Goal: Task Accomplishment & Management: Use online tool/utility

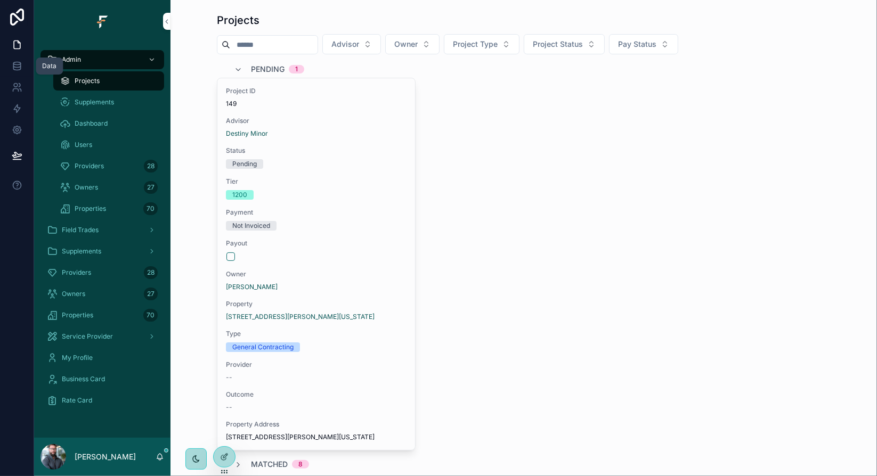
click at [18, 68] on icon at bounding box center [17, 66] width 11 height 11
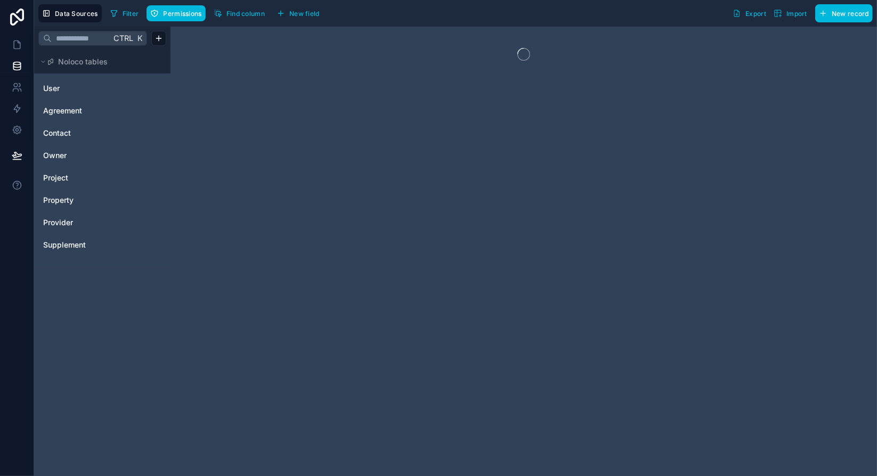
click at [62, 224] on span "Provider" at bounding box center [58, 222] width 30 height 11
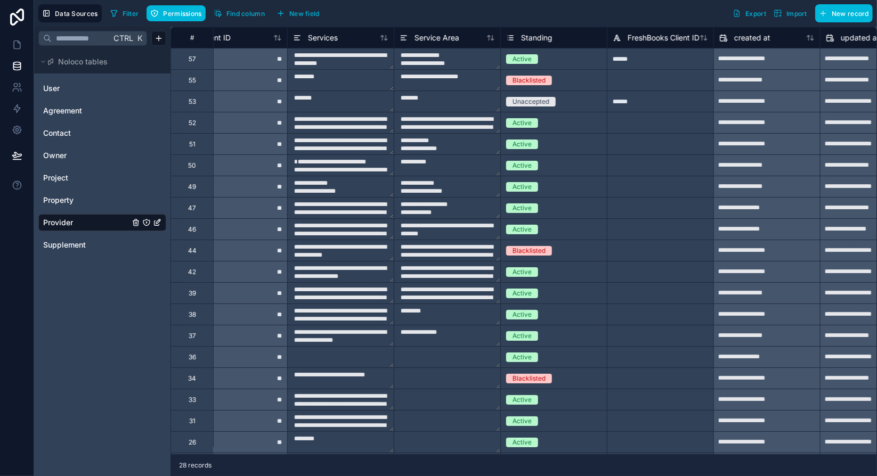
scroll to position [0, 774]
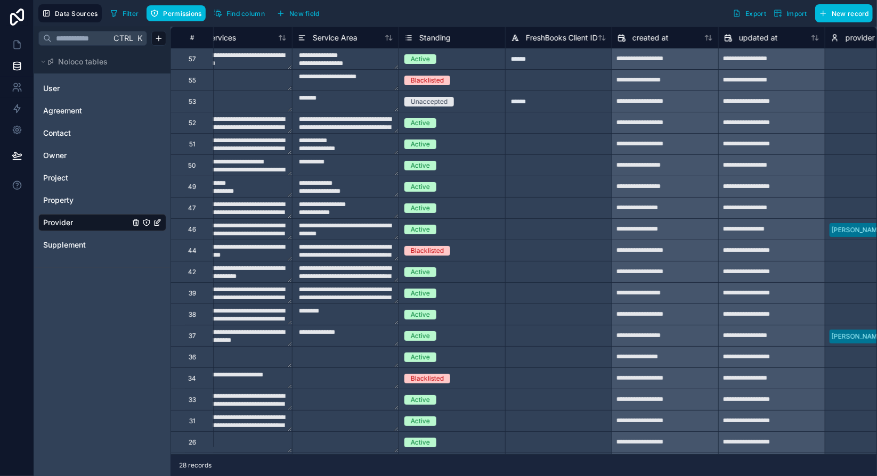
click at [611, 11] on div "Filter Permissions Find column New field Export Import New record" at bounding box center [489, 13] width 767 height 18
click at [19, 47] on icon at bounding box center [17, 44] width 11 height 11
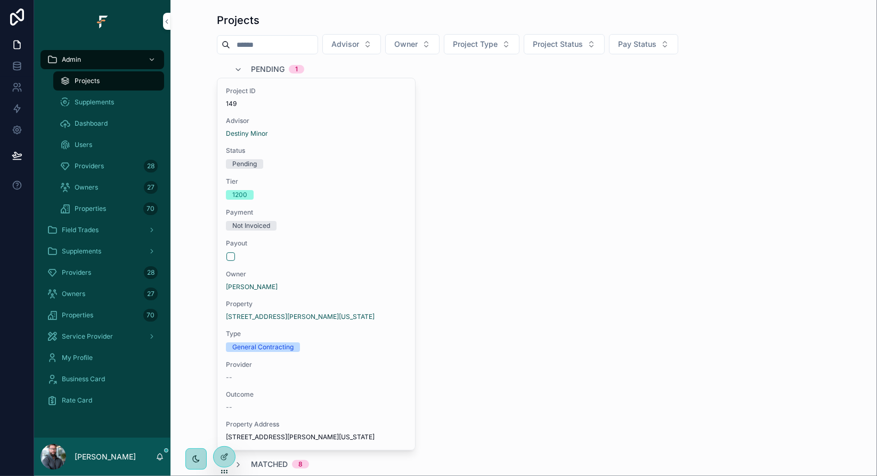
click at [103, 165] on div "Providers 28" at bounding box center [109, 166] width 98 height 17
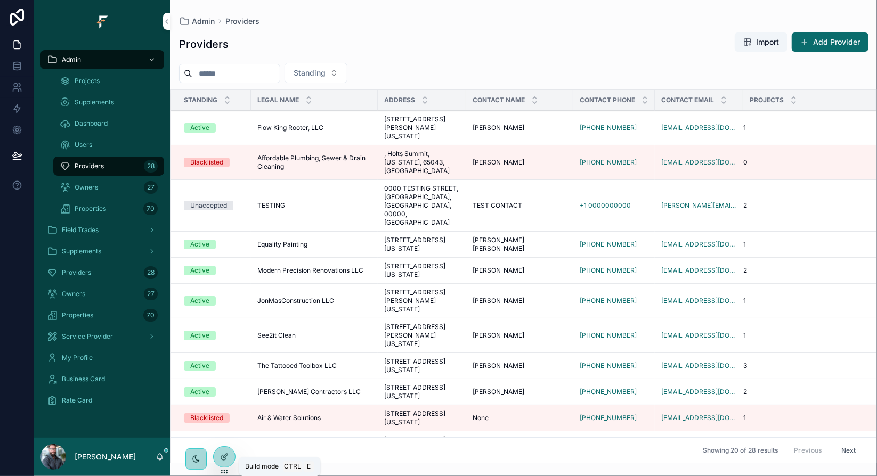
click at [226, 459] on icon at bounding box center [224, 457] width 9 height 9
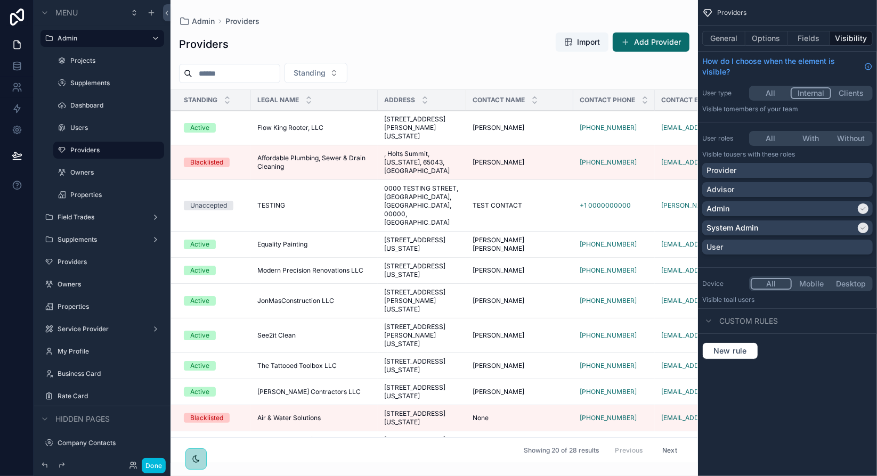
click at [546, 459] on div "scrollable content" at bounding box center [435, 238] width 528 height 476
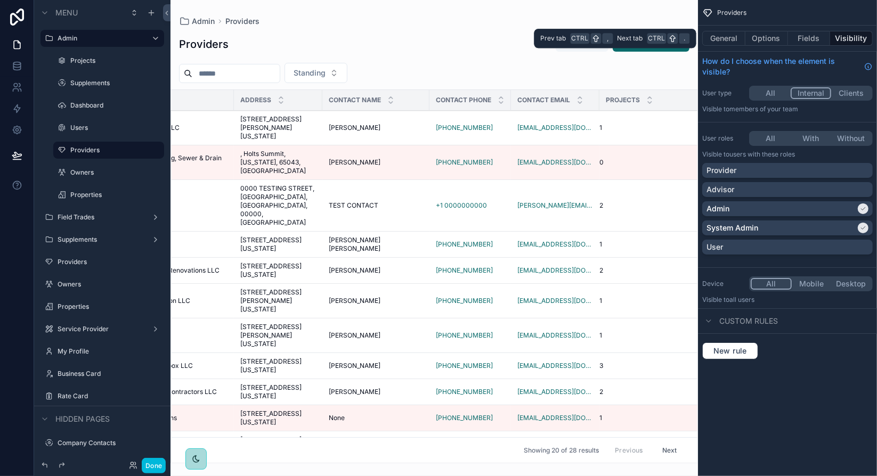
click at [739, 38] on button "General" at bounding box center [723, 38] width 43 height 15
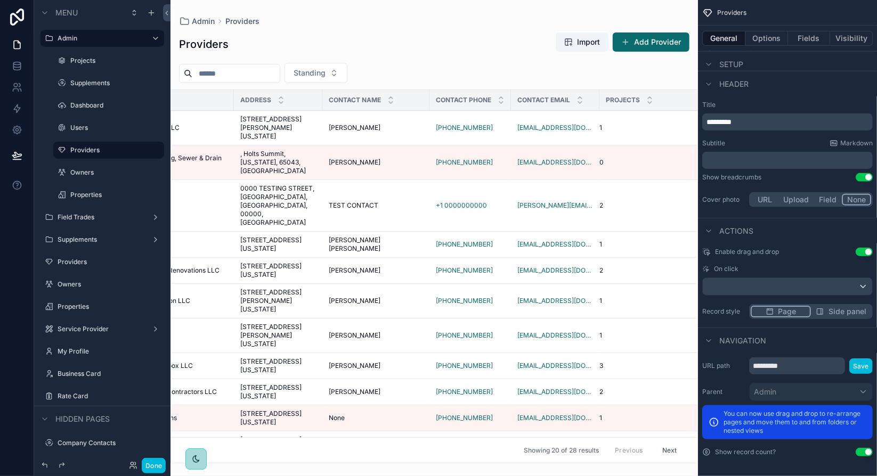
scroll to position [0, 0]
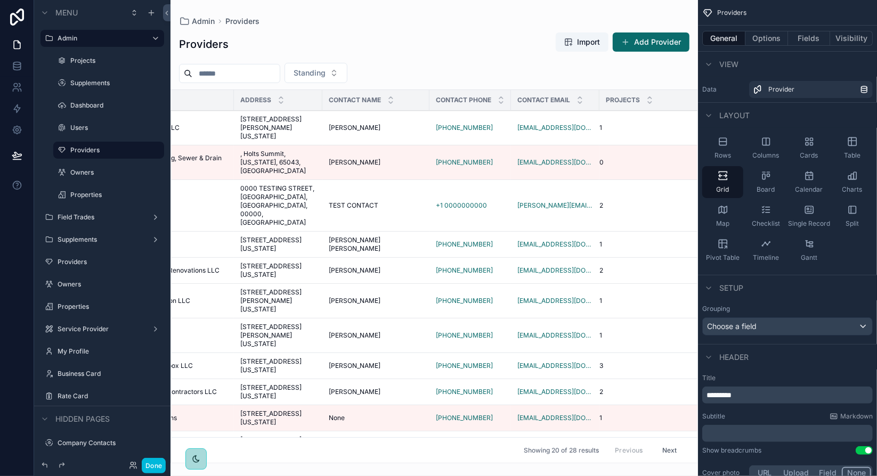
click at [773, 41] on button "Options" at bounding box center [767, 38] width 43 height 15
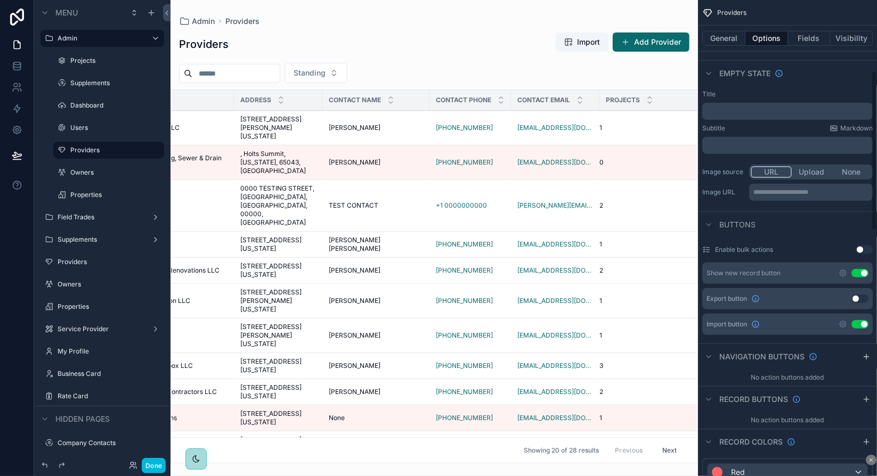
scroll to position [213, 0]
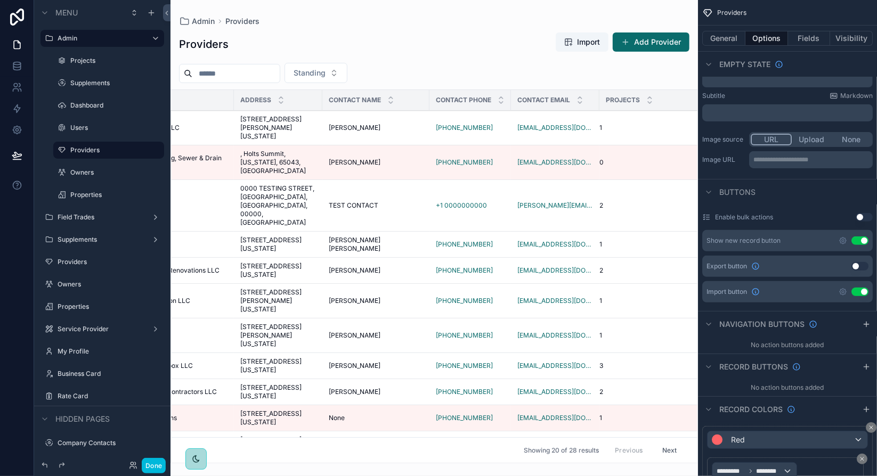
click at [843, 240] on icon "scrollable content" at bounding box center [843, 241] width 9 height 9
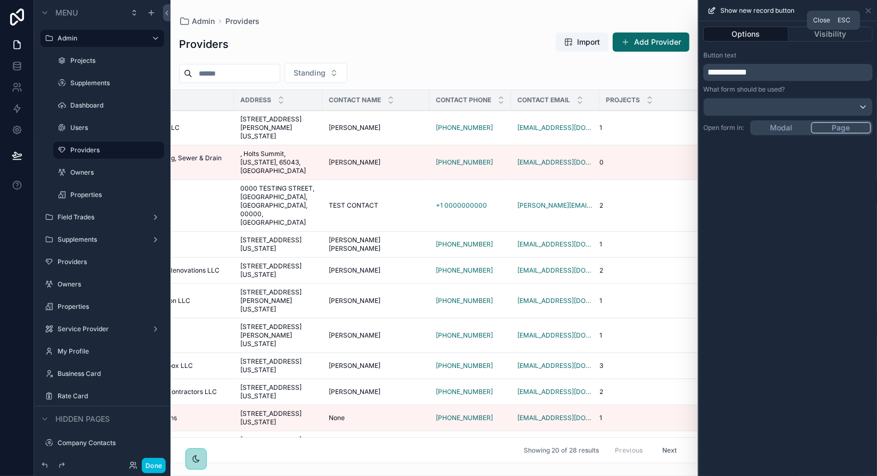
click at [868, 11] on icon at bounding box center [868, 11] width 4 height 4
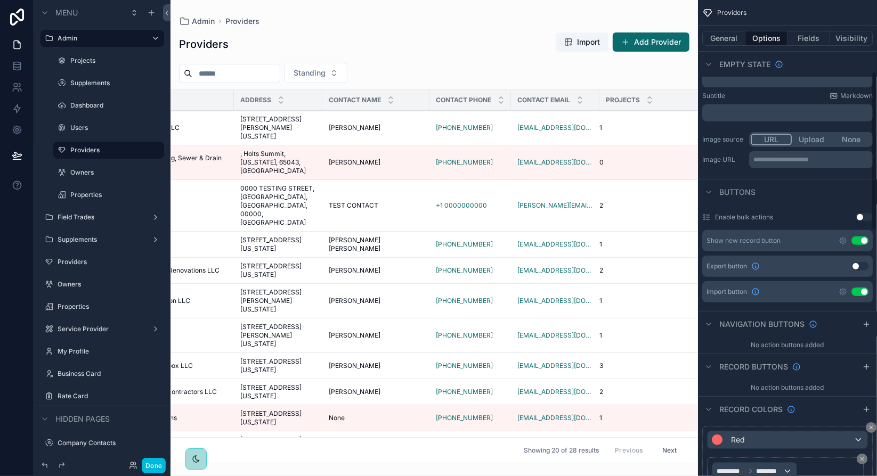
click at [866, 240] on button "Use setting" at bounding box center [860, 241] width 17 height 9
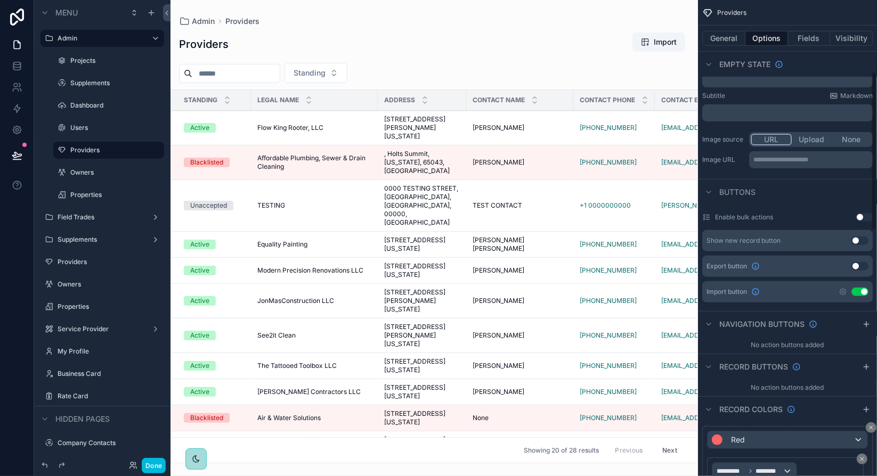
click at [864, 289] on button "Use setting" at bounding box center [860, 292] width 17 height 9
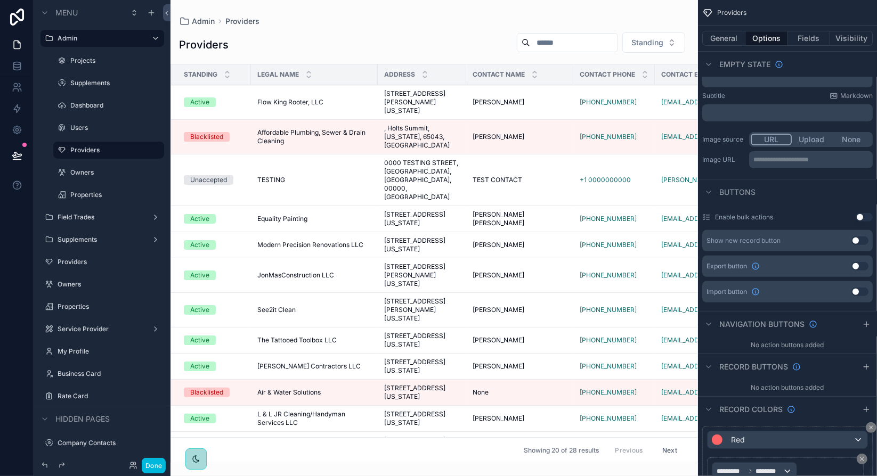
click at [866, 326] on icon "scrollable content" at bounding box center [866, 324] width 9 height 9
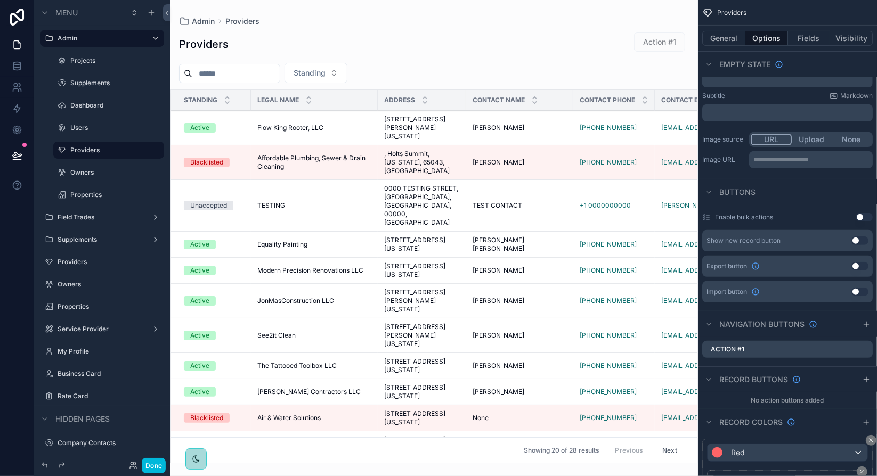
click at [0, 0] on icon "scrollable content" at bounding box center [0, 0] width 0 height 0
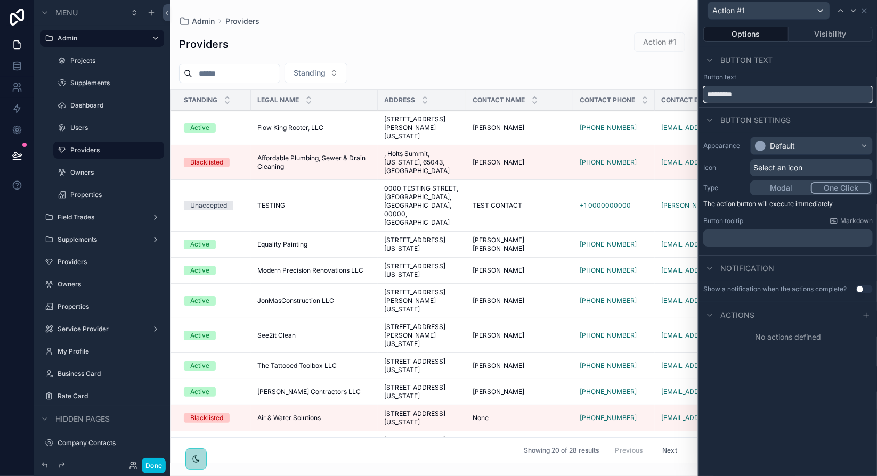
click at [741, 93] on input "*********" at bounding box center [787, 94] width 169 height 17
type input "**********"
click at [789, 168] on span "Select an icon" at bounding box center [778, 168] width 49 height 11
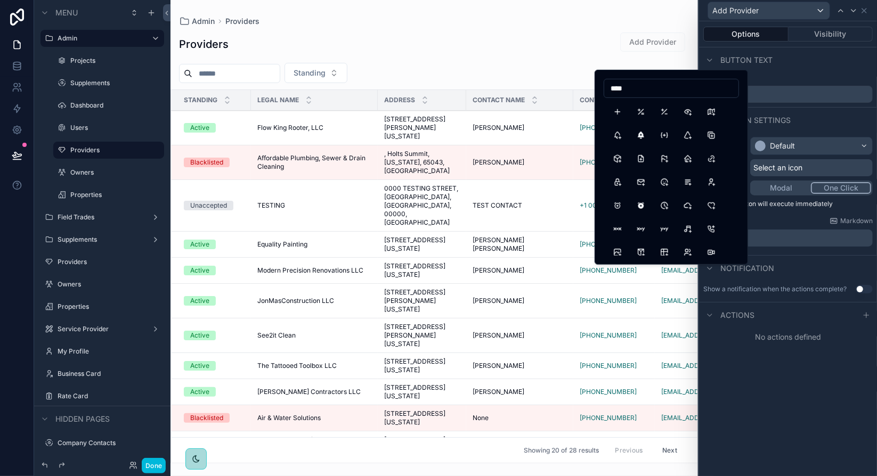
type input "****"
drag, startPoint x: 620, startPoint y: 115, endPoint x: 781, endPoint y: 118, distance: 161.5
click at [620, 115] on button "Plus" at bounding box center [617, 111] width 19 height 19
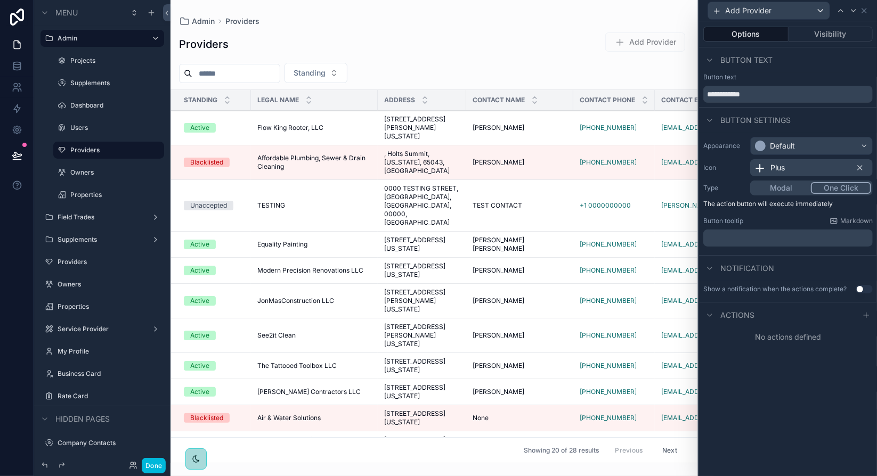
click at [830, 188] on button "One Click" at bounding box center [841, 188] width 60 height 12
click at [871, 316] on div at bounding box center [866, 315] width 13 height 13
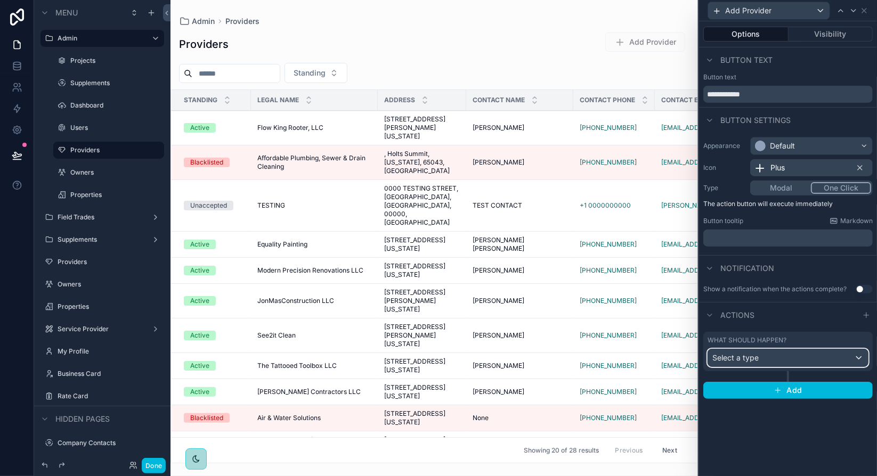
click at [795, 357] on div "Select a type" at bounding box center [788, 358] width 160 height 17
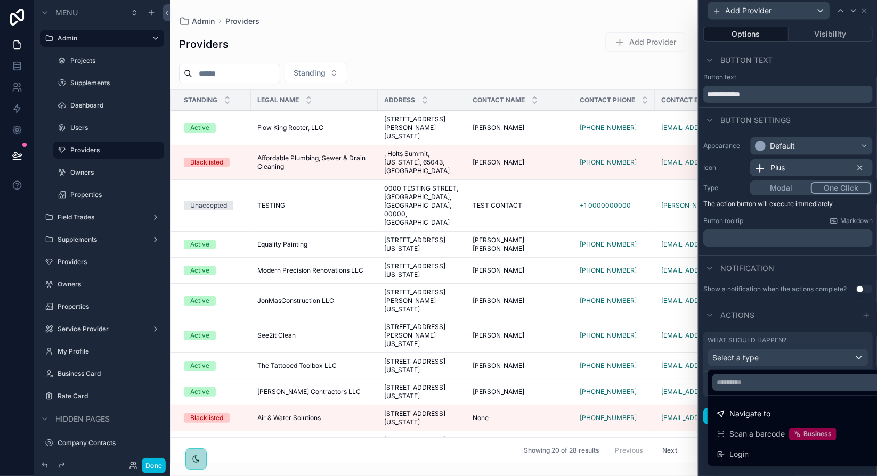
click at [763, 415] on span "Navigate to" at bounding box center [750, 414] width 41 height 13
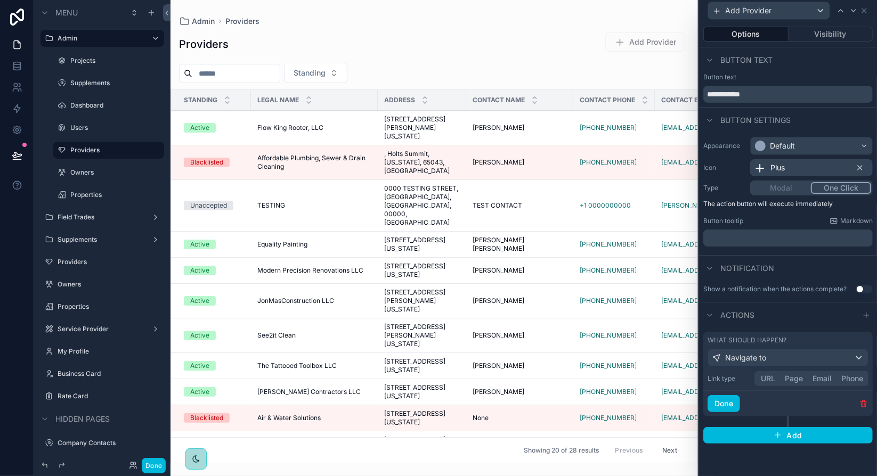
click at [772, 379] on button "URL" at bounding box center [768, 379] width 24 height 12
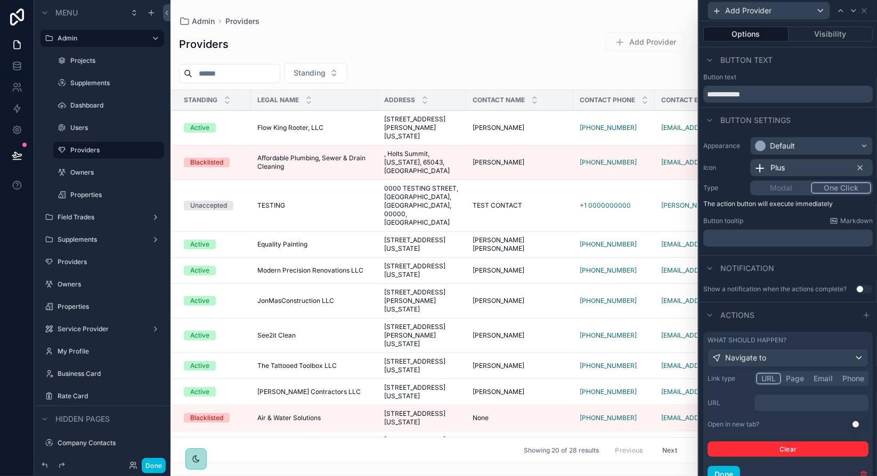
click at [773, 403] on p "﻿" at bounding box center [813, 403] width 108 height 11
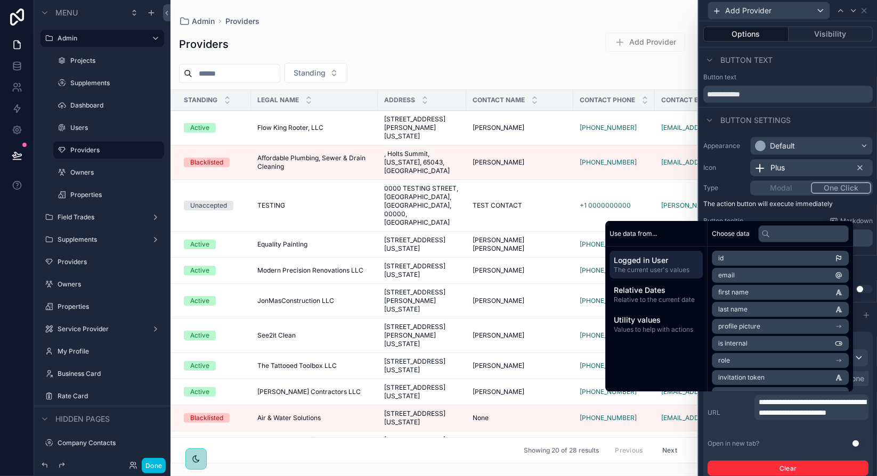
scroll to position [0, 0]
click at [808, 409] on span "**********" at bounding box center [812, 408] width 107 height 18
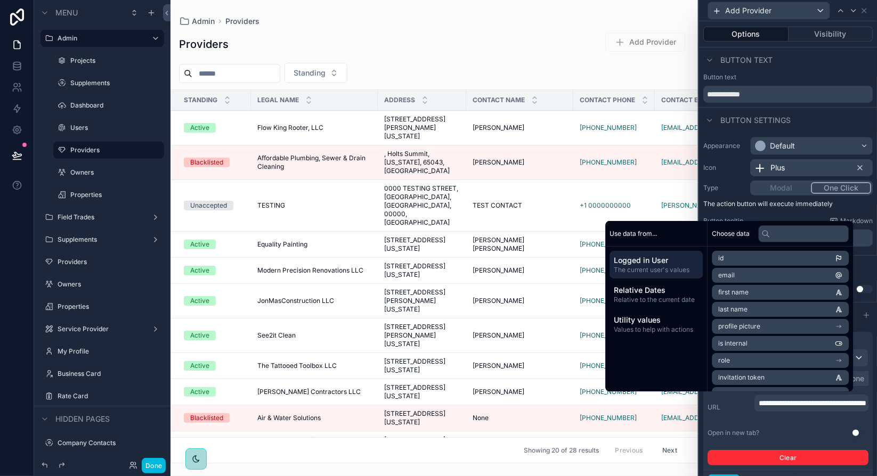
click at [736, 417] on div "**********" at bounding box center [788, 408] width 161 height 26
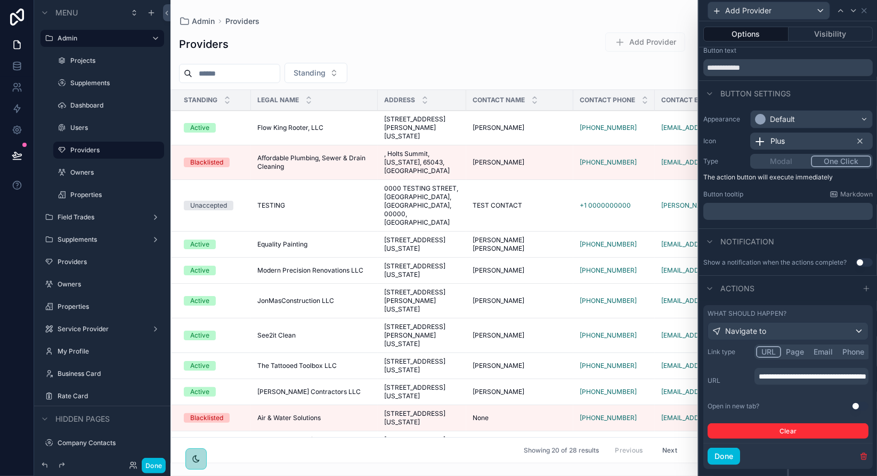
scroll to position [48, 0]
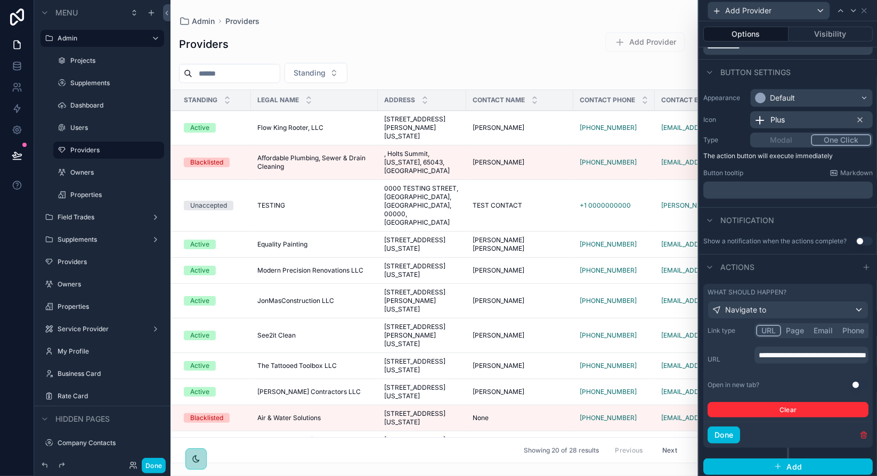
click at [852, 383] on button "Use setting" at bounding box center [860, 385] width 17 height 9
click at [732, 432] on button "Done" at bounding box center [724, 435] width 33 height 17
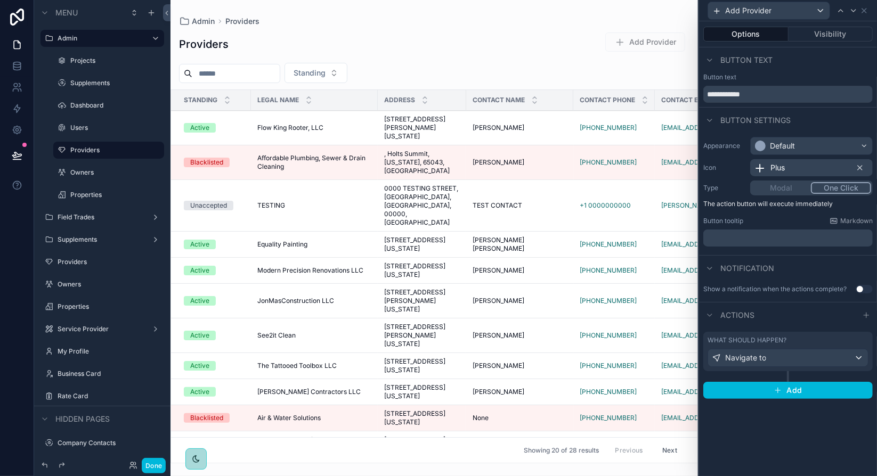
scroll to position [0, 0]
click at [744, 236] on p "﻿" at bounding box center [789, 238] width 163 height 11
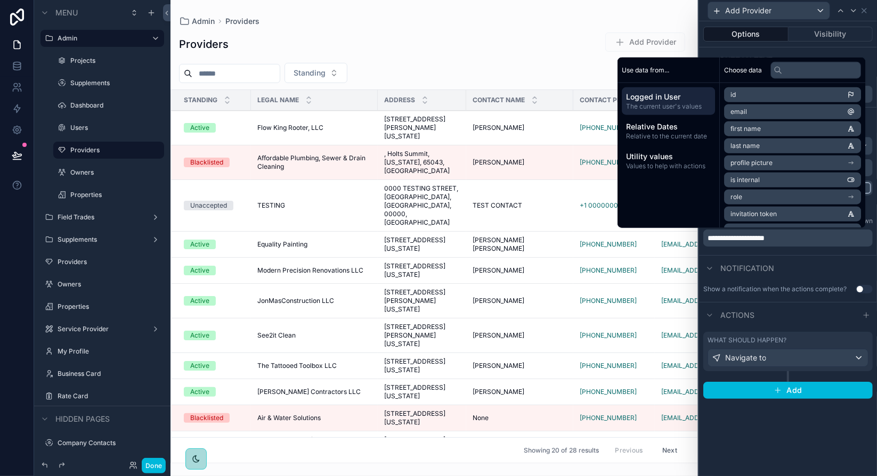
click at [815, 252] on div "**********" at bounding box center [788, 194] width 178 height 123
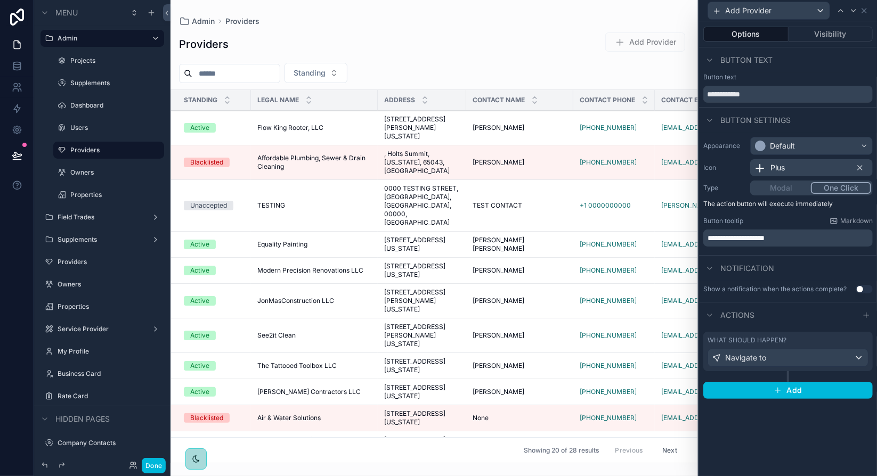
click at [816, 253] on div "**********" at bounding box center [788, 194] width 178 height 123
click at [802, 147] on div "Default" at bounding box center [811, 145] width 121 height 17
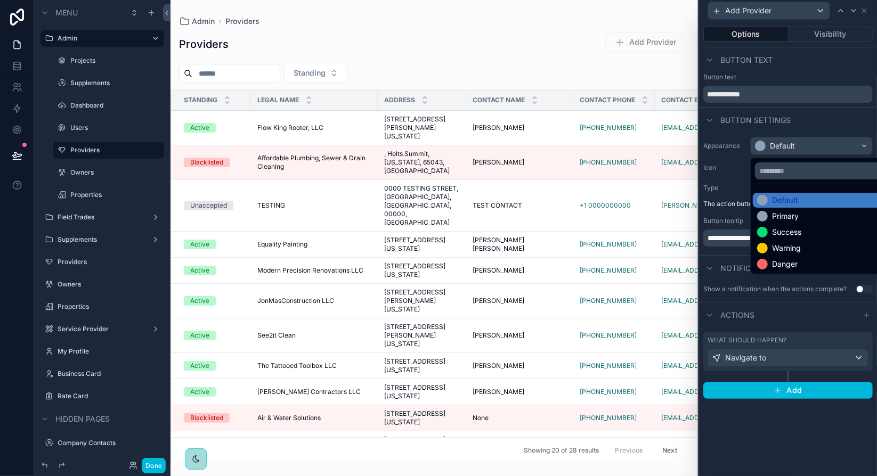
click at [804, 221] on div "Primary" at bounding box center [824, 216] width 134 height 11
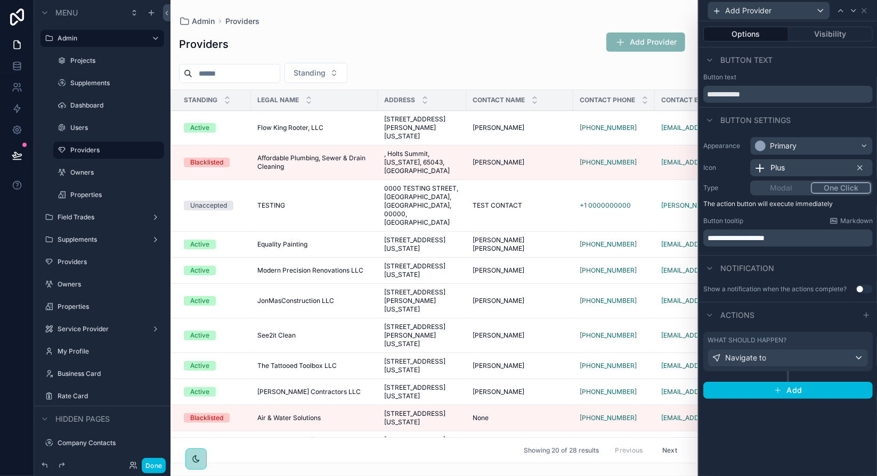
click at [801, 427] on div "**********" at bounding box center [788, 248] width 178 height 455
click at [864, 10] on icon at bounding box center [864, 11] width 4 height 4
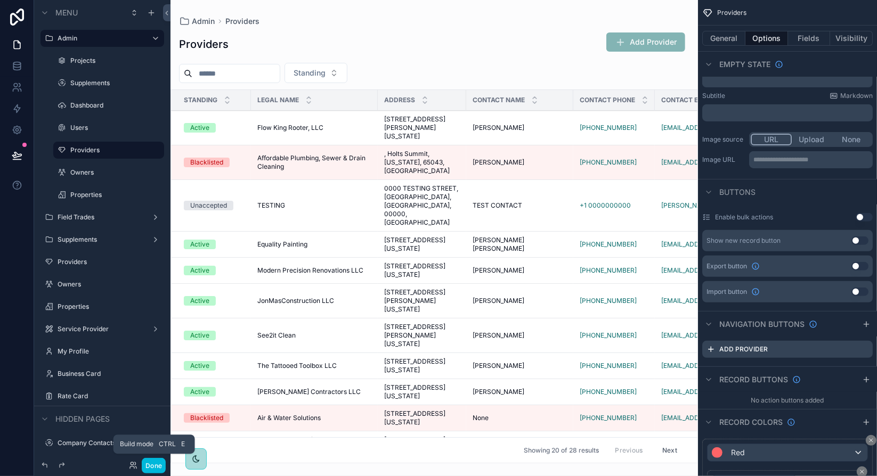
click at [154, 464] on button "Done" at bounding box center [154, 465] width 24 height 15
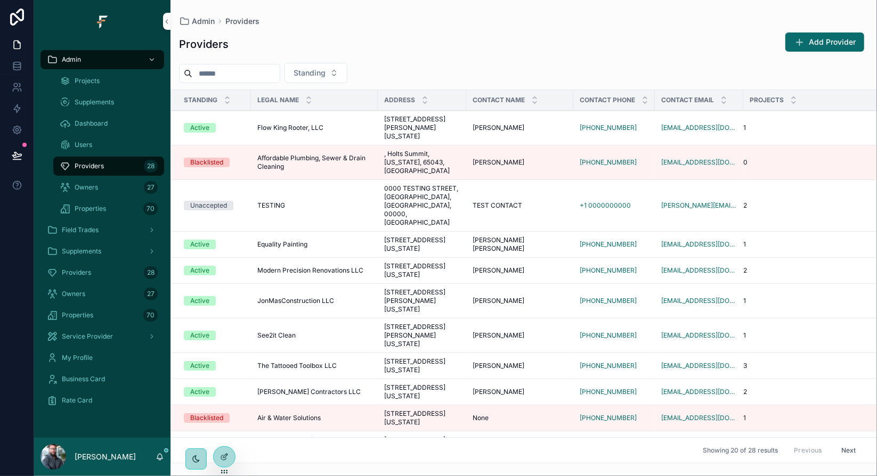
click at [425, 69] on div "Standing" at bounding box center [524, 73] width 707 height 20
click at [15, 156] on icon at bounding box center [17, 155] width 11 height 11
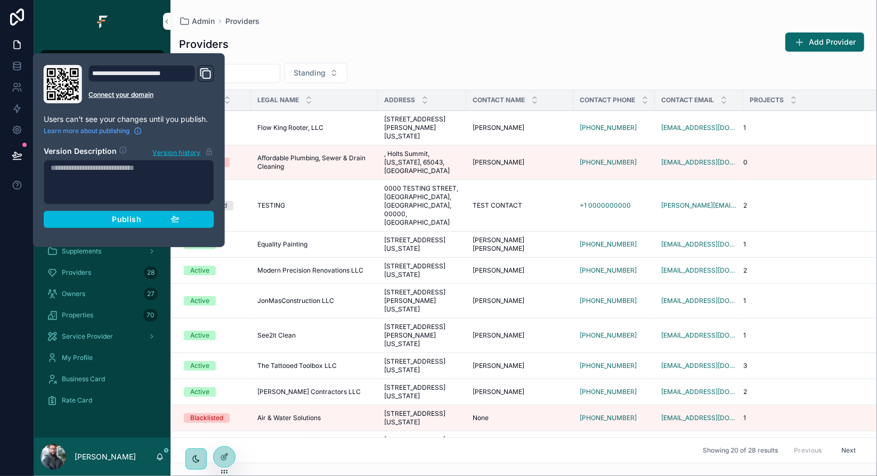
click at [111, 221] on div "Publish" at bounding box center [128, 220] width 101 height 10
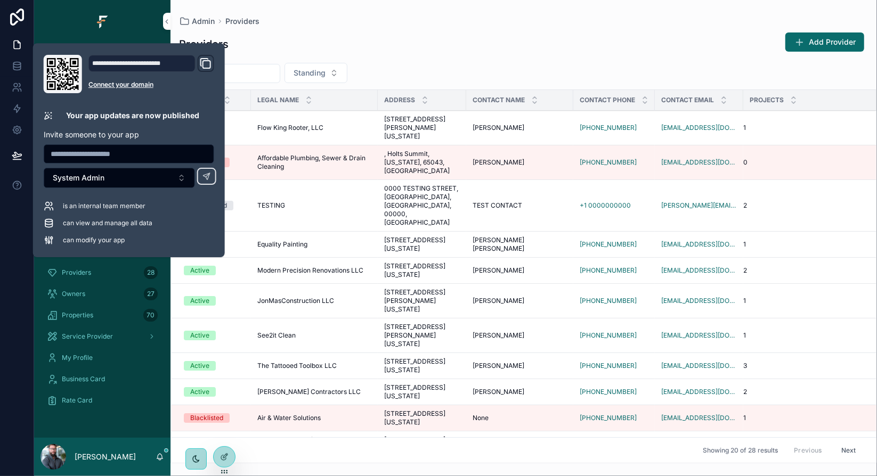
click at [426, 52] on div "Providers Add Provider" at bounding box center [524, 44] width 690 height 25
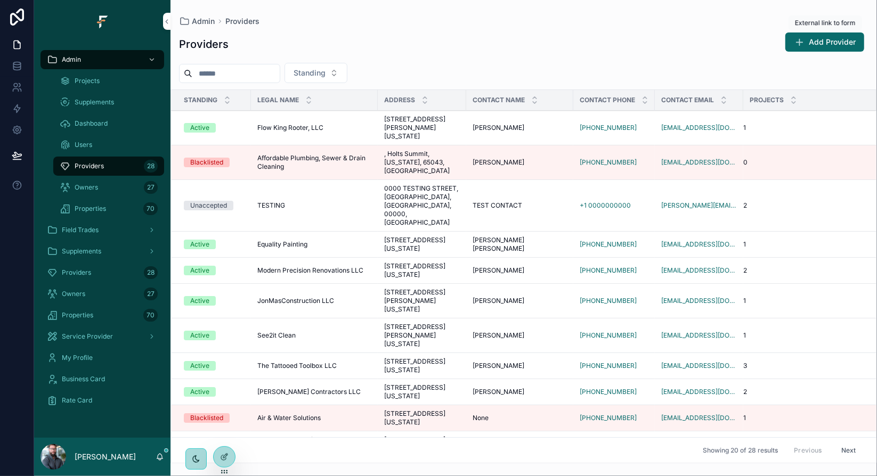
click at [844, 46] on span "Add Provider" at bounding box center [832, 42] width 47 height 11
click at [489, 47] on div "Providers Add Provider" at bounding box center [524, 44] width 690 height 25
click at [472, 46] on div "Providers Add Provider" at bounding box center [524, 44] width 690 height 25
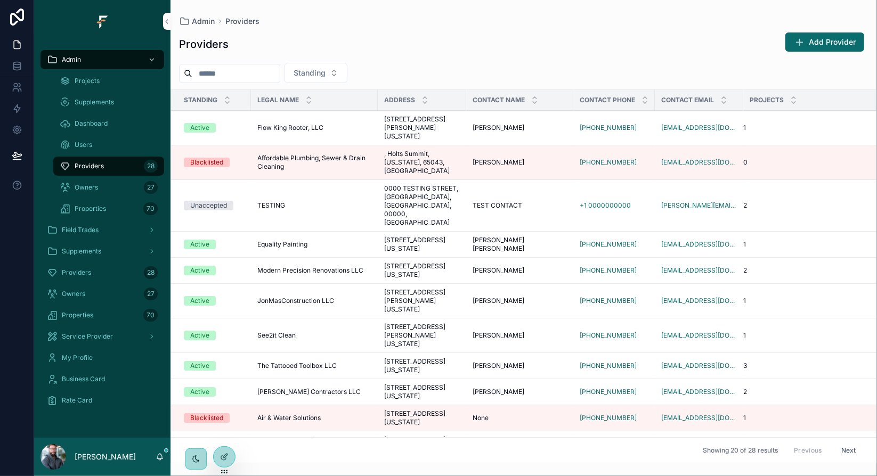
click at [383, 52] on div "Providers Add Provider" at bounding box center [524, 44] width 690 height 25
click at [834, 44] on span "Add Provider" at bounding box center [832, 42] width 47 height 11
click at [490, 26] on div "Providers Add Provider Standing Standing Legal Name Address Contact Name Contac…" at bounding box center [524, 245] width 707 height 438
click at [16, 63] on icon at bounding box center [17, 66] width 11 height 11
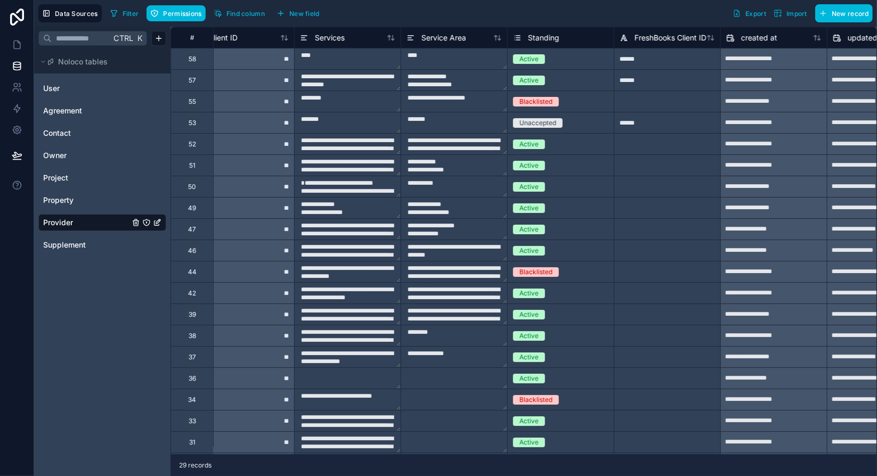
scroll to position [0, 678]
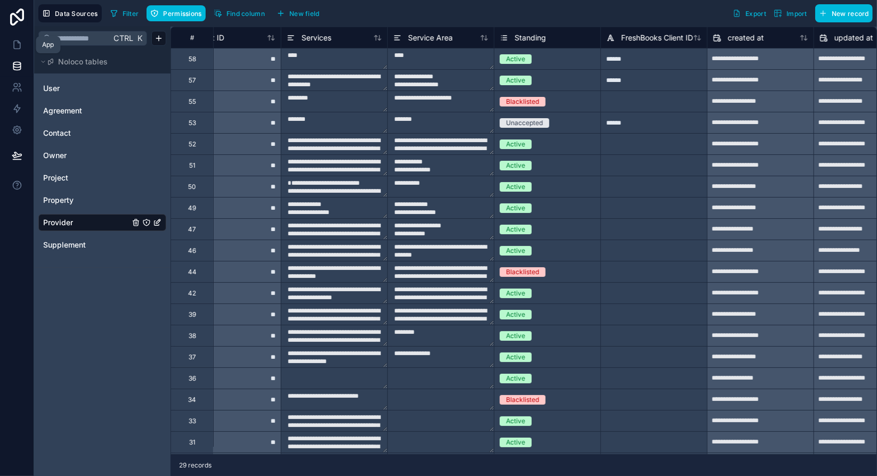
click at [18, 45] on icon at bounding box center [17, 44] width 11 height 11
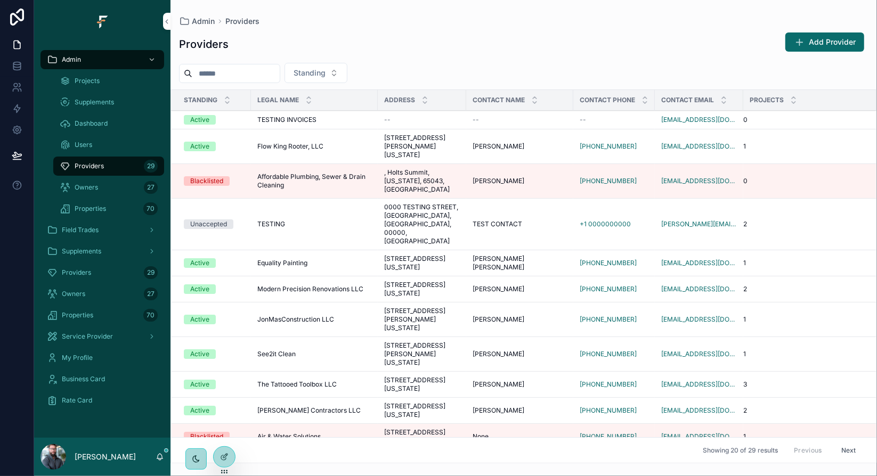
click at [435, 60] on div "Providers Add Provider Standing Standing Legal Name Address Contact Name Contac…" at bounding box center [524, 245] width 707 height 438
click at [425, 44] on div "Providers Add Provider" at bounding box center [524, 44] width 690 height 25
click at [302, 121] on span "TESTING INVOICES" at bounding box center [286, 120] width 59 height 9
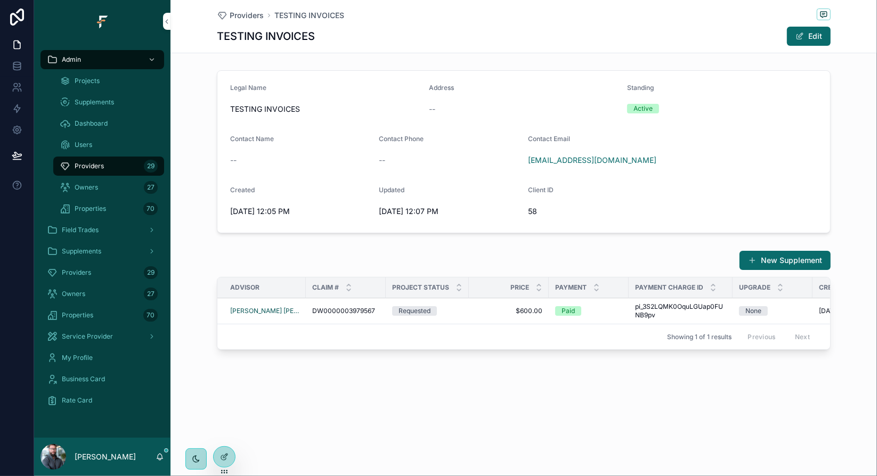
click at [433, 110] on span "--" at bounding box center [432, 109] width 6 height 11
click at [465, 46] on div "Providers TESTING INVOICES TESTING INVOICES Edit" at bounding box center [524, 26] width 614 height 53
click at [465, 49] on div "Providers TESTING INVOICES TESTING INVOICES Edit" at bounding box center [524, 26] width 614 height 53
click at [253, 16] on span "Providers" at bounding box center [247, 15] width 34 height 11
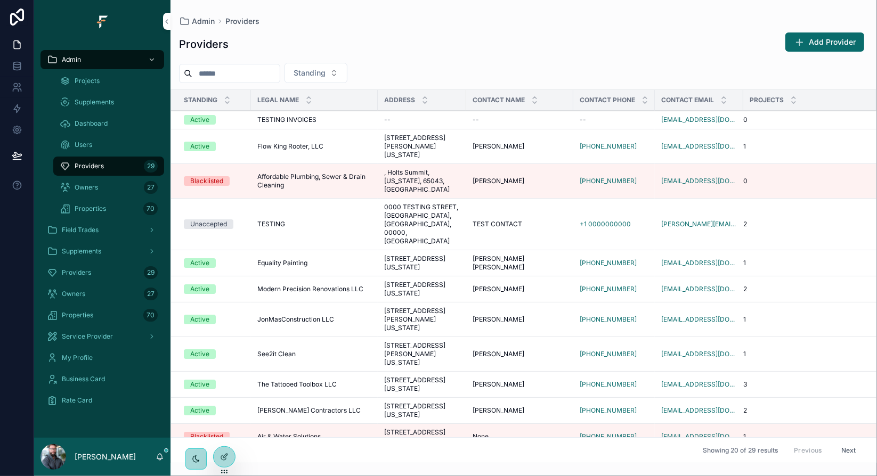
click at [416, 53] on div "Providers Add Provider" at bounding box center [524, 44] width 690 height 25
click at [304, 117] on span "TESTING INVOICES" at bounding box center [286, 120] width 59 height 9
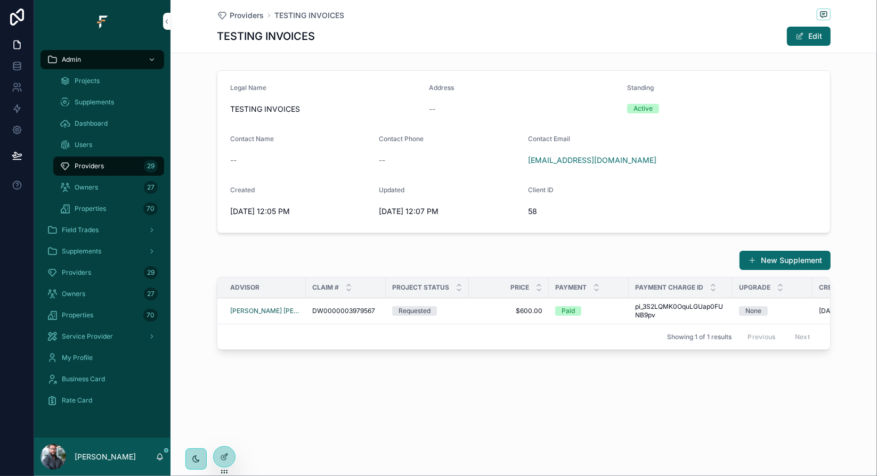
click at [433, 108] on span "--" at bounding box center [432, 109] width 6 height 11
click at [436, 110] on div "--" at bounding box center [524, 109] width 190 height 11
click at [814, 34] on button "Edit" at bounding box center [809, 36] width 44 height 19
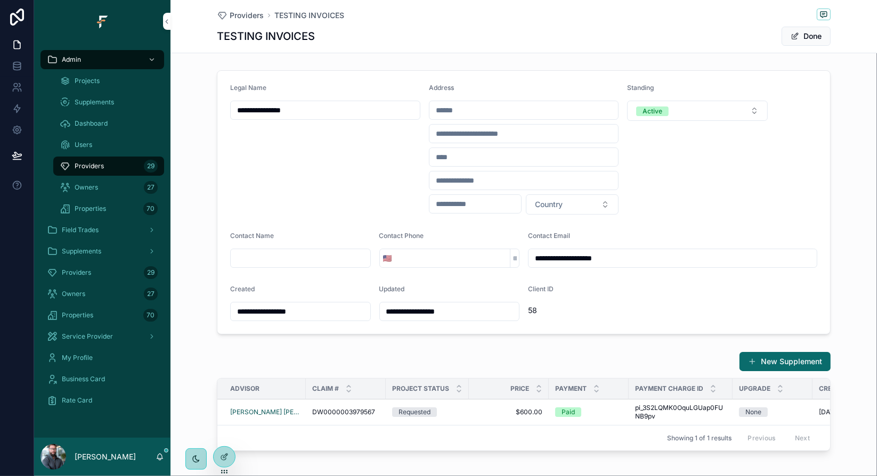
click at [539, 93] on div "Address" at bounding box center [524, 90] width 190 height 13
click at [227, 455] on icon at bounding box center [225, 456] width 4 height 4
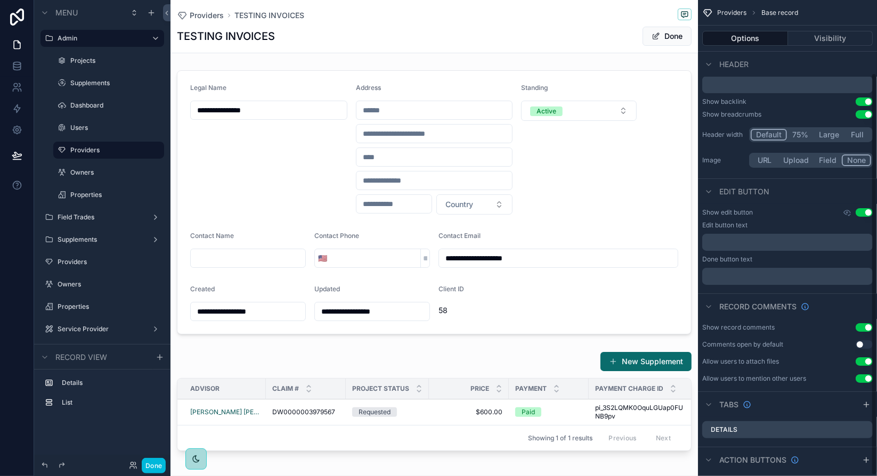
scroll to position [86, 0]
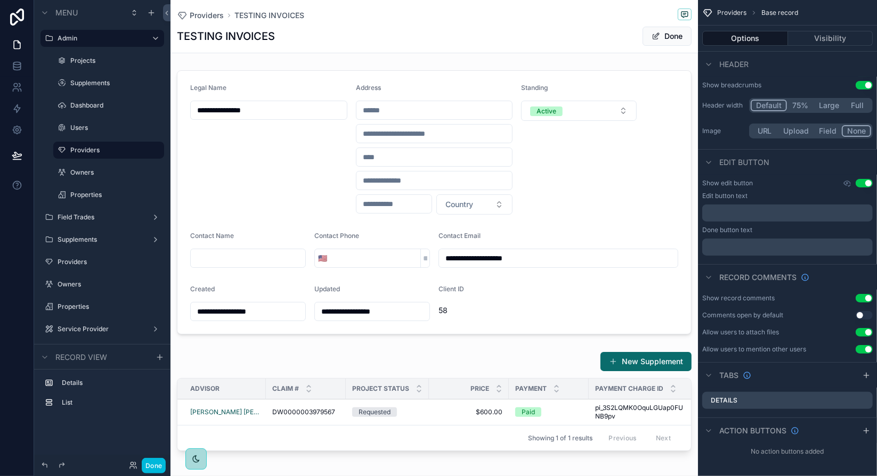
click at [630, 80] on div "scrollable content" at bounding box center [435, 202] width 528 height 273
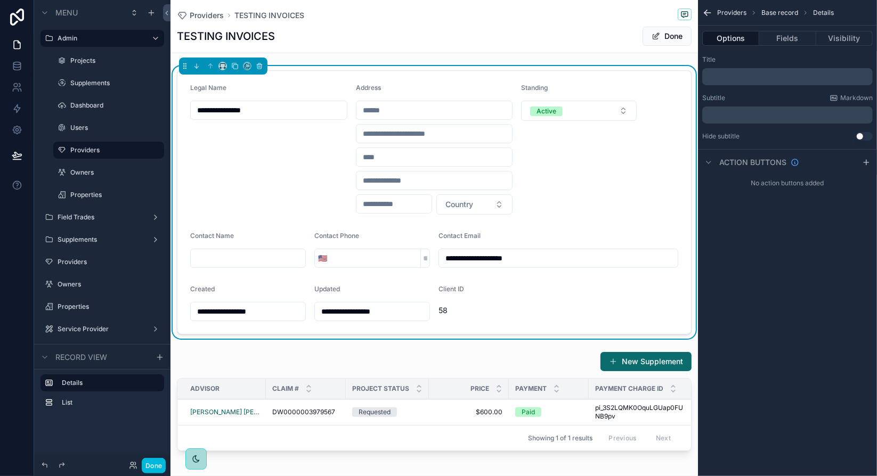
scroll to position [0, 0]
click at [798, 42] on button "Fields" at bounding box center [787, 38] width 56 height 15
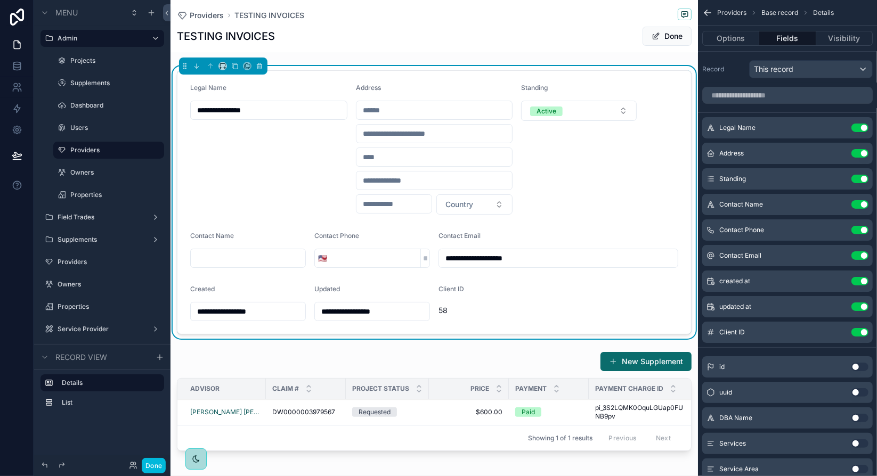
click at [0, 0] on icon "scrollable content" at bounding box center [0, 0] width 0 height 0
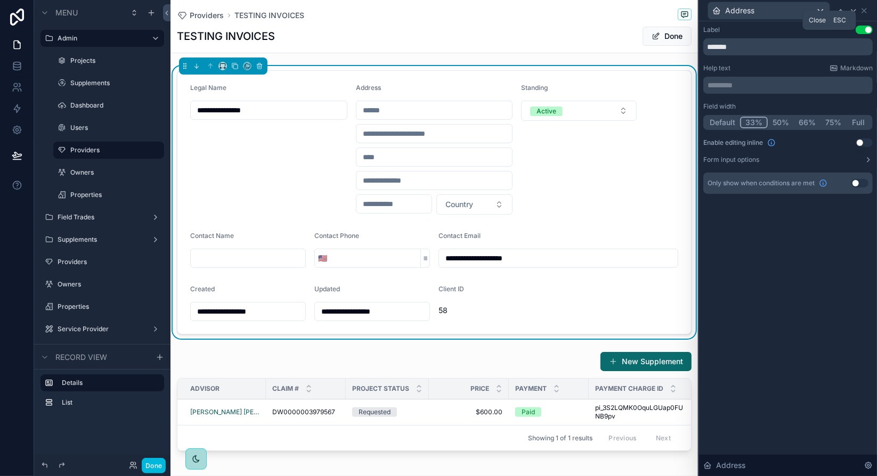
click at [867, 10] on icon at bounding box center [864, 10] width 9 height 9
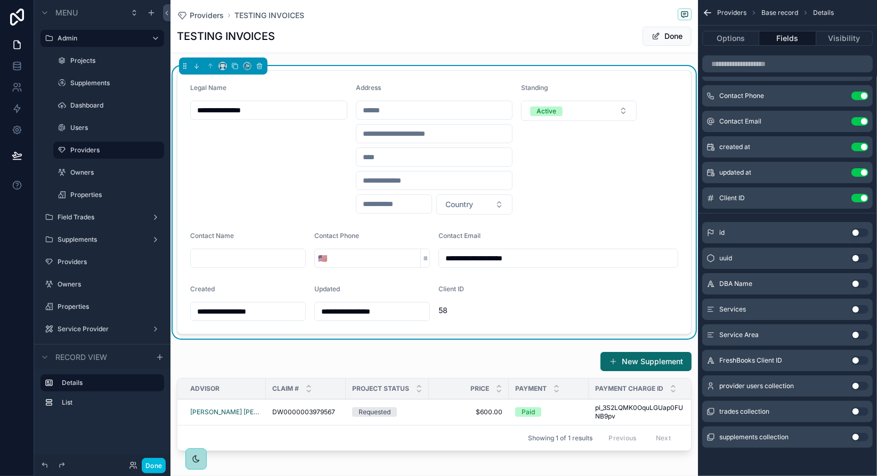
scroll to position [53, 0]
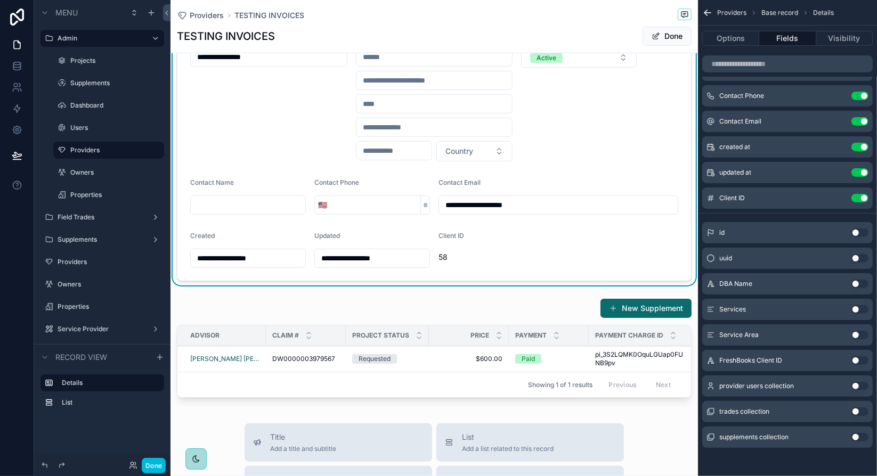
click at [549, 263] on form "**********" at bounding box center [434, 149] width 514 height 263
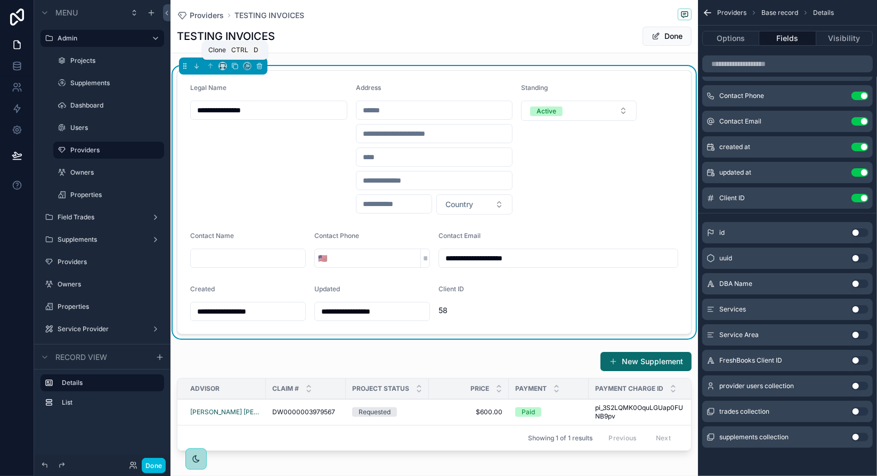
click at [236, 66] on icon "scrollable content" at bounding box center [234, 65] width 7 height 7
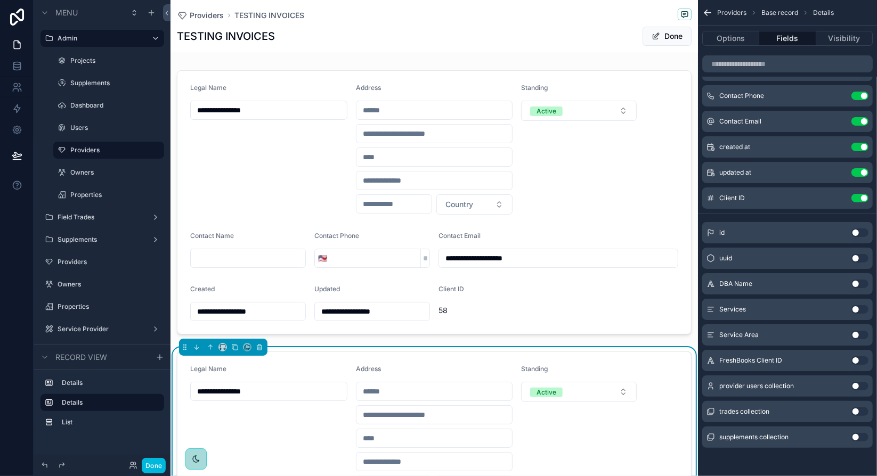
click at [659, 368] on form "**********" at bounding box center [434, 483] width 514 height 263
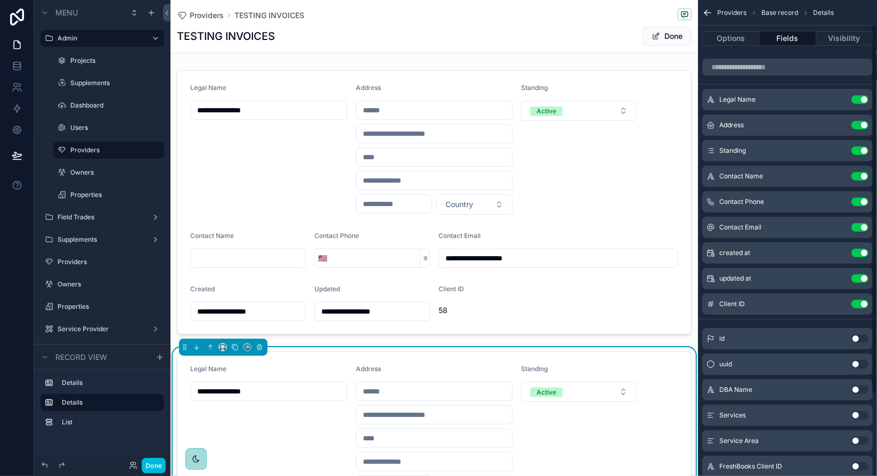
scroll to position [28, 0]
click at [864, 99] on button "Use setting" at bounding box center [860, 100] width 17 height 9
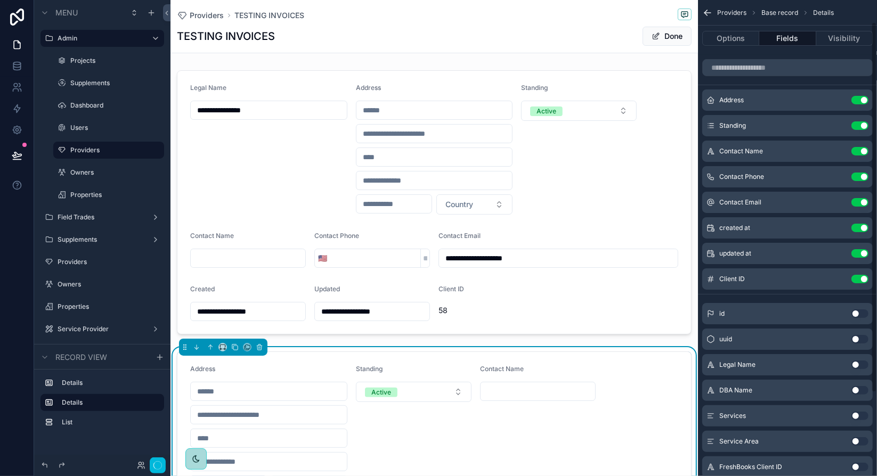
click at [864, 99] on button "Use setting" at bounding box center [860, 100] width 17 height 9
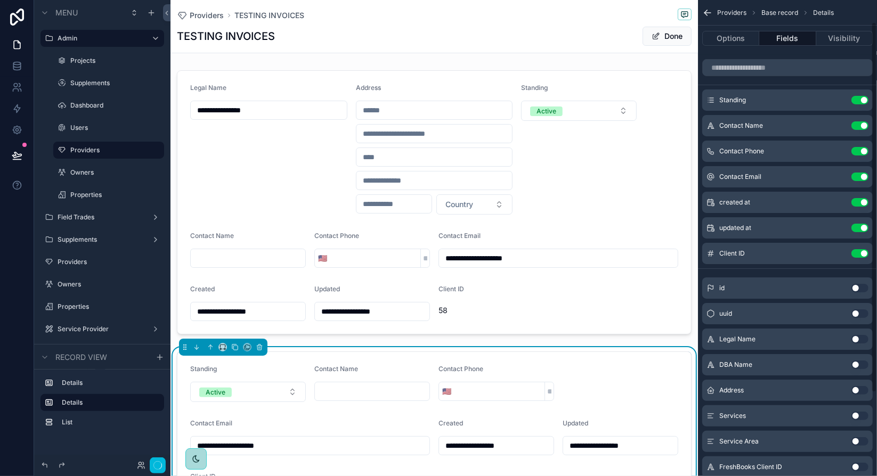
click at [864, 99] on button "Use setting" at bounding box center [860, 100] width 17 height 9
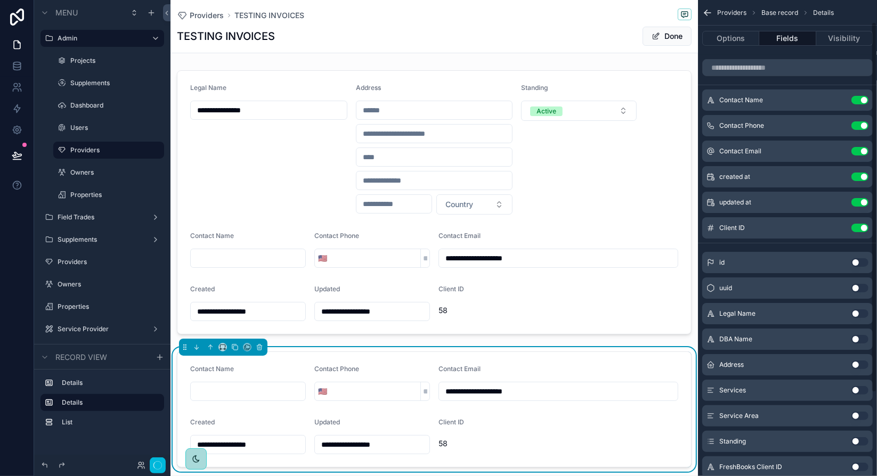
click at [864, 99] on button "Use setting" at bounding box center [860, 100] width 17 height 9
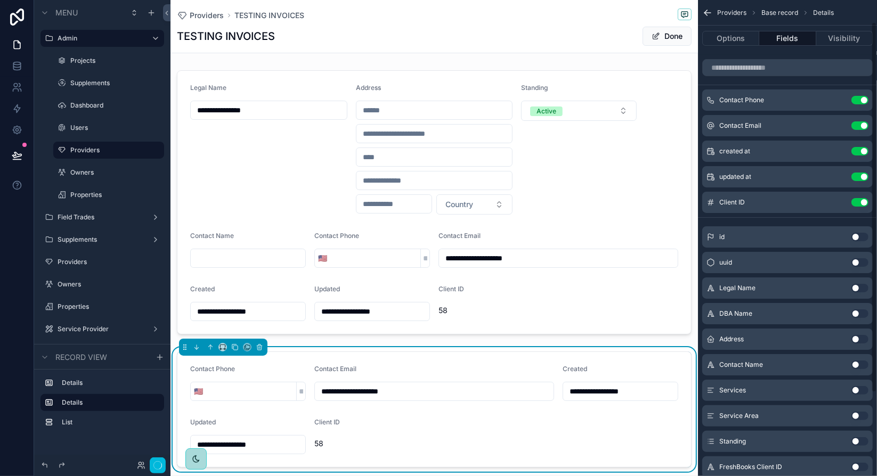
click at [864, 99] on button "Use setting" at bounding box center [860, 100] width 17 height 9
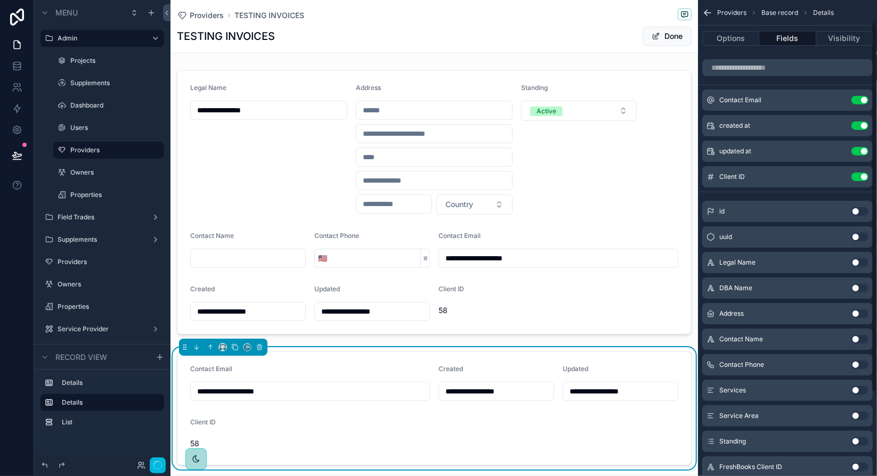
click at [864, 99] on button "Use setting" at bounding box center [860, 100] width 17 height 9
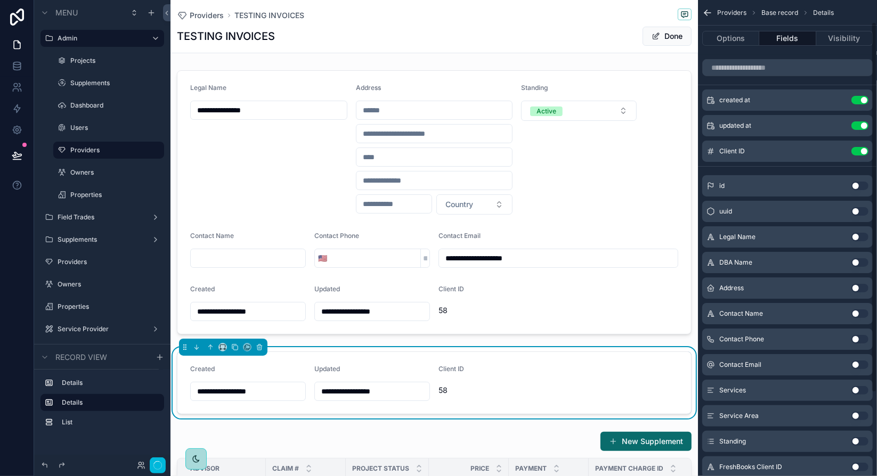
click at [864, 99] on button "Use setting" at bounding box center [860, 100] width 17 height 9
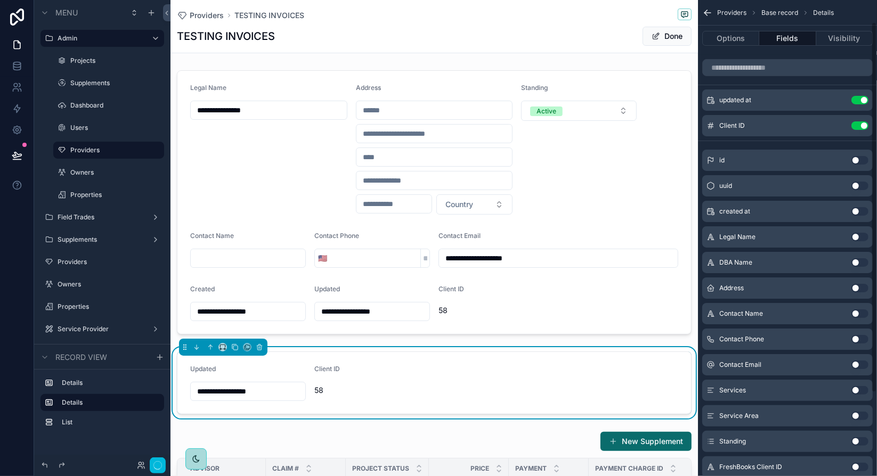
click at [864, 99] on button "Use setting" at bounding box center [860, 100] width 17 height 9
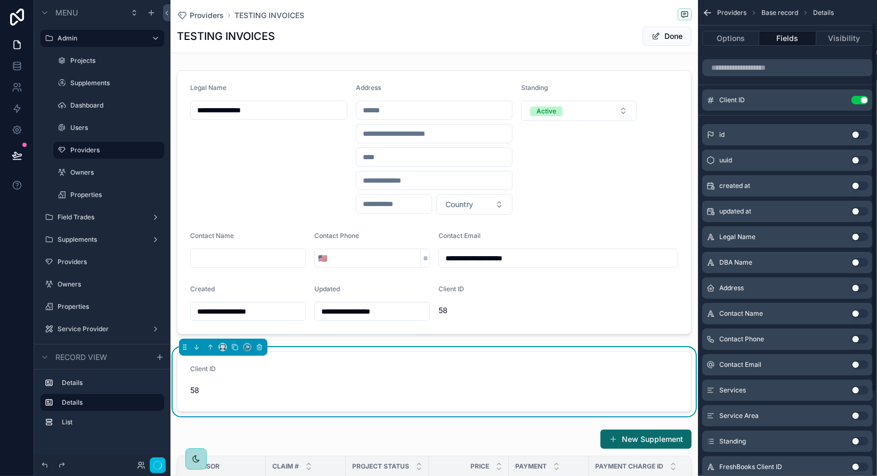
click at [864, 99] on button "Use setting" at bounding box center [860, 100] width 17 height 9
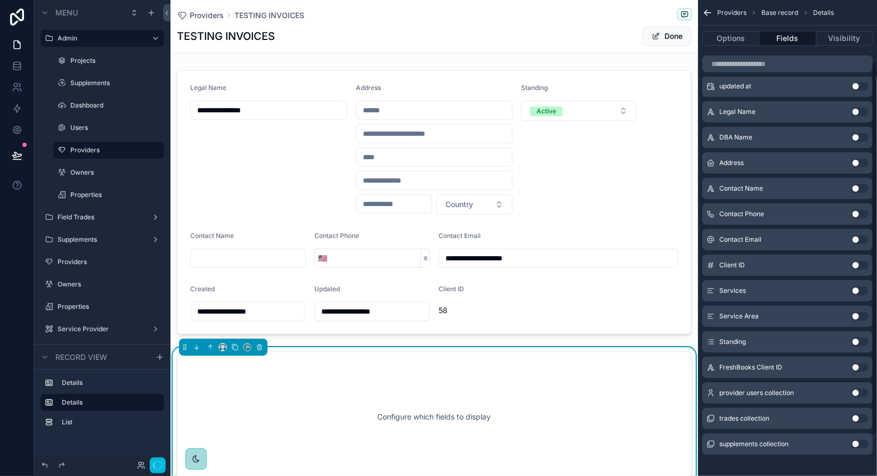
scroll to position [130, 0]
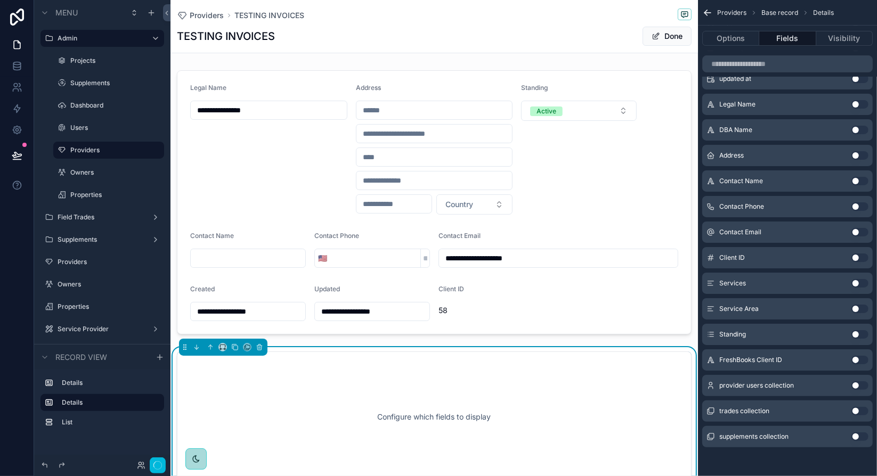
click at [862, 284] on button "Use setting" at bounding box center [860, 283] width 17 height 9
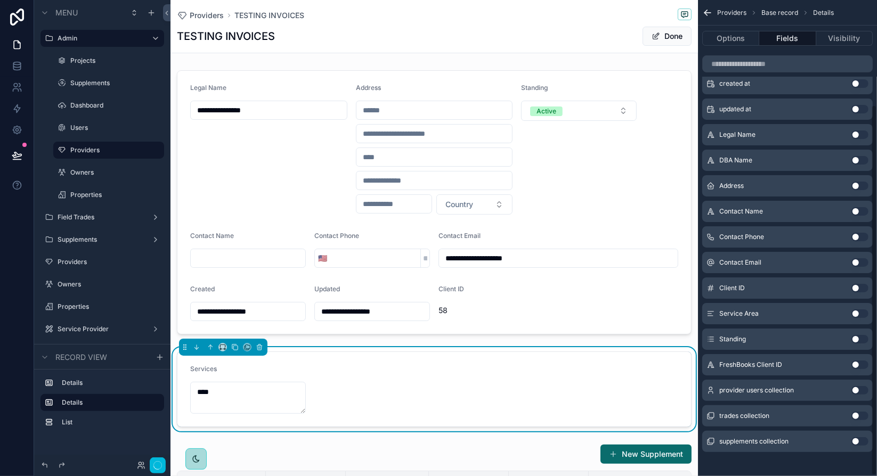
scroll to position [134, 0]
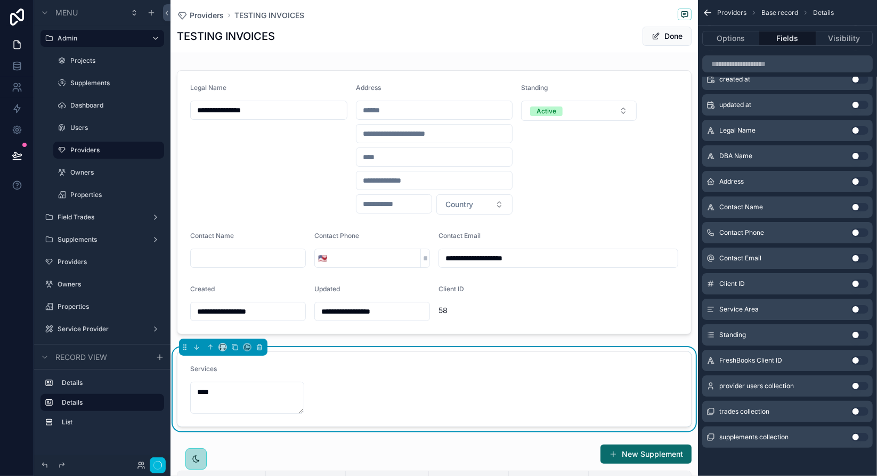
click at [861, 308] on button "Use setting" at bounding box center [860, 309] width 17 height 9
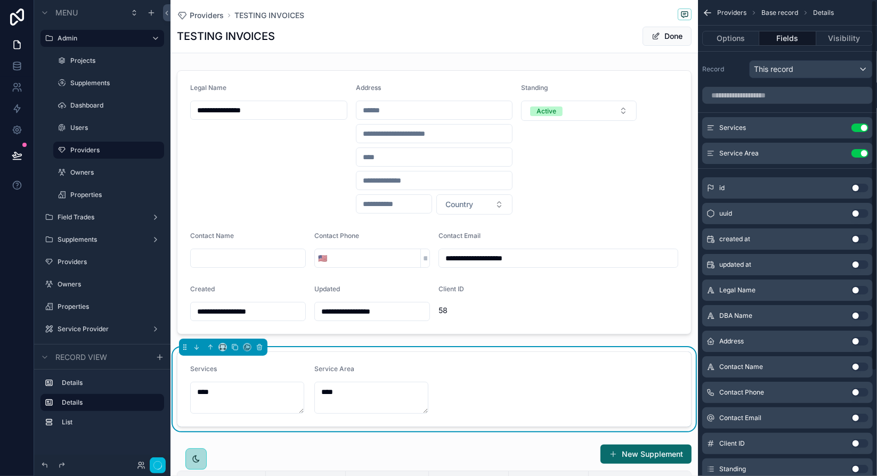
scroll to position [0, 0]
click at [0, 0] on icon "scrollable content" at bounding box center [0, 0] width 0 height 0
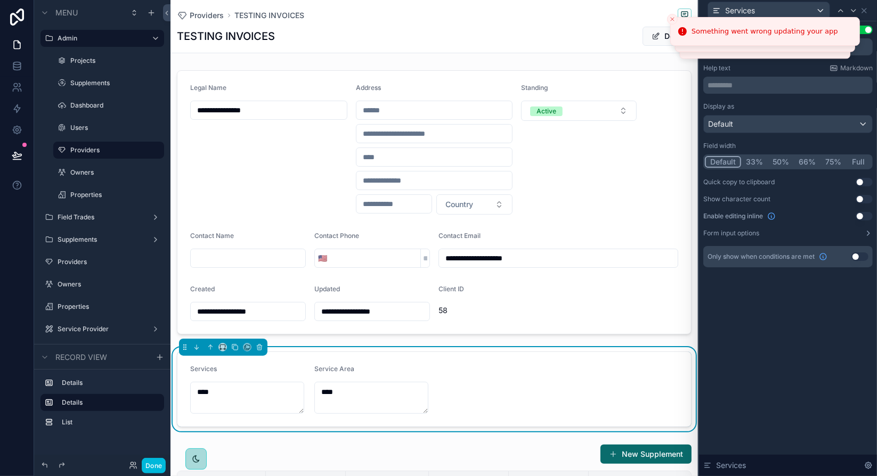
click at [858, 161] on button "Full" at bounding box center [858, 162] width 25 height 12
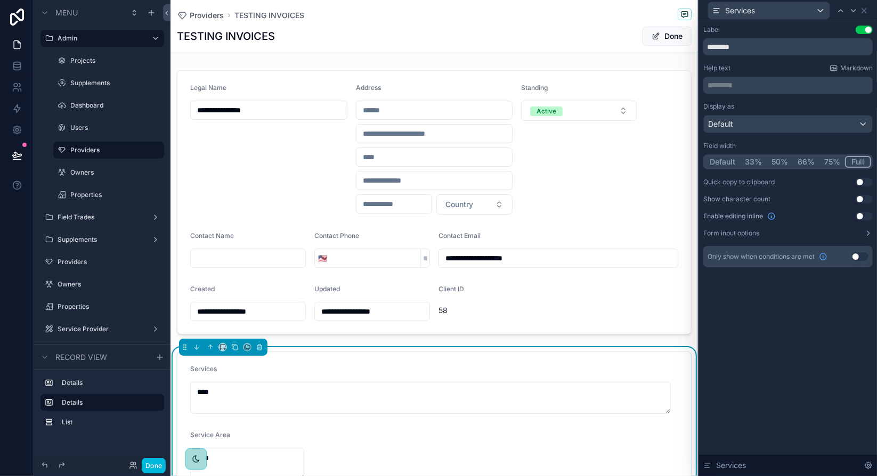
click at [870, 233] on icon at bounding box center [868, 233] width 9 height 9
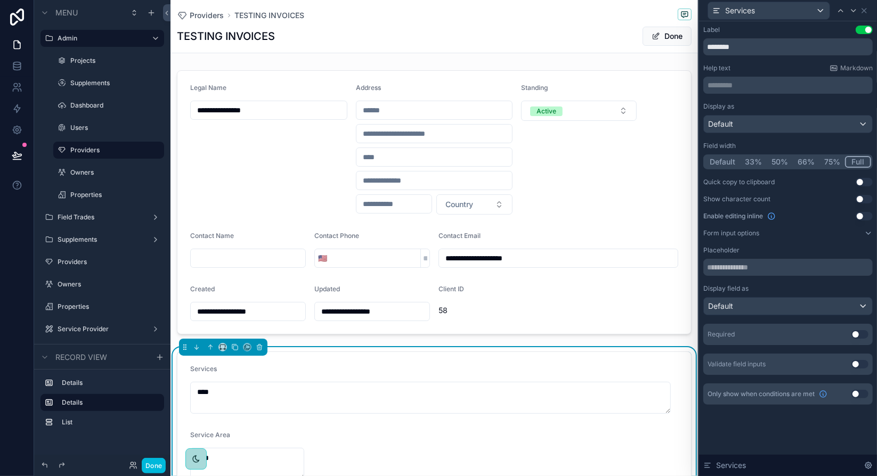
click at [870, 233] on icon at bounding box center [868, 233] width 9 height 9
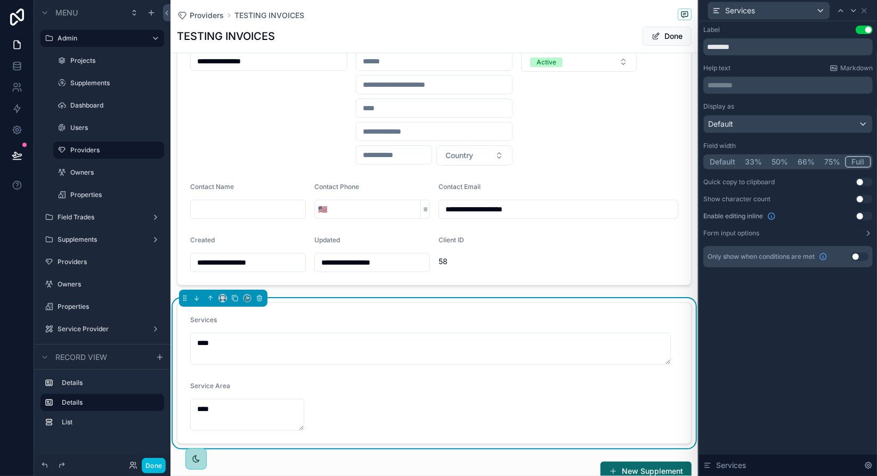
scroll to position [107, 0]
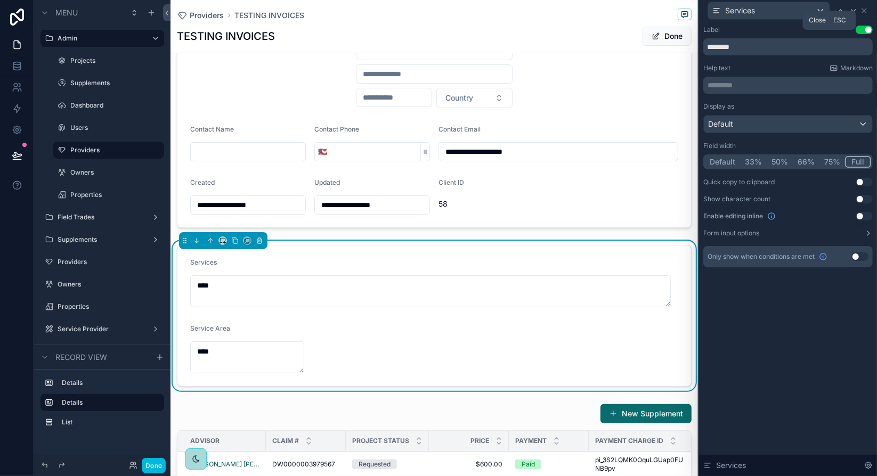
click at [865, 12] on icon at bounding box center [864, 11] width 4 height 4
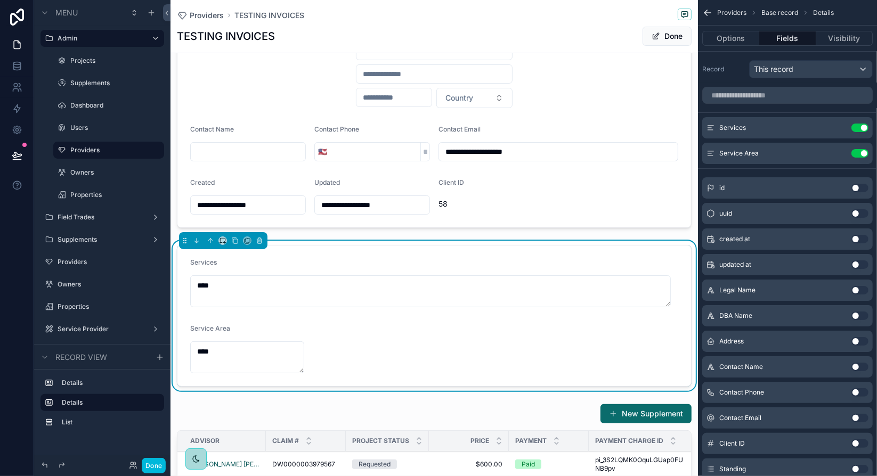
click at [0, 0] on icon "scrollable content" at bounding box center [0, 0] width 0 height 0
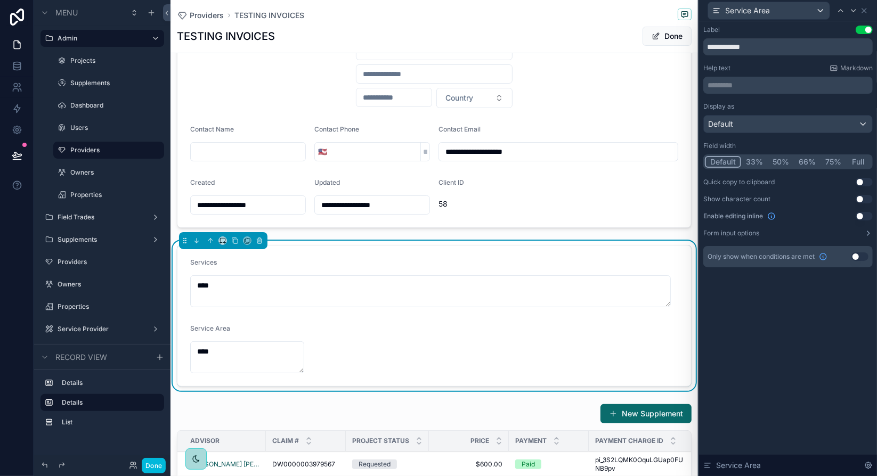
click at [861, 161] on button "Full" at bounding box center [858, 162] width 25 height 12
click at [787, 125] on div "Default" at bounding box center [788, 124] width 168 height 17
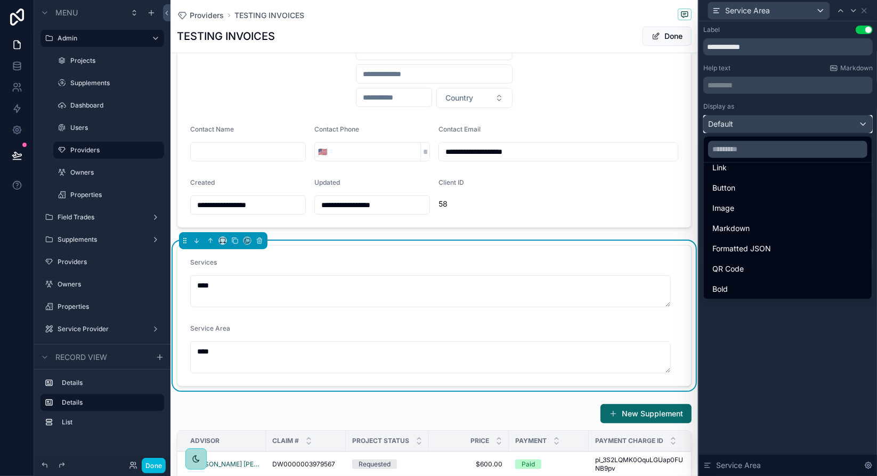
scroll to position [10, 0]
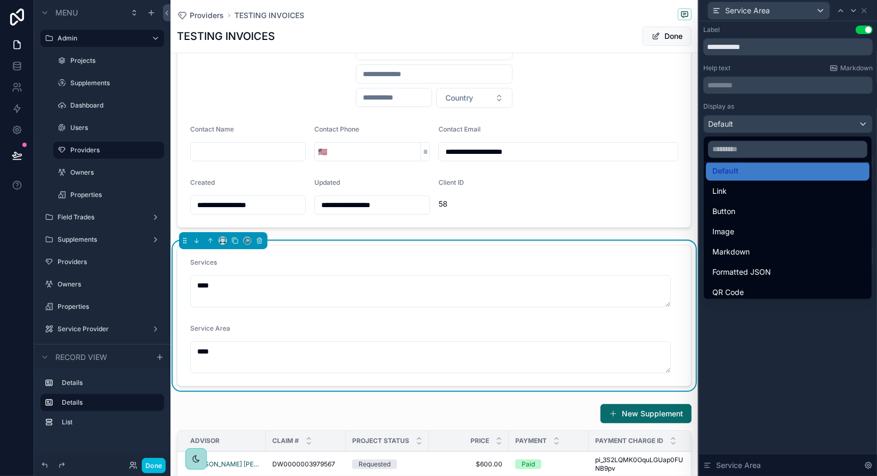
click at [783, 248] on div "Markdown" at bounding box center [787, 252] width 151 height 13
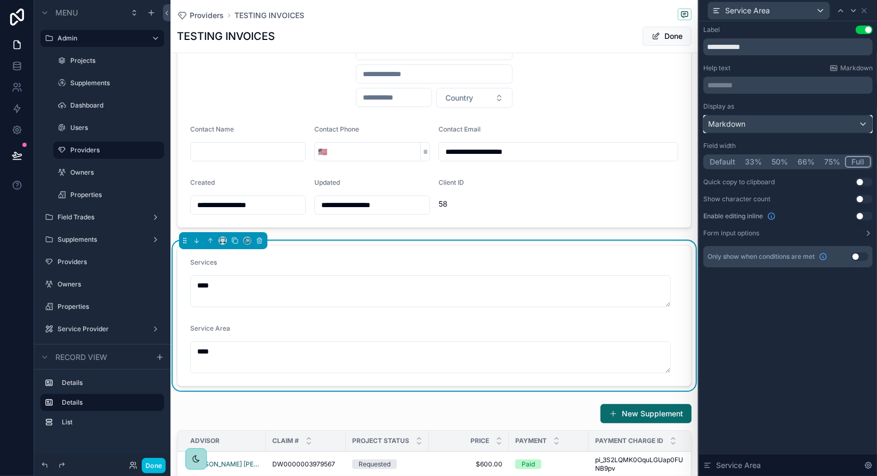
click at [759, 123] on div "Markdown" at bounding box center [788, 124] width 168 height 17
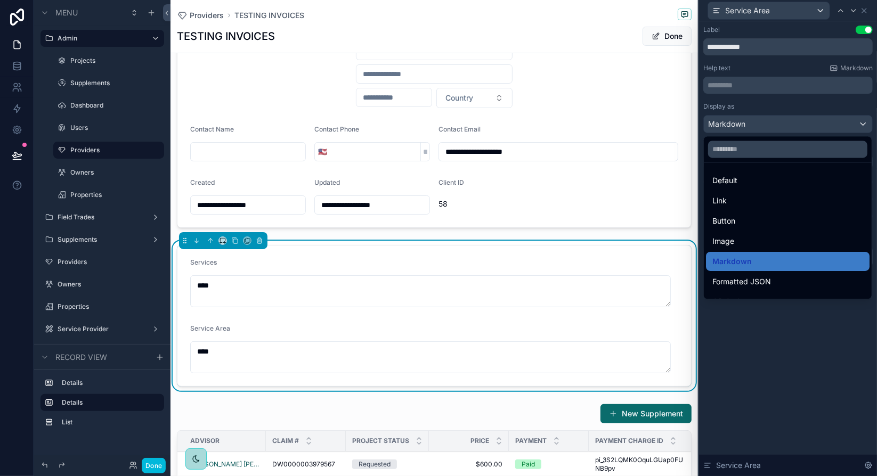
click at [744, 180] on div "Default" at bounding box center [787, 180] width 151 height 13
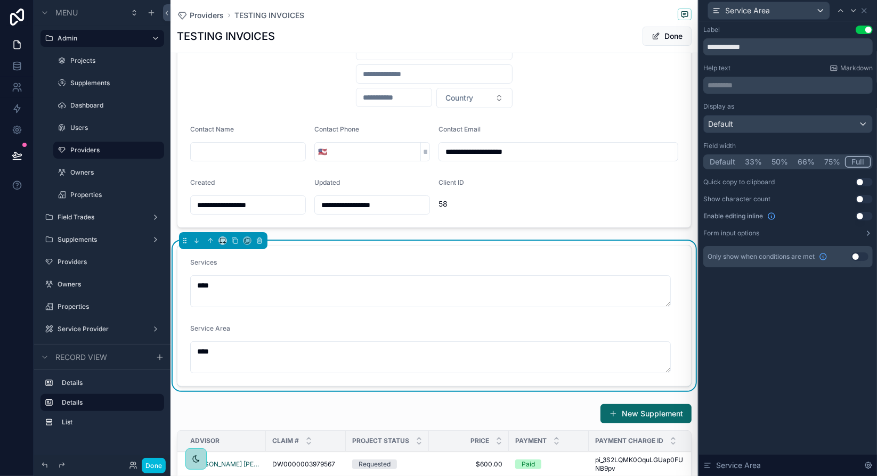
click at [764, 304] on div "**********" at bounding box center [788, 248] width 178 height 455
click at [866, 10] on icon at bounding box center [864, 10] width 9 height 9
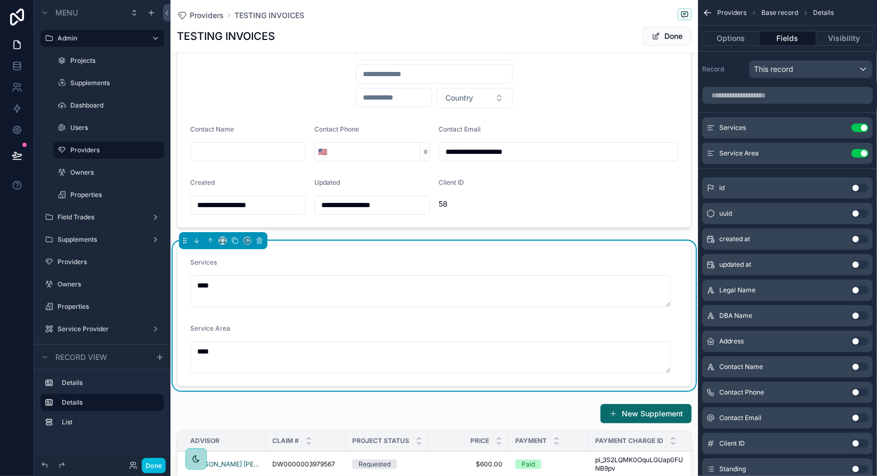
click at [640, 215] on div "scrollable content" at bounding box center [435, 96] width 528 height 273
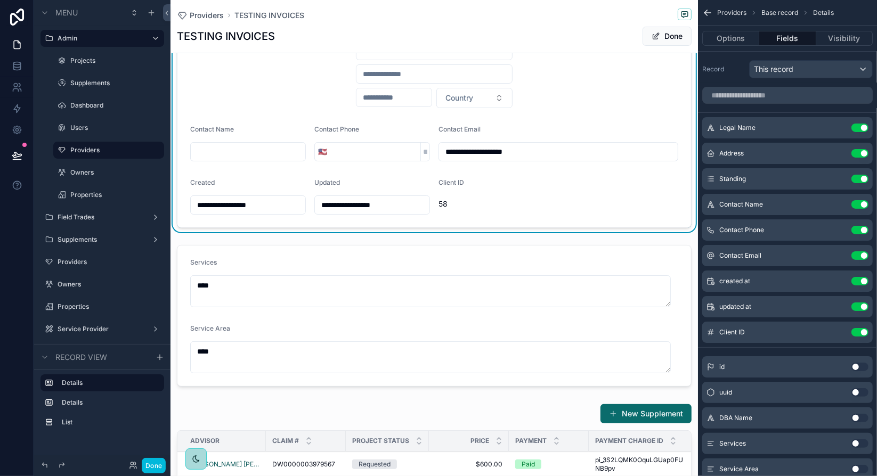
click at [470, 266] on div "scrollable content" at bounding box center [435, 316] width 528 height 150
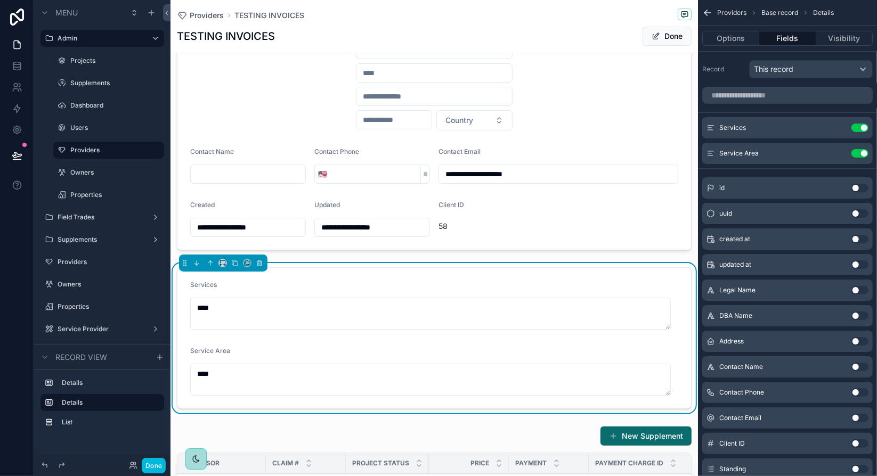
scroll to position [0, 0]
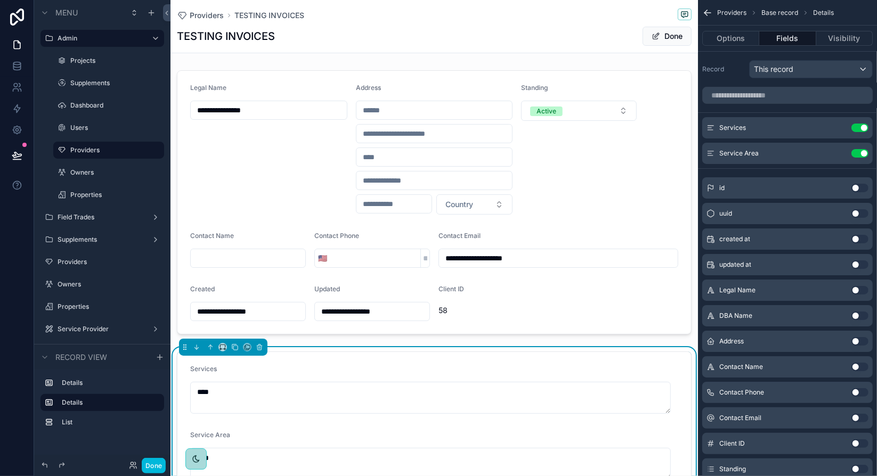
click at [649, 78] on div "scrollable content" at bounding box center [435, 202] width 528 height 273
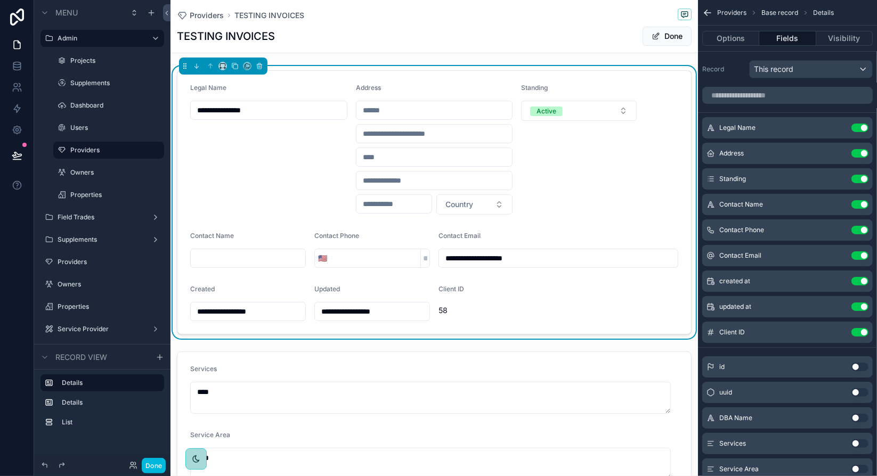
click at [661, 38] on button "Done" at bounding box center [667, 36] width 49 height 19
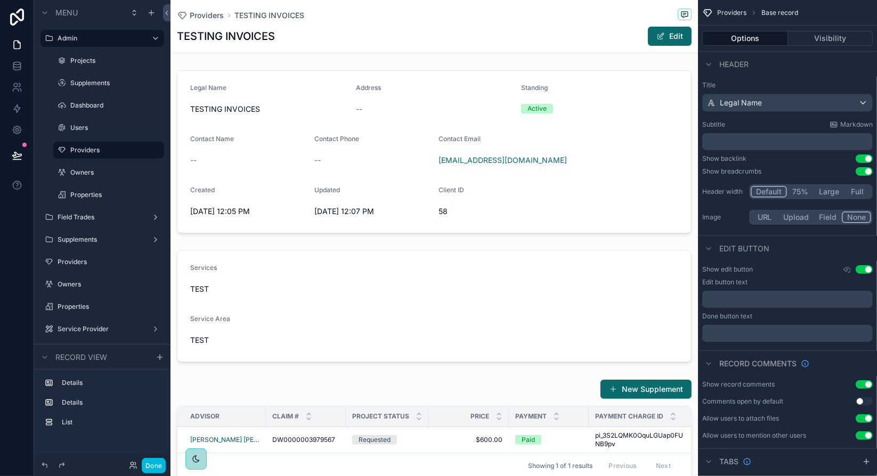
click at [662, 96] on div "scrollable content" at bounding box center [435, 152] width 528 height 172
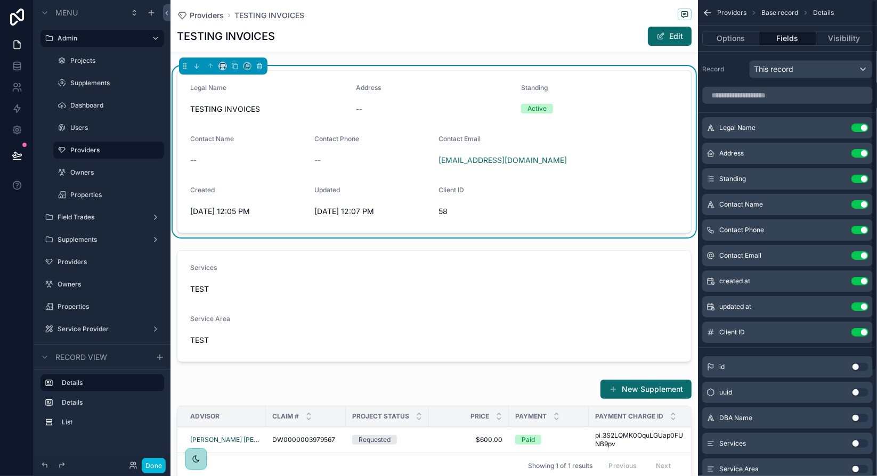
click at [732, 36] on button "Options" at bounding box center [730, 38] width 57 height 15
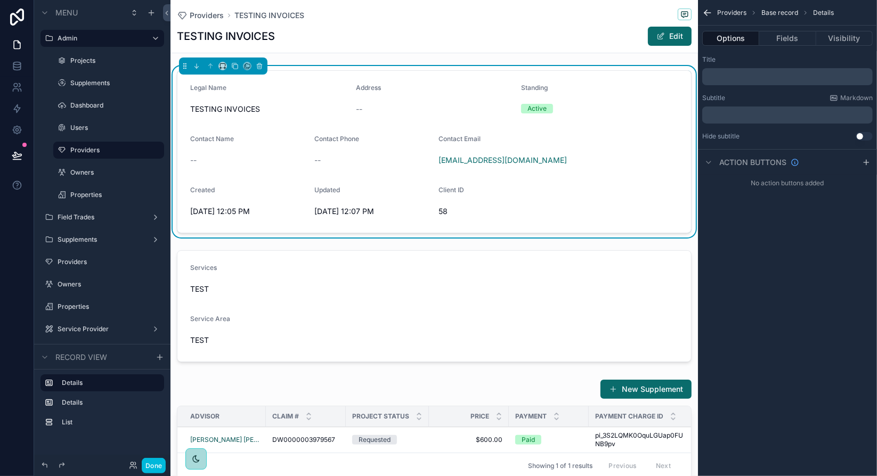
click at [738, 113] on p "﻿" at bounding box center [789, 115] width 164 height 9
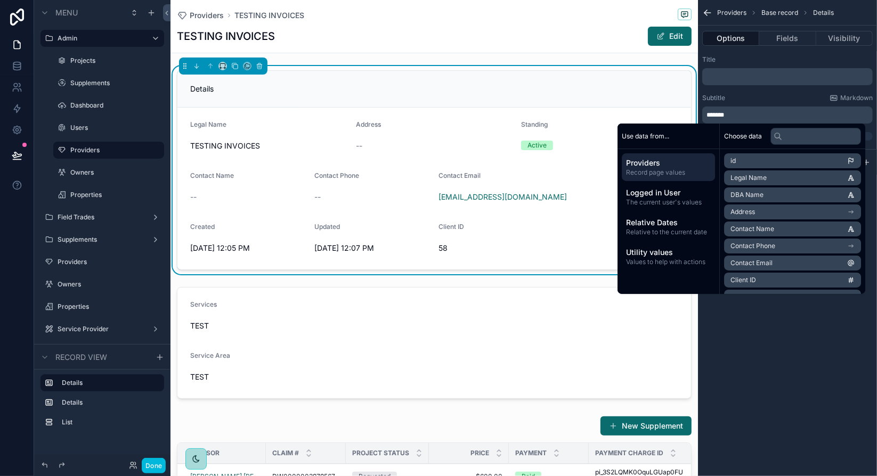
click at [730, 78] on p "﻿" at bounding box center [789, 76] width 164 height 9
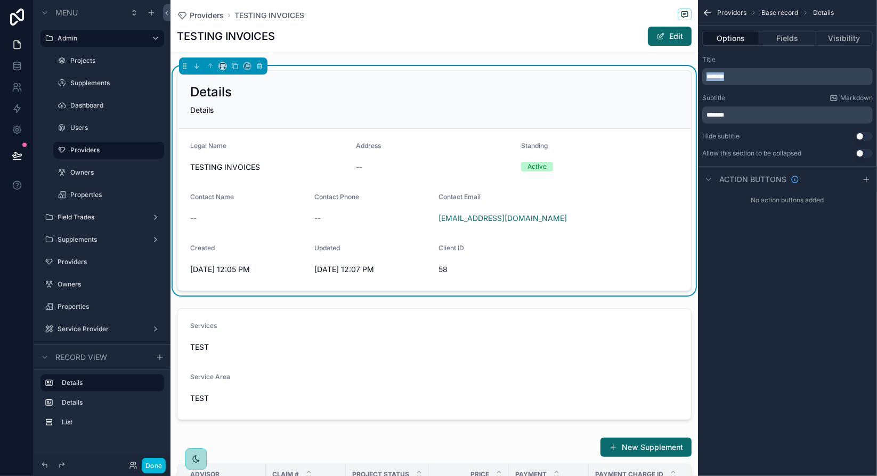
click at [742, 63] on div "Title" at bounding box center [787, 59] width 171 height 9
click at [721, 112] on span "*******" at bounding box center [716, 115] width 18 height 6
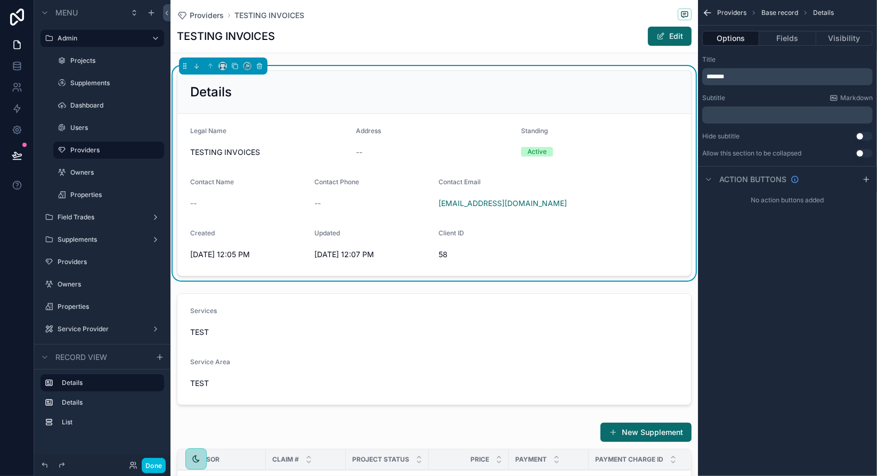
click at [558, 338] on div "scrollable content" at bounding box center [435, 349] width 528 height 120
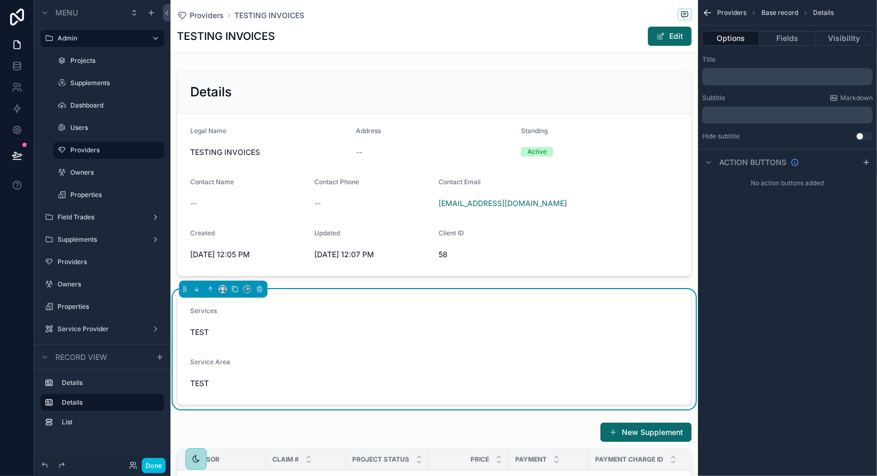
click at [727, 76] on p "﻿" at bounding box center [789, 76] width 164 height 9
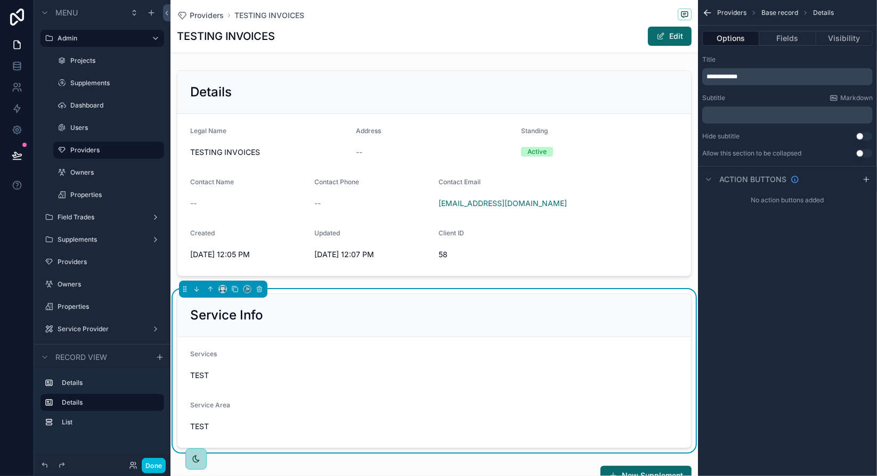
click at [865, 327] on div "**********" at bounding box center [787, 238] width 179 height 476
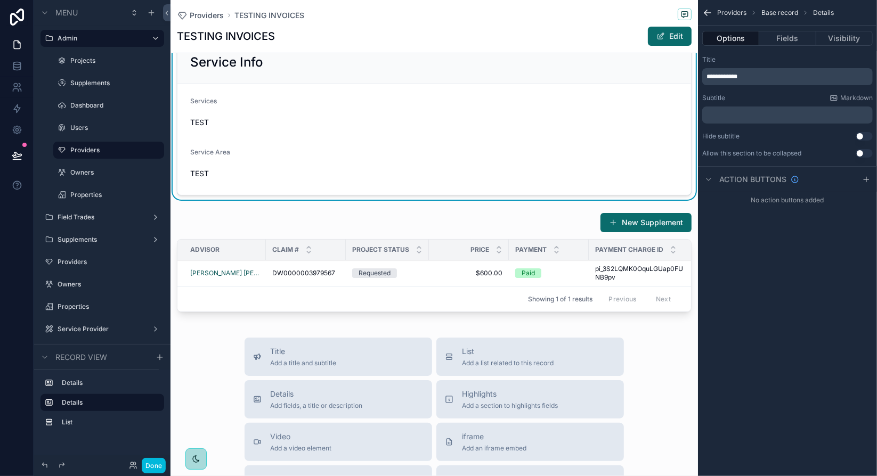
scroll to position [266, 0]
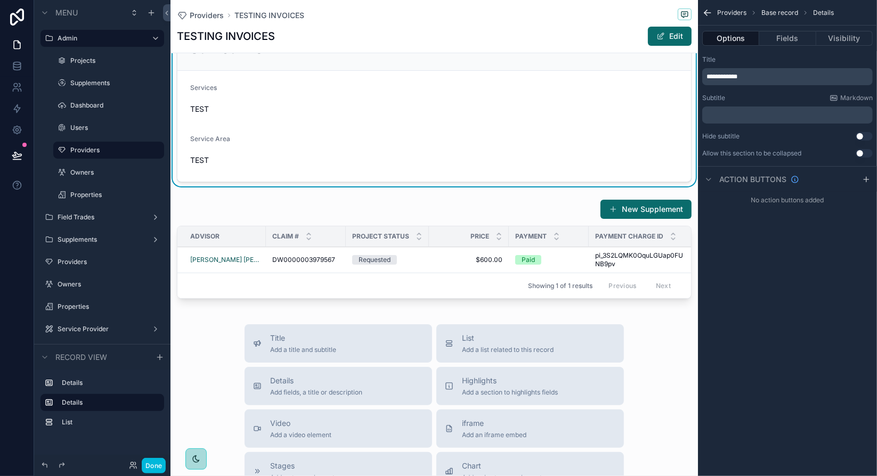
click at [556, 209] on div "scrollable content" at bounding box center [435, 251] width 528 height 112
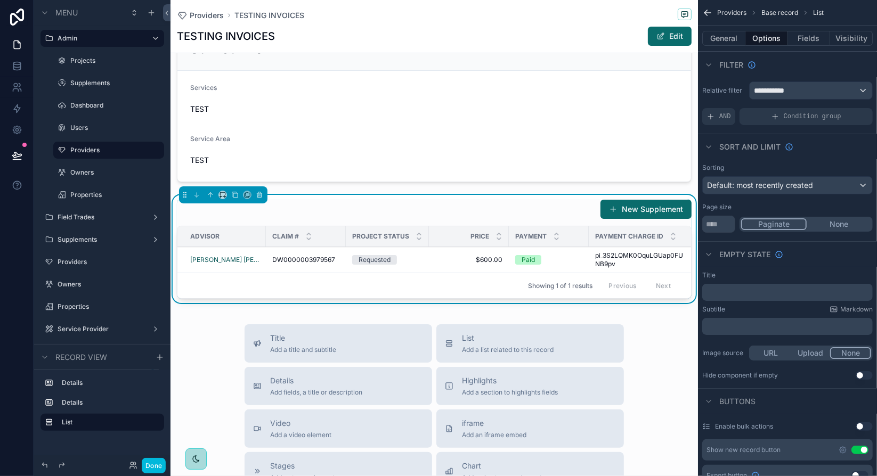
click at [761, 291] on p "﻿" at bounding box center [789, 292] width 164 height 9
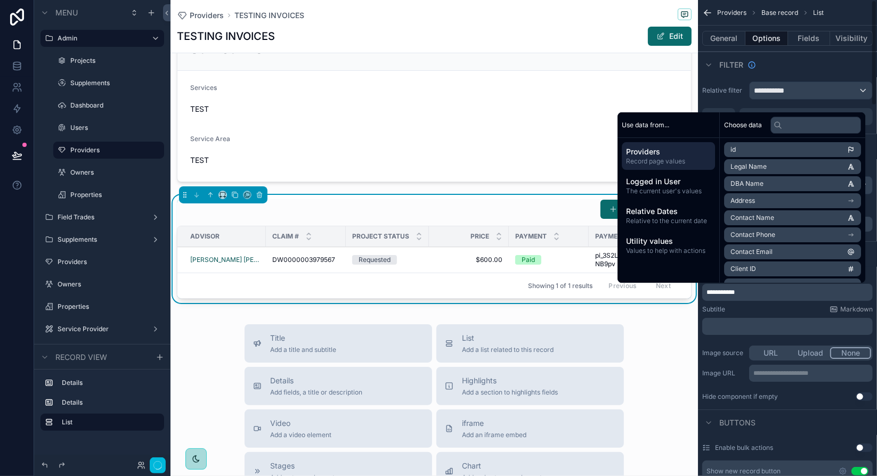
click at [761, 309] on div "Subtitle Markdown" at bounding box center [787, 309] width 171 height 9
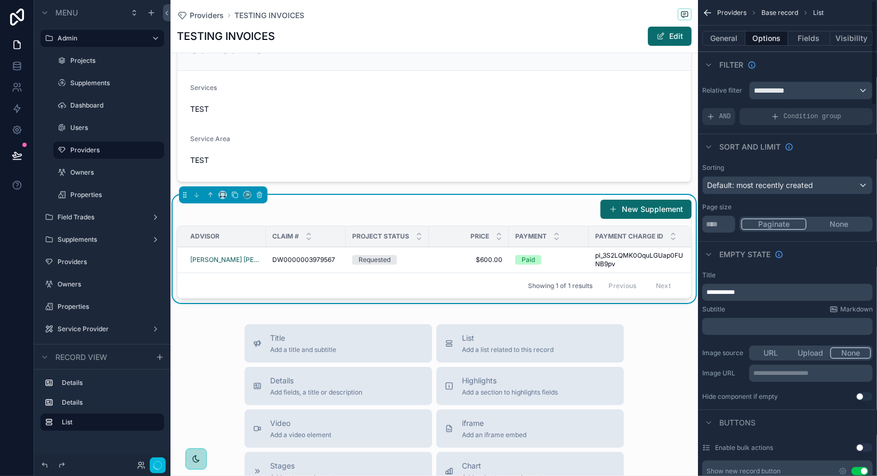
click at [723, 292] on span "**********" at bounding box center [721, 292] width 28 height 6
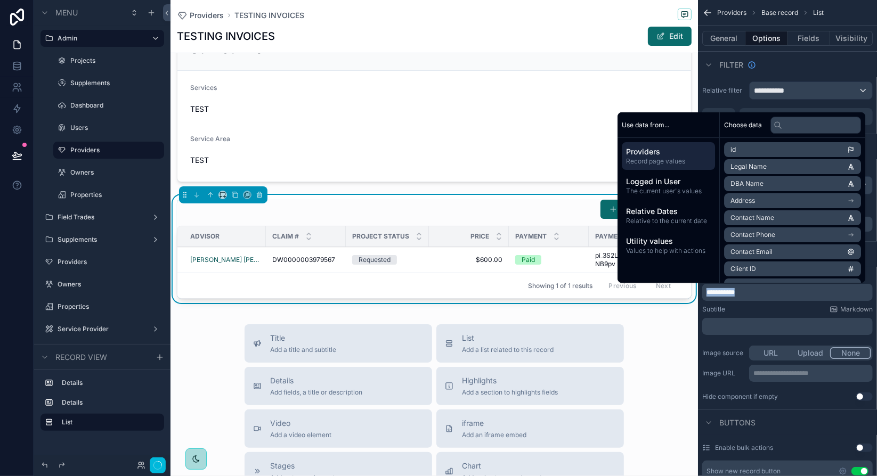
copy span "**********"
click at [736, 325] on p "﻿" at bounding box center [789, 326] width 164 height 9
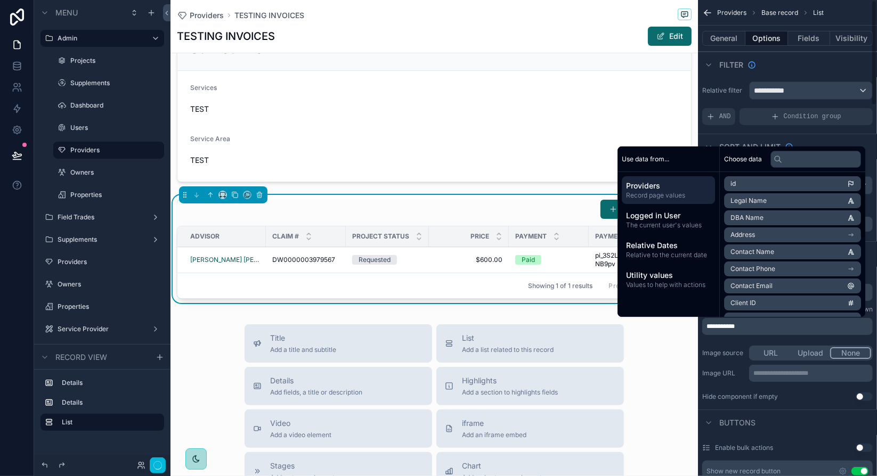
click at [729, 340] on div "**********" at bounding box center [787, 336] width 179 height 139
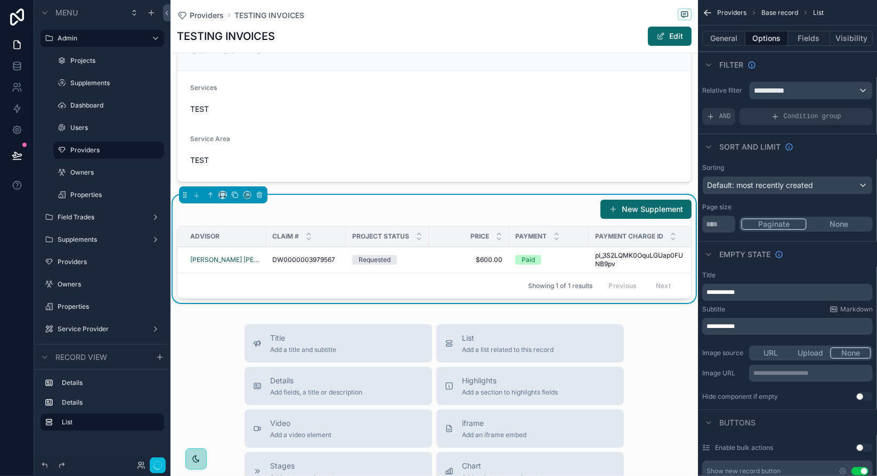
click at [735, 325] on span "**********" at bounding box center [721, 326] width 28 height 6
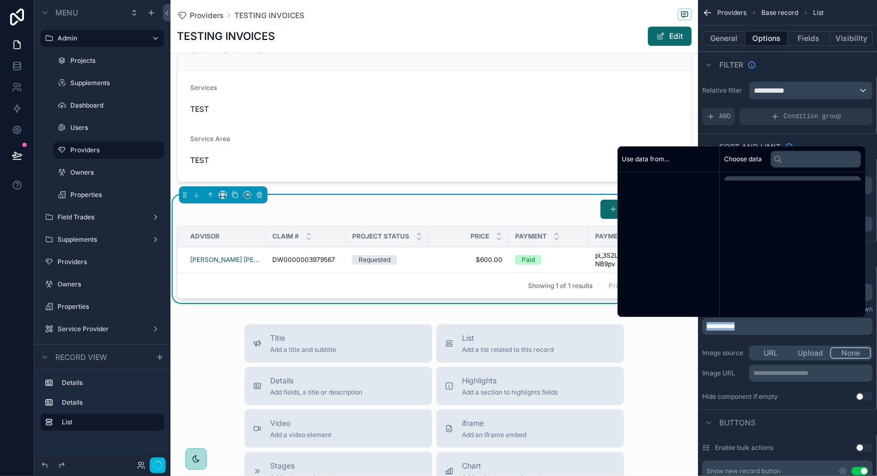
click at [735, 325] on span "**********" at bounding box center [721, 326] width 28 height 6
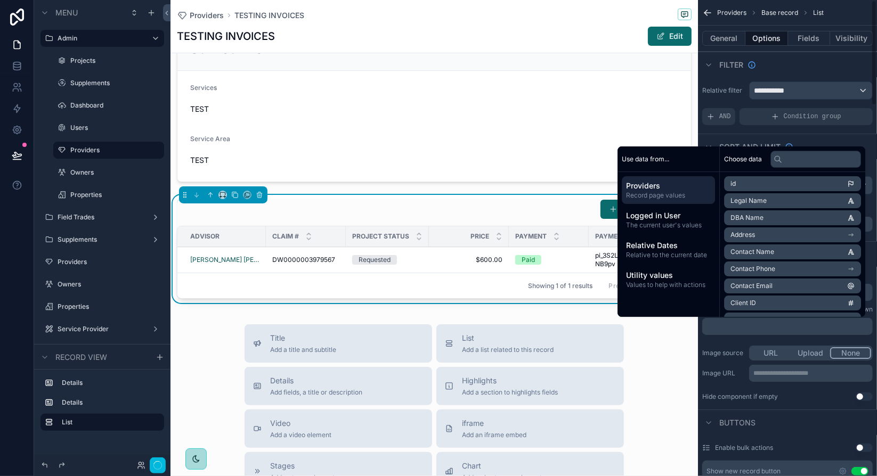
click at [731, 336] on div "**********" at bounding box center [787, 336] width 179 height 139
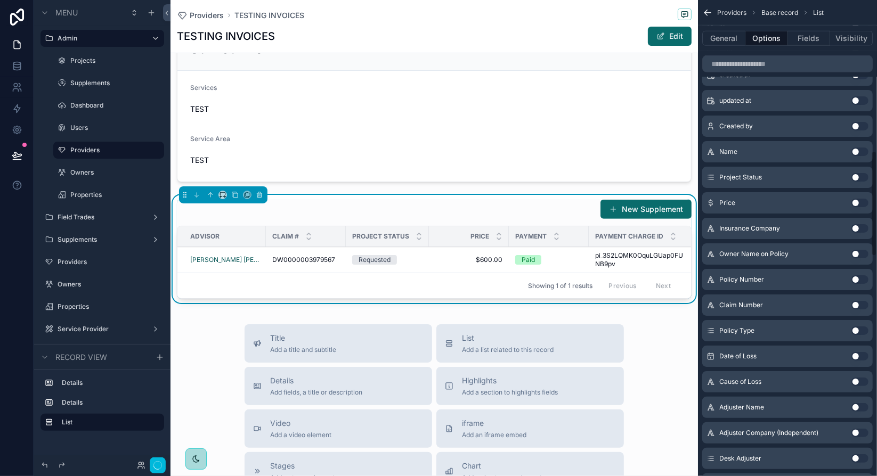
scroll to position [0, 0]
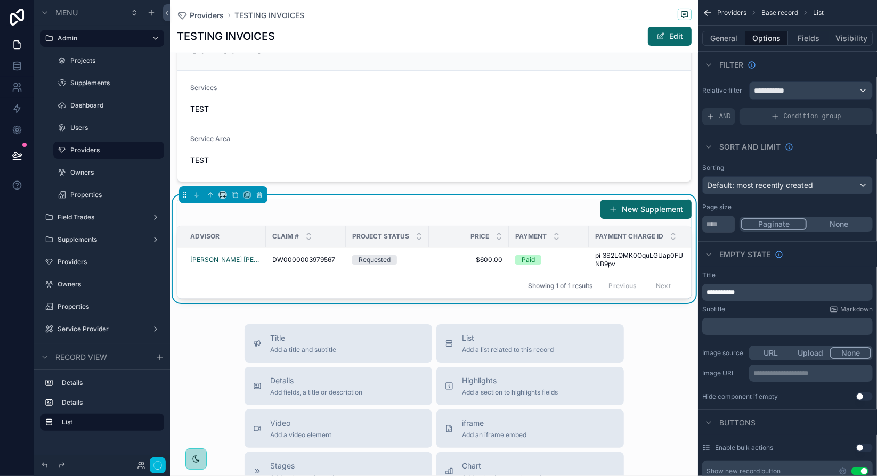
click at [807, 37] on button "Fields" at bounding box center [809, 38] width 43 height 15
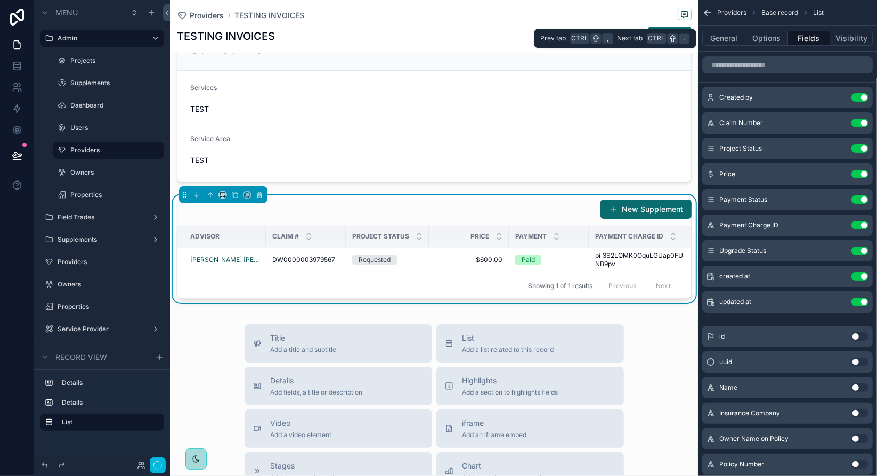
click at [727, 39] on button "General" at bounding box center [723, 38] width 43 height 15
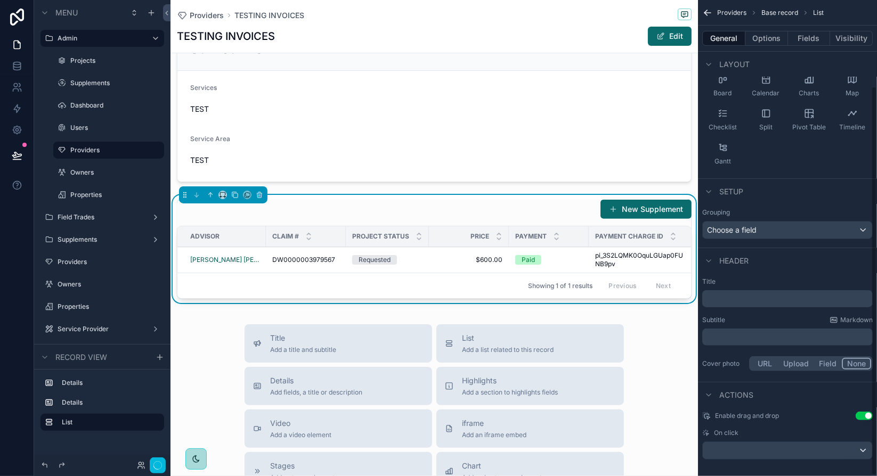
scroll to position [105, 0]
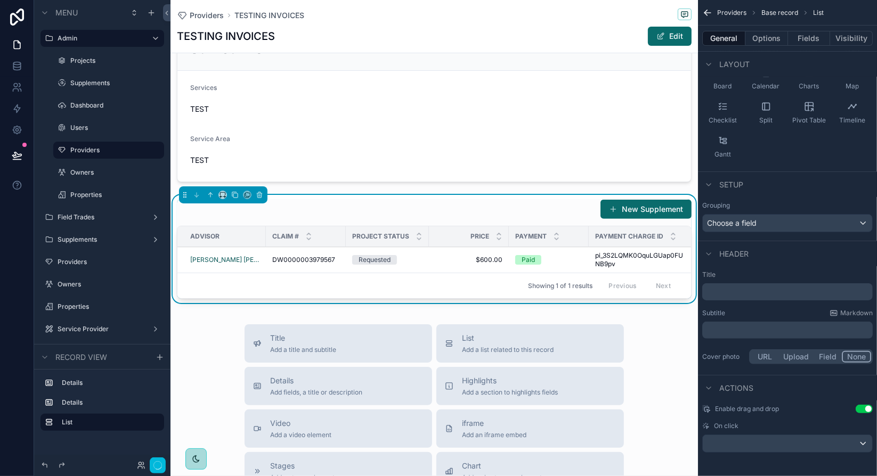
click at [759, 294] on p "﻿" at bounding box center [789, 292] width 164 height 11
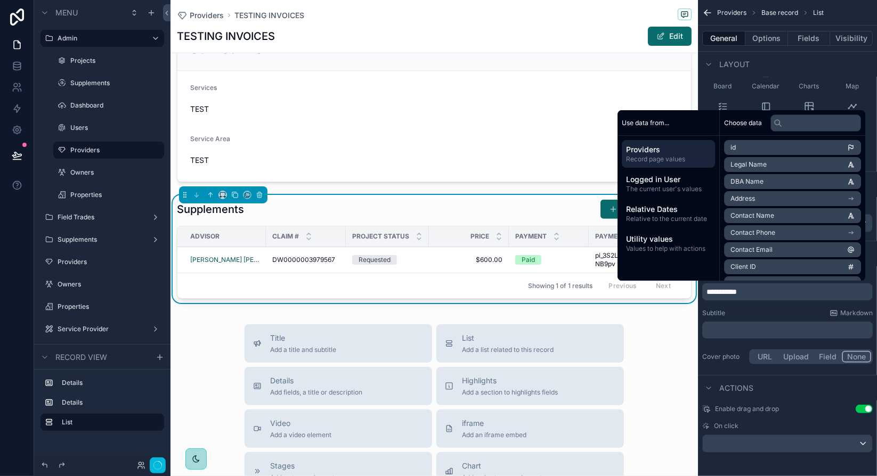
click at [802, 383] on div "Actions" at bounding box center [787, 388] width 179 height 26
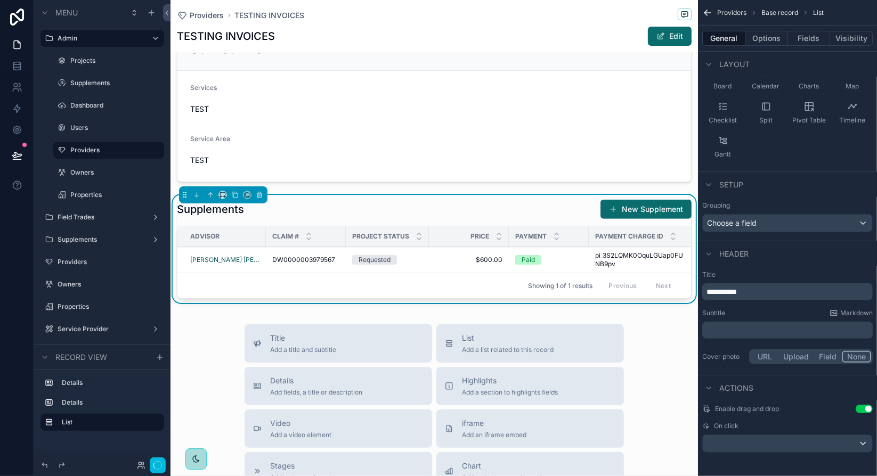
click at [236, 195] on icon "scrollable content" at bounding box center [234, 194] width 7 height 7
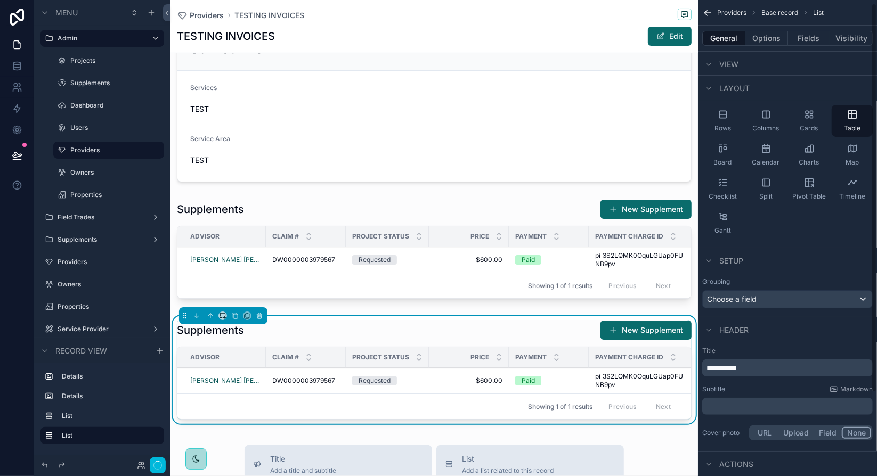
scroll to position [0, 0]
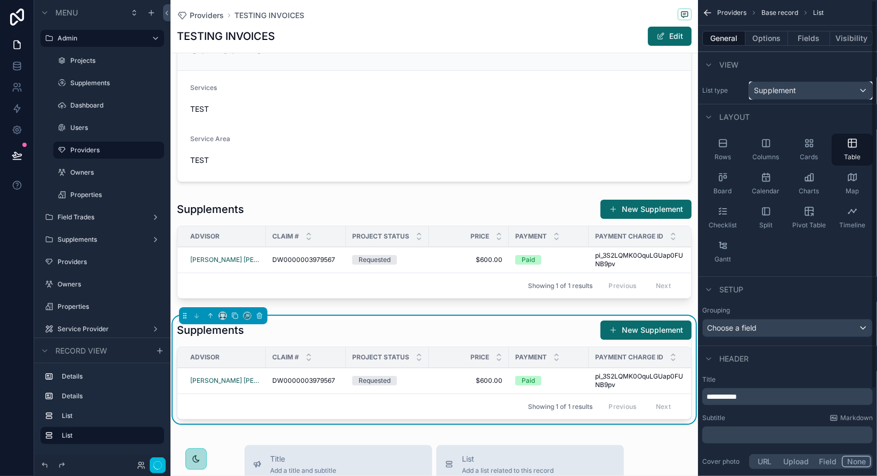
click at [793, 84] on div "Supplement" at bounding box center [811, 90] width 123 height 17
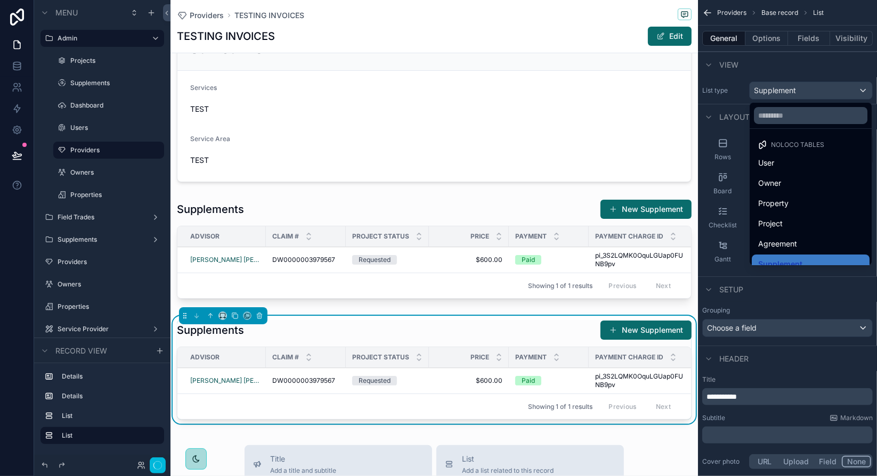
click at [794, 218] on div "Project" at bounding box center [810, 223] width 105 height 13
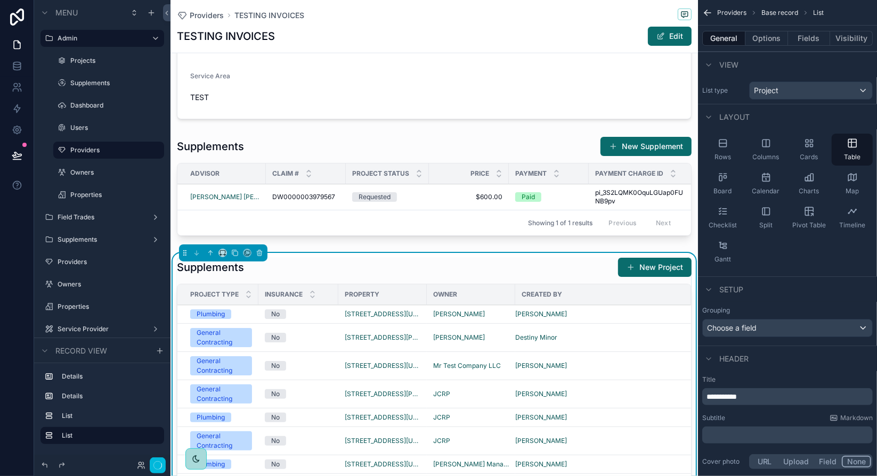
scroll to position [426, 0]
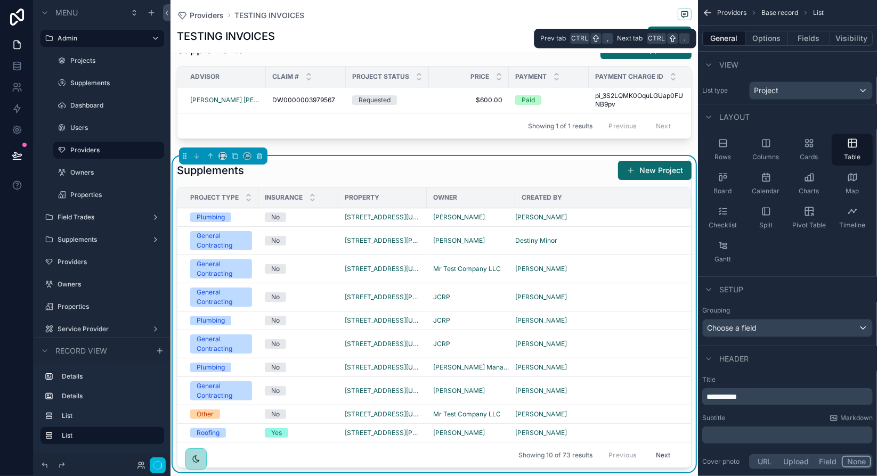
click at [769, 39] on button "Options" at bounding box center [767, 38] width 43 height 15
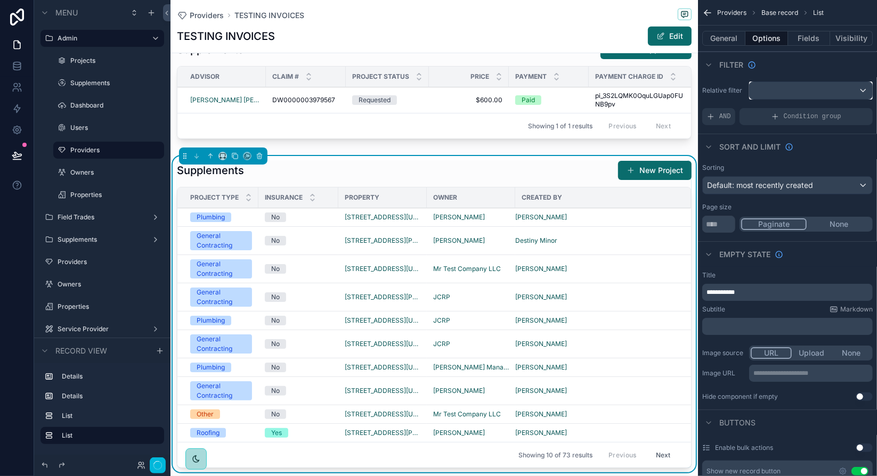
click at [825, 88] on div "scrollable content" at bounding box center [811, 90] width 123 height 17
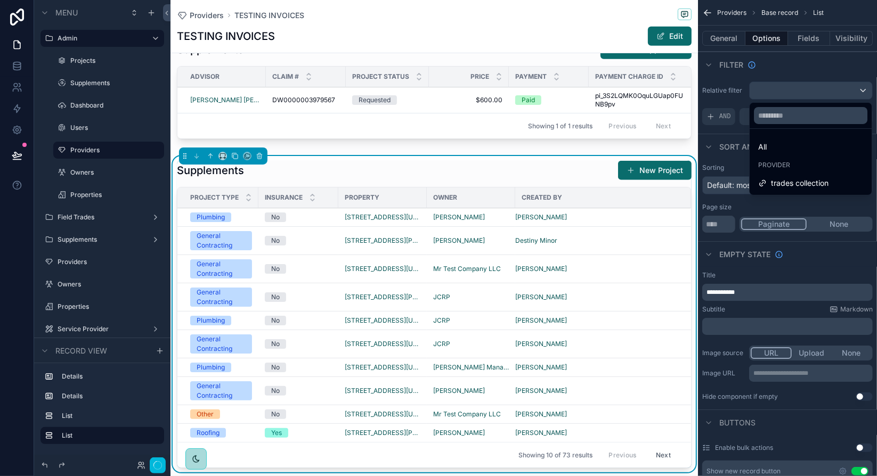
click at [784, 184] on span "trades collection" at bounding box center [800, 183] width 58 height 13
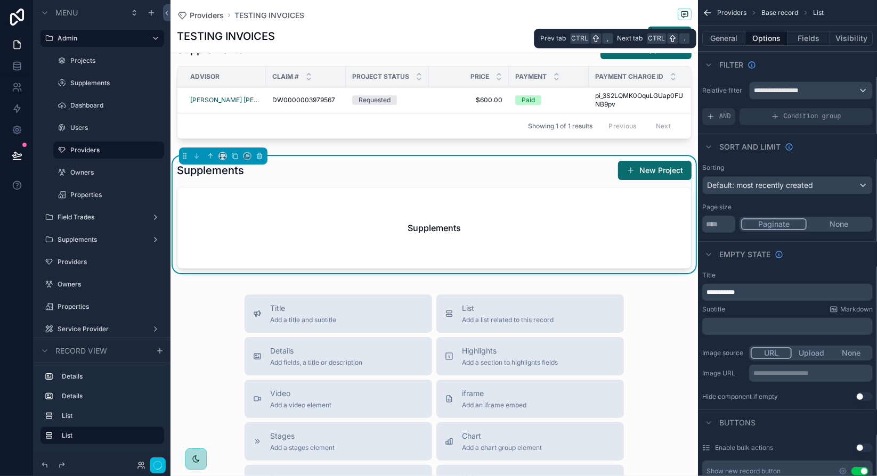
click at [736, 41] on button "General" at bounding box center [723, 38] width 43 height 15
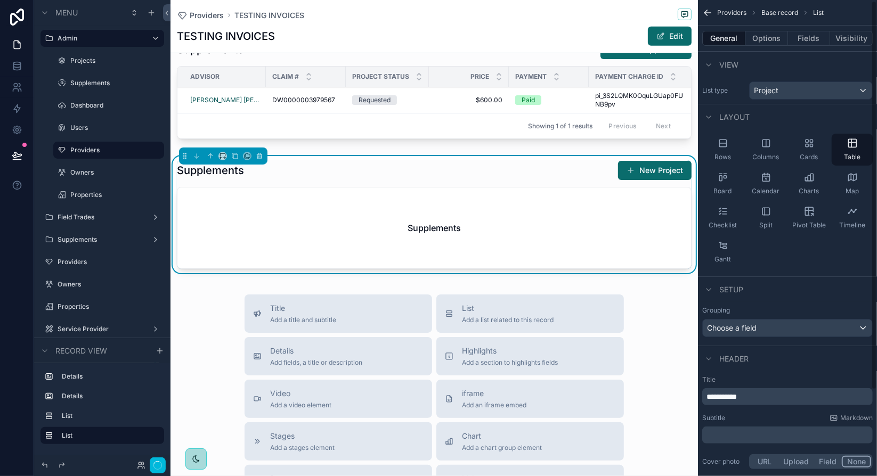
scroll to position [53, 0]
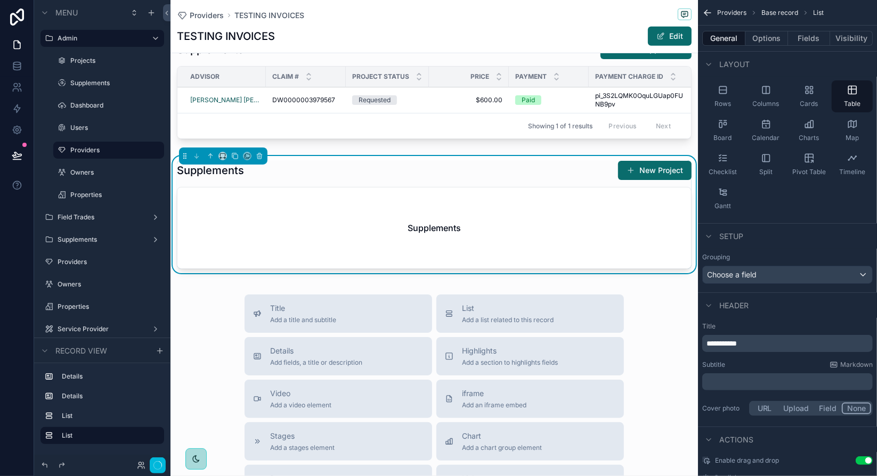
click at [768, 37] on button "Options" at bounding box center [767, 38] width 43 height 15
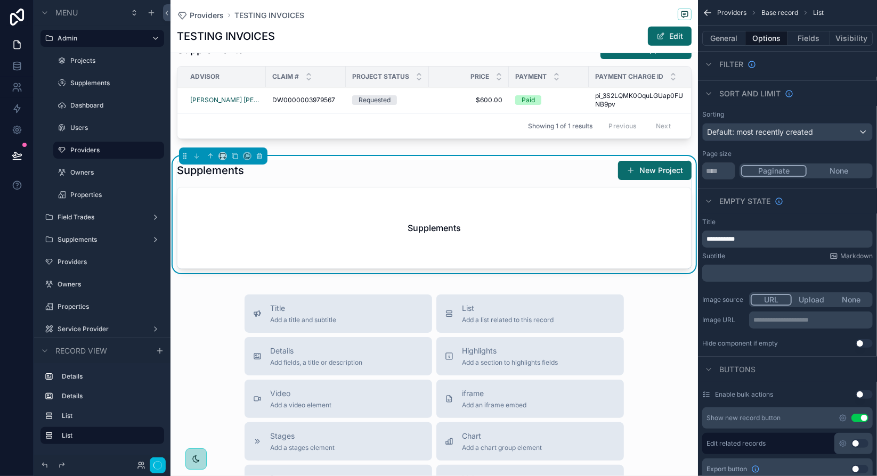
click at [735, 237] on span "**********" at bounding box center [721, 239] width 28 height 6
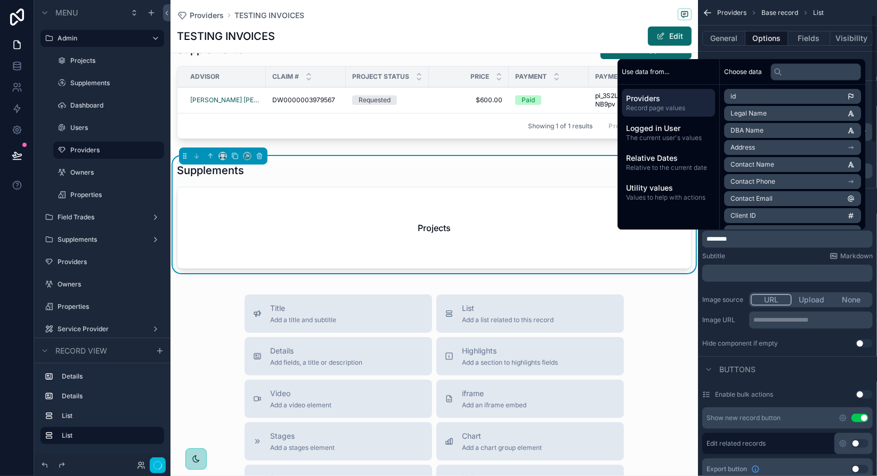
click at [761, 257] on div "Subtitle Markdown" at bounding box center [787, 256] width 171 height 9
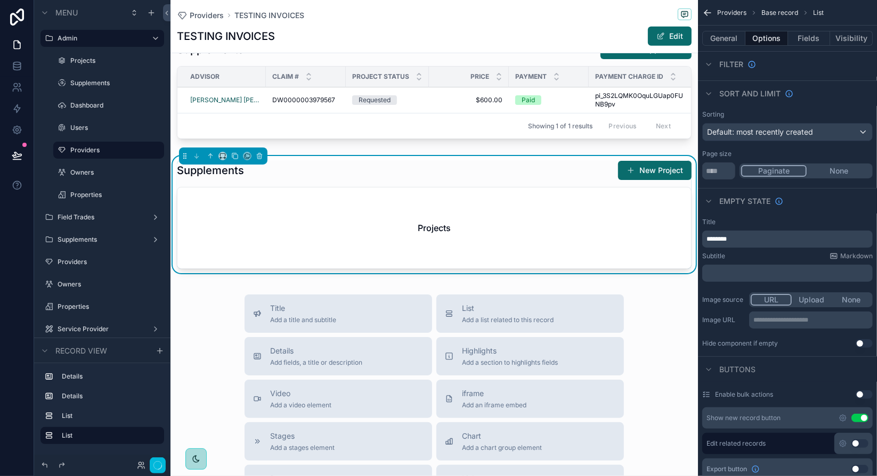
click at [745, 238] on p "********" at bounding box center [789, 239] width 164 height 9
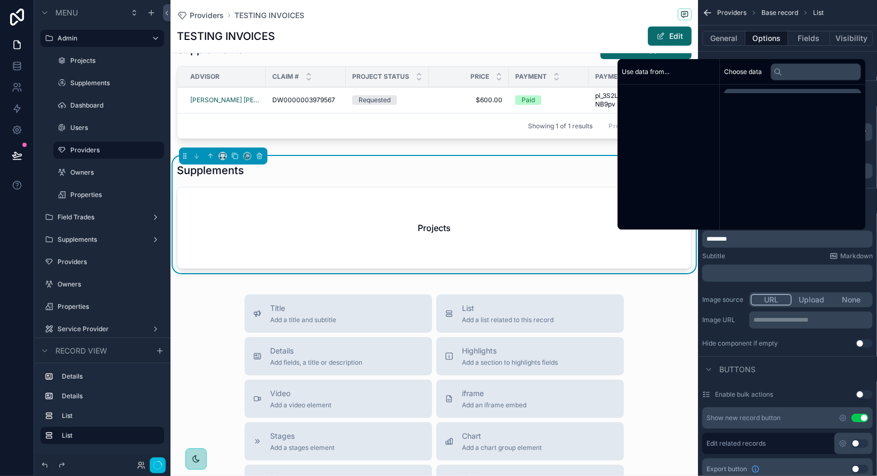
click at [745, 238] on p "********" at bounding box center [789, 239] width 164 height 9
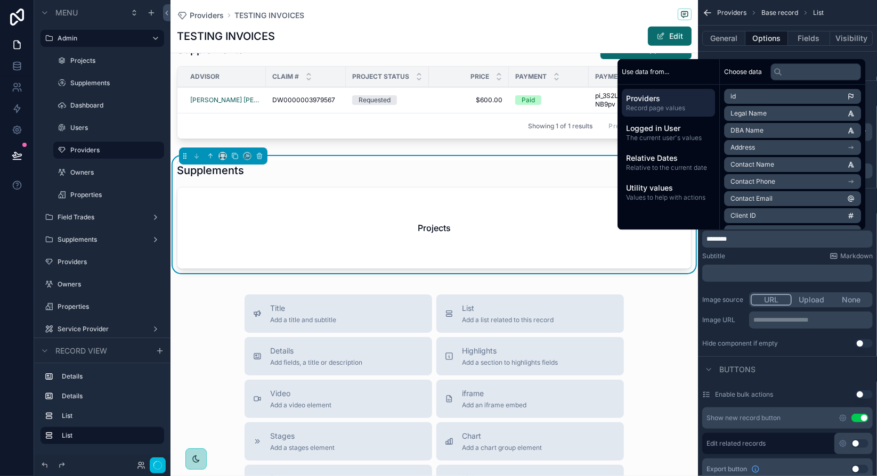
click at [727, 236] on span "********" at bounding box center [717, 239] width 20 height 6
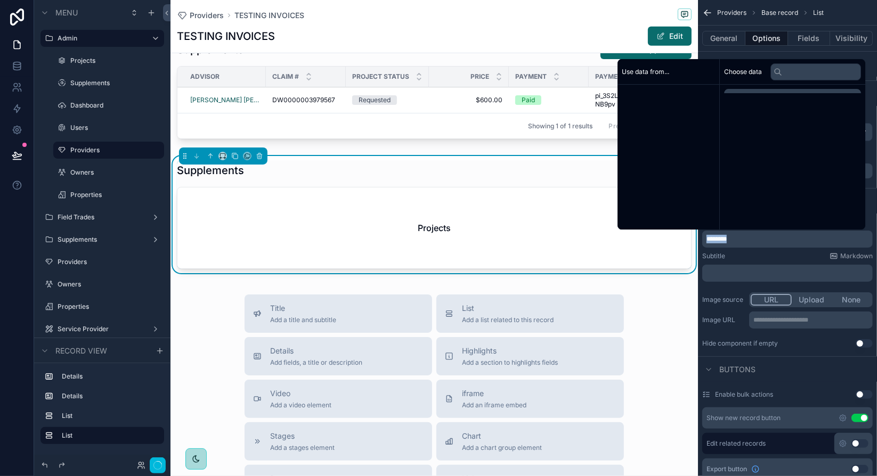
click at [727, 236] on span "********" at bounding box center [717, 239] width 20 height 6
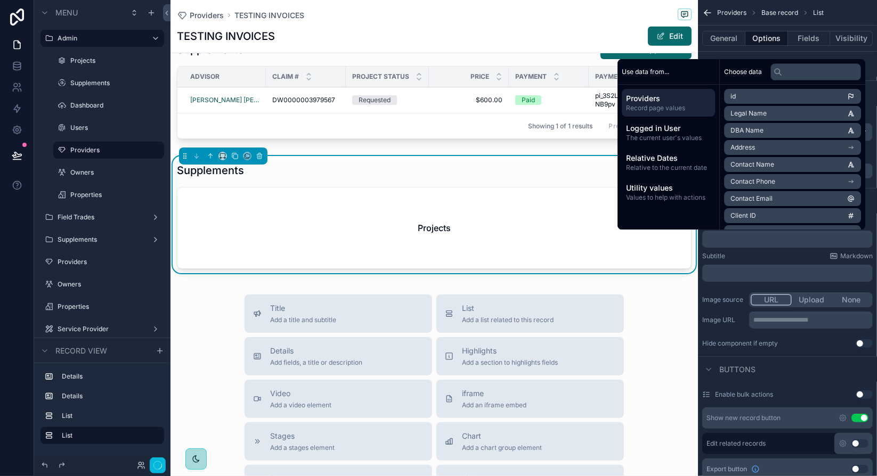
click at [744, 253] on div "Subtitle Markdown" at bounding box center [787, 256] width 171 height 9
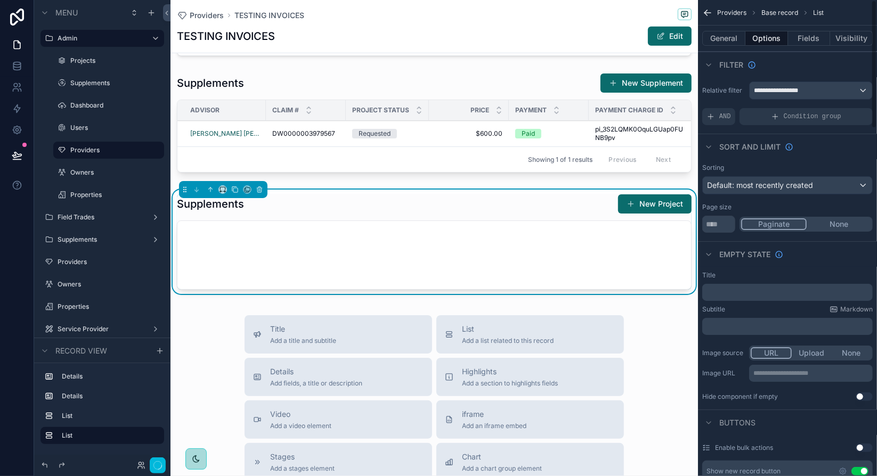
scroll to position [373, 0]
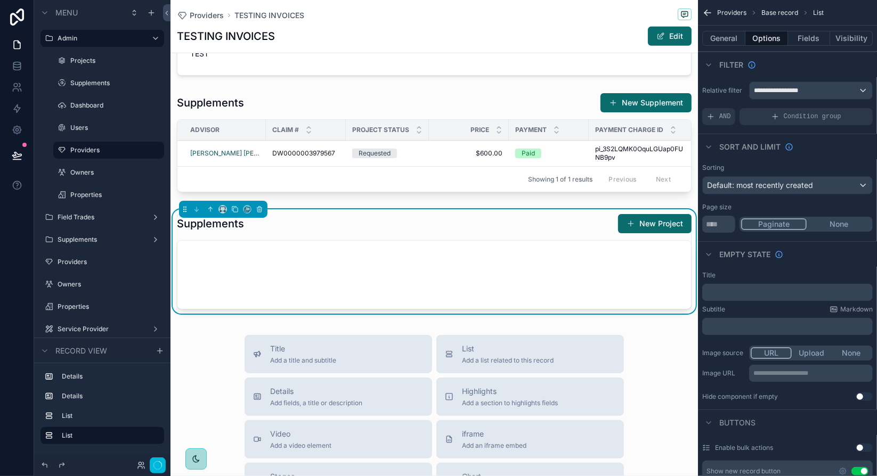
click at [471, 105] on div "scrollable content" at bounding box center [435, 144] width 528 height 112
click at [471, 105] on div "Supplements New Supplement" at bounding box center [434, 103] width 515 height 20
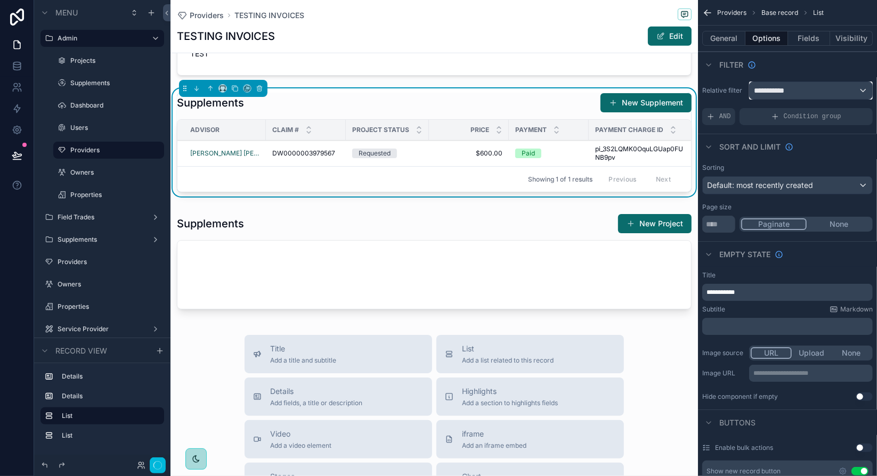
click at [800, 93] on div "**********" at bounding box center [811, 90] width 123 height 17
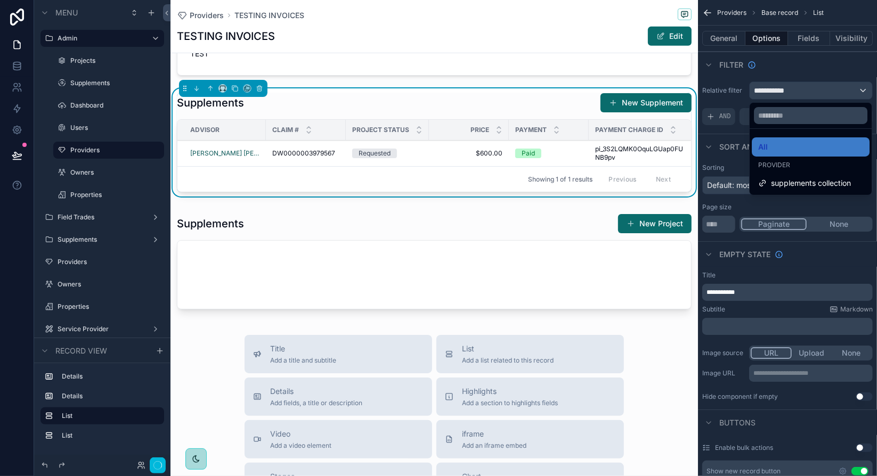
click at [825, 181] on span "supplements collection" at bounding box center [811, 183] width 80 height 13
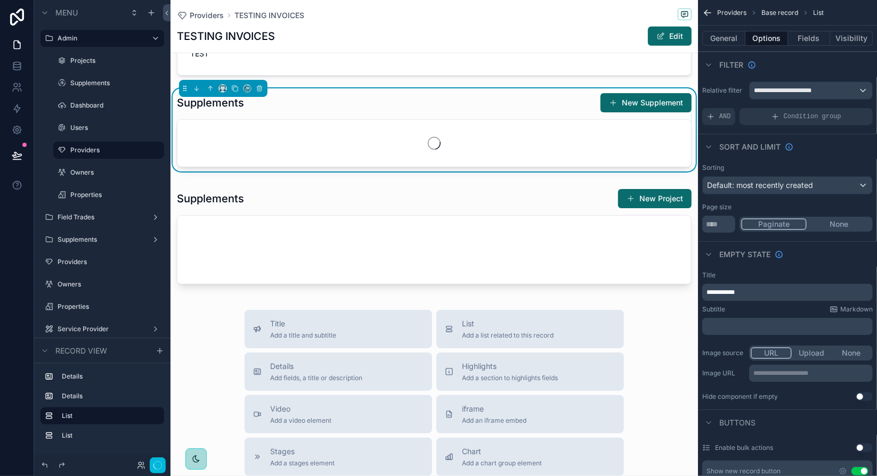
click at [835, 156] on div "Sort And Limit" at bounding box center [787, 147] width 179 height 26
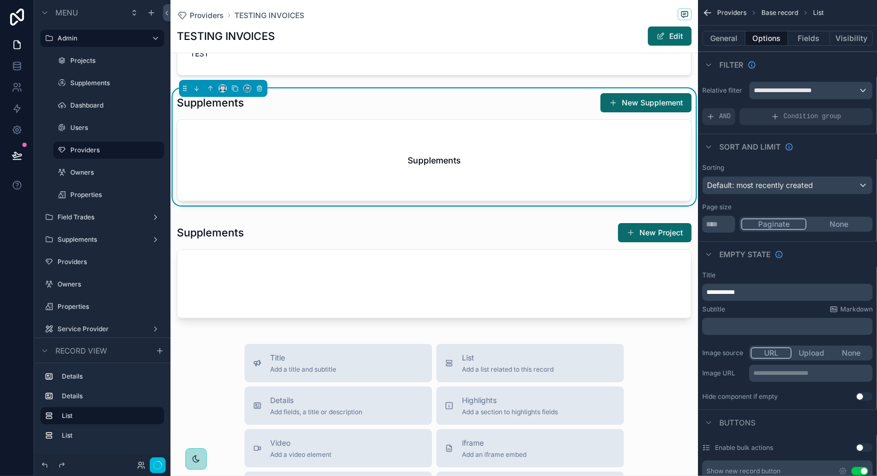
click at [735, 291] on span "**********" at bounding box center [721, 292] width 28 height 6
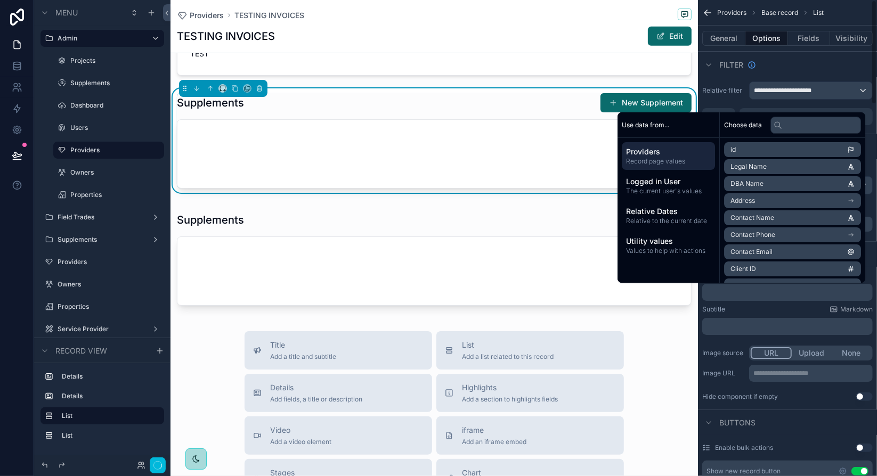
click at [766, 312] on div "Subtitle Markdown" at bounding box center [787, 309] width 171 height 9
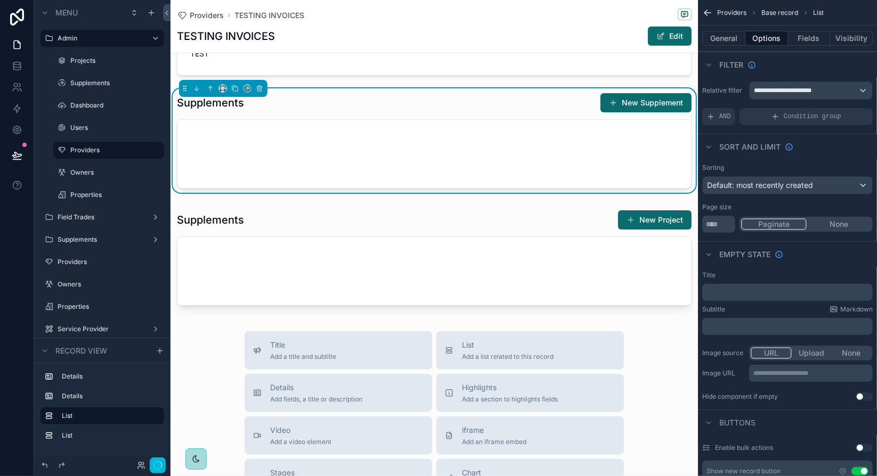
click at [436, 237] on div "scrollable content" at bounding box center [435, 260] width 528 height 109
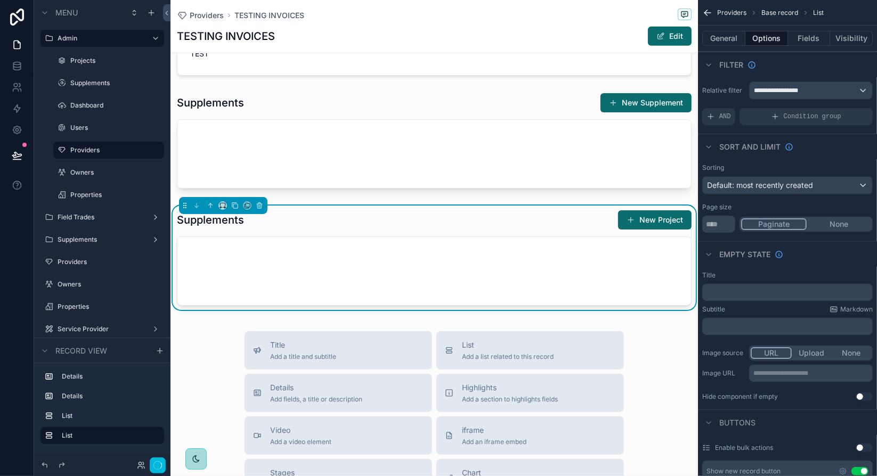
click at [725, 40] on button "General" at bounding box center [723, 38] width 43 height 15
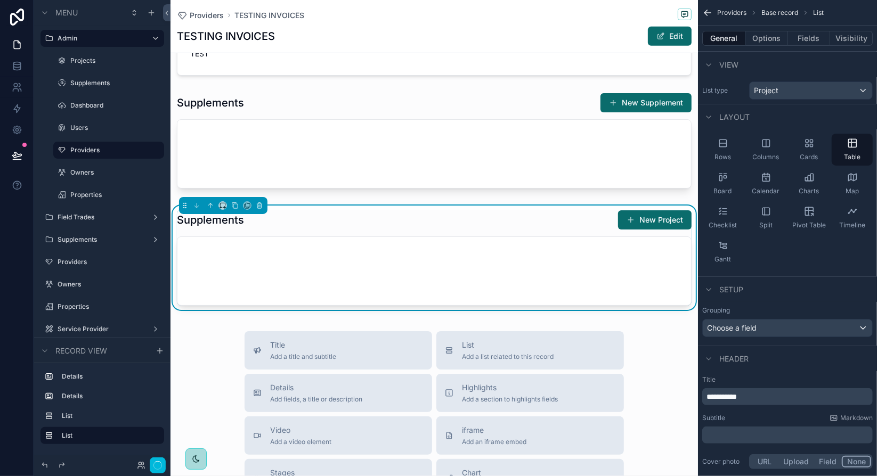
click at [737, 396] on span "**********" at bounding box center [722, 396] width 30 height 7
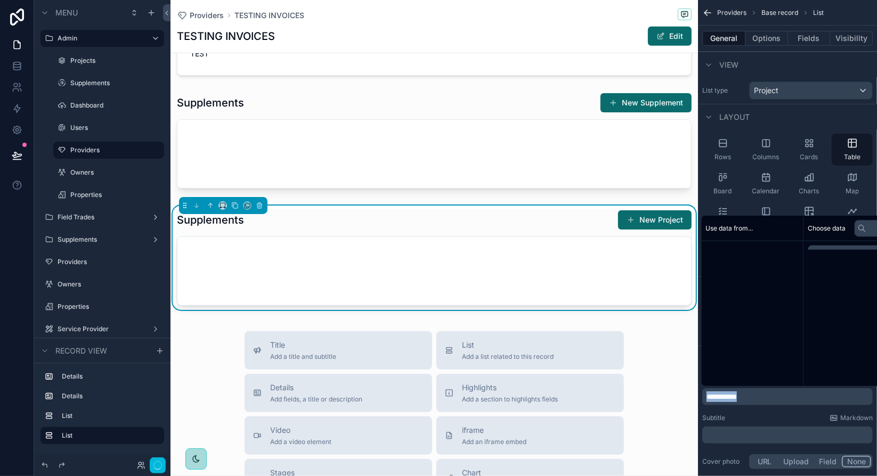
click at [737, 396] on span "**********" at bounding box center [722, 396] width 30 height 7
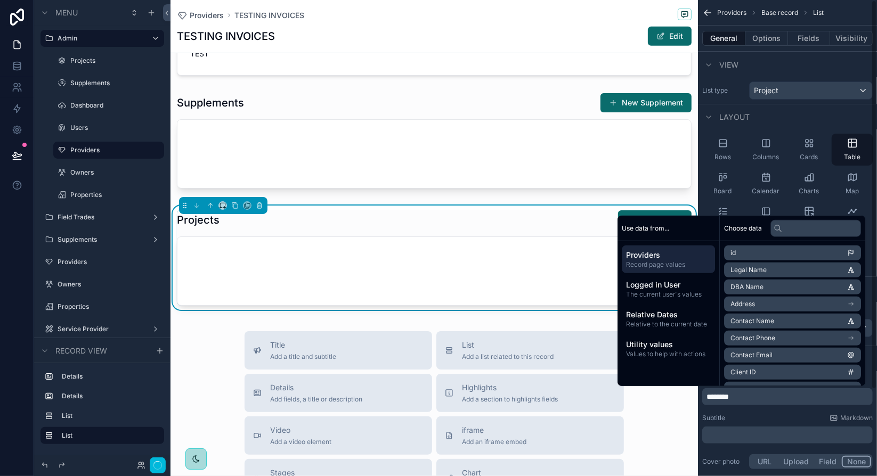
click at [751, 411] on div "Title ******** Subtitle Markdown ﻿ Cover photo URL Upload Field None" at bounding box center [787, 423] width 179 height 104
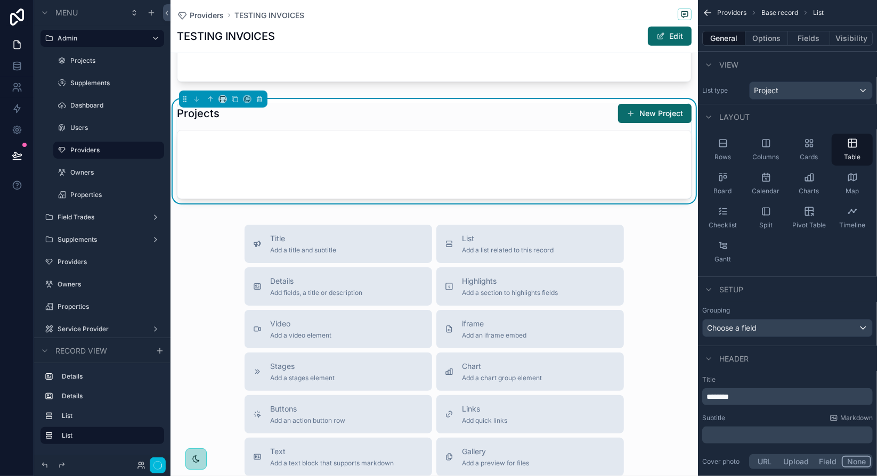
scroll to position [586, 0]
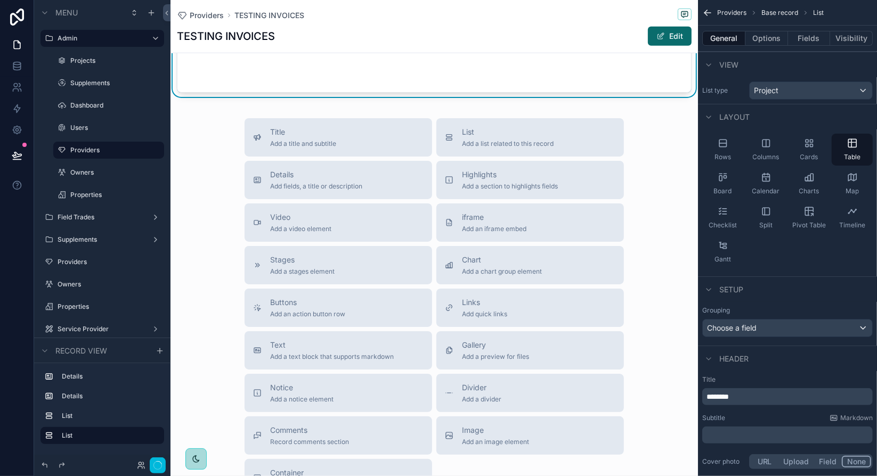
click at [520, 392] on div "Divider Add a divider" at bounding box center [530, 393] width 171 height 21
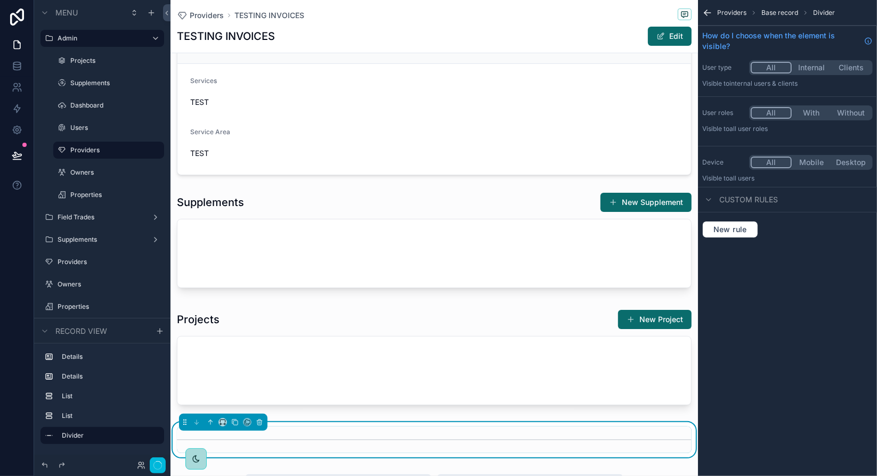
scroll to position [261, 0]
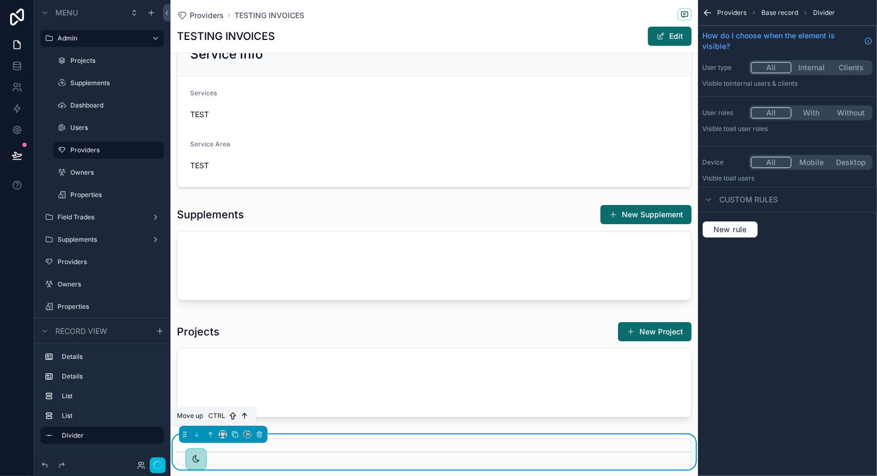
click at [211, 431] on icon "scrollable content" at bounding box center [210, 434] width 7 height 7
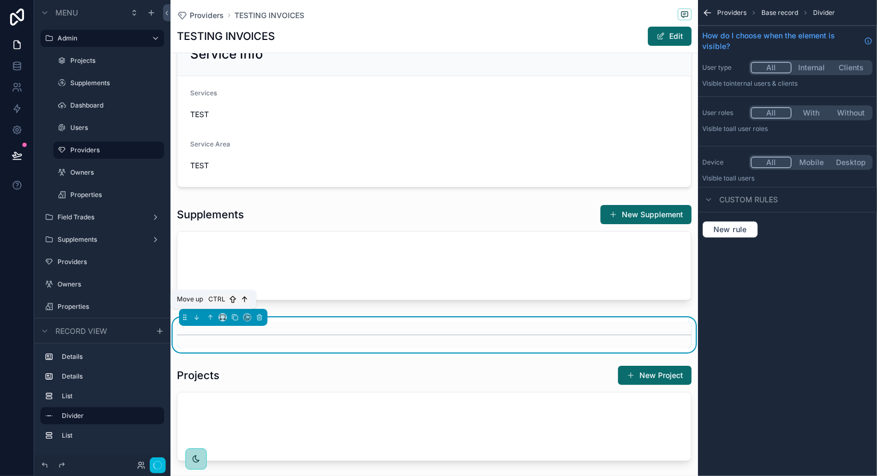
click at [212, 314] on icon "scrollable content" at bounding box center [210, 317] width 7 height 7
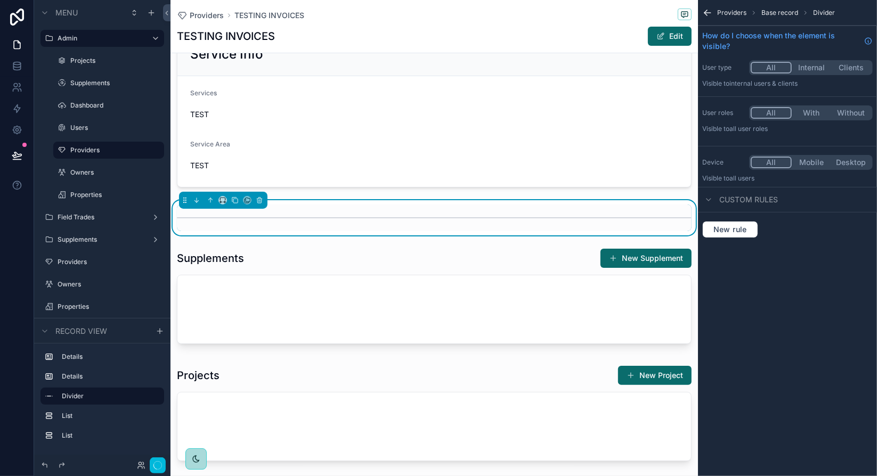
click at [531, 280] on div "scrollable content" at bounding box center [435, 298] width 528 height 109
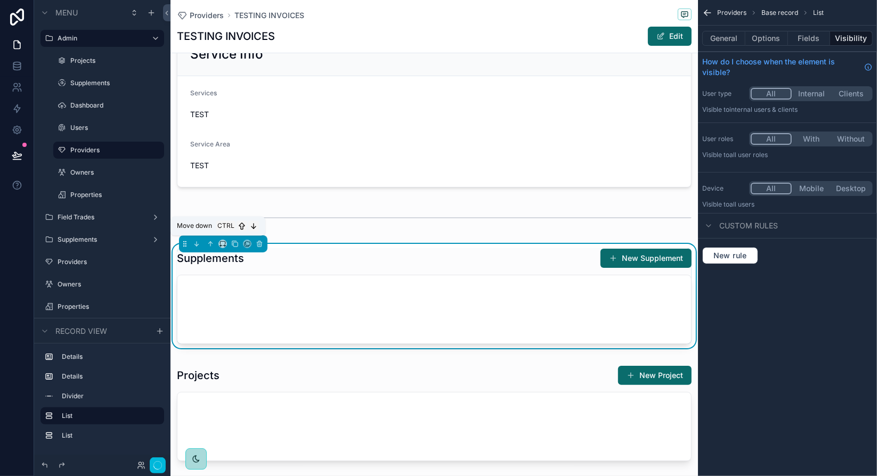
click at [198, 242] on icon "scrollable content" at bounding box center [196, 243] width 7 height 7
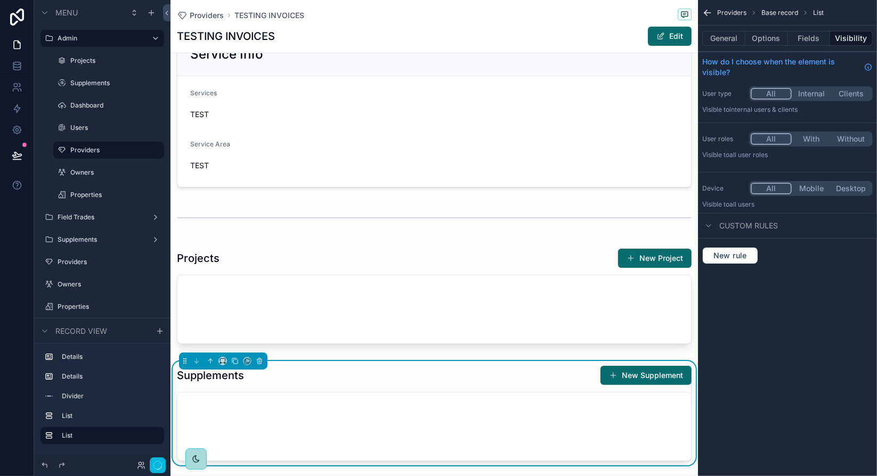
click at [388, 278] on div "scrollable content" at bounding box center [435, 298] width 528 height 109
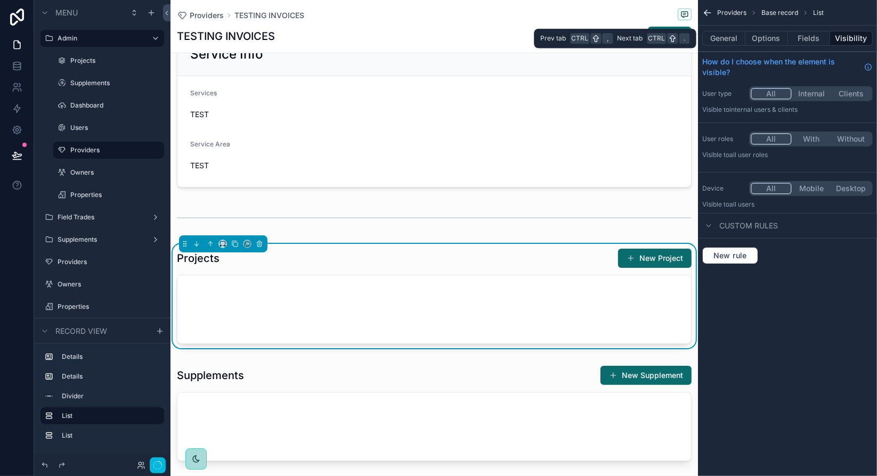
click at [727, 38] on button "General" at bounding box center [723, 38] width 43 height 15
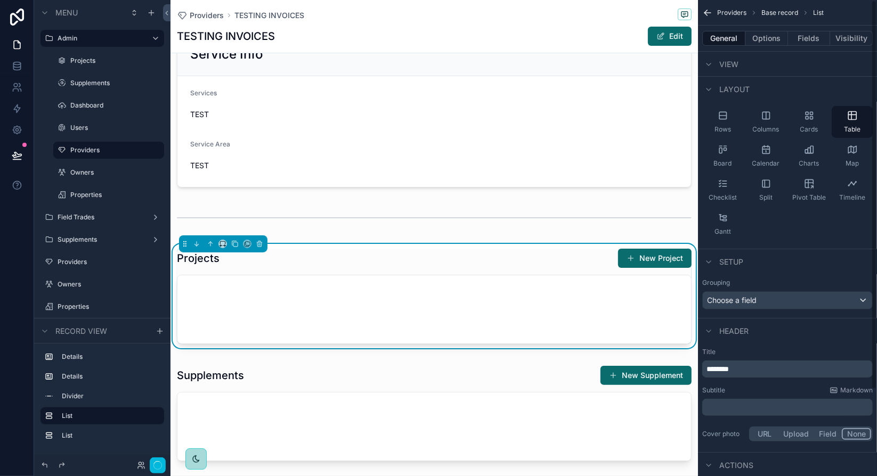
scroll to position [0, 0]
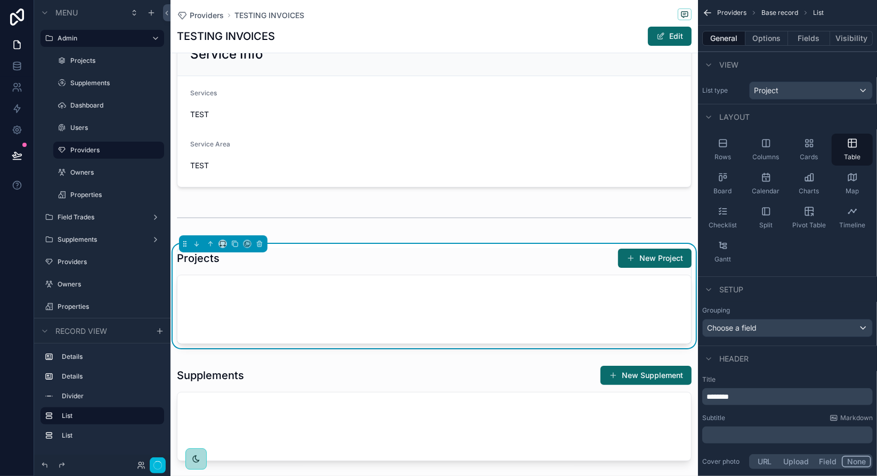
click at [773, 40] on button "Options" at bounding box center [767, 38] width 43 height 15
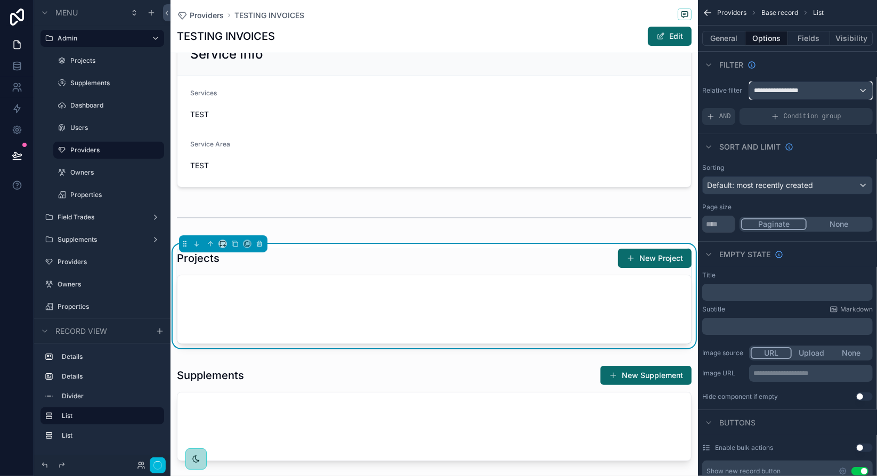
click at [840, 90] on div "**********" at bounding box center [811, 90] width 123 height 17
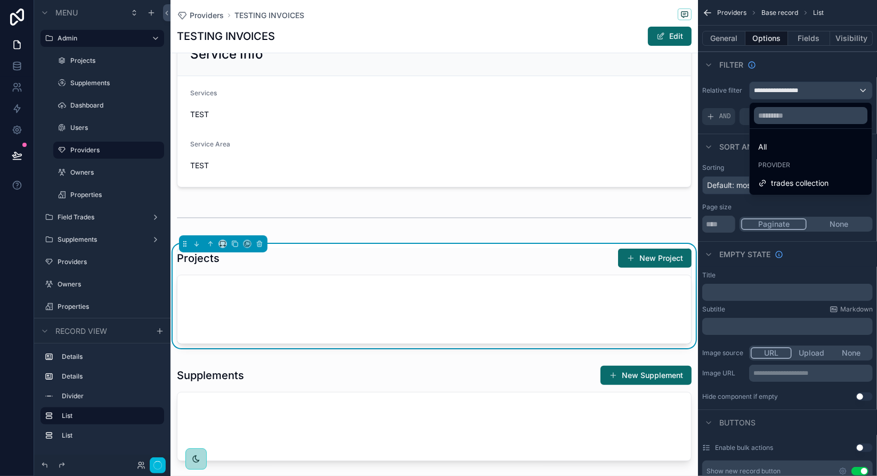
click at [782, 146] on div "All" at bounding box center [810, 147] width 105 height 13
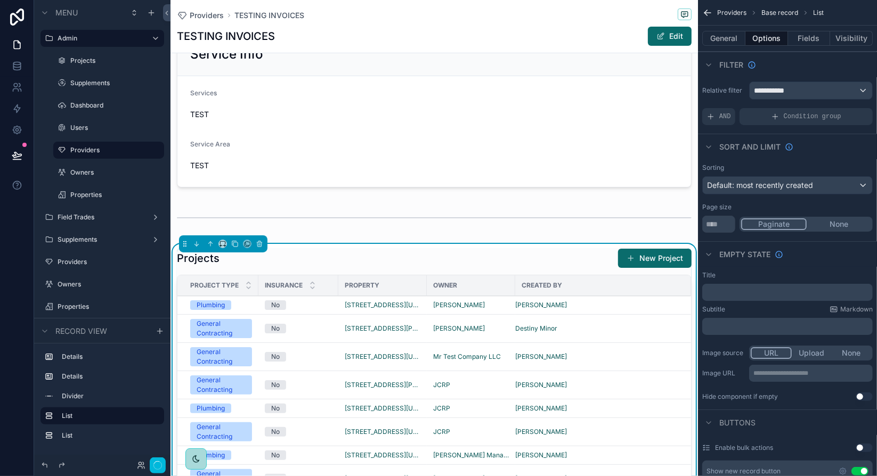
click at [810, 42] on button "Fields" at bounding box center [809, 38] width 43 height 15
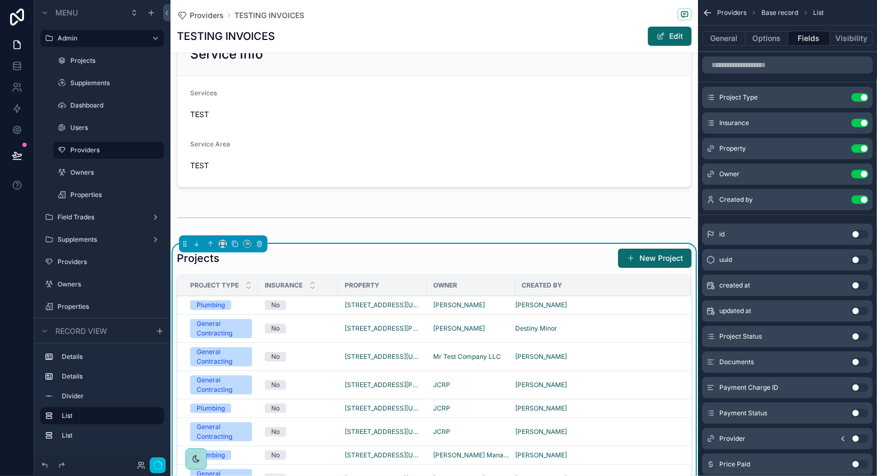
click at [864, 122] on button "Use setting" at bounding box center [860, 123] width 17 height 9
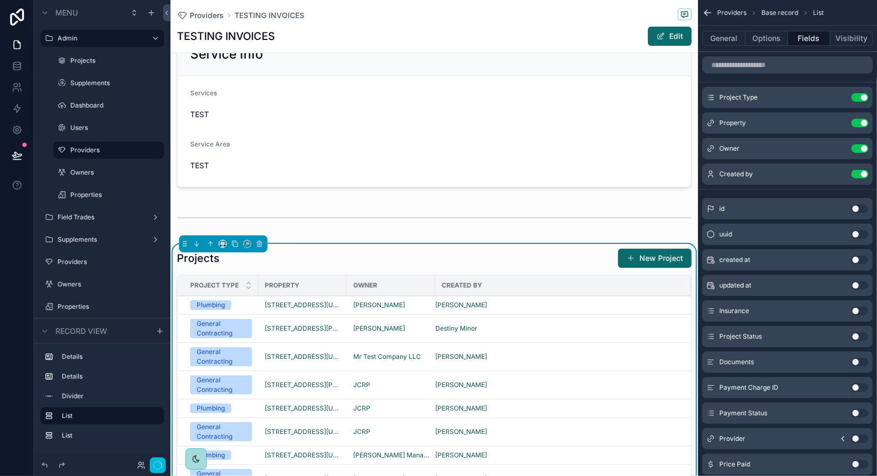
click at [857, 336] on button "Use setting" at bounding box center [860, 337] width 17 height 9
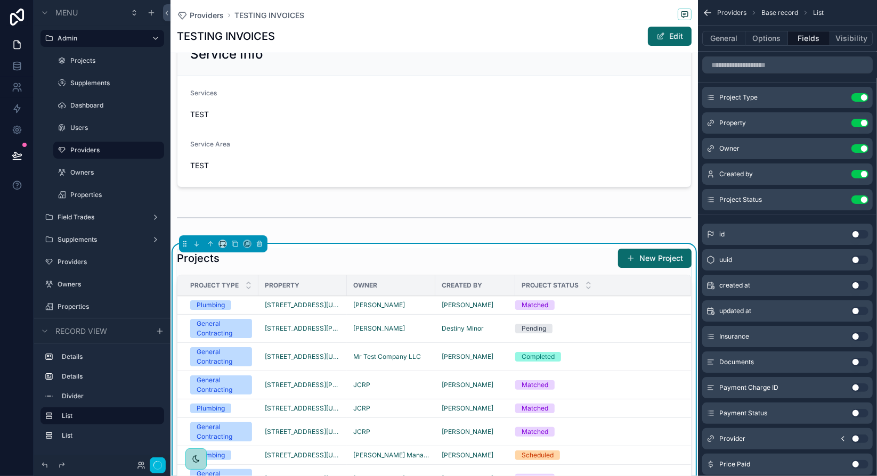
click at [0, 0] on icon "scrollable content" at bounding box center [0, 0] width 0 height 0
drag, startPoint x: 711, startPoint y: 198, endPoint x: 713, endPoint y: 91, distance: 107.1
click at [715, 88] on div "Project Type Use setting Property Use setting Owner Use setting Created by Use …" at bounding box center [787, 149] width 179 height 124
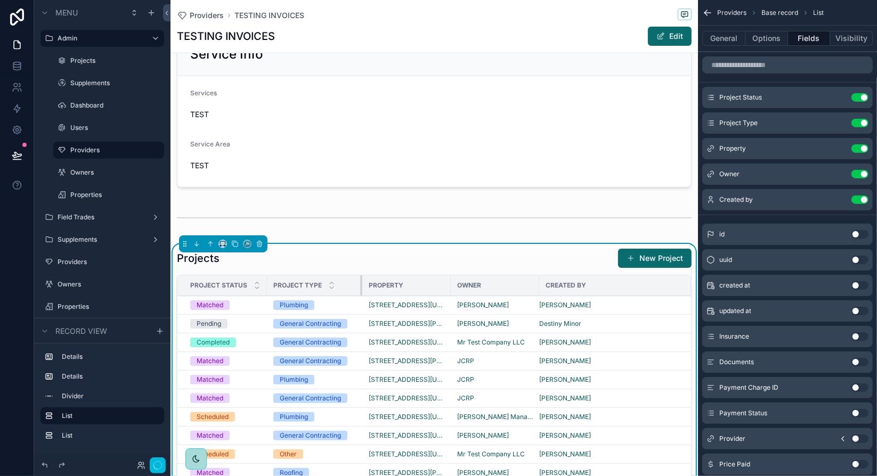
drag, startPoint x: 345, startPoint y: 281, endPoint x: 360, endPoint y: 279, distance: 15.6
click at [360, 279] on div "scrollable content" at bounding box center [362, 286] width 4 height 20
drag, startPoint x: 265, startPoint y: 280, endPoint x: 259, endPoint y: 280, distance: 6.4
click at [259, 280] on th "Project Status" at bounding box center [222, 286] width 90 height 21
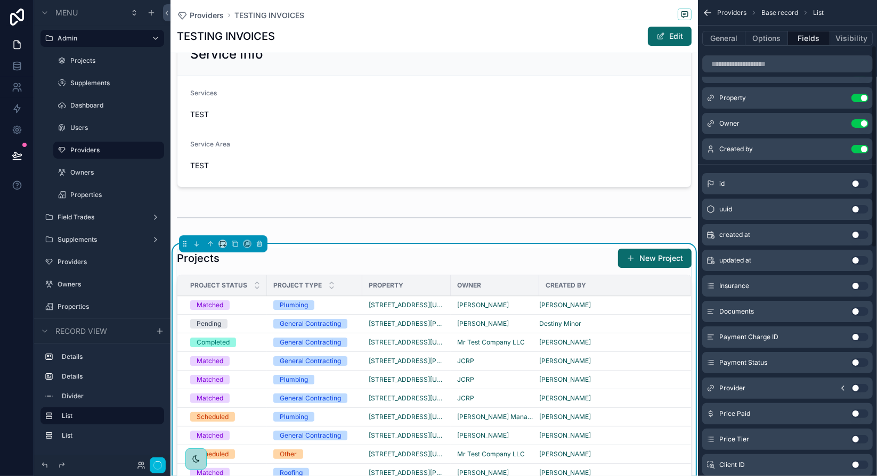
scroll to position [107, 0]
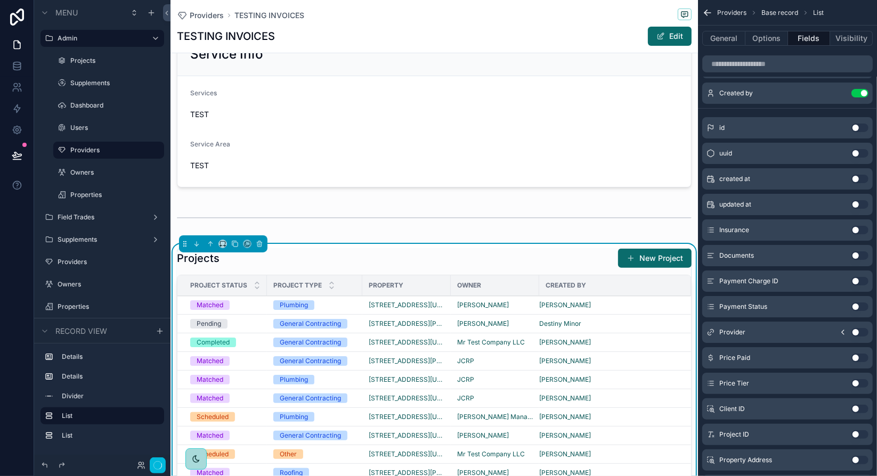
click at [857, 305] on button "Use setting" at bounding box center [860, 307] width 17 height 9
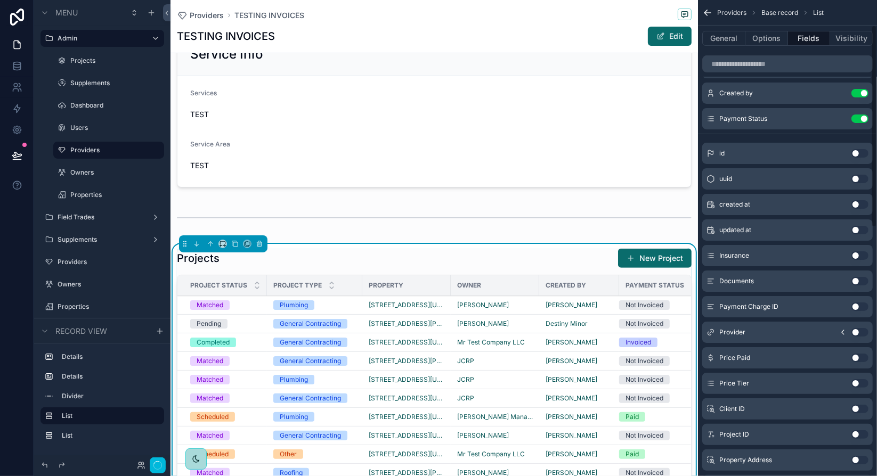
scroll to position [0, 0]
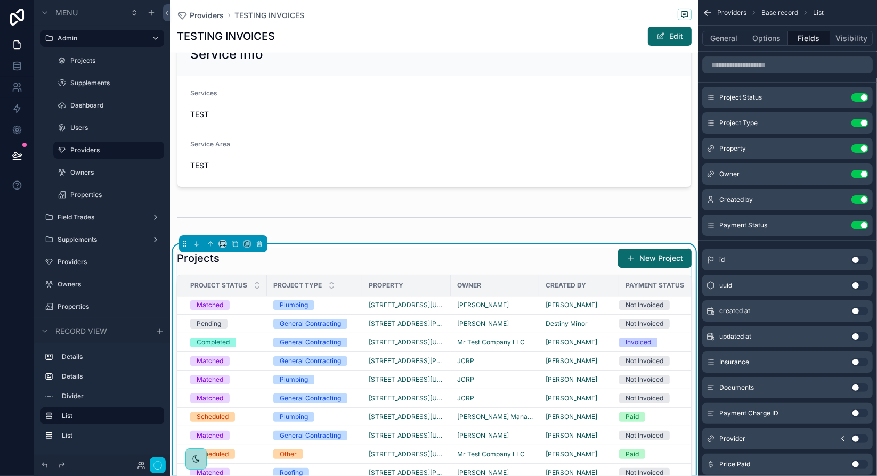
click at [0, 0] on icon "scrollable content" at bounding box center [0, 0] width 0 height 0
drag, startPoint x: 711, startPoint y: 224, endPoint x: 719, endPoint y: 131, distance: 93.6
click at [719, 131] on div "Project Status Use setting Project Type Use setting Property Use setting Owner …" at bounding box center [787, 161] width 179 height 149
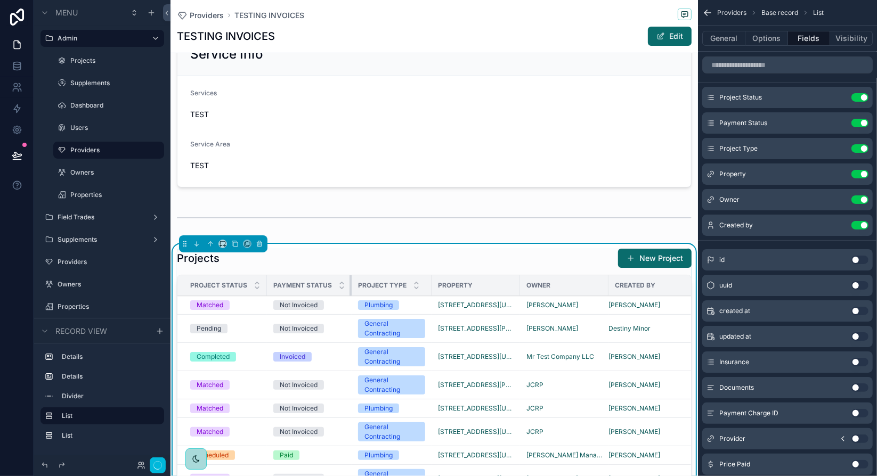
drag, startPoint x: 360, startPoint y: 280, endPoint x: 343, endPoint y: 279, distance: 16.6
click at [344, 279] on th "Payment Status" at bounding box center [309, 286] width 85 height 21
drag, startPoint x: 429, startPoint y: 280, endPoint x: 423, endPoint y: 280, distance: 6.4
click at [423, 280] on th "Project Type" at bounding box center [389, 286] width 75 height 21
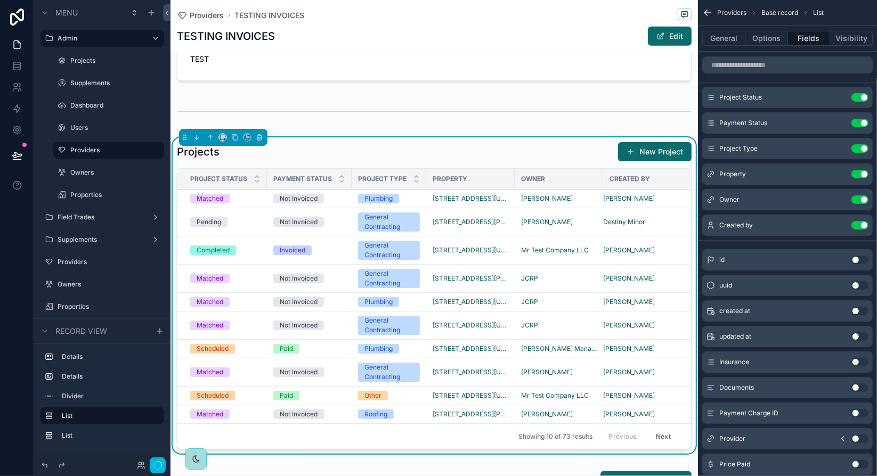
click at [725, 43] on button "General" at bounding box center [723, 38] width 43 height 15
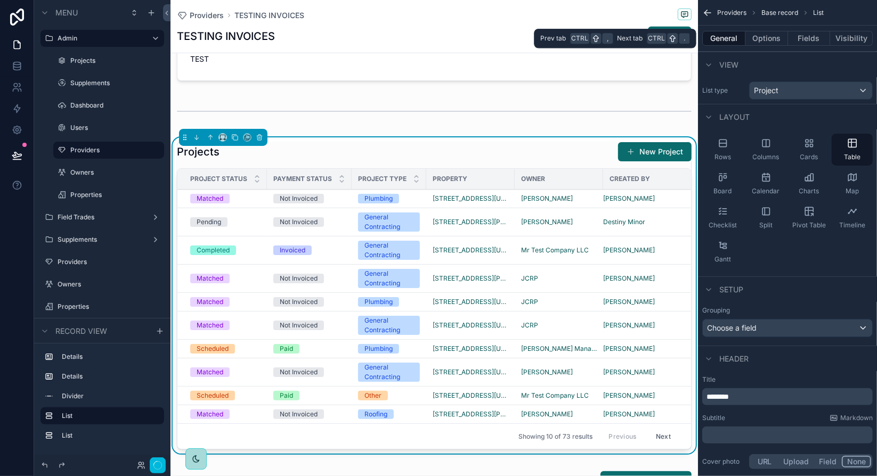
click at [765, 42] on button "Options" at bounding box center [767, 38] width 43 height 15
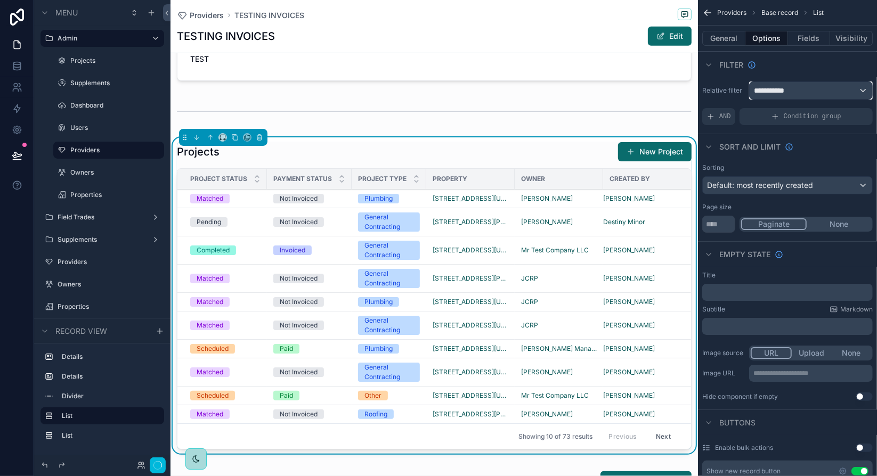
click at [809, 88] on div "**********" at bounding box center [811, 90] width 123 height 17
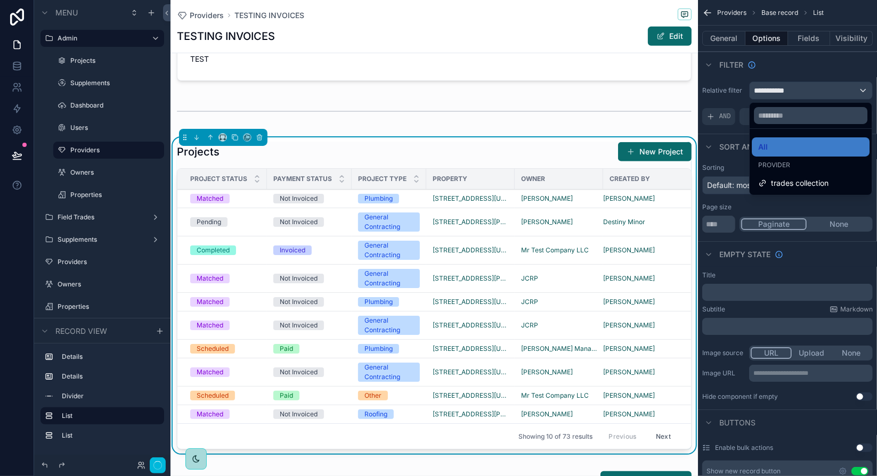
click at [793, 182] on span "trades collection" at bounding box center [800, 183] width 58 height 13
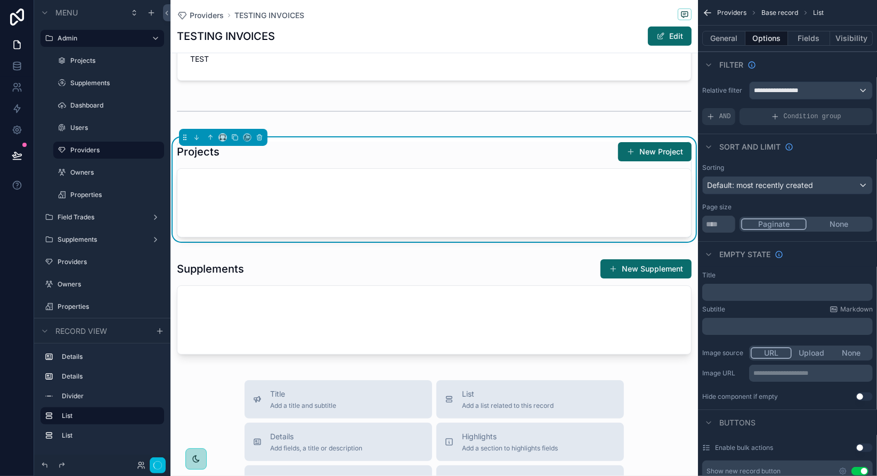
click at [534, 100] on div "scrollable content" at bounding box center [435, 111] width 528 height 35
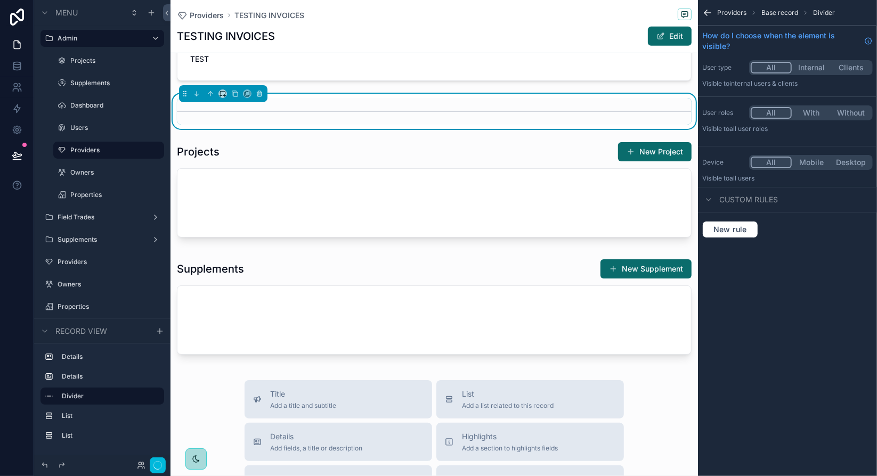
click at [650, 150] on div "scrollable content" at bounding box center [435, 191] width 528 height 109
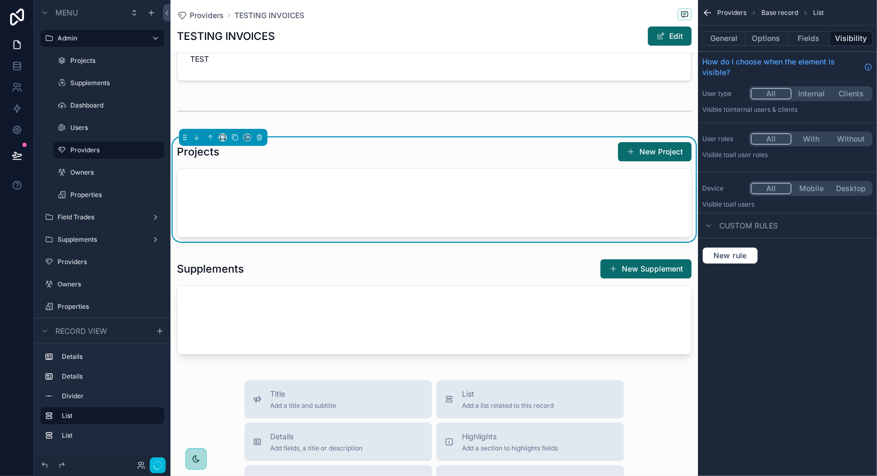
click at [644, 152] on button "New Project" at bounding box center [655, 151] width 74 height 19
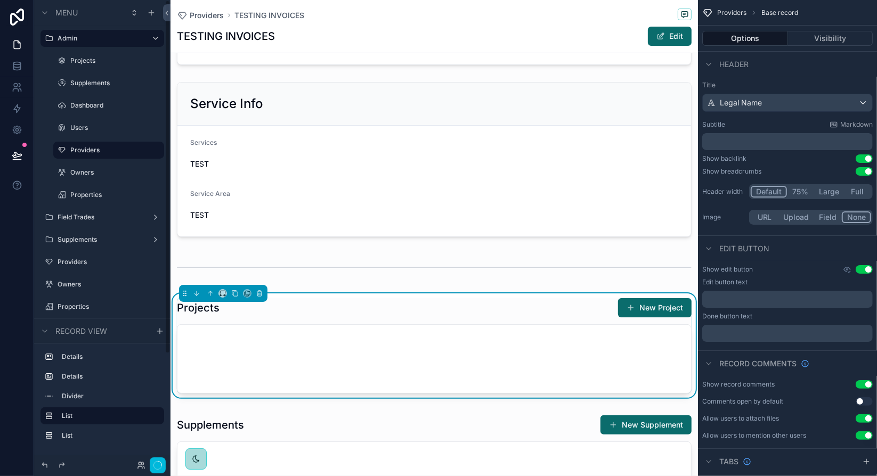
scroll to position [213, 0]
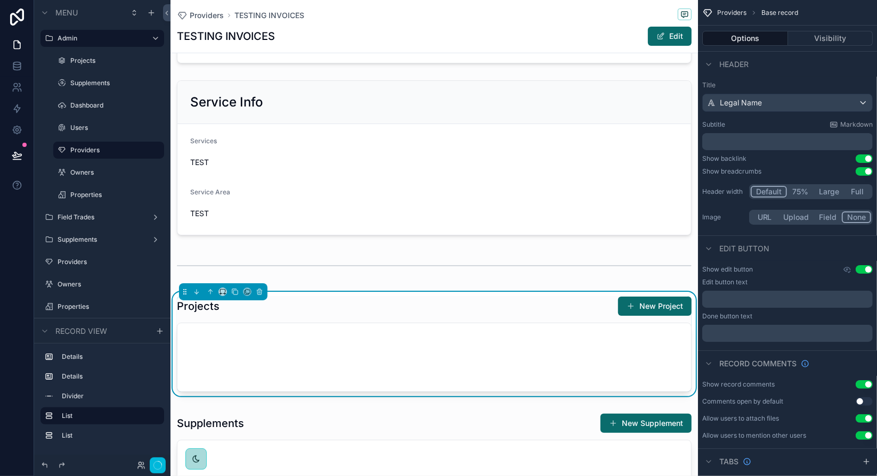
click at [581, 314] on div "Projects New Project" at bounding box center [434, 306] width 515 height 20
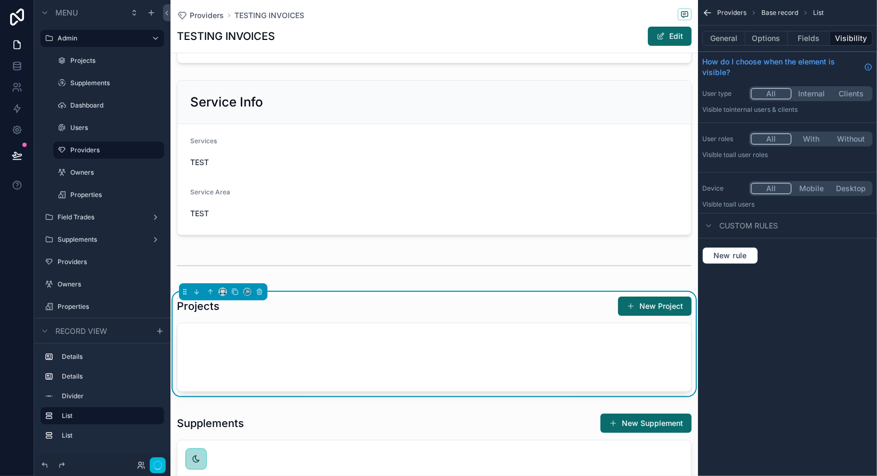
click at [764, 42] on button "Options" at bounding box center [767, 38] width 43 height 15
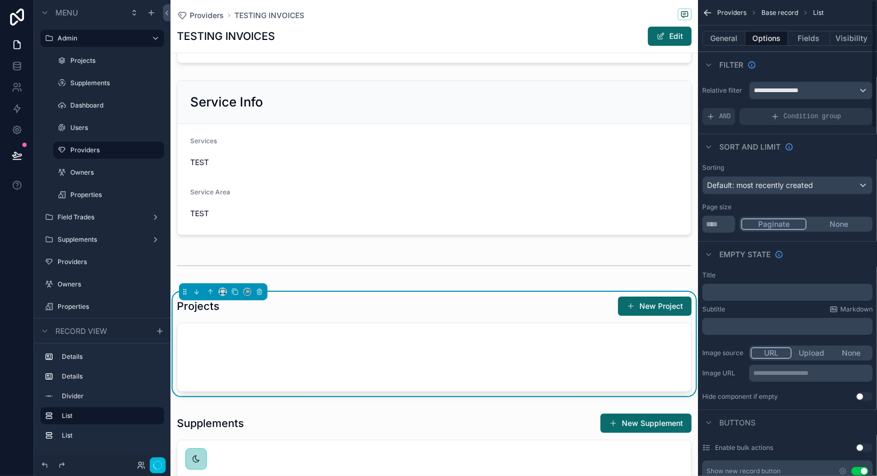
scroll to position [53, 0]
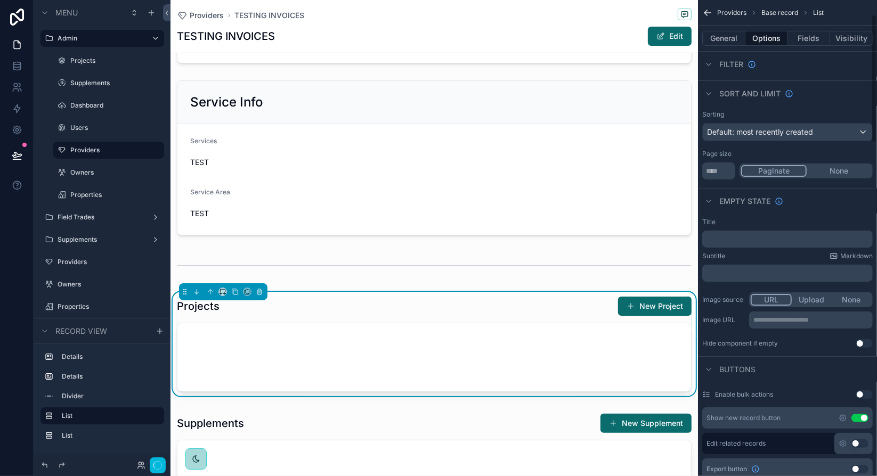
click at [865, 417] on button "Use setting" at bounding box center [860, 418] width 17 height 9
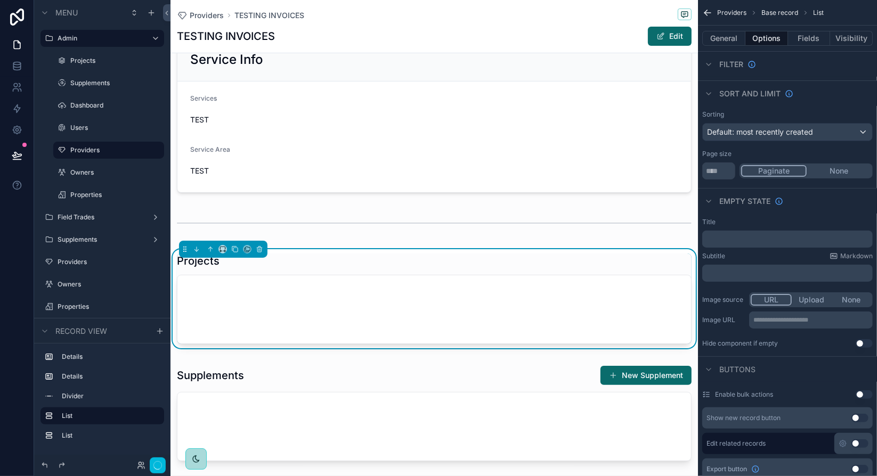
scroll to position [266, 0]
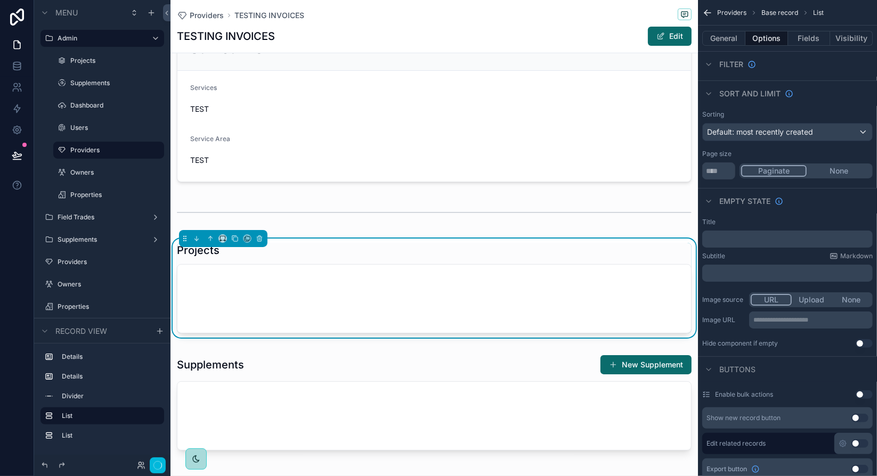
click at [533, 369] on div "scrollable content" at bounding box center [435, 405] width 528 height 109
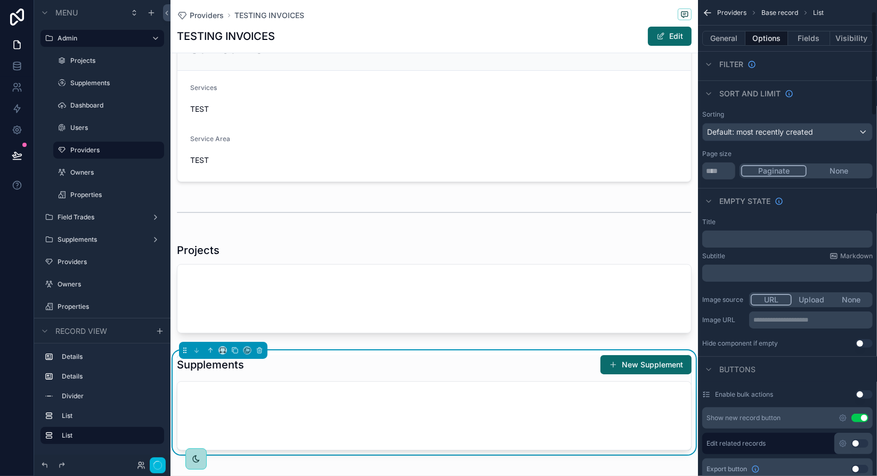
click at [865, 418] on button "Use setting" at bounding box center [860, 418] width 17 height 9
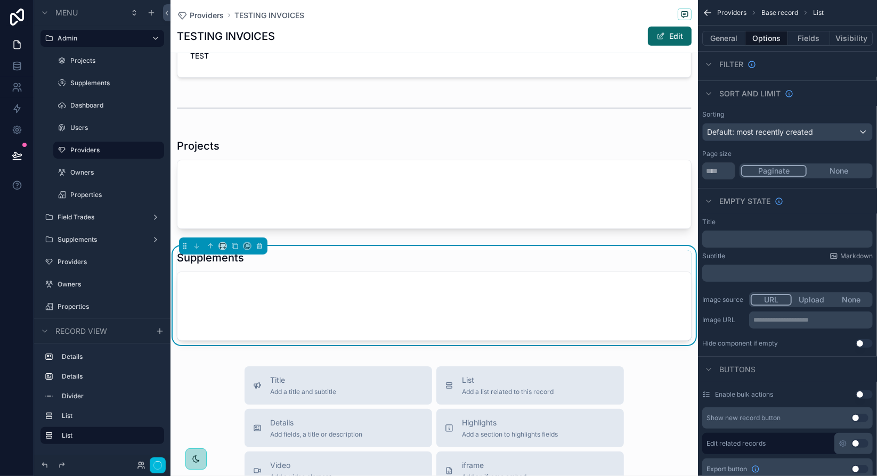
scroll to position [373, 0]
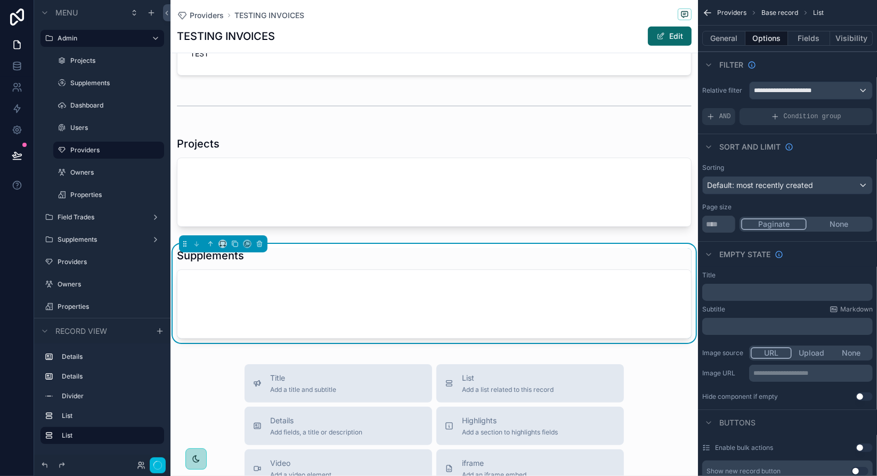
scroll to position [53, 0]
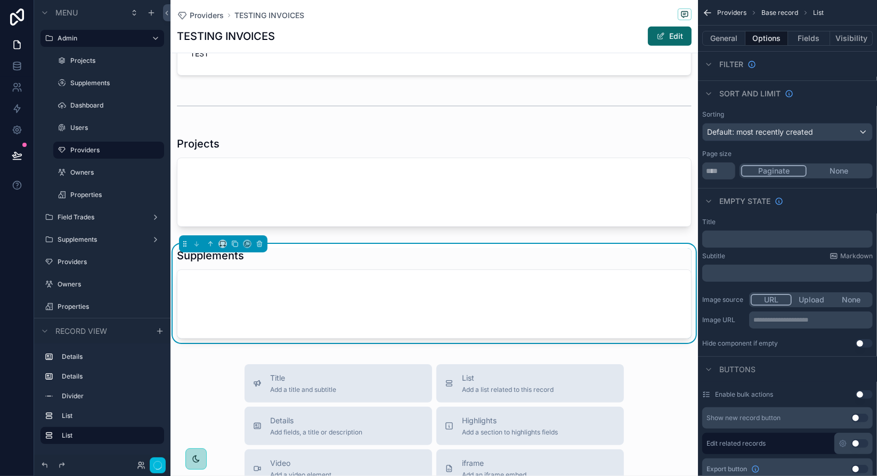
click at [466, 137] on div "scrollable content" at bounding box center [435, 183] width 528 height 103
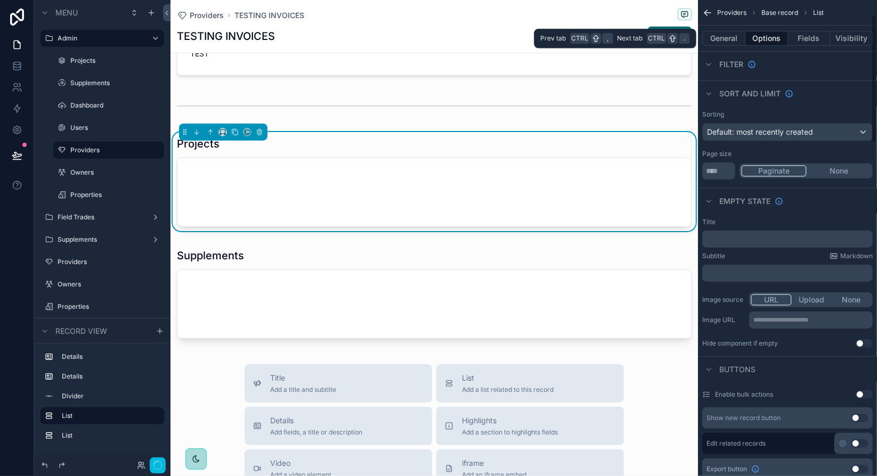
click at [846, 40] on button "Visibility" at bounding box center [851, 38] width 43 height 15
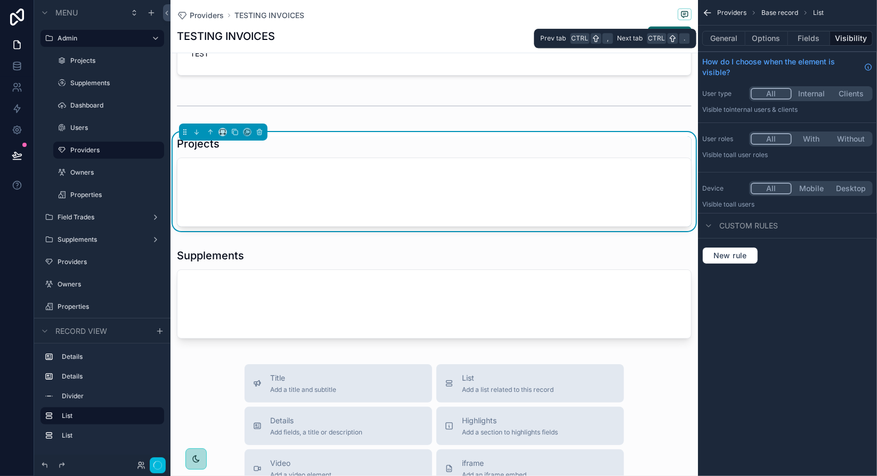
scroll to position [0, 0]
click at [738, 255] on span "New rule" at bounding box center [730, 256] width 42 height 10
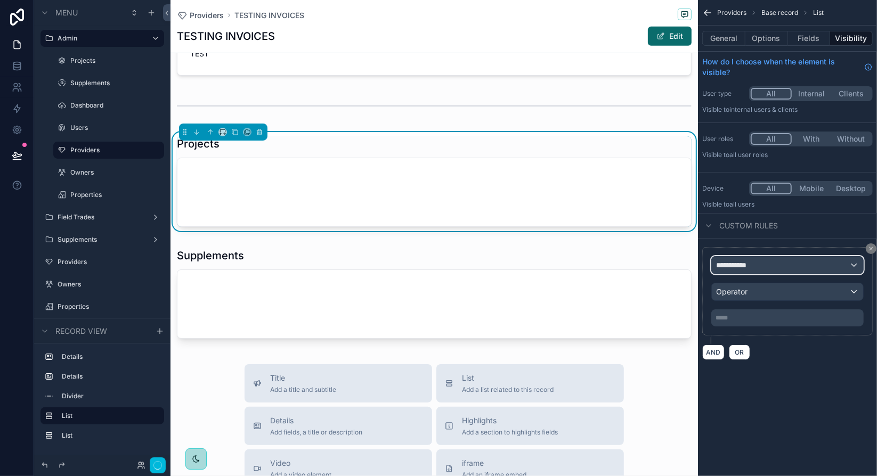
click at [750, 264] on span "**********" at bounding box center [735, 265] width 39 height 11
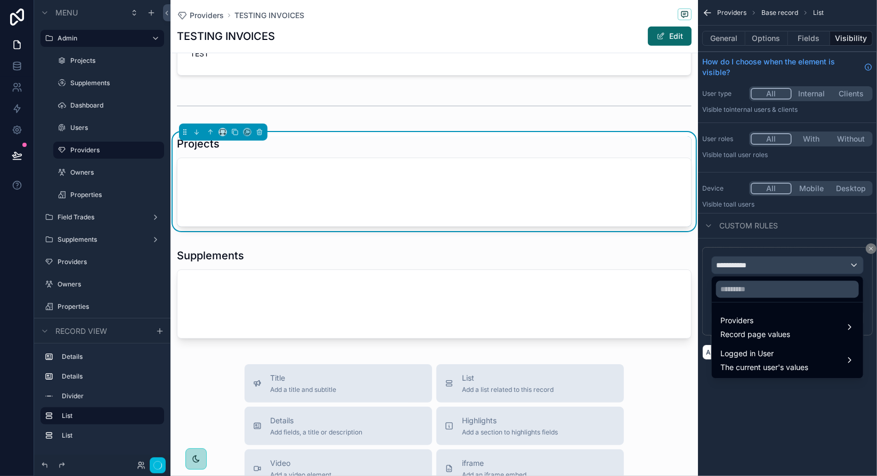
click at [812, 318] on div "Providers Record page values" at bounding box center [787, 327] width 134 height 26
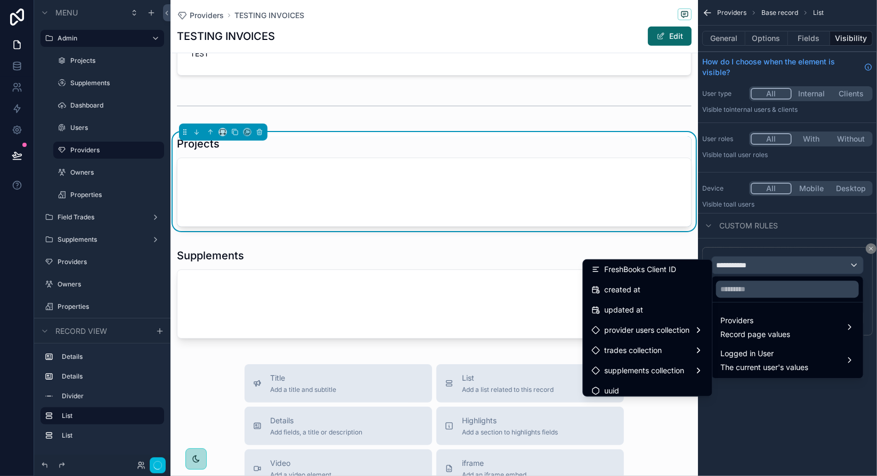
scroll to position [231, 0]
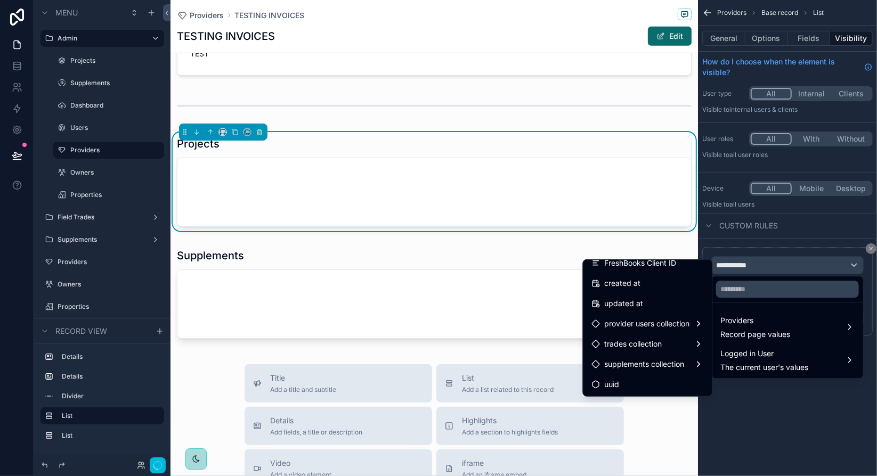
click at [654, 344] on div "trades collection" at bounding box center [648, 344] width 112 height 13
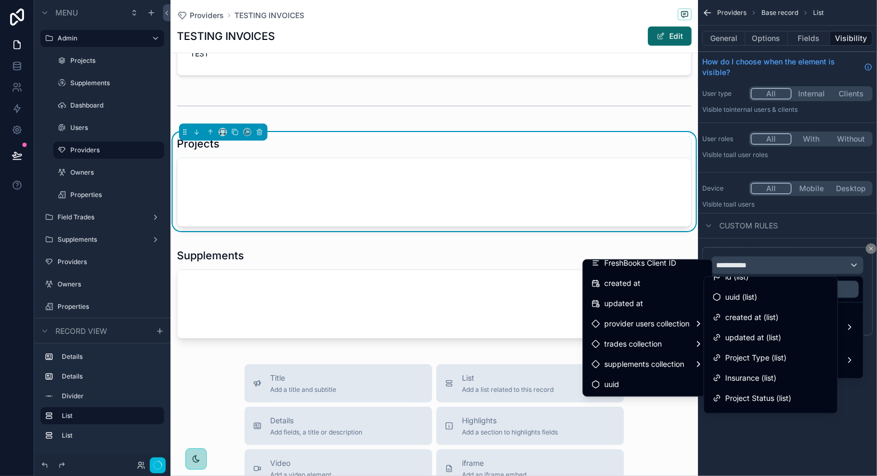
scroll to position [0, 0]
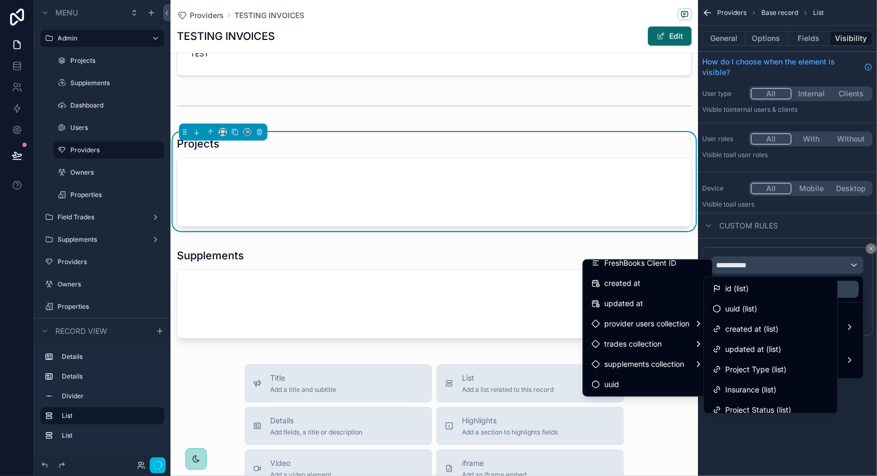
click at [746, 309] on span "uuid (list)" at bounding box center [742, 309] width 32 height 13
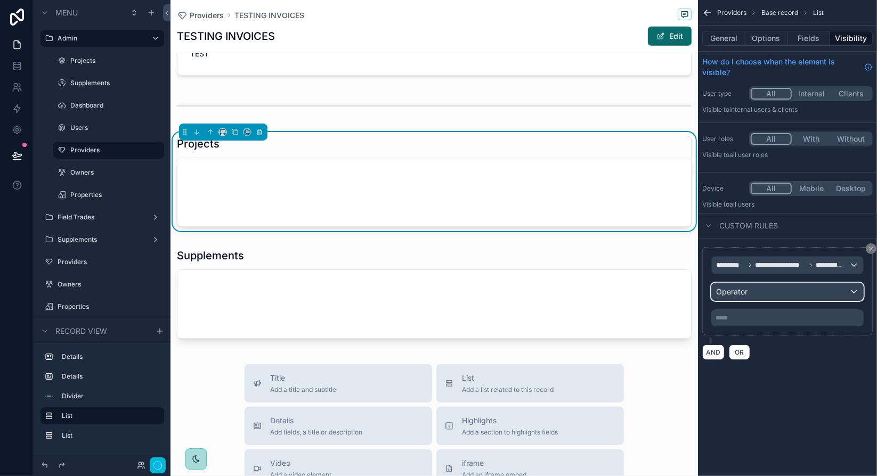
click at [761, 293] on div "Operator" at bounding box center [787, 291] width 151 height 17
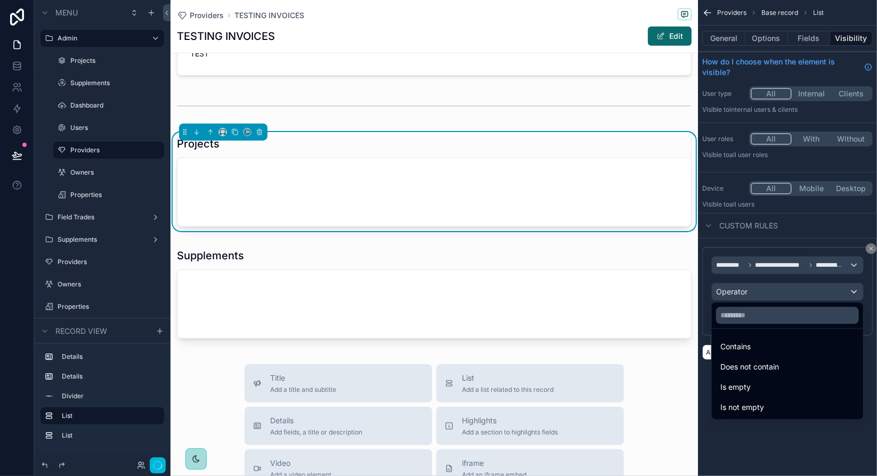
click at [760, 407] on span "Is not empty" at bounding box center [742, 407] width 44 height 13
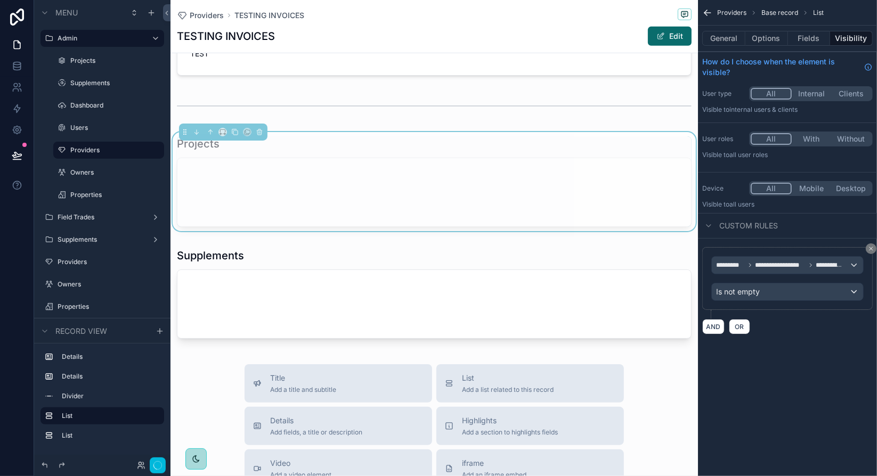
click at [597, 254] on div "scrollable content" at bounding box center [435, 295] width 528 height 103
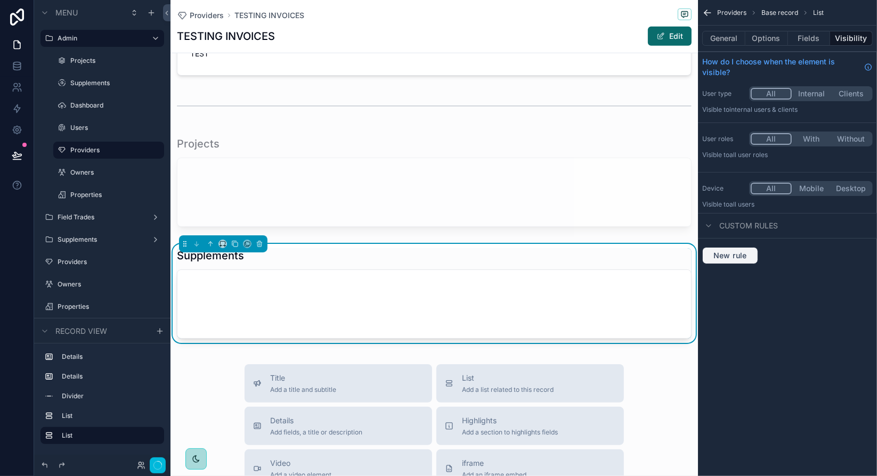
click at [725, 257] on span "New rule" at bounding box center [730, 256] width 42 height 10
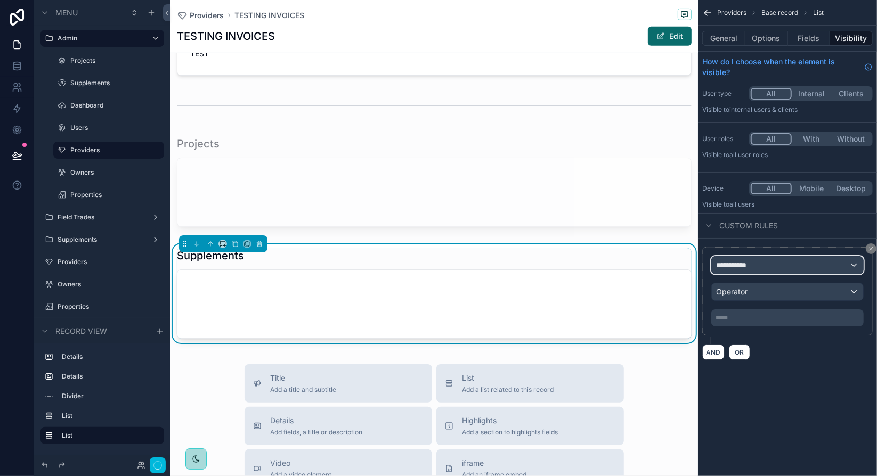
click at [733, 261] on span "**********" at bounding box center [735, 265] width 39 height 11
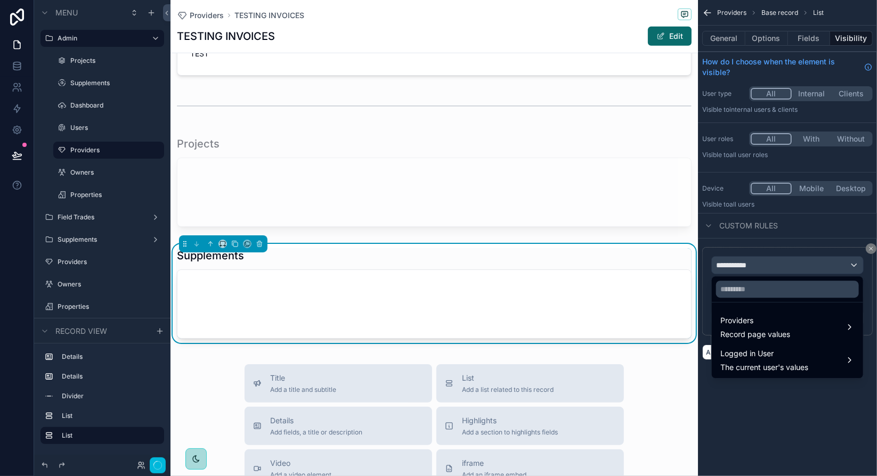
click at [757, 320] on span "Providers" at bounding box center [755, 320] width 70 height 13
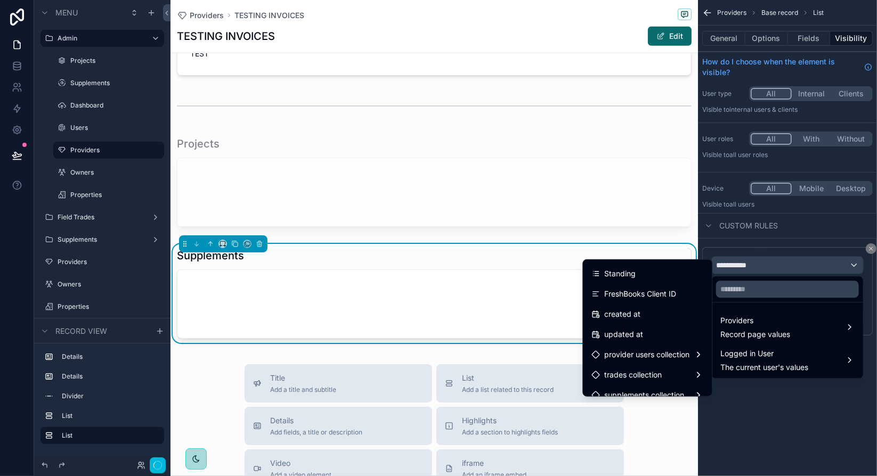
scroll to position [213, 0]
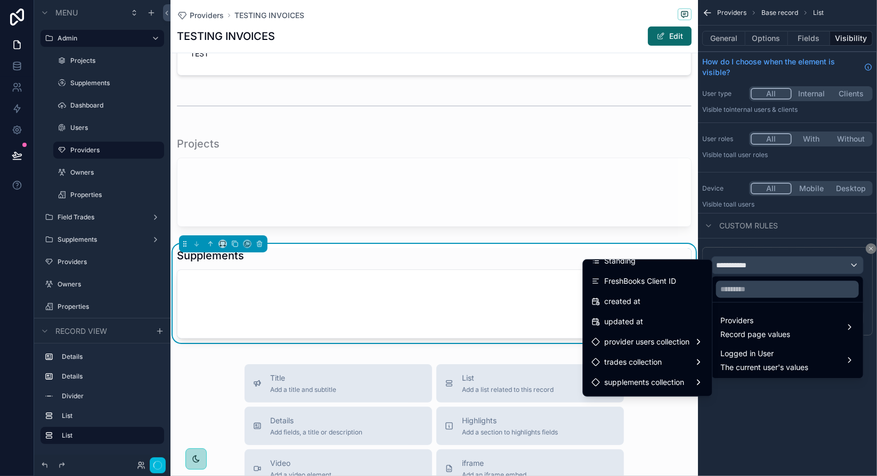
click at [650, 382] on span "supplements collection" at bounding box center [644, 382] width 80 height 13
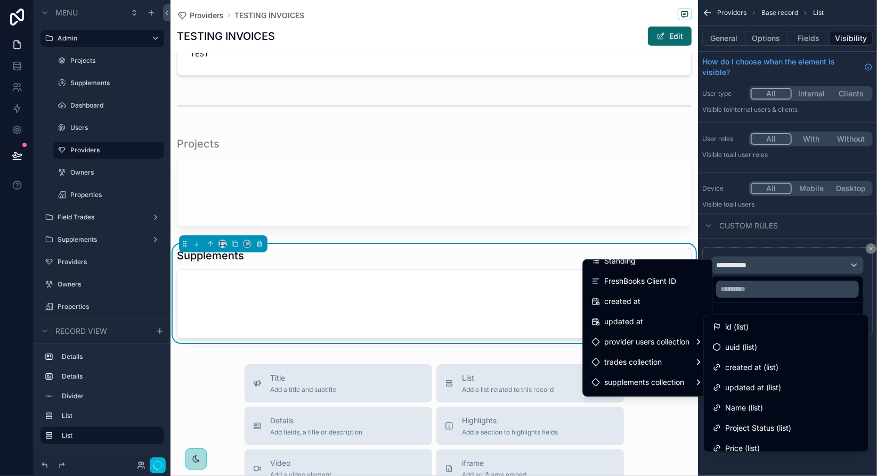
click at [742, 327] on span "id (list)" at bounding box center [737, 327] width 23 height 13
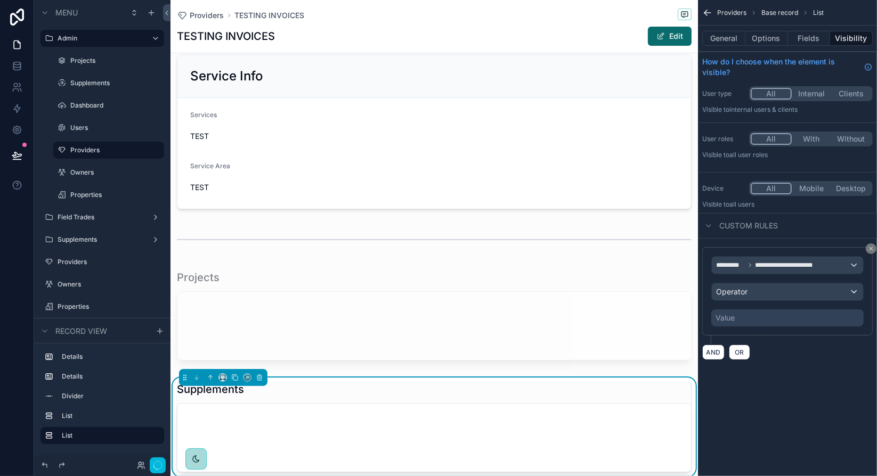
scroll to position [373, 0]
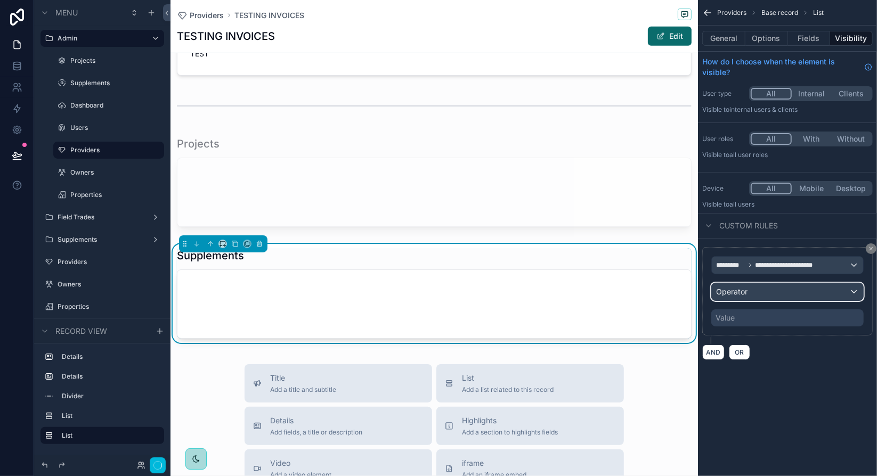
click at [742, 289] on span "Operator" at bounding box center [731, 291] width 31 height 9
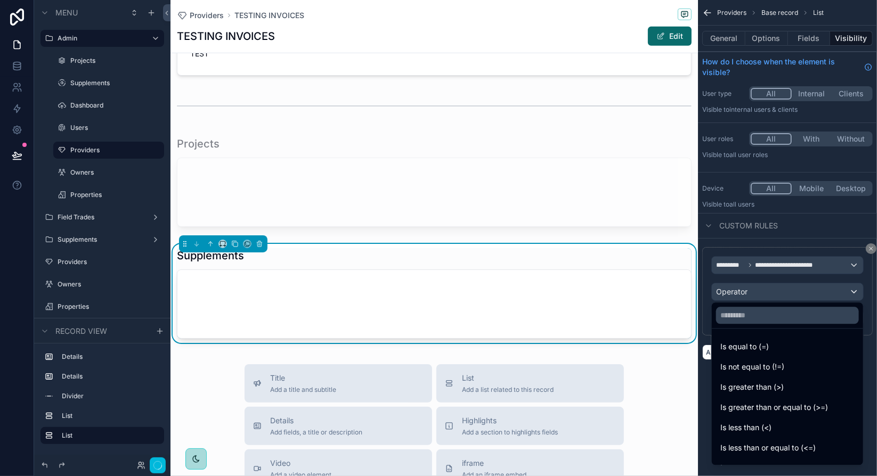
click at [798, 265] on div "scrollable content" at bounding box center [438, 238] width 877 height 476
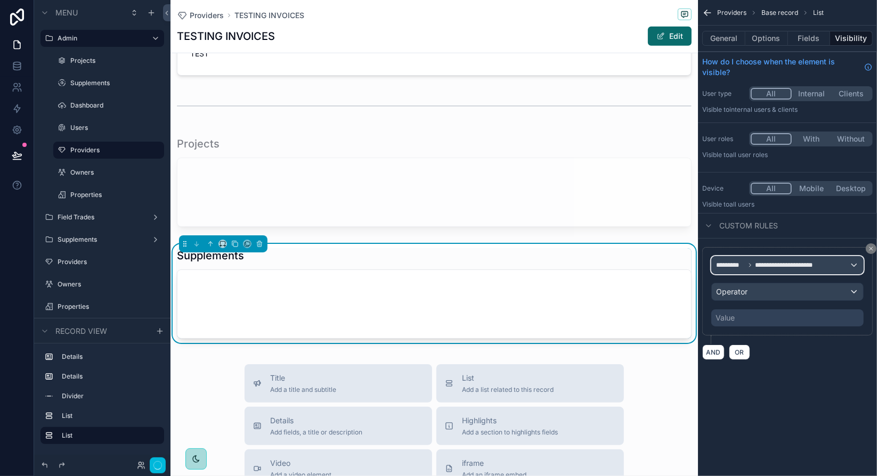
click at [798, 265] on span "**********" at bounding box center [791, 265] width 70 height 9
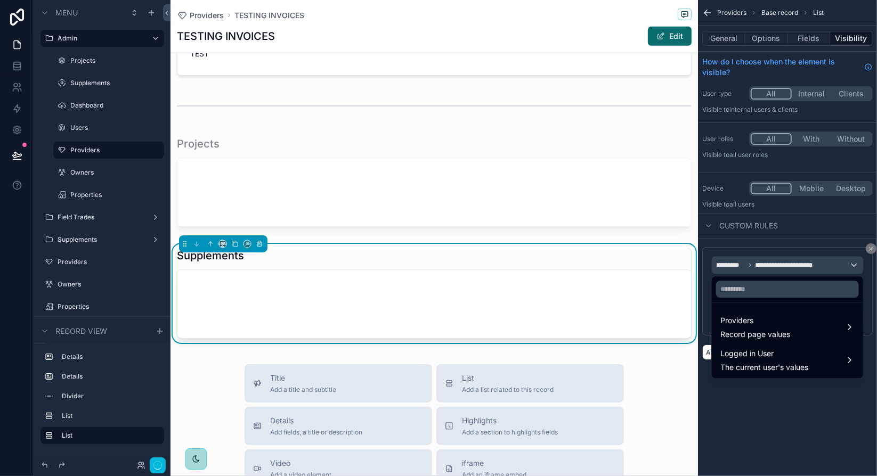
click at [793, 325] on div "Providers Record page values" at bounding box center [787, 327] width 134 height 26
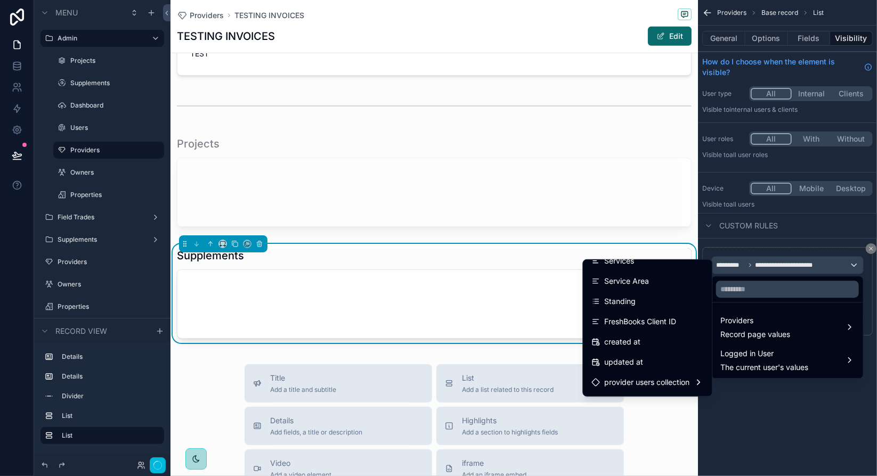
scroll to position [231, 0]
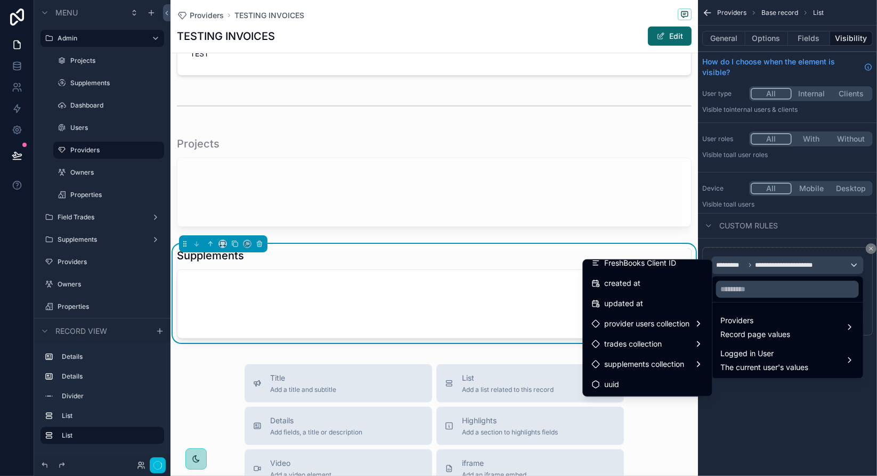
click at [660, 366] on span "supplements collection" at bounding box center [644, 364] width 80 height 13
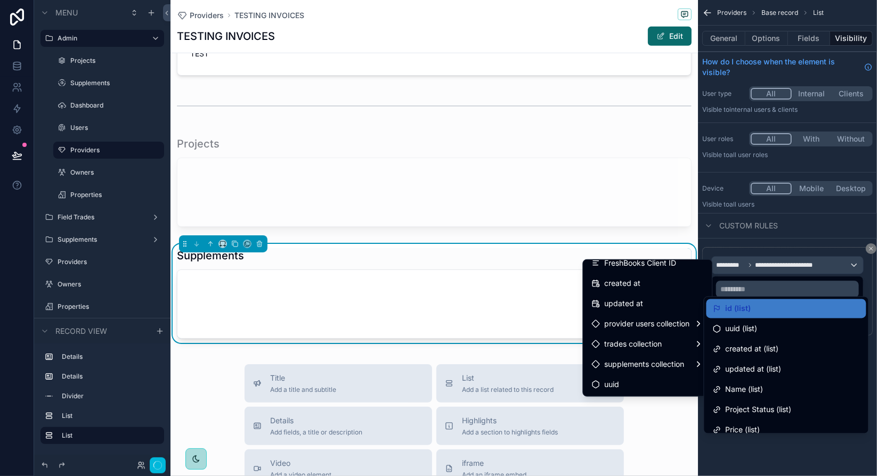
click at [747, 326] on span "uuid (list)" at bounding box center [742, 329] width 32 height 13
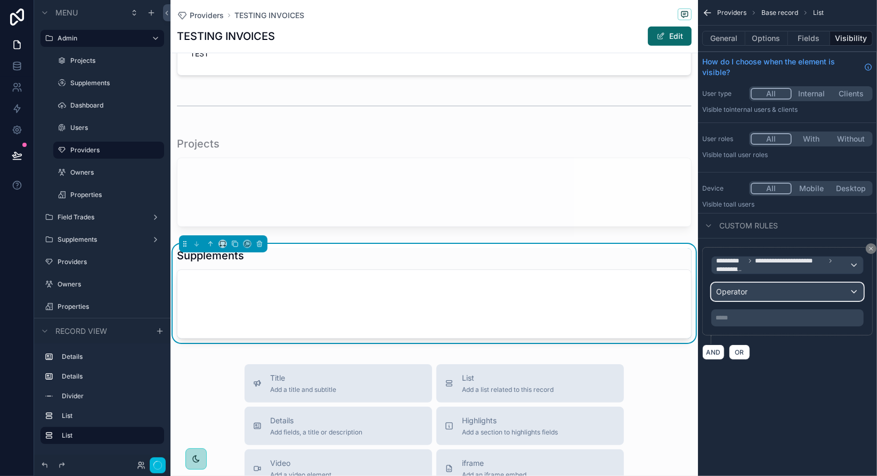
click at [745, 294] on span "Operator" at bounding box center [731, 291] width 31 height 9
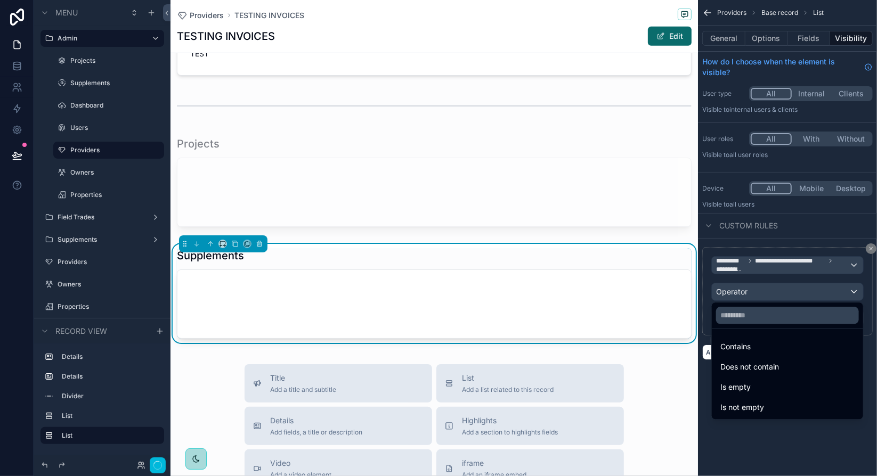
click at [759, 406] on span "Is not empty" at bounding box center [742, 407] width 44 height 13
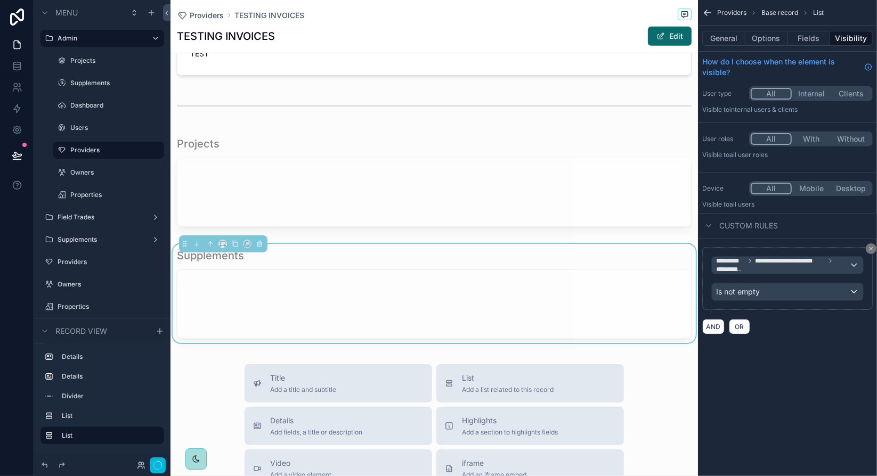
click at [759, 403] on div "**********" at bounding box center [787, 238] width 179 height 476
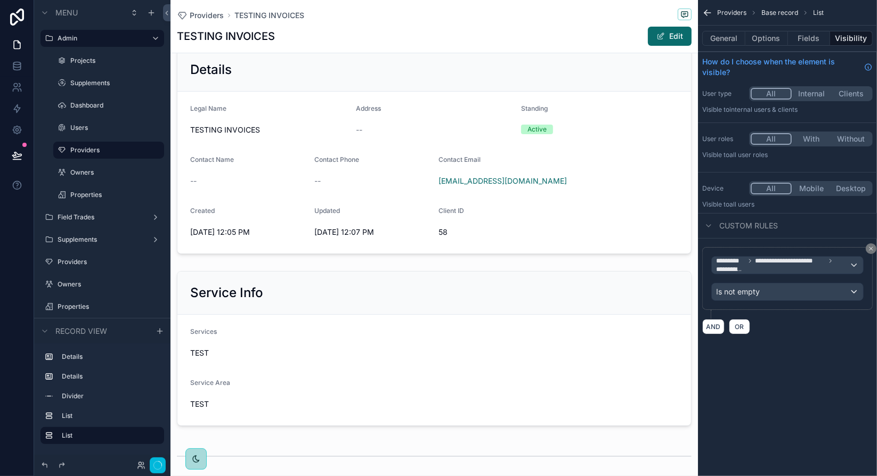
scroll to position [0, 0]
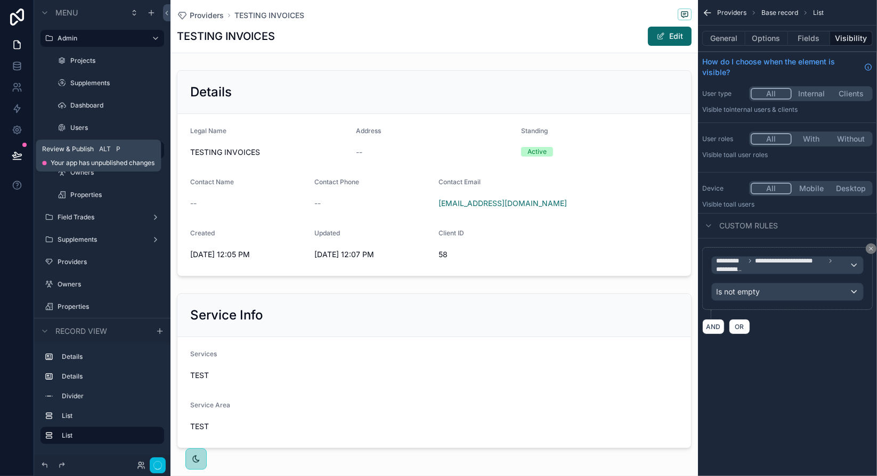
click at [19, 155] on icon at bounding box center [17, 155] width 11 height 11
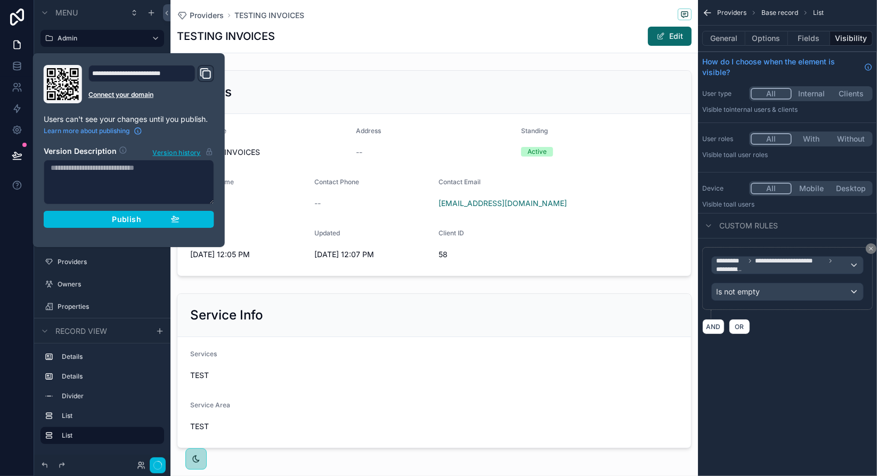
click at [116, 220] on span "Publish" at bounding box center [126, 220] width 29 height 10
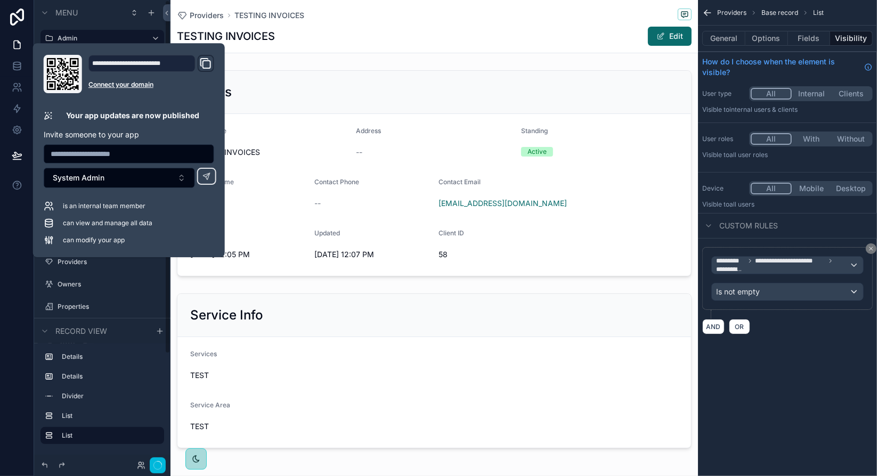
click at [19, 278] on div at bounding box center [17, 238] width 34 height 476
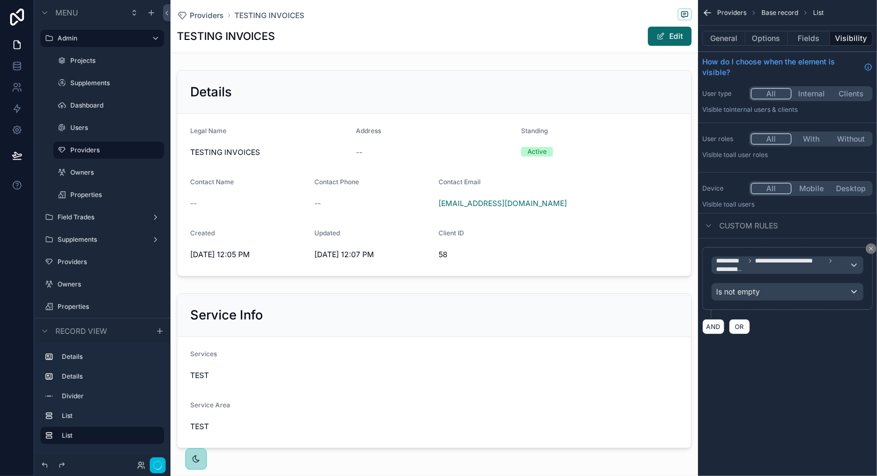
click at [226, 95] on div "scrollable content" at bounding box center [435, 173] width 528 height 215
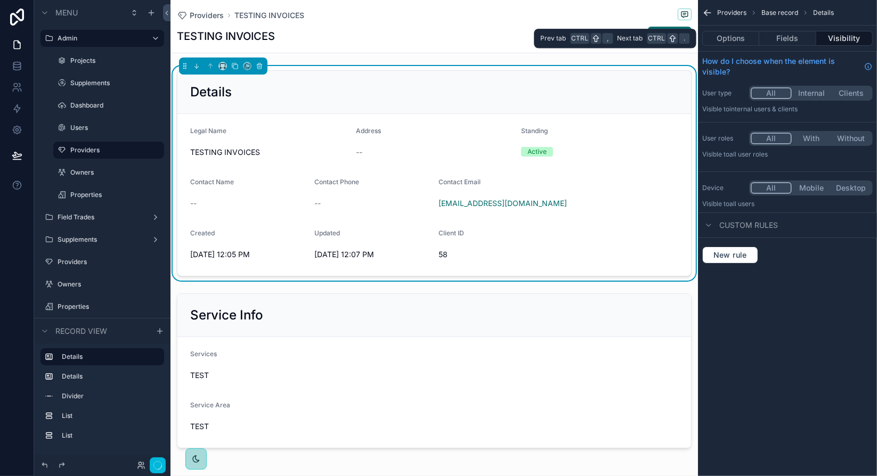
click at [739, 37] on button "Options" at bounding box center [730, 38] width 57 height 15
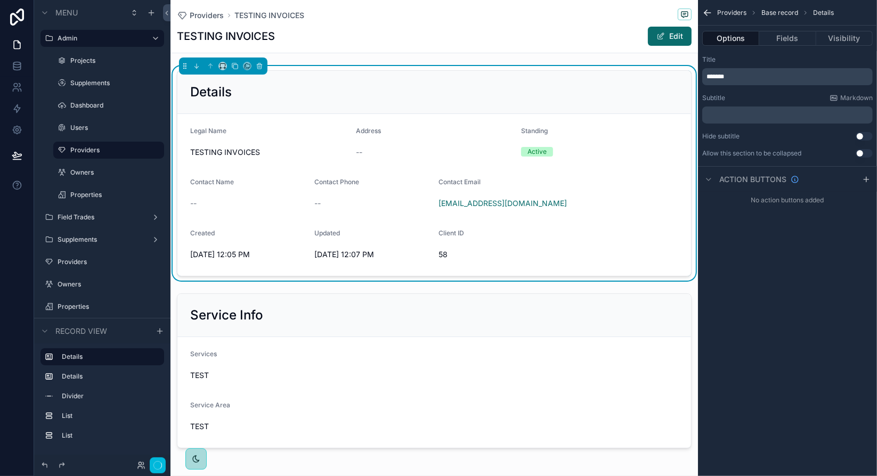
click at [708, 75] on span "*******" at bounding box center [716, 77] width 18 height 6
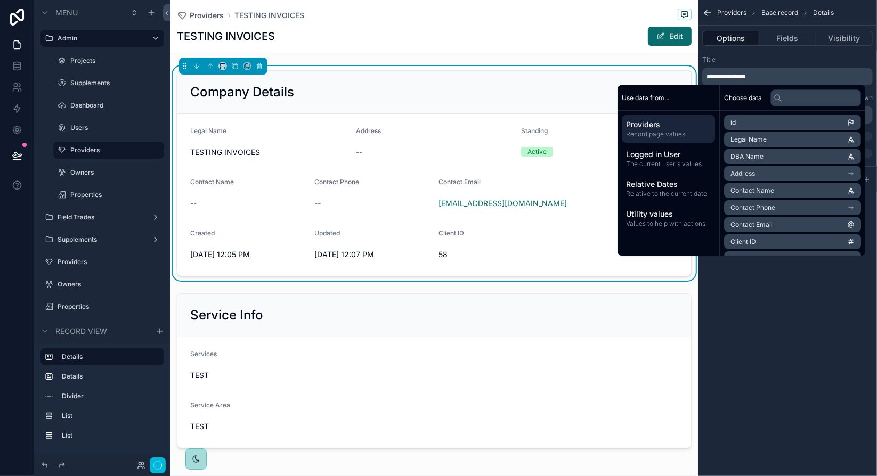
click at [780, 355] on div "**********" at bounding box center [787, 238] width 179 height 476
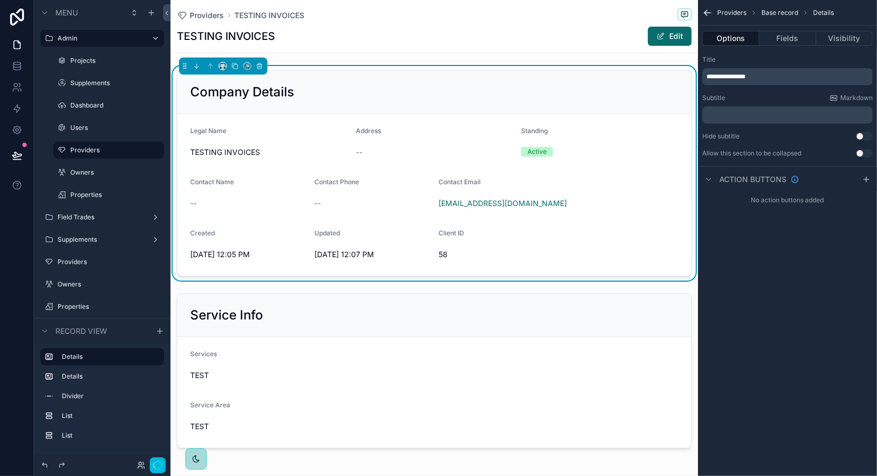
click at [793, 43] on button "Fields" at bounding box center [787, 38] width 56 height 15
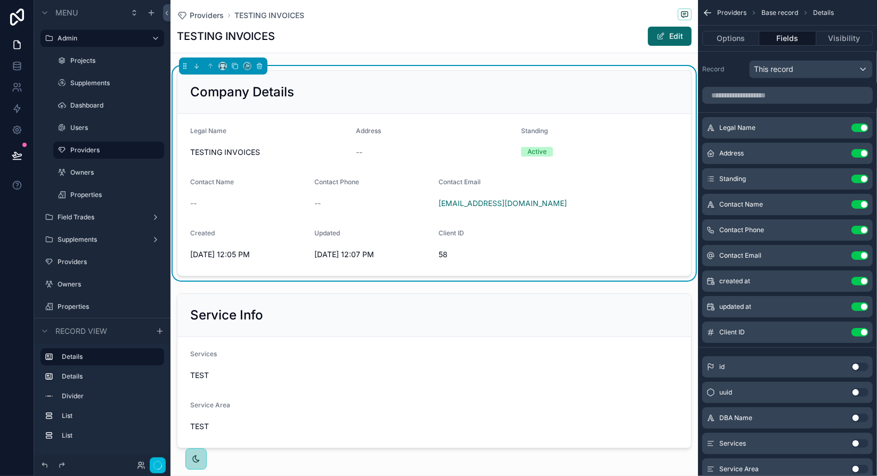
click at [0, 0] on icon "scrollable content" at bounding box center [0, 0] width 0 height 0
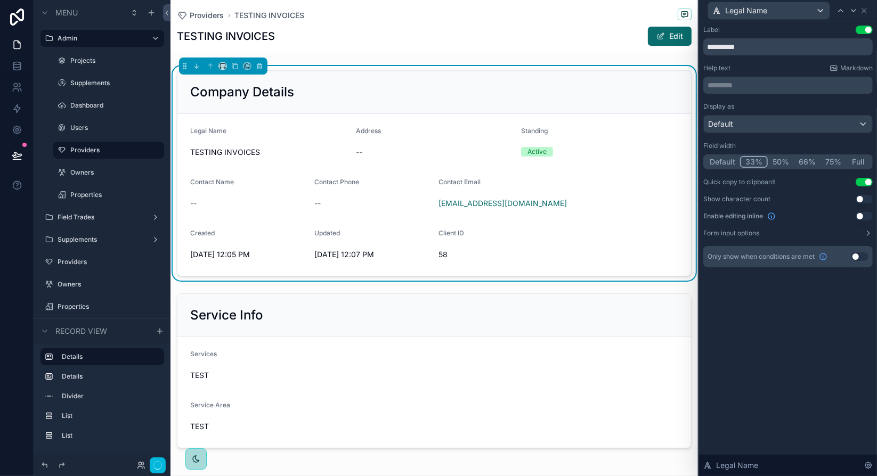
click at [730, 161] on button "Default" at bounding box center [722, 162] width 35 height 12
click at [865, 10] on icon at bounding box center [864, 10] width 9 height 9
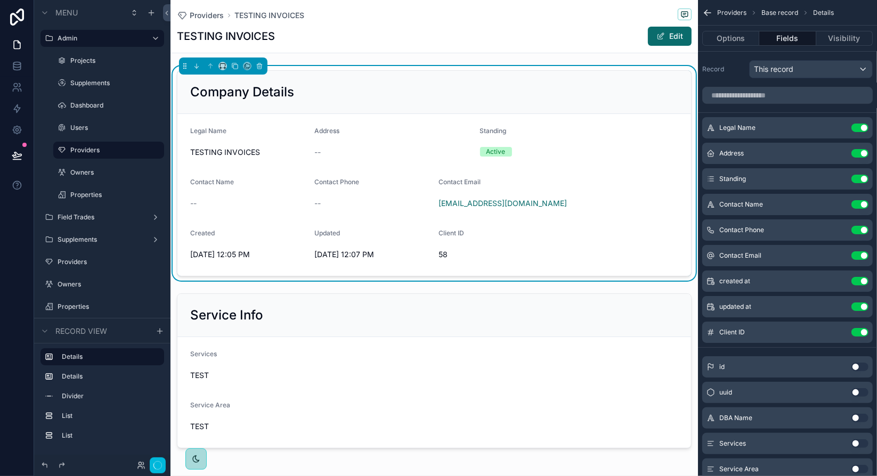
click at [0, 0] on icon "scrollable content" at bounding box center [0, 0] width 0 height 0
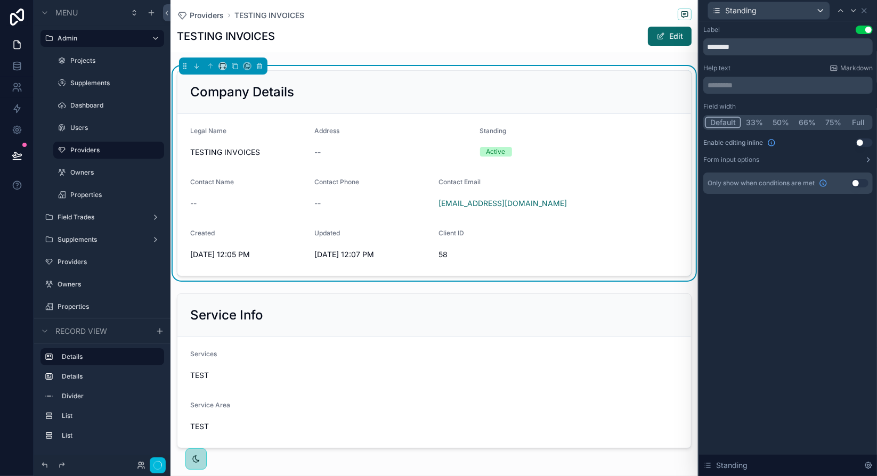
click at [725, 124] on button "Default" at bounding box center [723, 123] width 36 height 12
click at [865, 12] on icon at bounding box center [864, 10] width 9 height 9
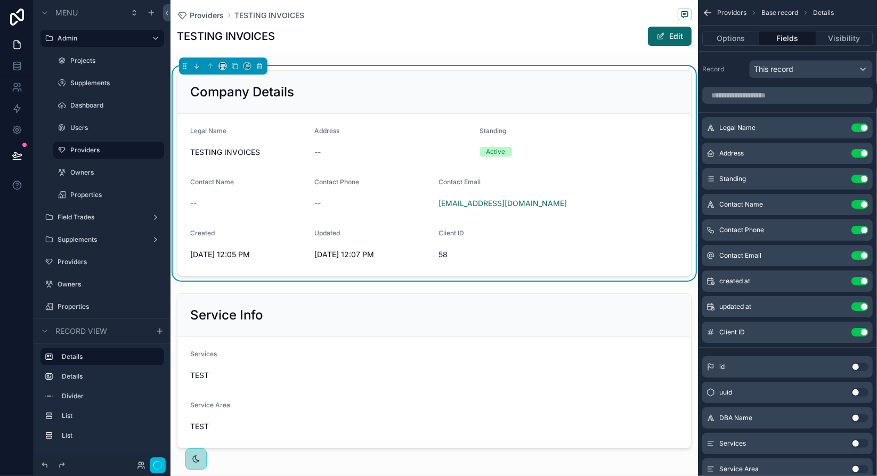
click at [0, 0] on icon "scrollable content" at bounding box center [0, 0] width 0 height 0
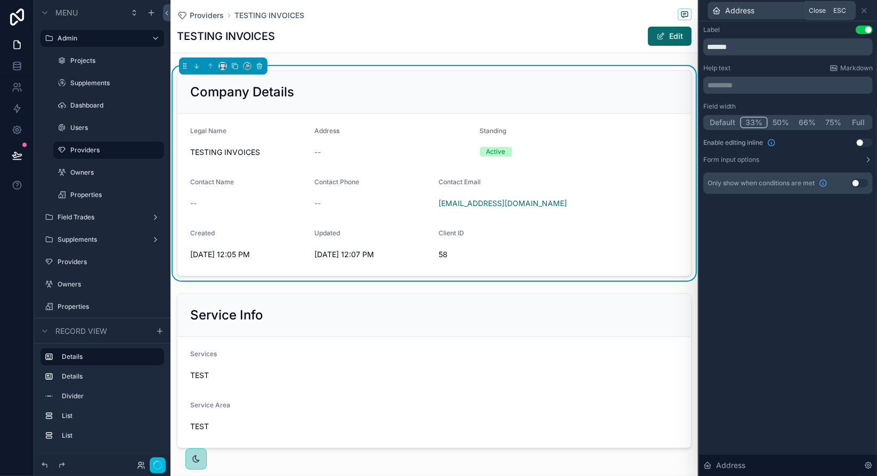
click at [864, 10] on icon at bounding box center [864, 10] width 9 height 9
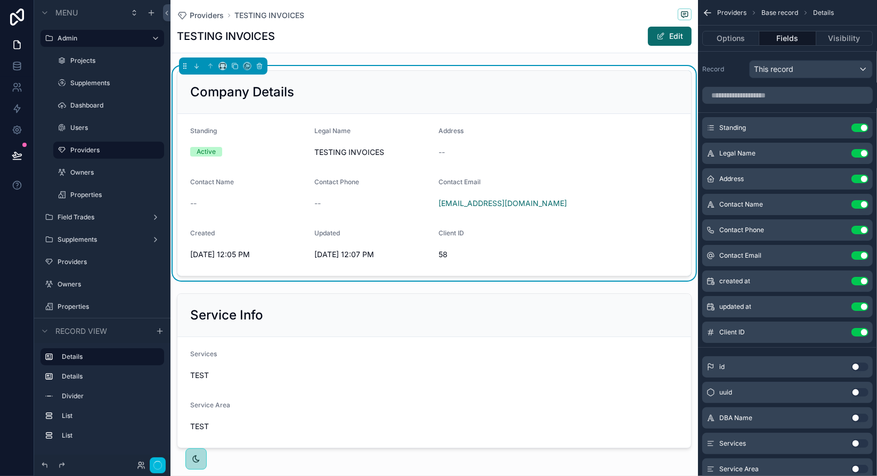
click at [0, 0] on icon "scrollable content" at bounding box center [0, 0] width 0 height 0
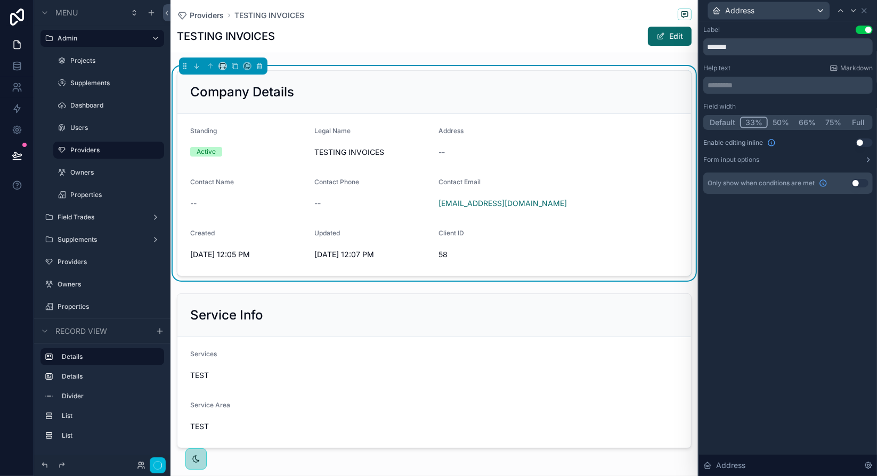
click at [779, 121] on button "50%" at bounding box center [781, 123] width 26 height 12
click at [865, 11] on icon at bounding box center [864, 10] width 9 height 9
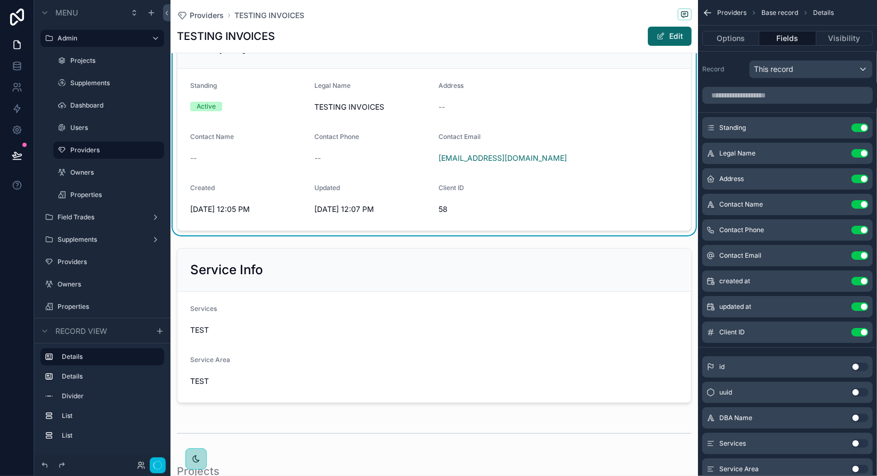
scroll to position [107, 0]
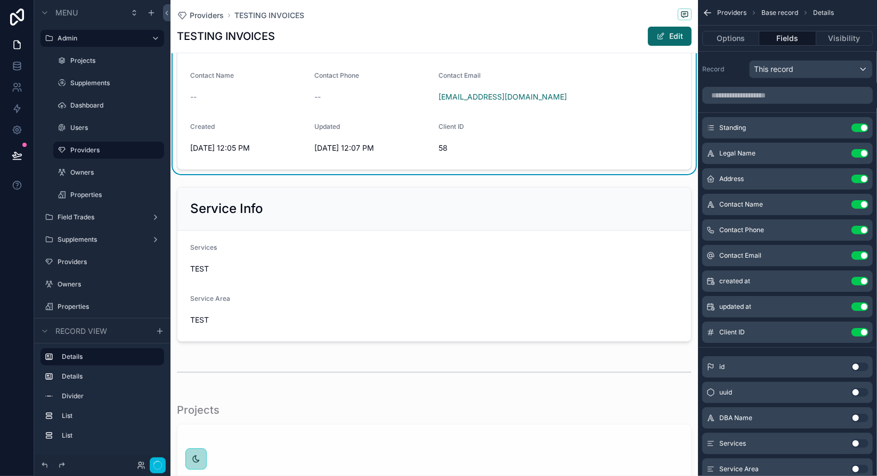
click at [354, 233] on div "scrollable content" at bounding box center [435, 265] width 528 height 164
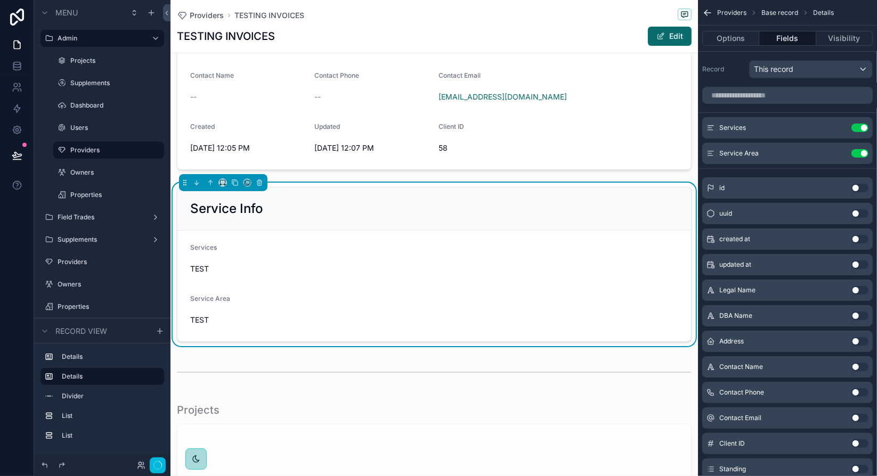
click at [745, 37] on button "Options" at bounding box center [730, 38] width 57 height 15
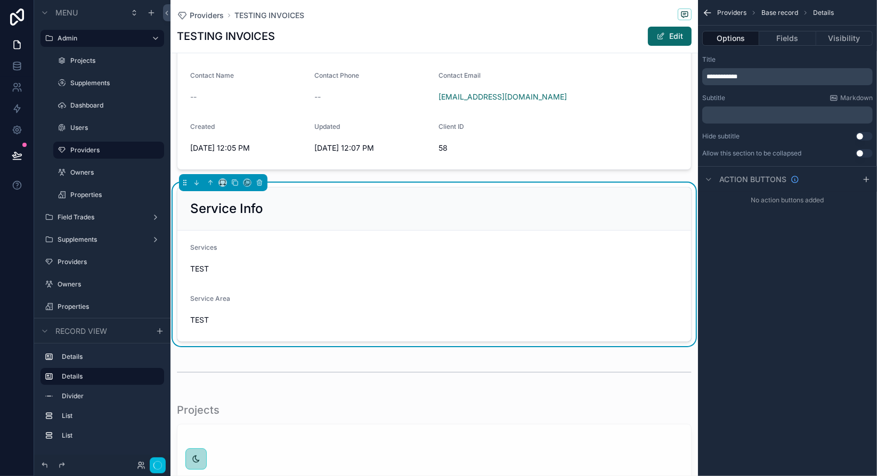
click at [738, 76] on span "**********" at bounding box center [722, 77] width 31 height 6
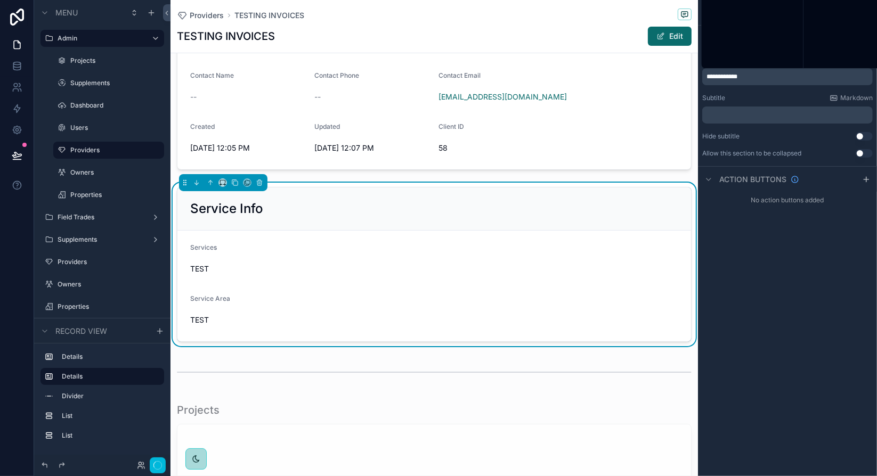
click at [738, 76] on span "**********" at bounding box center [722, 77] width 31 height 6
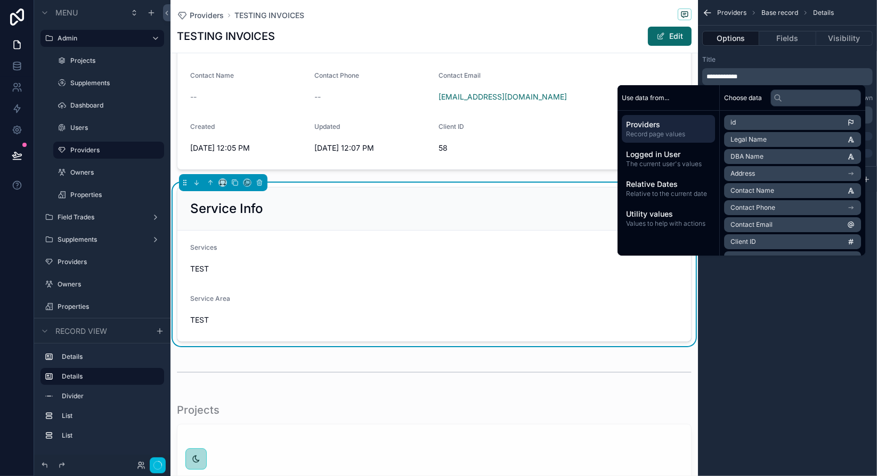
click at [738, 76] on span "**********" at bounding box center [722, 77] width 31 height 6
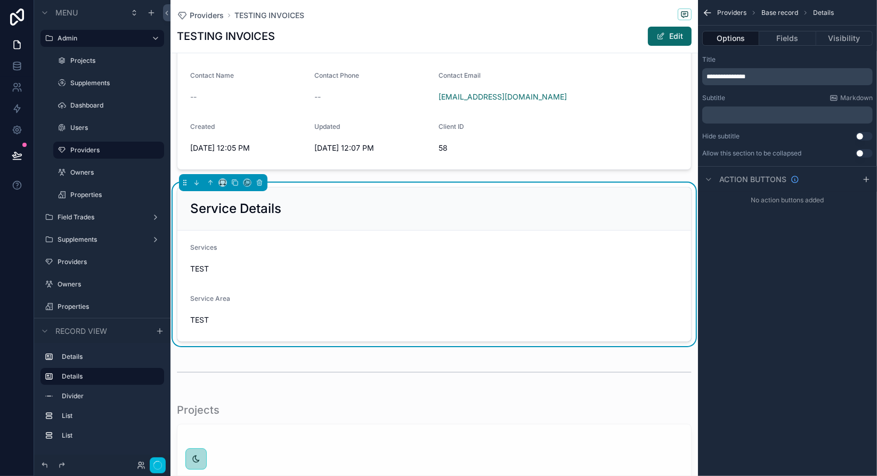
click at [800, 327] on div "**********" at bounding box center [787, 238] width 179 height 476
click at [158, 464] on icon "button" at bounding box center [157, 465] width 9 height 9
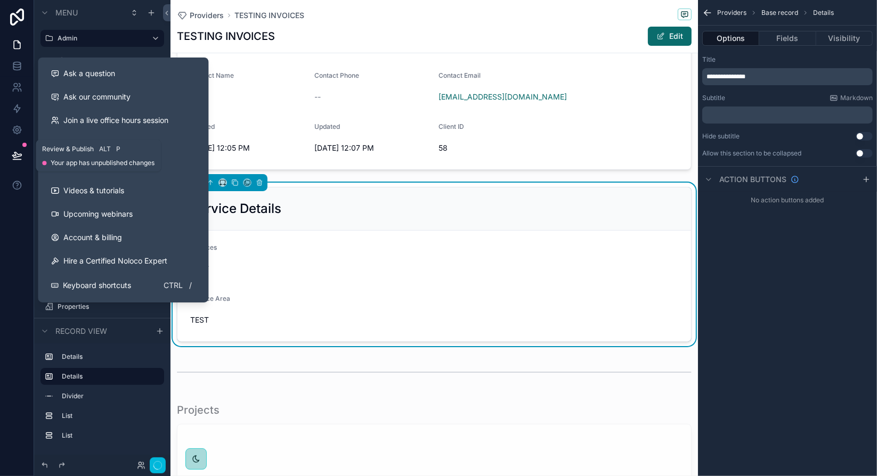
click at [25, 155] on button at bounding box center [16, 156] width 23 height 30
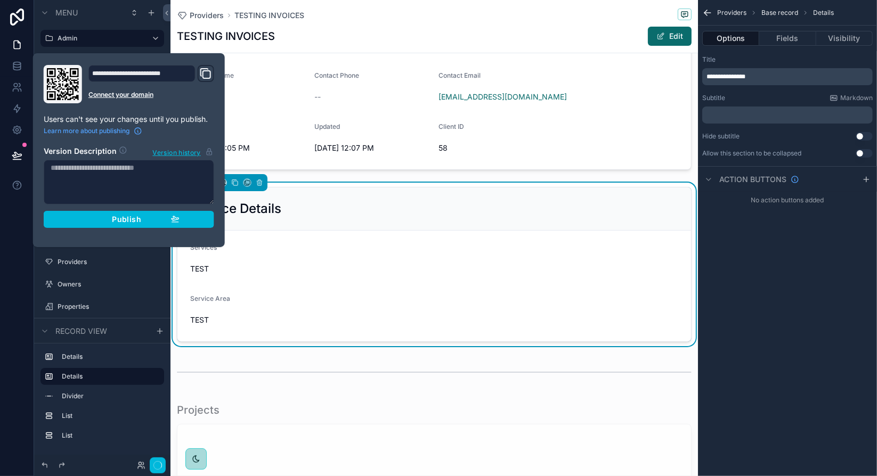
click at [94, 216] on div "Publish" at bounding box center [128, 220] width 101 height 10
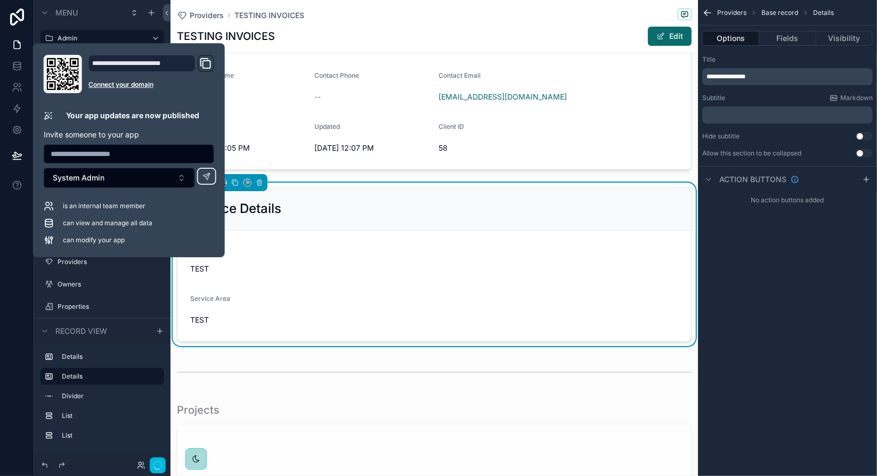
click at [24, 217] on div at bounding box center [17, 238] width 34 height 476
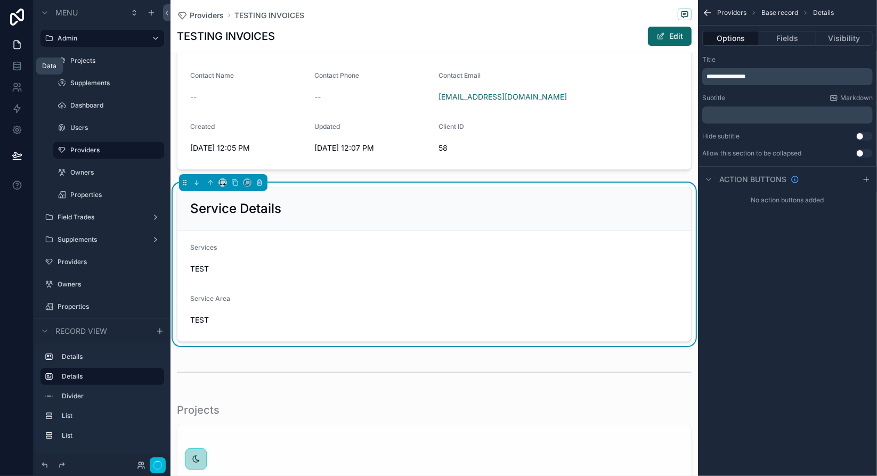
click at [17, 63] on icon at bounding box center [17, 66] width 11 height 11
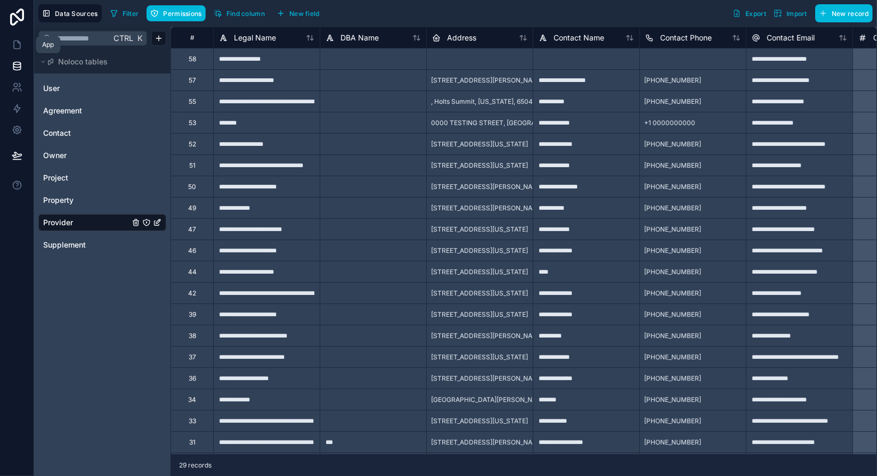
click at [14, 45] on icon at bounding box center [17, 44] width 11 height 11
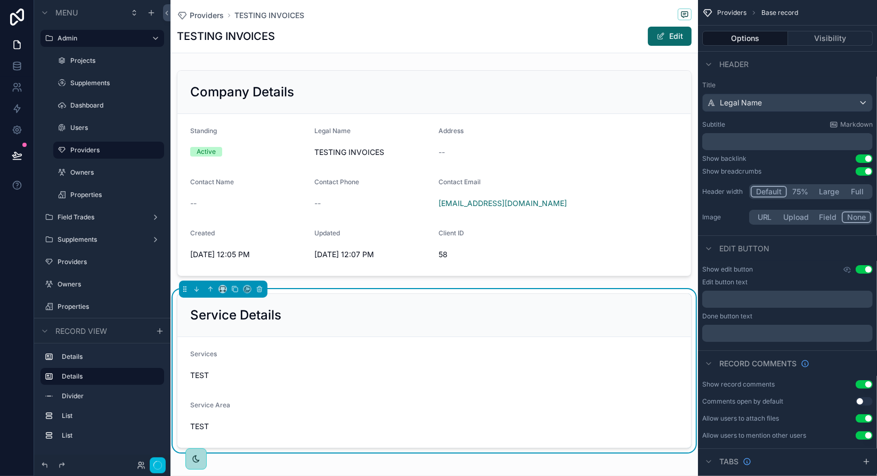
click at [106, 220] on label "Field Trades" at bounding box center [100, 217] width 85 height 9
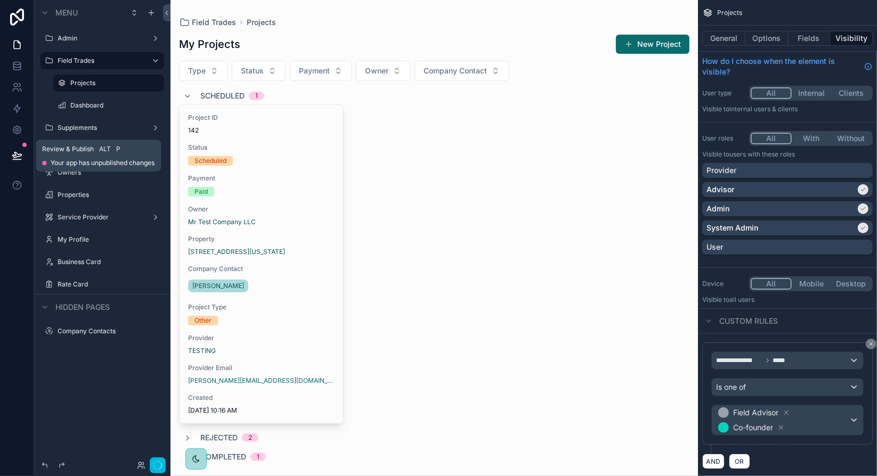
click at [22, 156] on button at bounding box center [16, 156] width 23 height 30
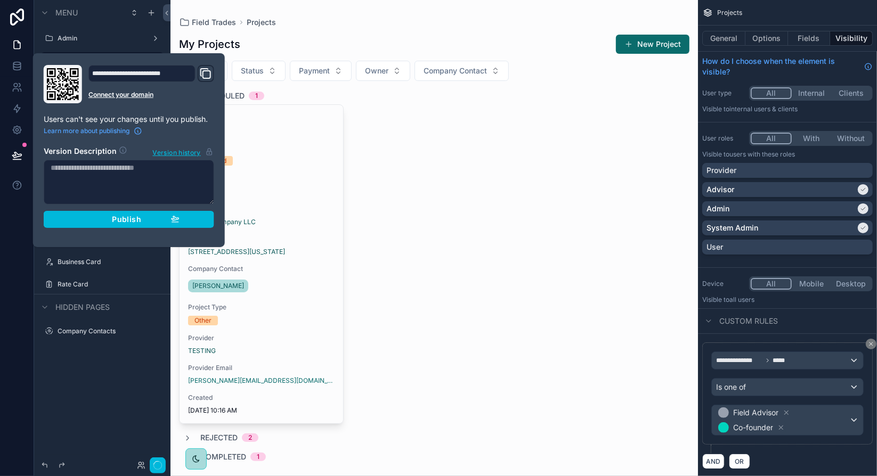
click at [107, 217] on div "Publish" at bounding box center [128, 220] width 101 height 10
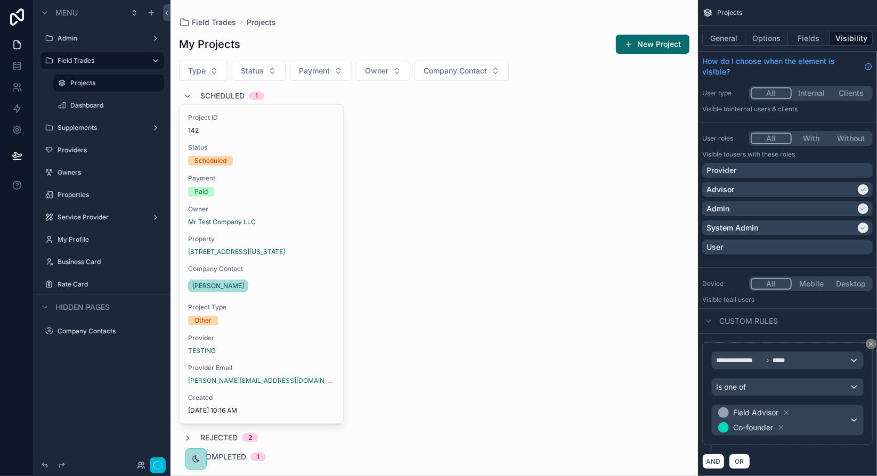
click at [532, 166] on div "scrollable content" at bounding box center [435, 265] width 528 height 530
click at [657, 46] on button "New Project" at bounding box center [653, 44] width 74 height 19
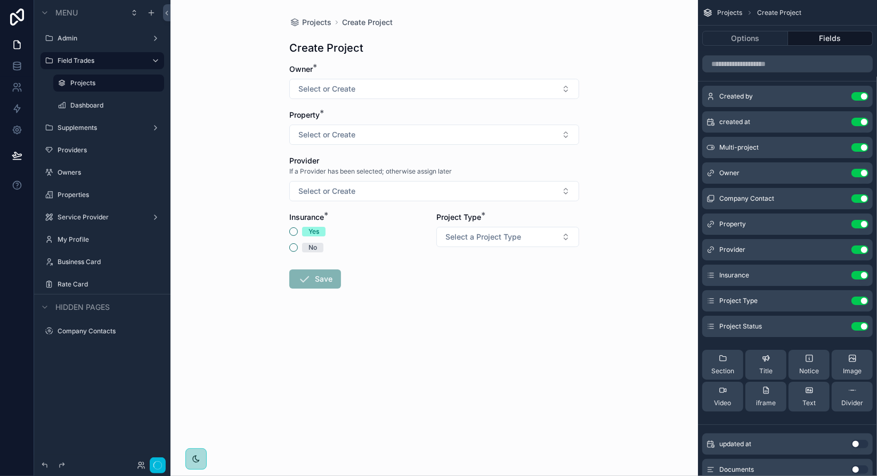
click at [437, 94] on button "Select or Create" at bounding box center [434, 89] width 290 height 20
type input "**"
click at [446, 149] on div "Mr Test Company LLC" at bounding box center [434, 148] width 148 height 17
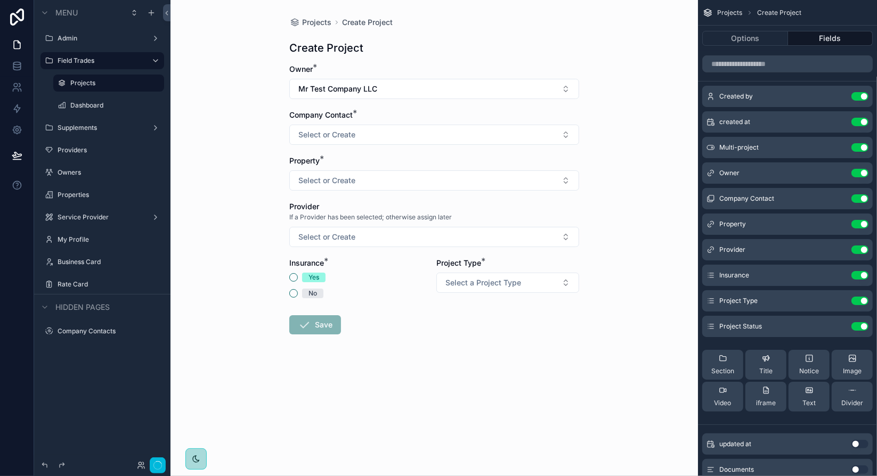
click at [386, 135] on button "Select or Create" at bounding box center [434, 135] width 290 height 20
type input "****"
click at [386, 155] on input "****" at bounding box center [440, 156] width 127 height 19
click at [273, 112] on div "Projects Create Project Create Project Owner * Mr Test Company LLC Company Cont…" at bounding box center [435, 238] width 528 height 476
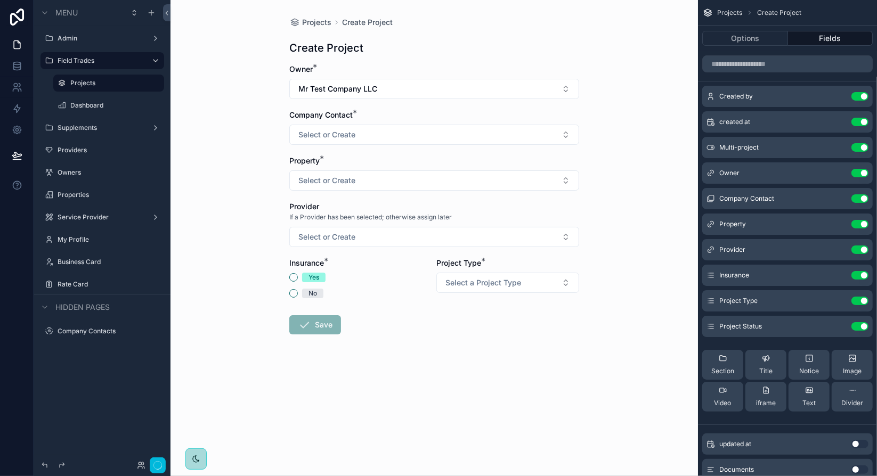
click at [619, 129] on div "Projects Create Project Create Project Owner * Mr Test Company LLC Company Cont…" at bounding box center [435, 238] width 528 height 476
click at [497, 134] on button "Select or Create" at bounding box center [434, 135] width 290 height 20
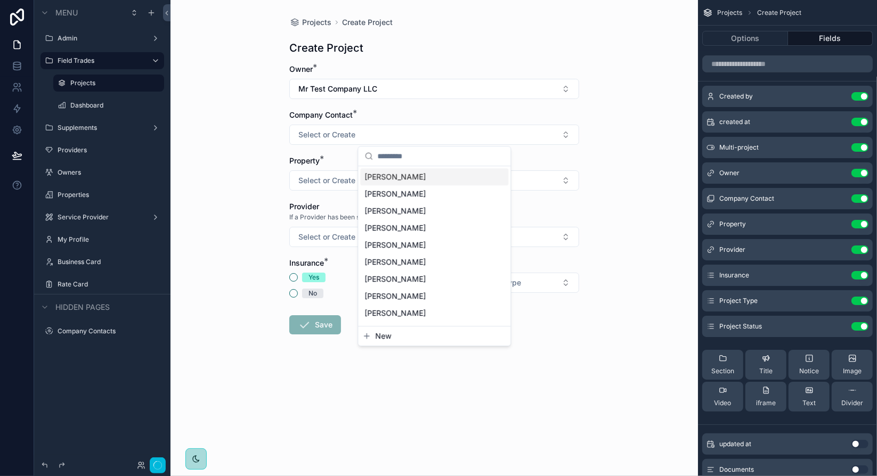
click at [600, 118] on div "Projects Create Project Create Project Owner * Mr Test Company LLC Company Cont…" at bounding box center [435, 238] width 528 height 476
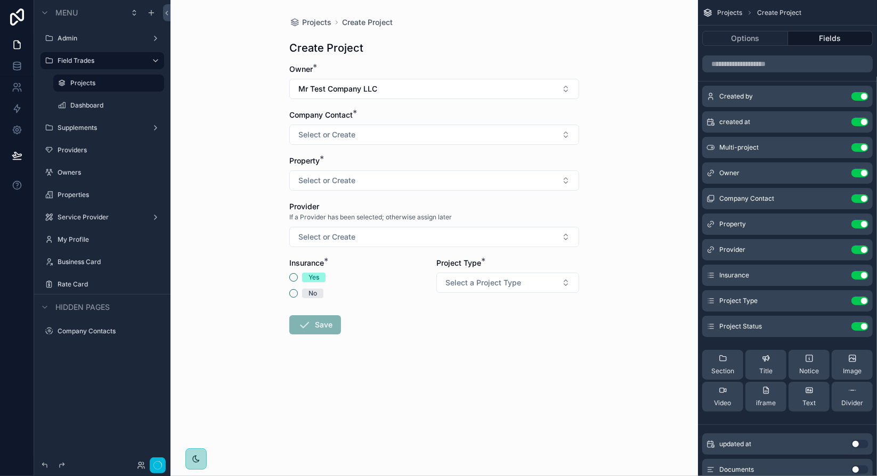
click at [475, 88] on button "Mr Test Company LLC" at bounding box center [434, 89] width 290 height 20
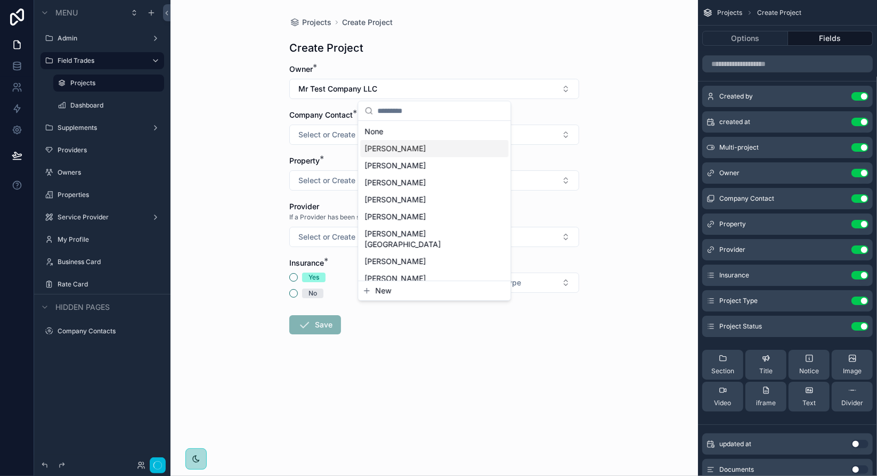
click at [412, 148] on div "[PERSON_NAME]" at bounding box center [434, 148] width 148 height 17
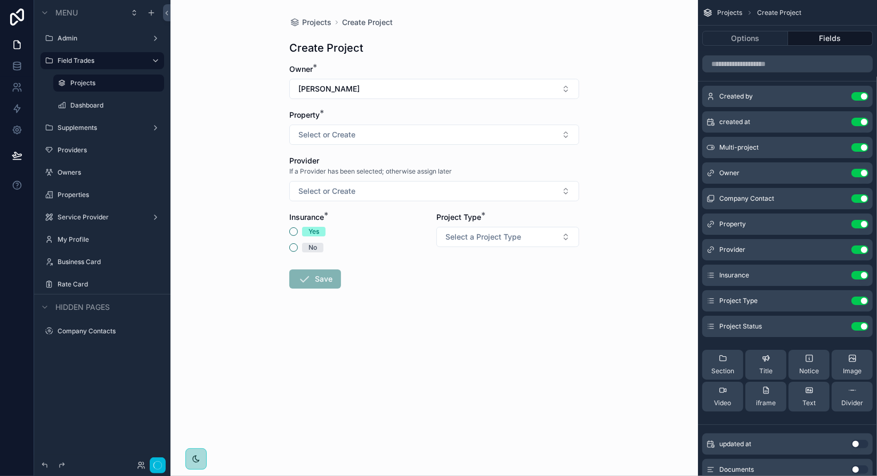
click at [376, 89] on button "[PERSON_NAME]" at bounding box center [434, 89] width 290 height 20
type input "**"
click at [400, 130] on span "Mr Test Company LLC" at bounding box center [403, 131] width 78 height 11
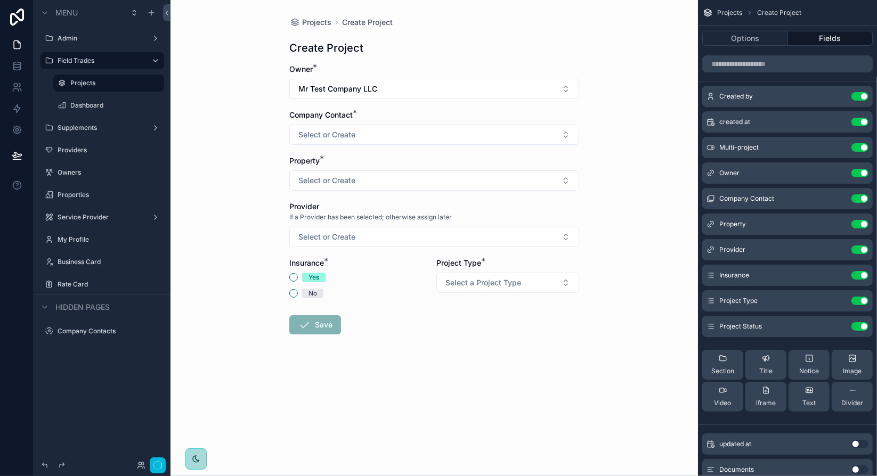
click at [464, 133] on button "Select or Create" at bounding box center [434, 135] width 290 height 20
type input "****"
click at [629, 132] on div "Projects Create Project Create Project Owner * Mr Test Company LLC Company Cont…" at bounding box center [435, 238] width 528 height 476
click at [779, 39] on button "Options" at bounding box center [745, 38] width 86 height 15
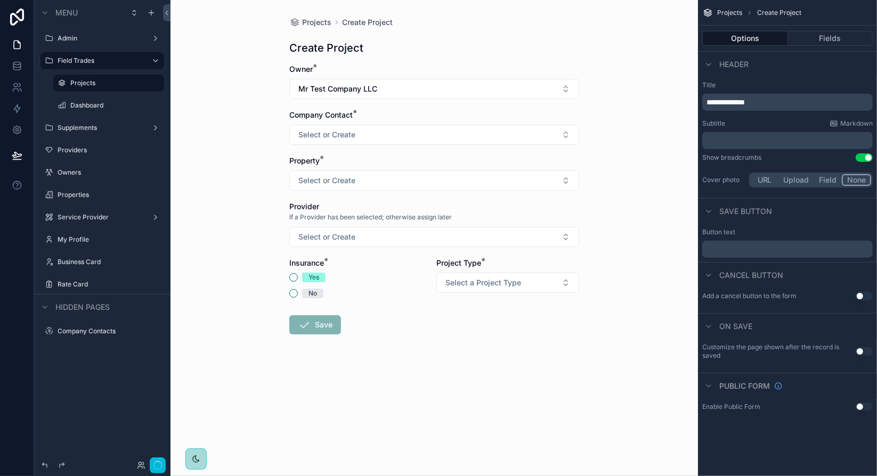
click at [230, 231] on div "Projects Create Project Create Project Owner * Mr Test Company LLC Company Cont…" at bounding box center [435, 238] width 528 height 476
click at [830, 40] on button "Fields" at bounding box center [830, 38] width 85 height 15
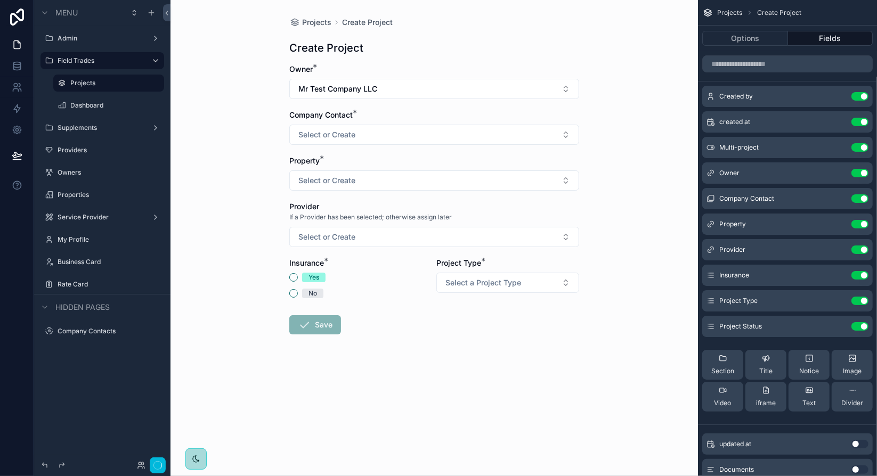
click at [0, 0] on icon "scrollable content" at bounding box center [0, 0] width 0 height 0
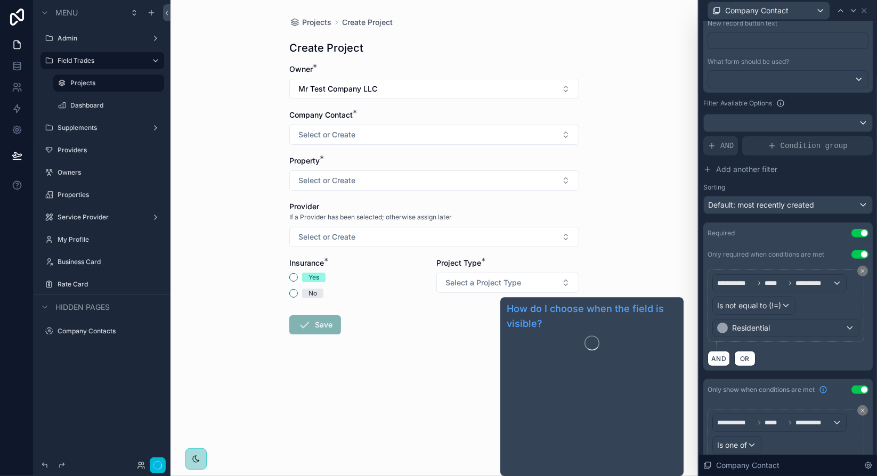
scroll to position [320, 0]
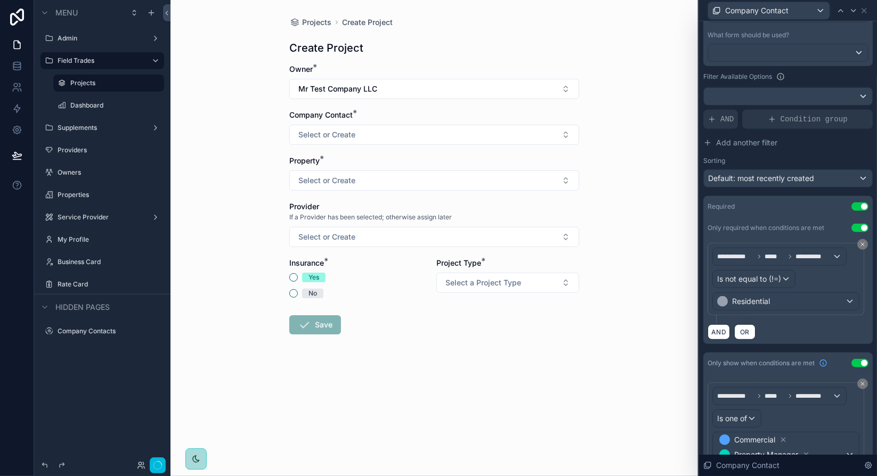
click at [855, 205] on button "Use setting" at bounding box center [860, 206] width 17 height 9
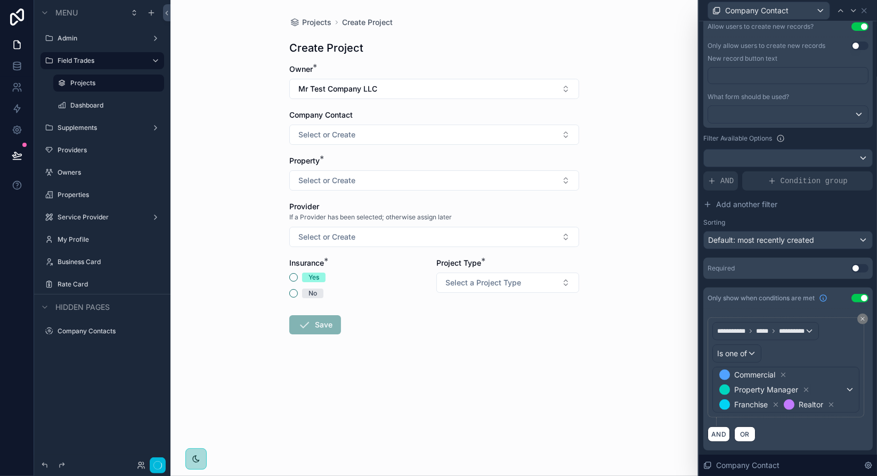
scroll to position [269, 0]
click at [864, 9] on icon at bounding box center [864, 10] width 9 height 9
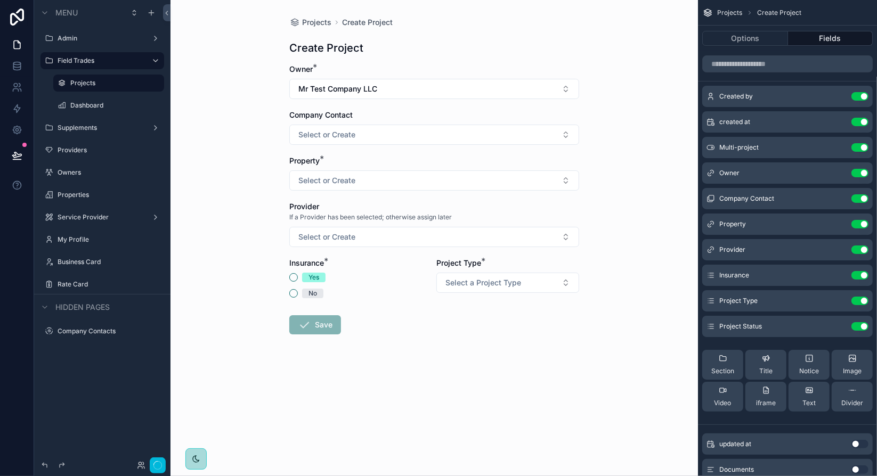
click at [379, 179] on button "Select or Create" at bounding box center [434, 181] width 290 height 20
type input "*"
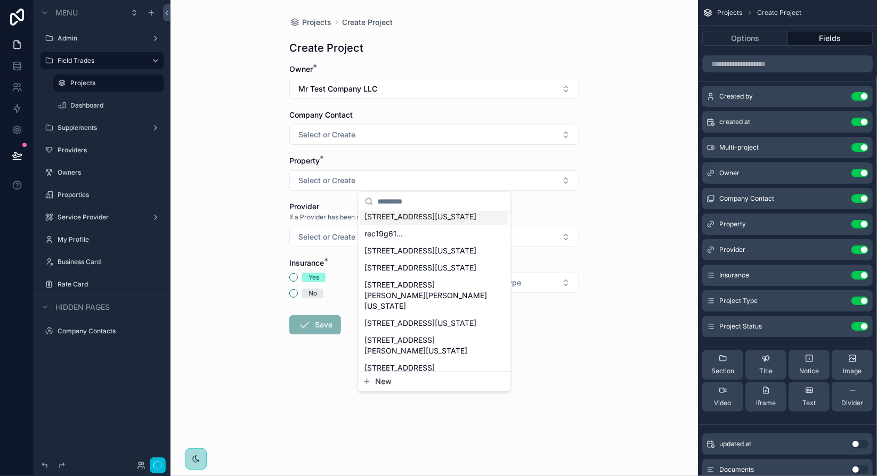
scroll to position [107, 0]
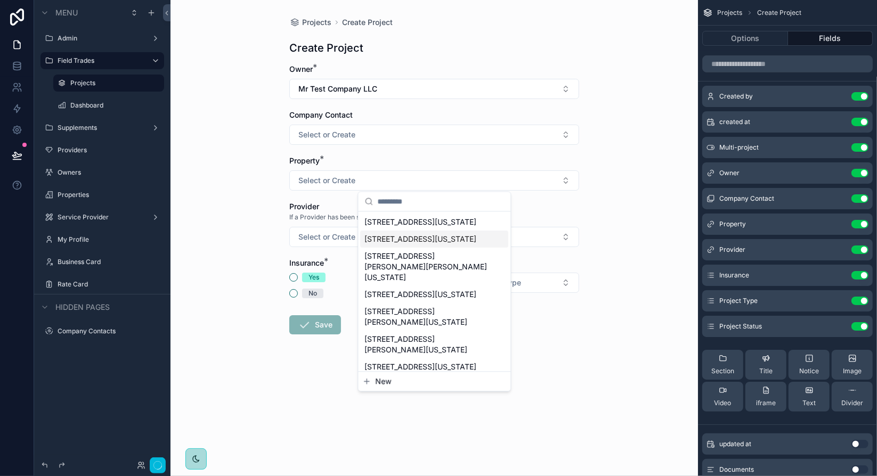
click at [434, 245] on span "[STREET_ADDRESS][US_STATE]" at bounding box center [420, 239] width 112 height 11
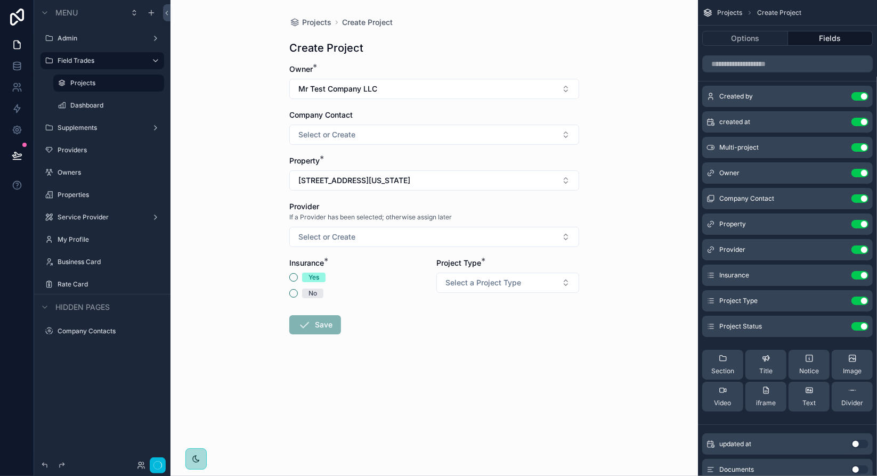
click at [0, 0] on icon "scrollable content" at bounding box center [0, 0] width 0 height 0
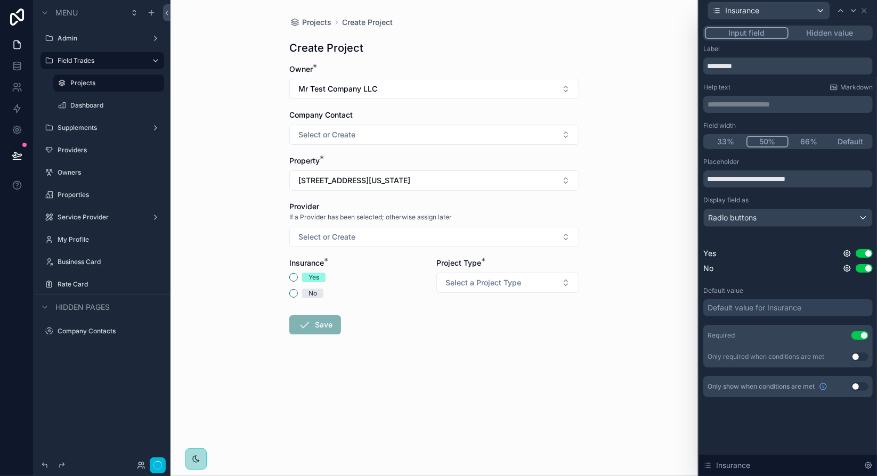
click at [796, 308] on div "Default value for Insurance" at bounding box center [755, 308] width 94 height 11
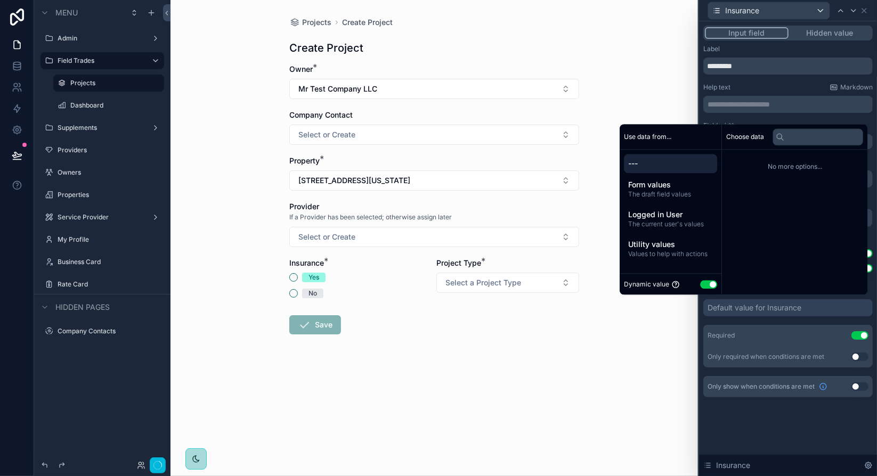
click at [700, 281] on button "Use setting" at bounding box center [708, 284] width 17 height 9
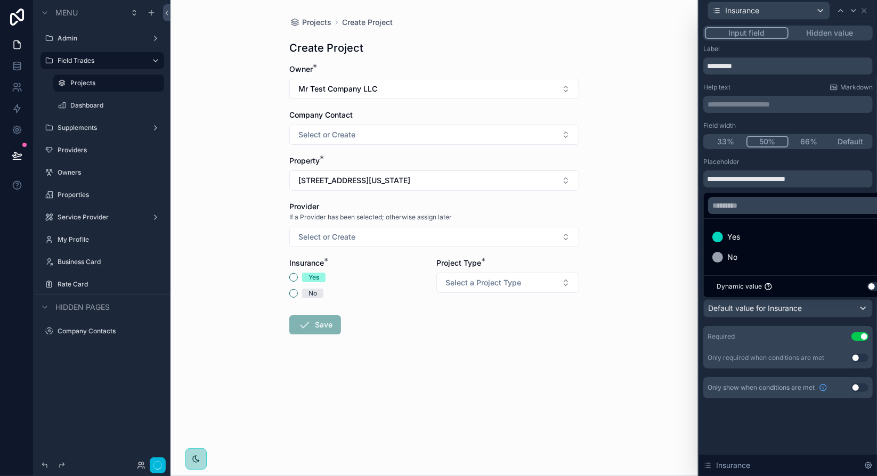
click at [730, 260] on span "No" at bounding box center [732, 257] width 10 height 13
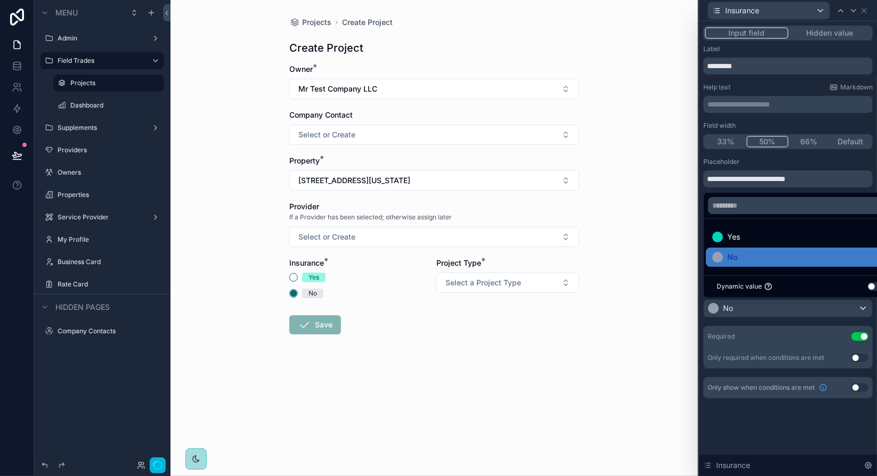
click at [481, 323] on form "Owner * Mr Test Company LLC Company Contact Select or Create Property * 5000 Re…" at bounding box center [434, 233] width 290 height 339
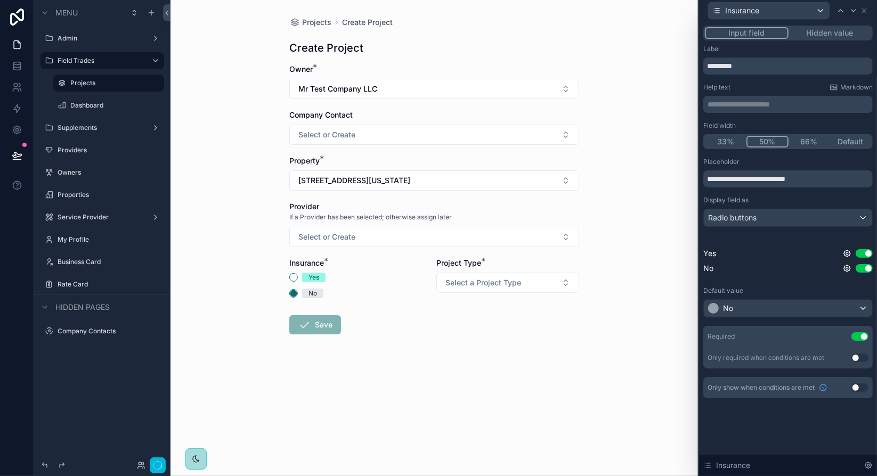
click at [515, 286] on span "Select a Project Type" at bounding box center [483, 283] width 76 height 11
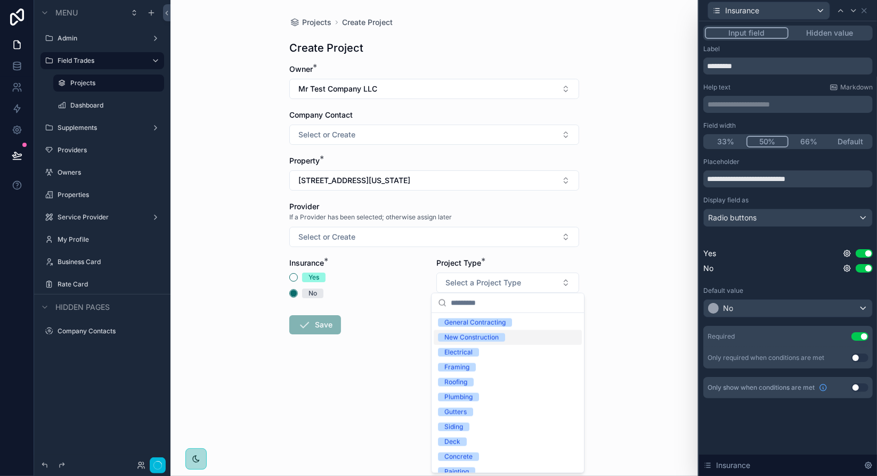
click at [512, 337] on div "New Construction" at bounding box center [508, 337] width 148 height 15
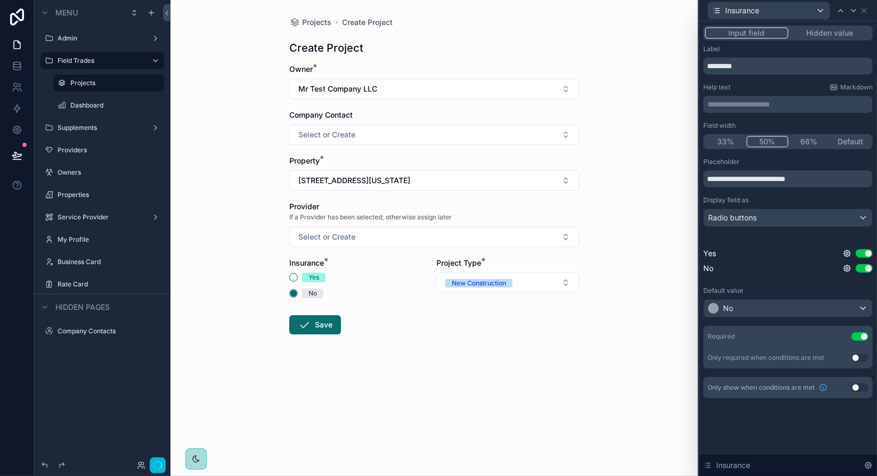
click at [512, 337] on form "Owner * Mr Test Company LLC Company Contact Select or Create Property * 5000 Re…" at bounding box center [434, 233] width 290 height 339
click at [326, 323] on button "Save" at bounding box center [315, 324] width 52 height 19
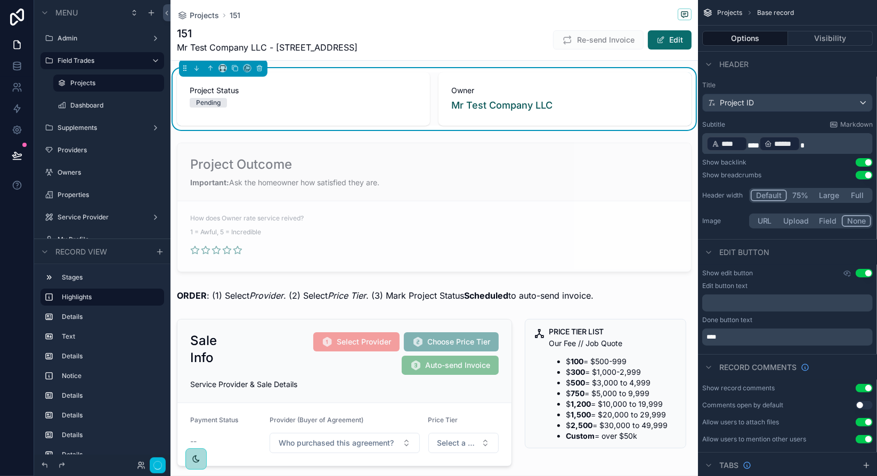
scroll to position [107, 0]
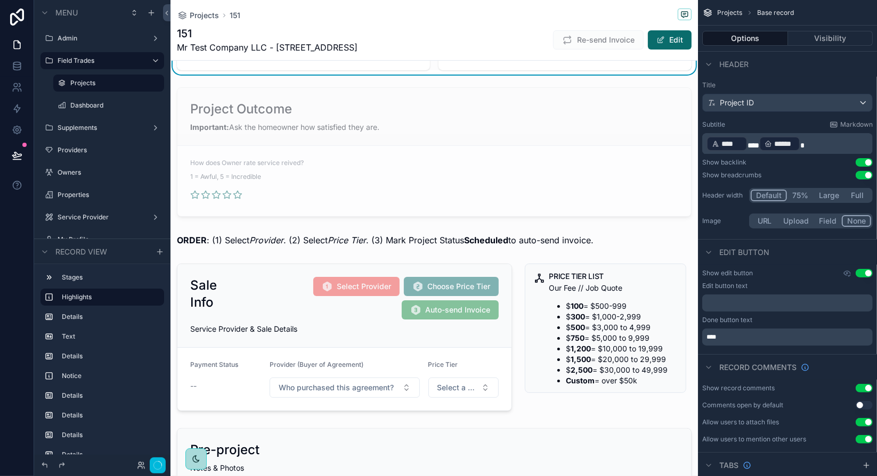
click at [292, 314] on div "scrollable content" at bounding box center [345, 338] width 348 height 156
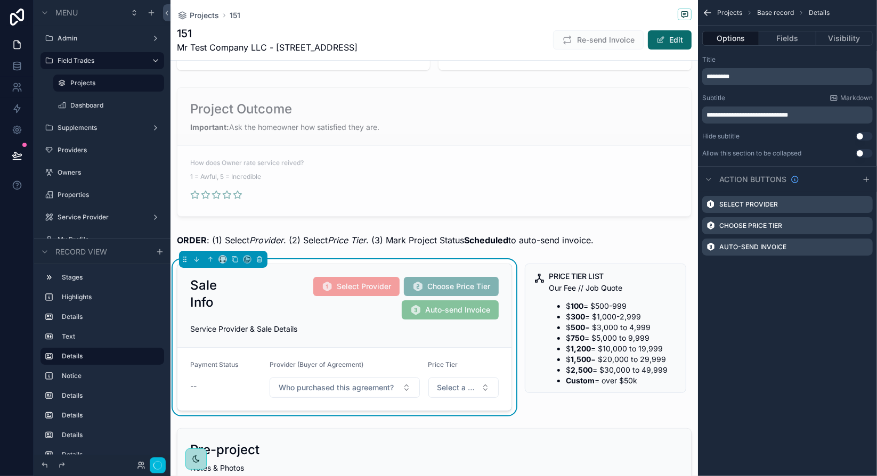
click at [727, 77] on span "*********" at bounding box center [718, 77] width 23 height 6
click at [728, 75] on span "*********" at bounding box center [718, 77] width 23 height 6
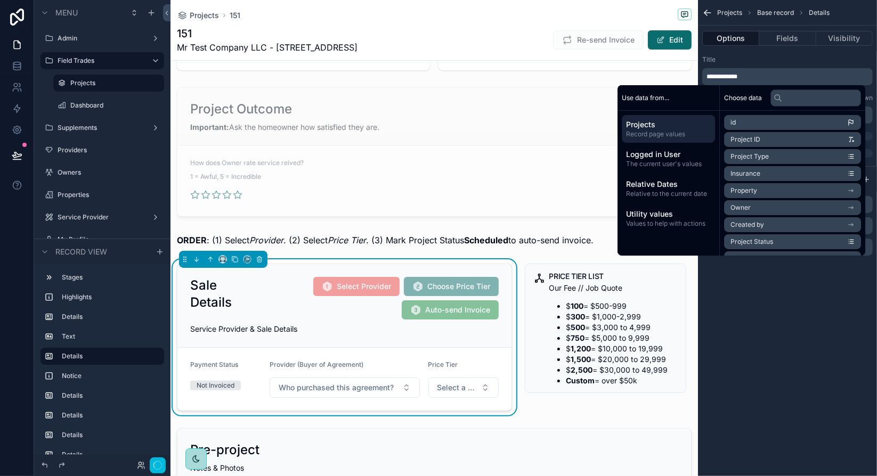
click at [789, 58] on div "Title" at bounding box center [787, 59] width 171 height 9
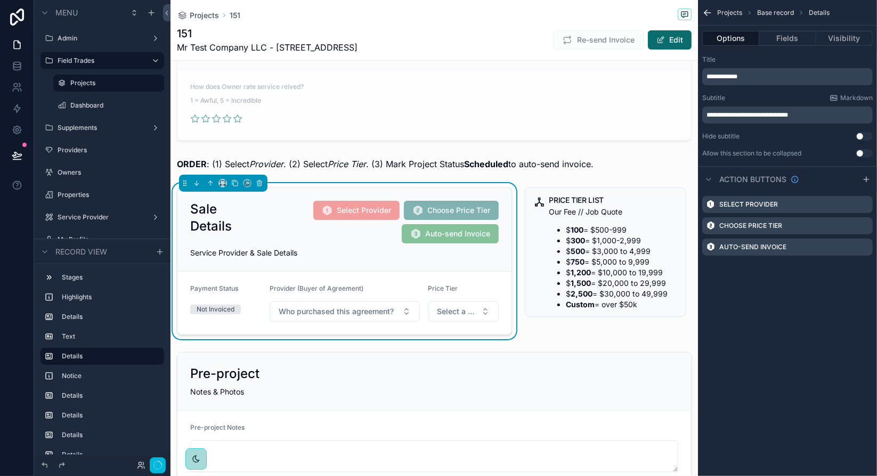
scroll to position [213, 0]
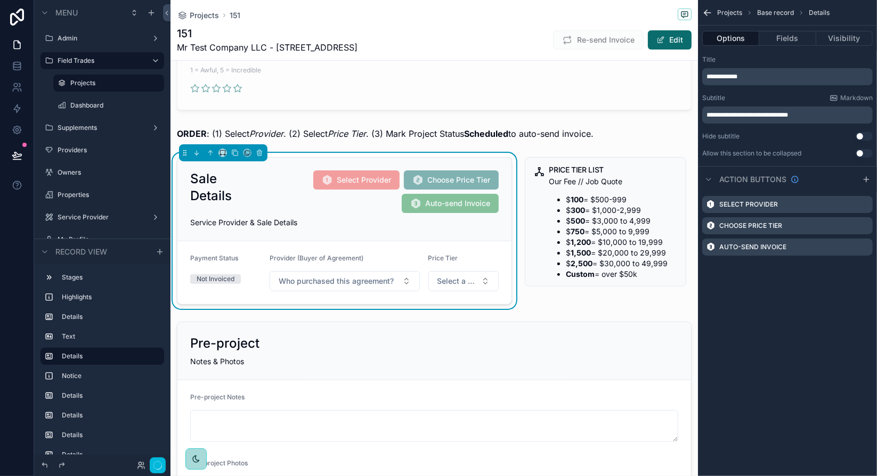
click at [775, 43] on button "Fields" at bounding box center [787, 38] width 56 height 15
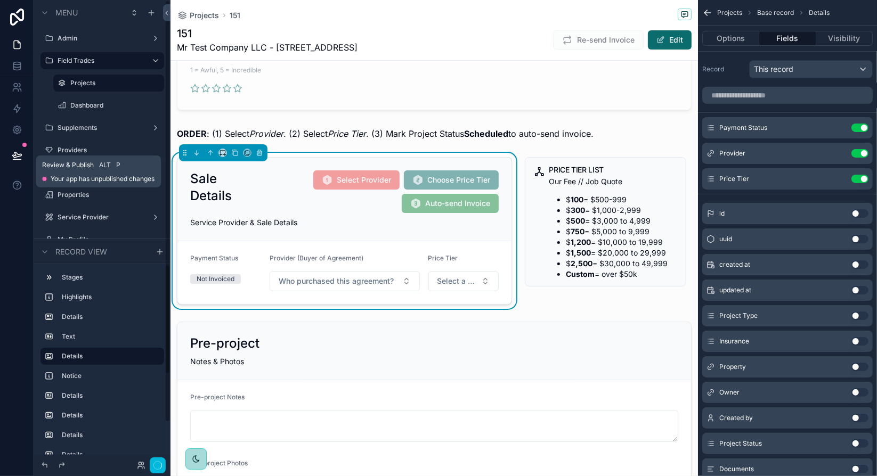
click at [20, 156] on icon at bounding box center [16, 154] width 9 height 5
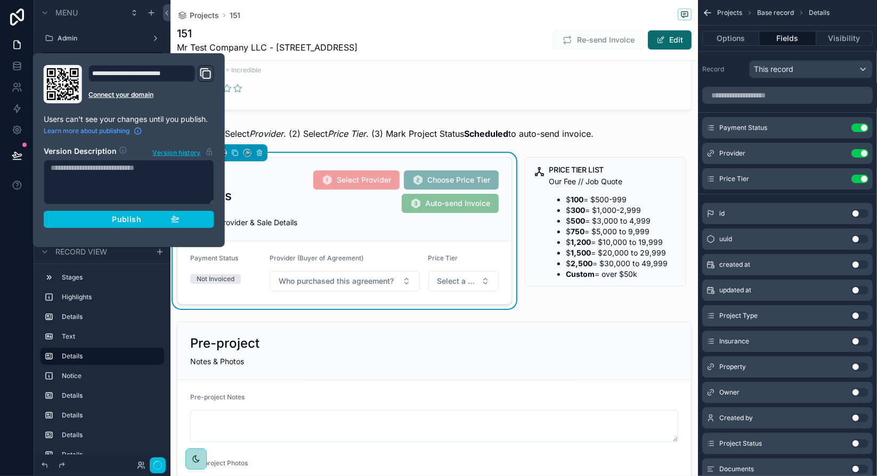
click at [131, 215] on span "Publish" at bounding box center [126, 220] width 29 height 10
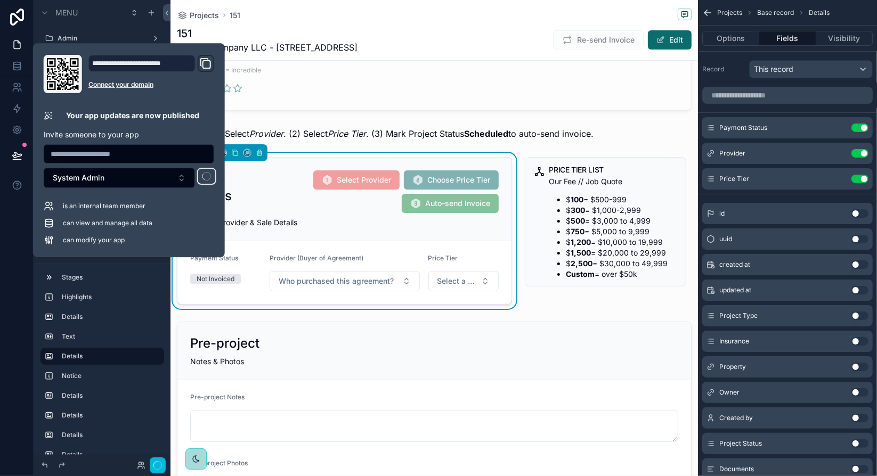
click at [398, 50] on div "151 Mr Test Company LLC - 5000 Red Maple Lane Re-send Invoice Edit" at bounding box center [434, 40] width 515 height 28
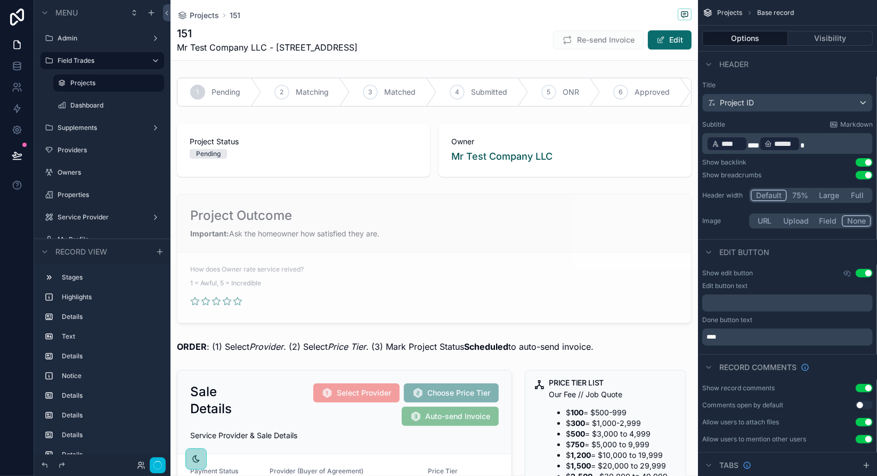
click at [489, 93] on div "scrollable content" at bounding box center [435, 92] width 528 height 37
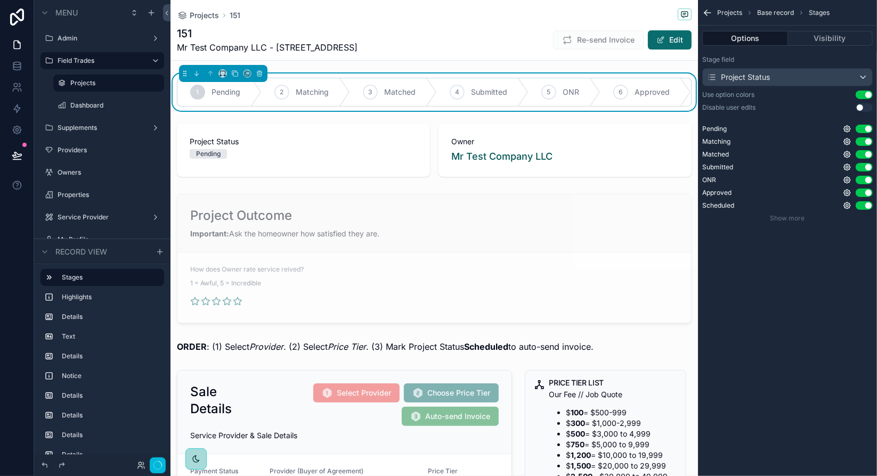
click at [482, 93] on span "Submitted" at bounding box center [489, 92] width 36 height 11
click at [457, 92] on span "Scheduled" at bounding box center [470, 92] width 37 height 11
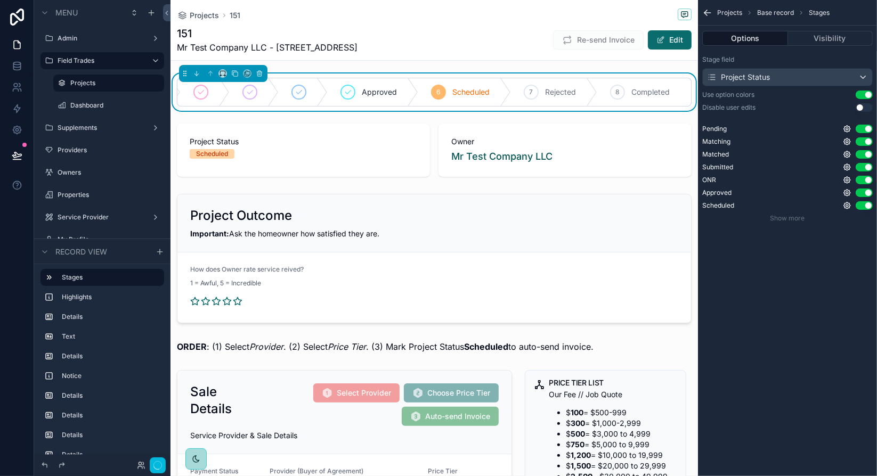
click at [459, 46] on div "151 Mr Test Company LLC - 5000 Red Maple Lane Re-send Invoice Edit" at bounding box center [434, 40] width 515 height 28
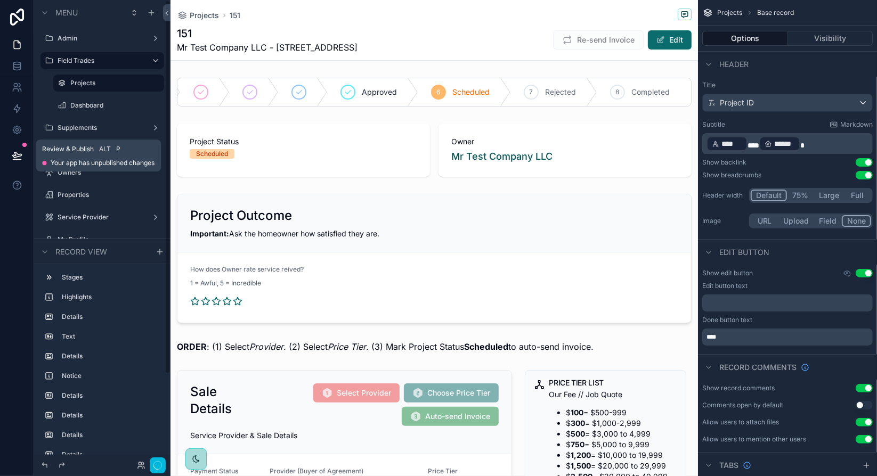
drag, startPoint x: 16, startPoint y: 155, endPoint x: 35, endPoint y: 158, distance: 18.8
click at [16, 155] on icon at bounding box center [17, 155] width 11 height 11
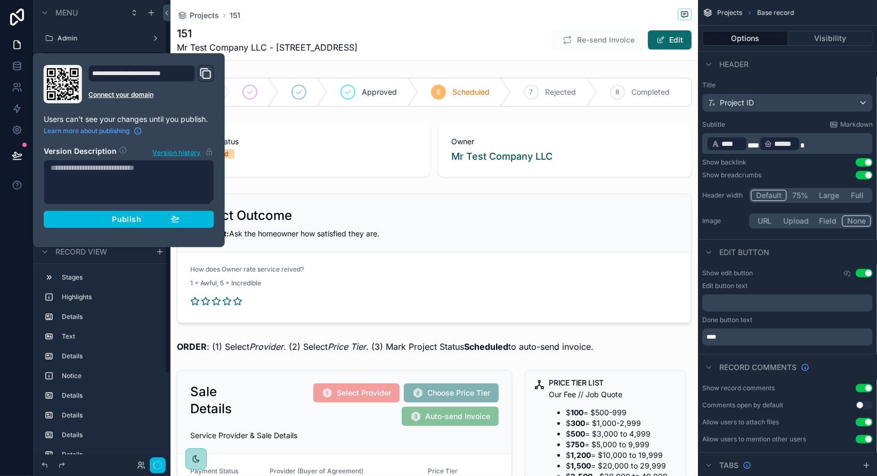
click at [93, 219] on div "Publish" at bounding box center [128, 220] width 101 height 10
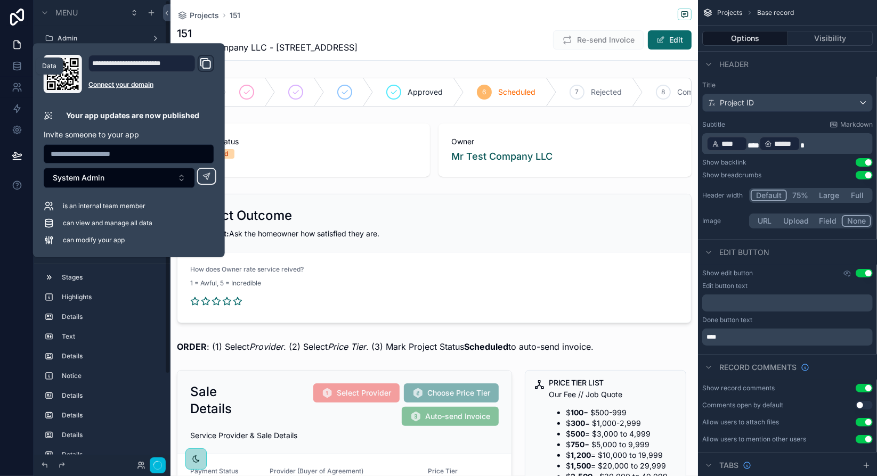
click at [20, 68] on icon at bounding box center [16, 68] width 7 height 4
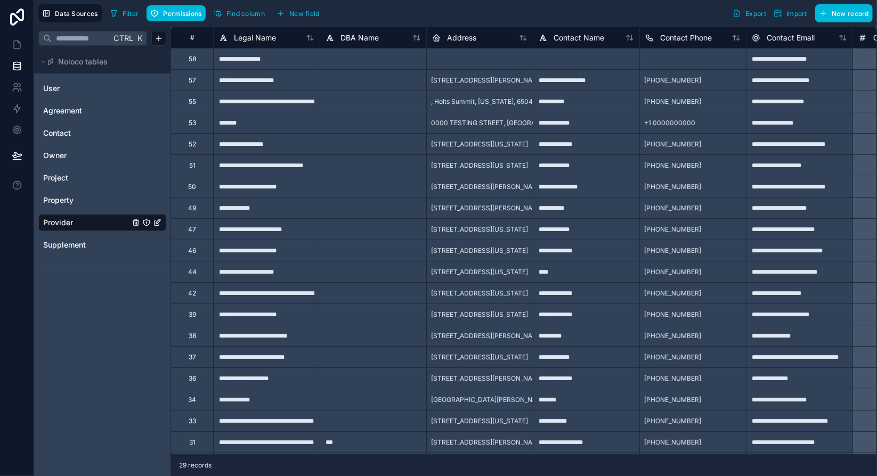
click at [58, 178] on span "Project" at bounding box center [55, 178] width 25 height 11
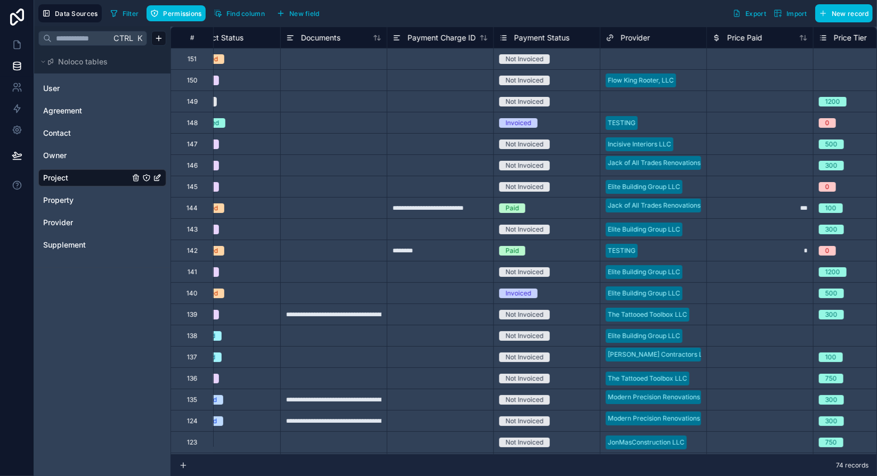
scroll to position [0, 695]
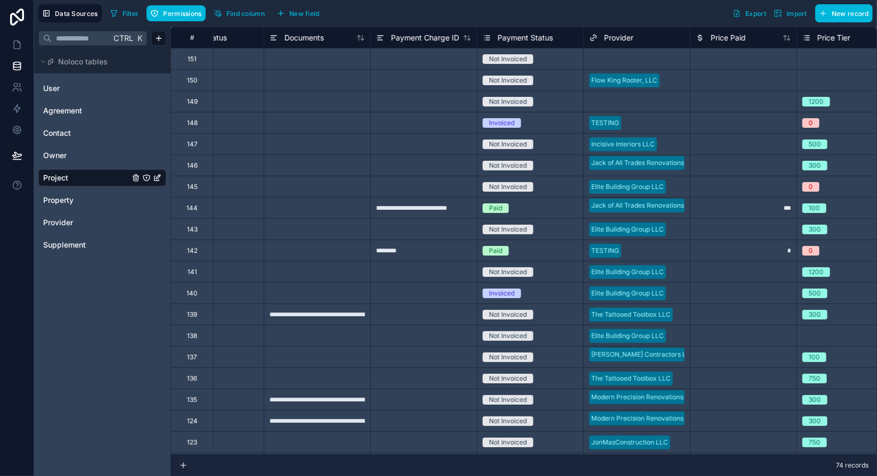
click at [637, 61] on div "Select a Provider" at bounding box center [615, 59] width 52 height 9
click at [603, 57] on div "Select a Provider" at bounding box center [610, 52] width 52 height 9
click at [621, 476] on div "TESTING INVOICES" at bounding box center [438, 482] width 877 height 13
click at [714, 63] on div at bounding box center [743, 58] width 107 height 21
click at [622, 15] on div "Filter Permissions Find column New field Export Import New record" at bounding box center [489, 13] width 767 height 18
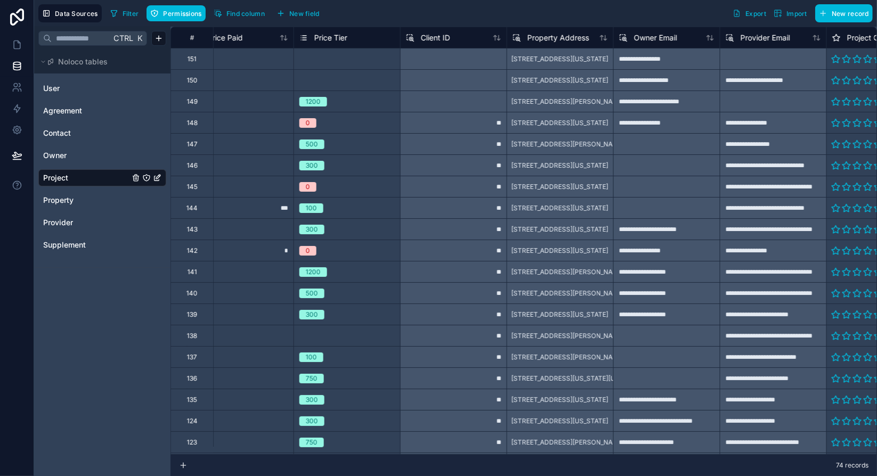
scroll to position [0, 1501]
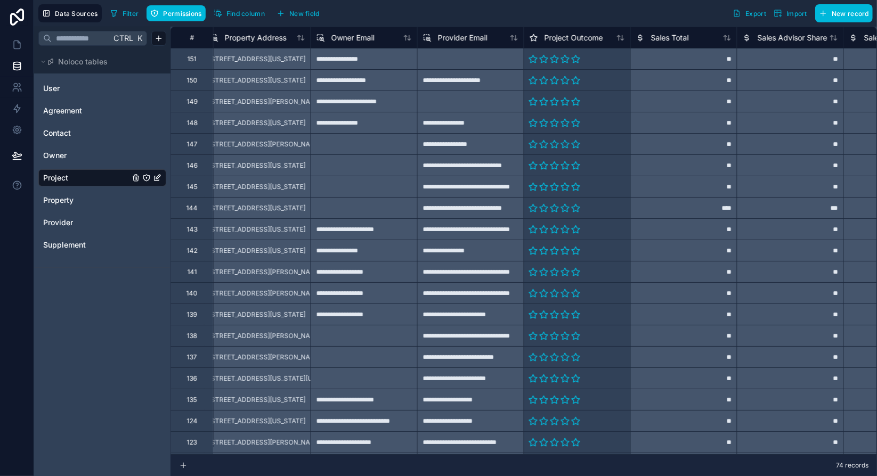
click at [461, 121] on div "**********" at bounding box center [470, 122] width 107 height 21
click at [477, 55] on div at bounding box center [470, 58] width 107 height 21
click at [460, 64] on div at bounding box center [470, 58] width 107 height 21
click at [460, 60] on div at bounding box center [470, 58] width 107 height 21
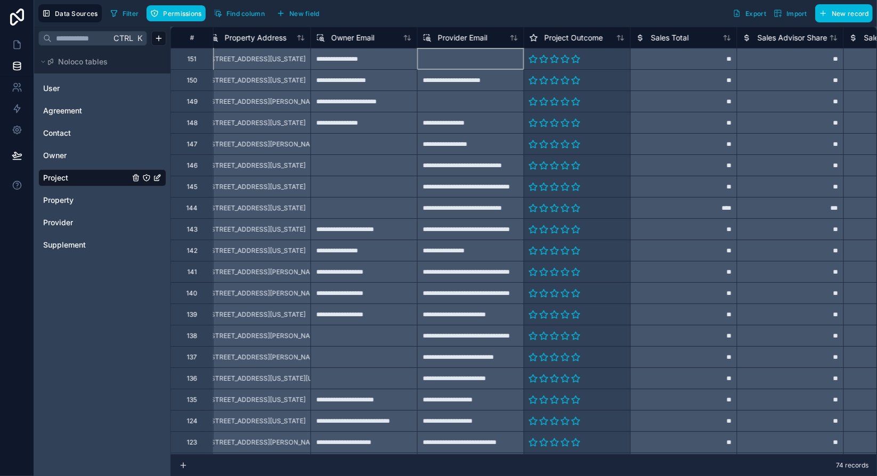
click at [460, 60] on div at bounding box center [470, 58] width 107 height 21
click at [458, 100] on div at bounding box center [470, 101] width 107 height 21
click at [452, 59] on div at bounding box center [470, 58] width 107 height 21
click at [68, 221] on span "Provider" at bounding box center [58, 222] width 30 height 11
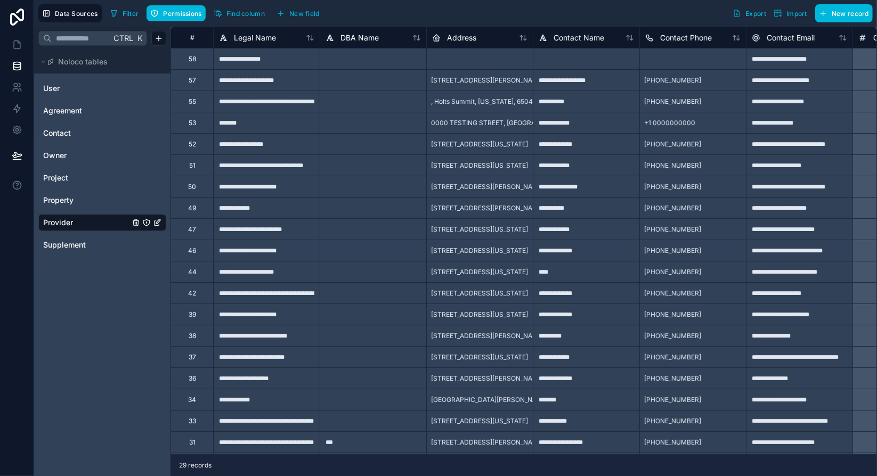
click at [498, 123] on span "0000 TESTING STREET, [GEOGRAPHIC_DATA], [GEOGRAPHIC_DATA], 00000, [GEOGRAPHIC_D…" at bounding box center [582, 123] width 303 height 9
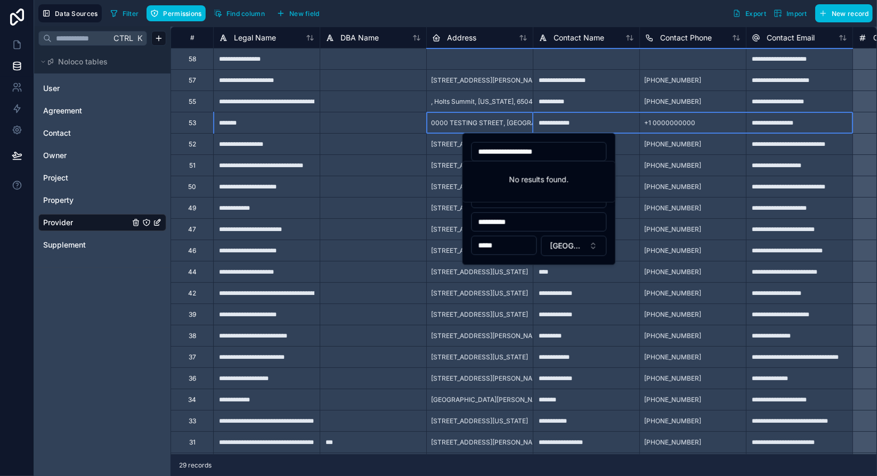
drag, startPoint x: 521, startPoint y: 125, endPoint x: 754, endPoint y: 120, distance: 232.9
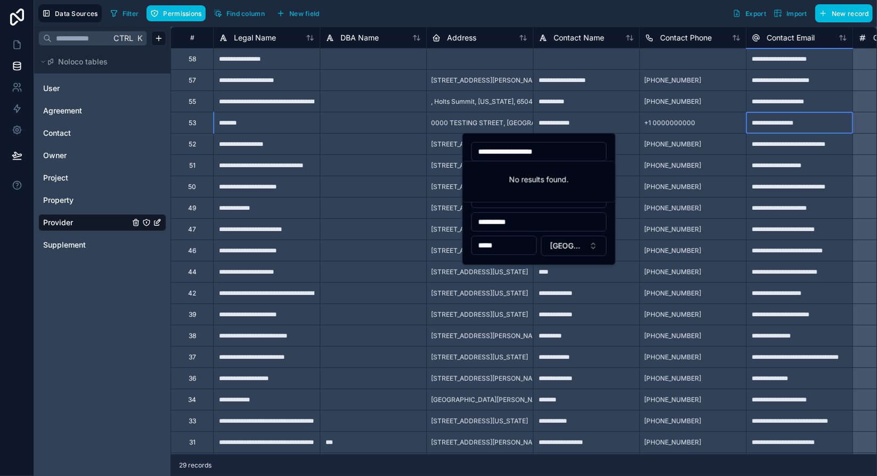
click at [754, 120] on div "**********" at bounding box center [799, 122] width 107 height 21
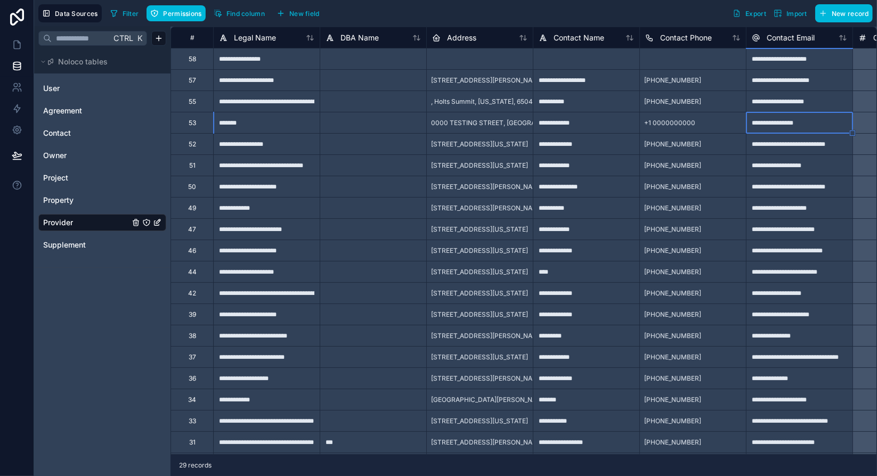
click at [728, 122] on div "+1 0000000000" at bounding box center [692, 122] width 107 height 21
click at [462, 124] on span "0000 TESTING STREET, [GEOGRAPHIC_DATA], [GEOGRAPHIC_DATA], 00000, [GEOGRAPHIC_D…" at bounding box center [582, 123] width 303 height 9
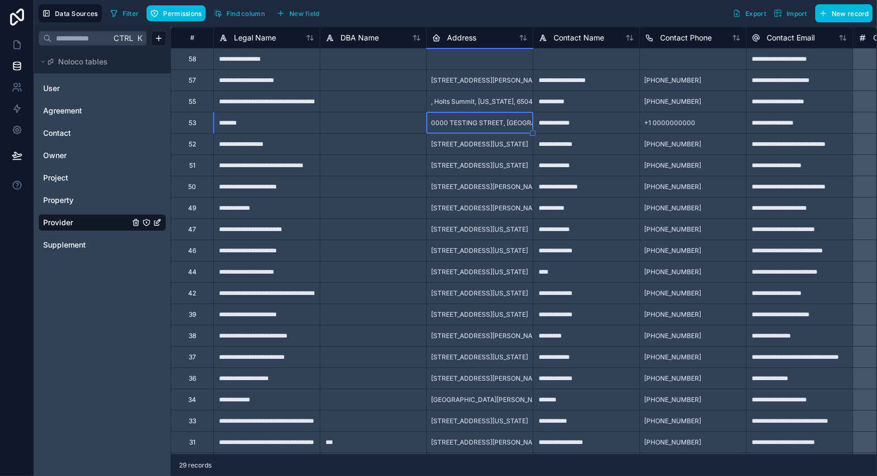
click at [465, 60] on div at bounding box center [479, 58] width 107 height 21
click at [619, 61] on div at bounding box center [586, 58] width 107 height 21
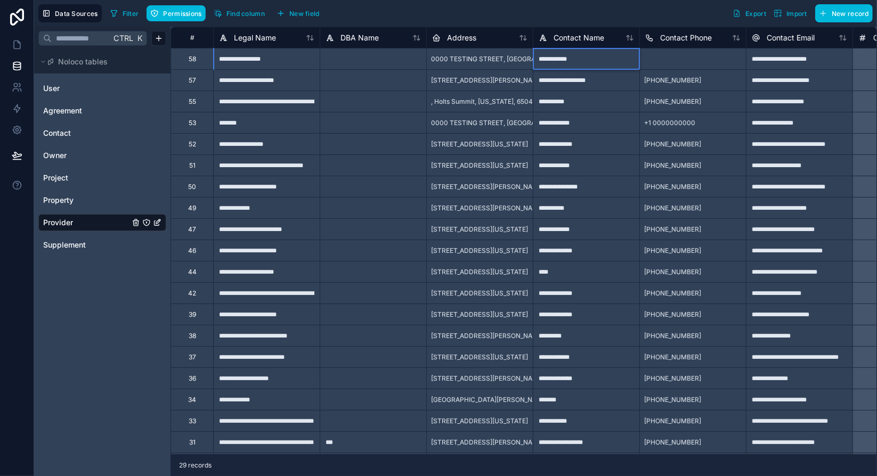
type input "**********"
click at [674, 61] on div at bounding box center [692, 58] width 107 height 21
click at [66, 177] on span "Project" at bounding box center [55, 178] width 25 height 11
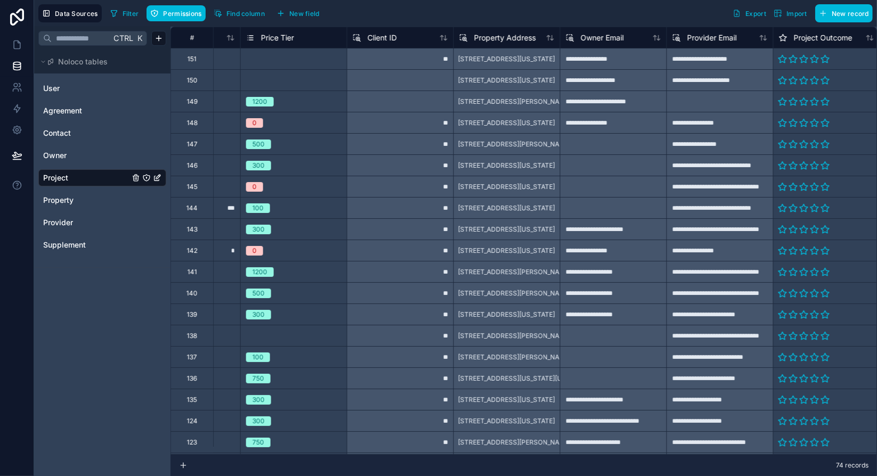
scroll to position [0, 1215]
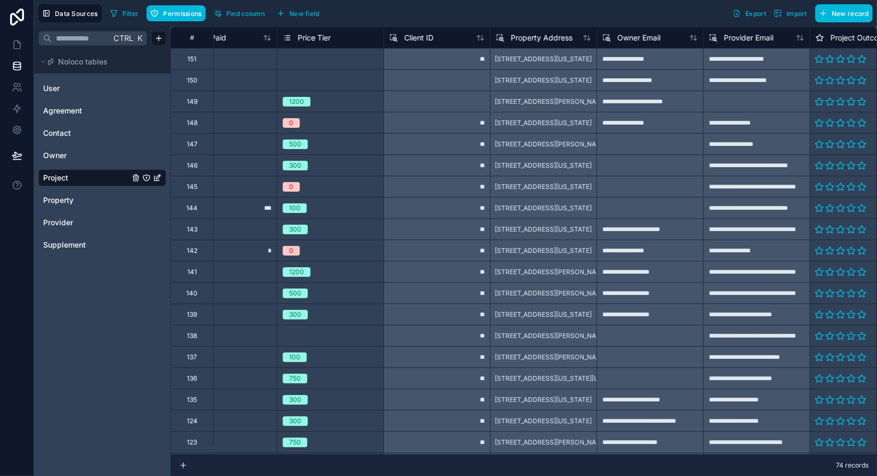
click at [412, 460] on div "74 records" at bounding box center [524, 465] width 707 height 21
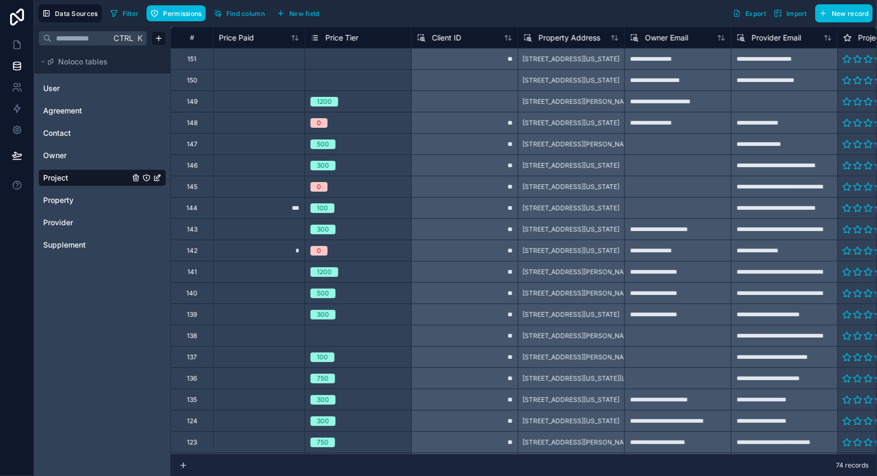
scroll to position [0, 1184]
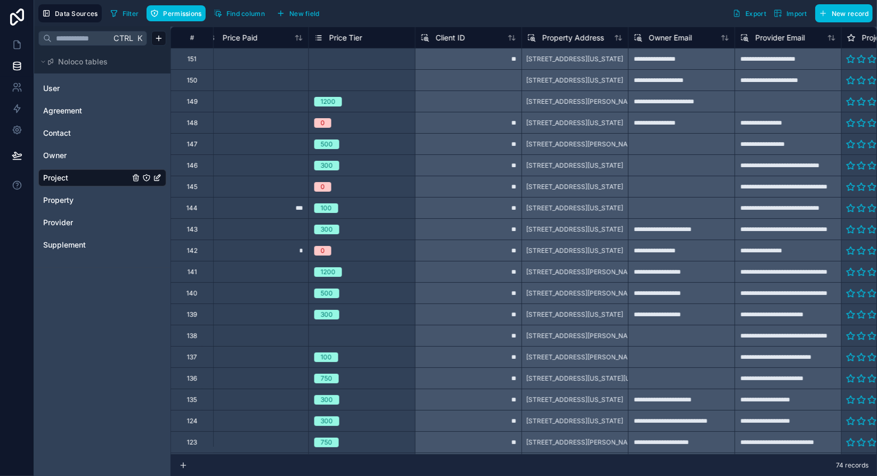
click at [69, 225] on span "Provider" at bounding box center [58, 222] width 30 height 11
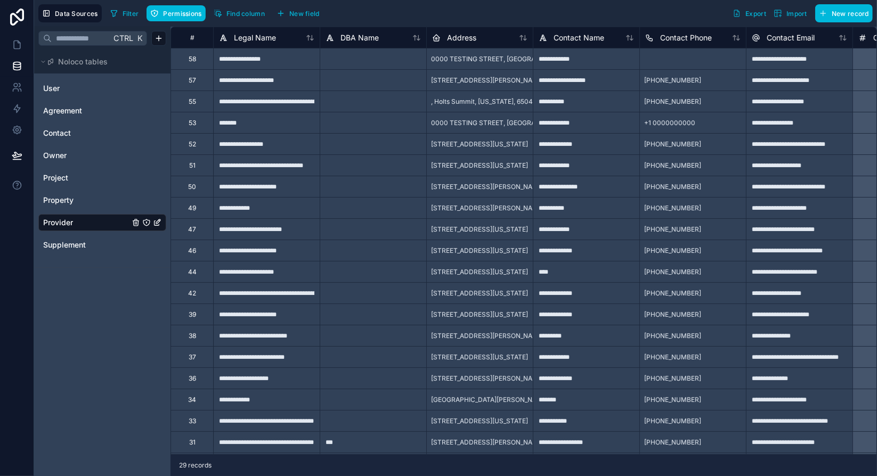
click at [74, 181] on link "Project" at bounding box center [86, 178] width 86 height 11
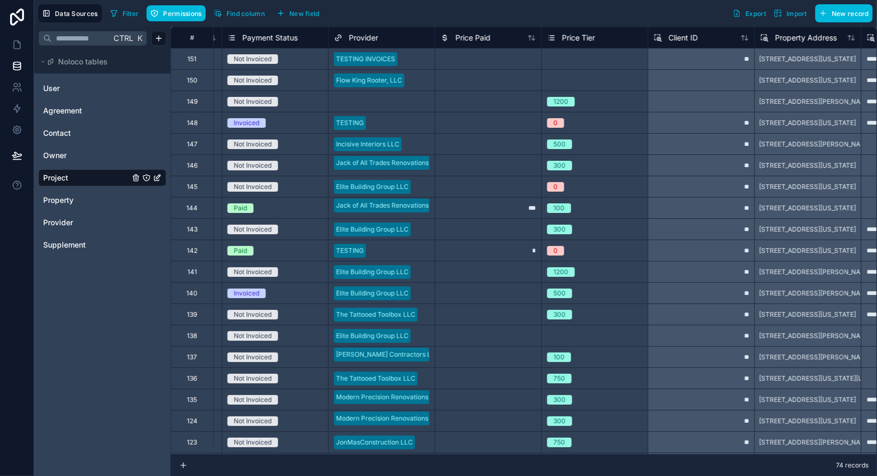
scroll to position [0, 971]
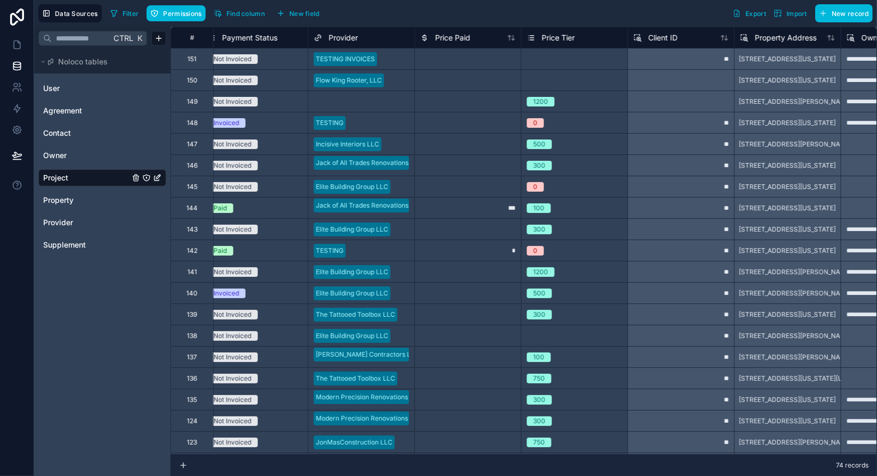
click at [670, 80] on div at bounding box center [681, 79] width 107 height 21
click at [691, 103] on div at bounding box center [681, 101] width 107 height 21
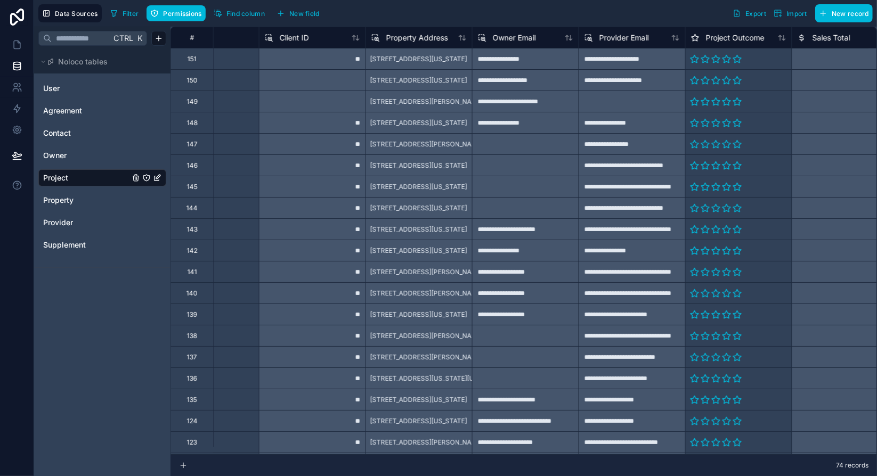
scroll to position [0, 1354]
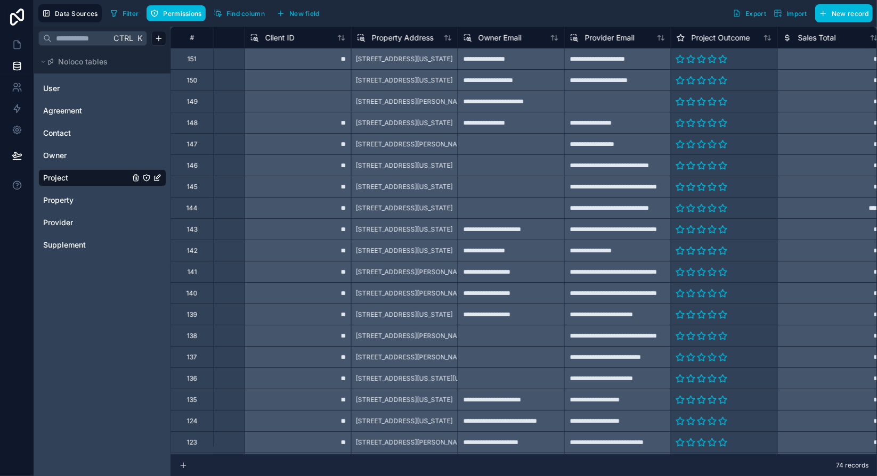
click at [608, 60] on div "**********" at bounding box center [617, 58] width 107 height 21
click at [296, 11] on span "New field" at bounding box center [304, 14] width 30 height 8
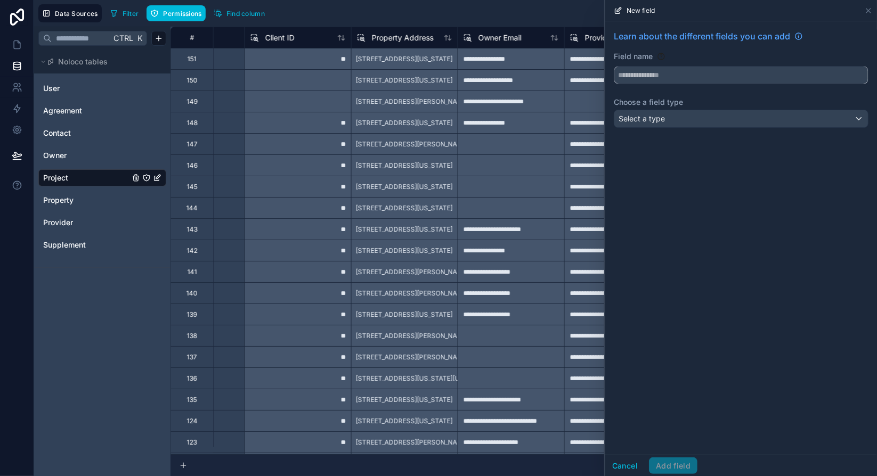
click at [672, 78] on input "text" at bounding box center [741, 75] width 254 height 17
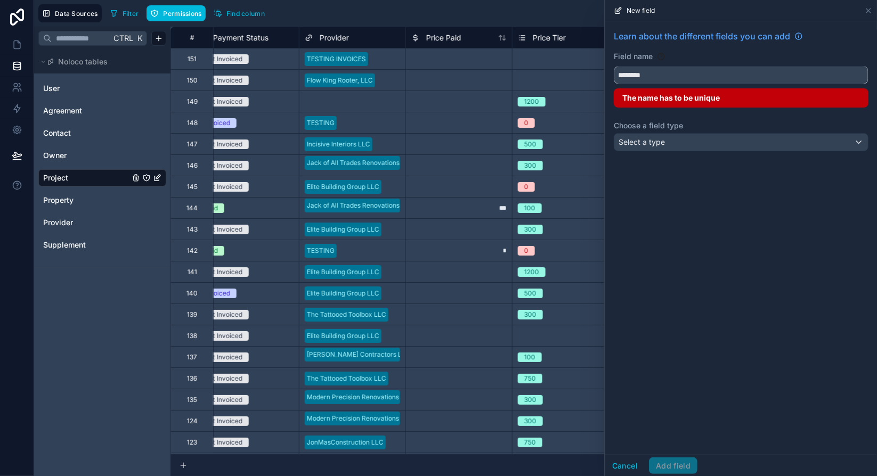
scroll to position [0, 943]
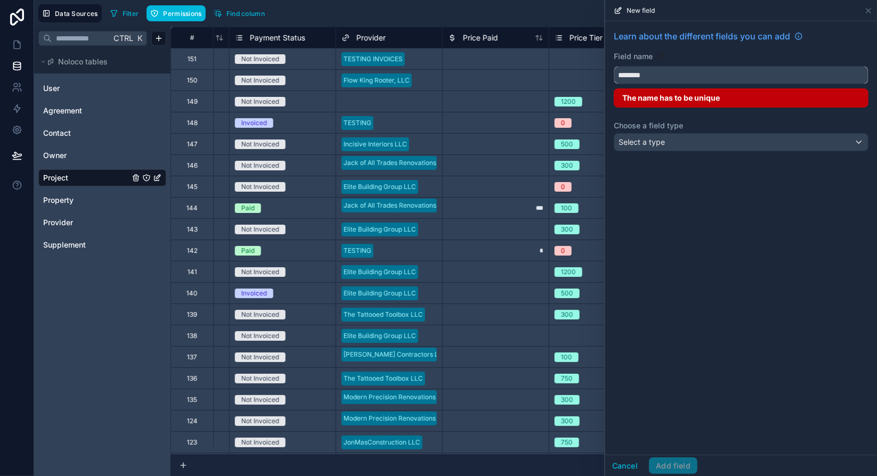
type input "********"
click at [636, 460] on button "Cancel" at bounding box center [624, 466] width 39 height 17
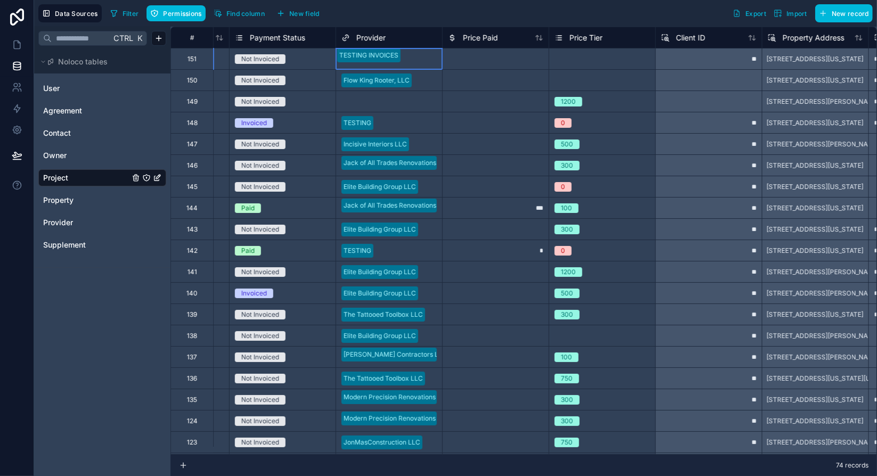
click at [339, 63] on div at bounding box center [338, 68] width 2 height 11
click at [306, 11] on span "New field" at bounding box center [304, 14] width 30 height 8
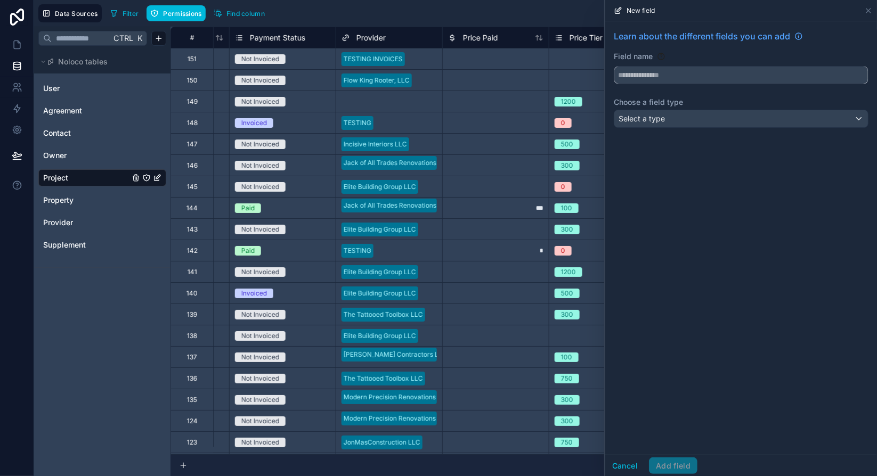
click at [634, 76] on input "text" at bounding box center [741, 75] width 254 height 17
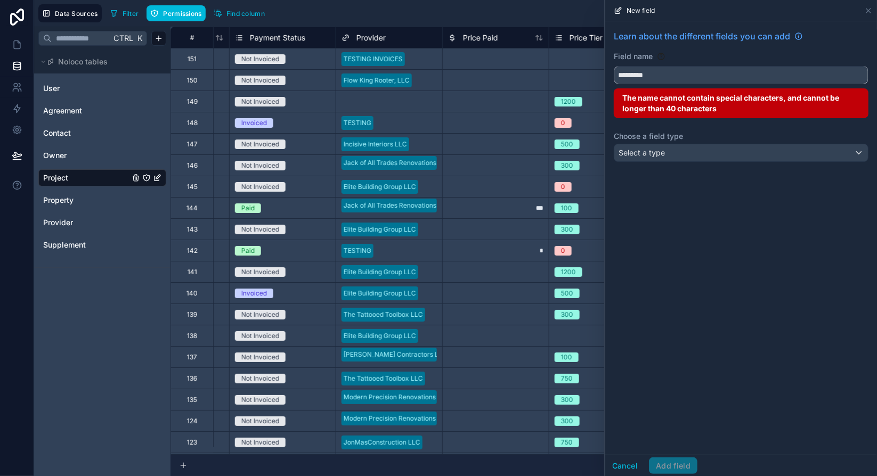
click at [614, 66] on button "********" at bounding box center [741, 75] width 255 height 18
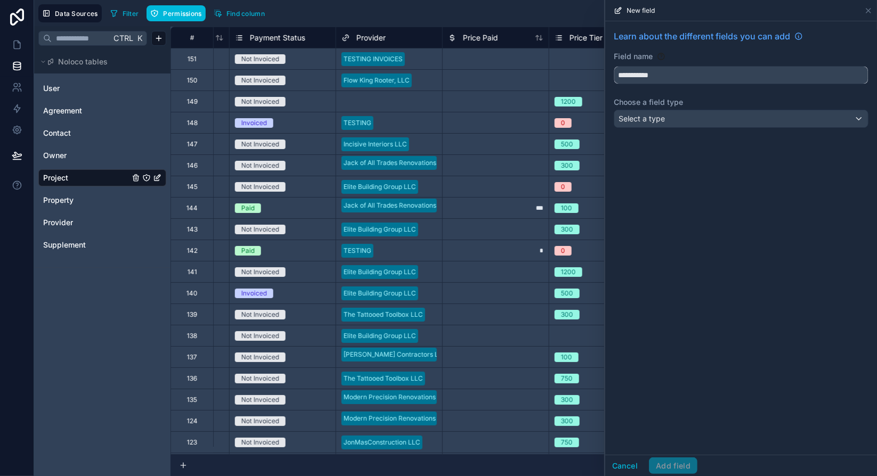
type input "**********"
click at [660, 118] on span "Select a type" at bounding box center [642, 118] width 46 height 9
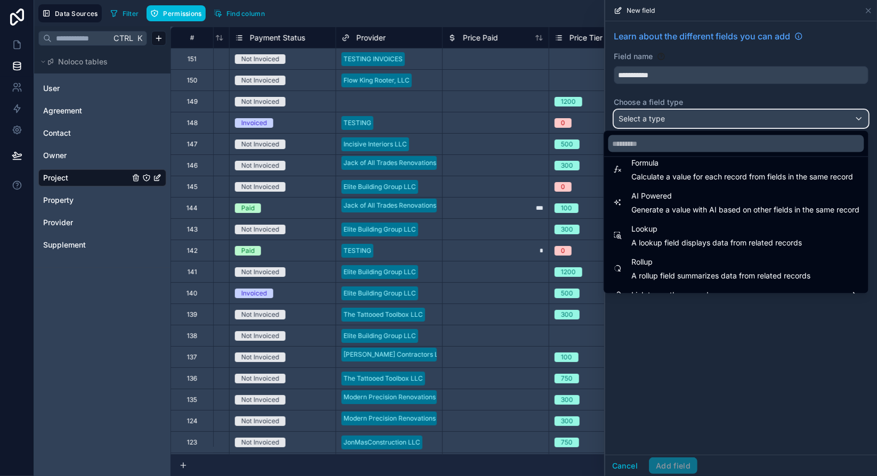
scroll to position [309, 0]
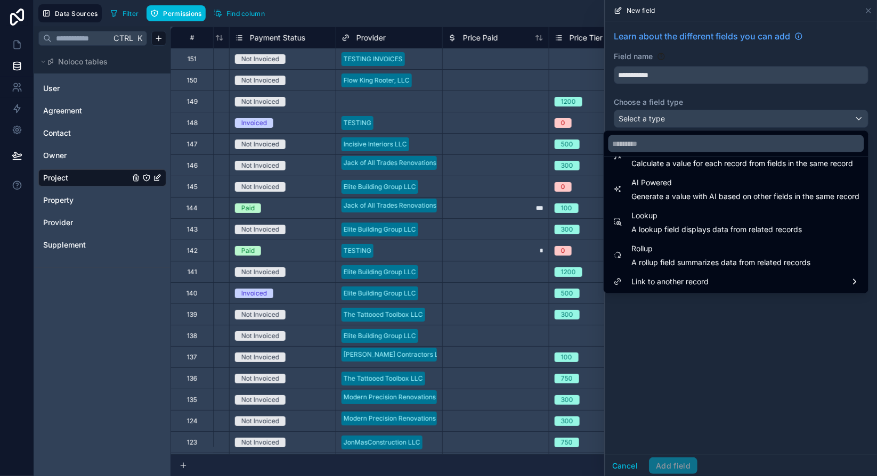
click at [658, 225] on span "A lookup field displays data from related records" at bounding box center [717, 229] width 171 height 11
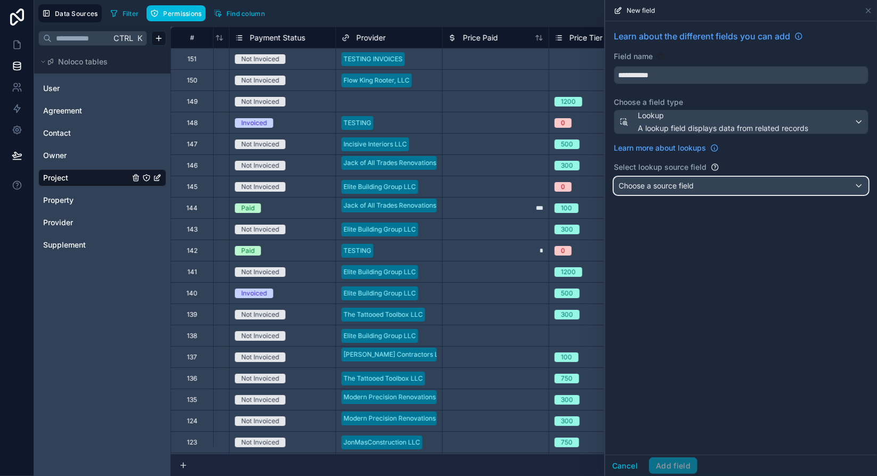
click at [687, 187] on span "Choose a source field" at bounding box center [656, 185] width 75 height 9
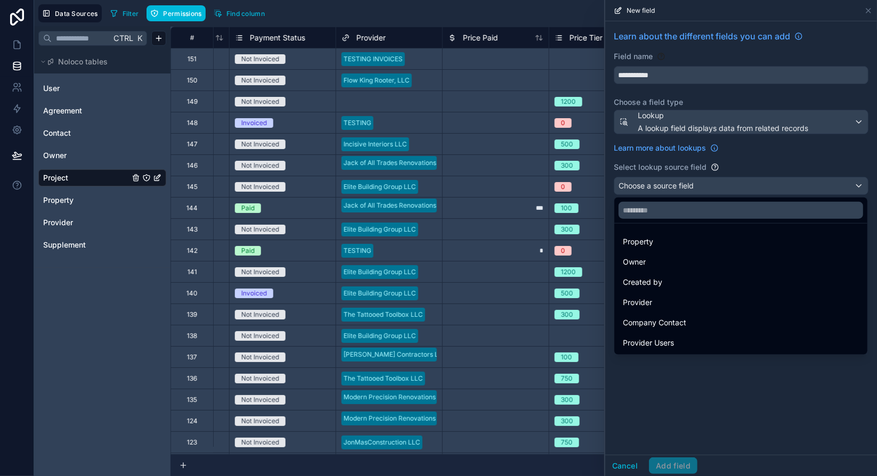
click at [657, 297] on div "Provider" at bounding box center [741, 302] width 236 height 13
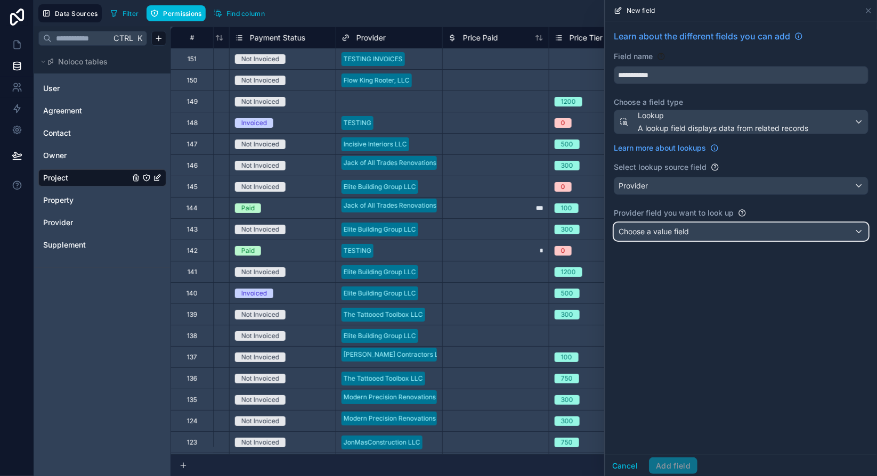
click at [709, 227] on div "Choose a value field" at bounding box center [741, 231] width 254 height 17
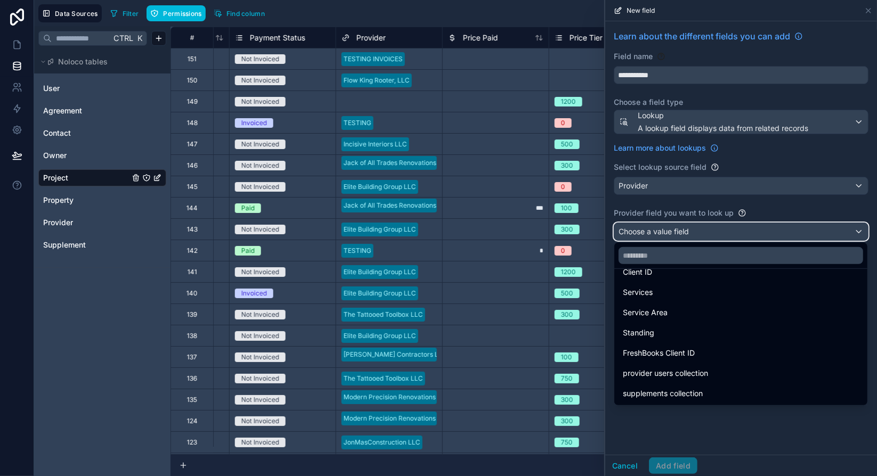
scroll to position [0, 0]
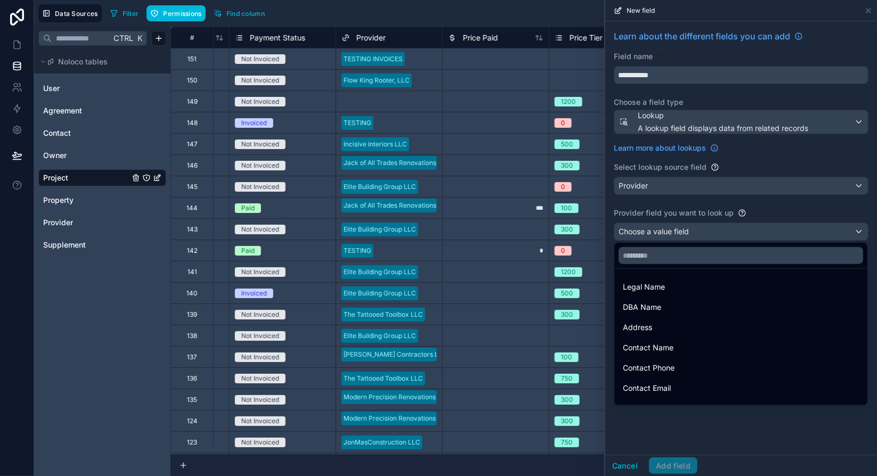
click at [770, 427] on div at bounding box center [741, 238] width 272 height 476
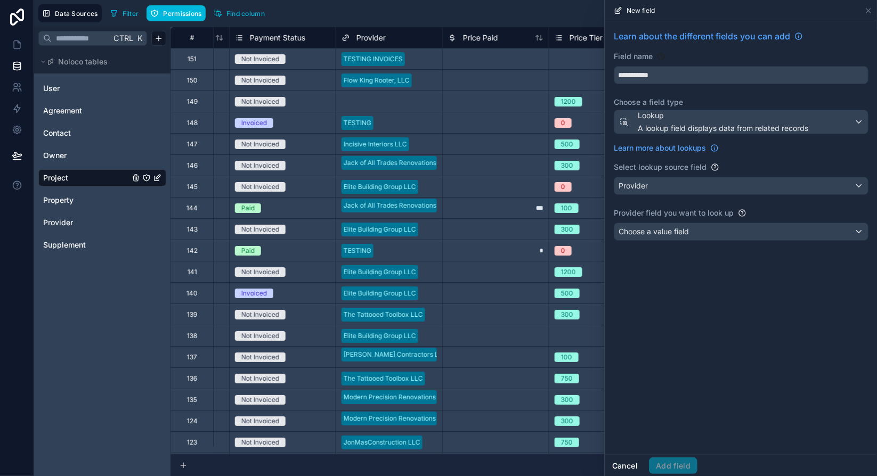
click at [629, 467] on button "Cancel" at bounding box center [624, 466] width 39 height 17
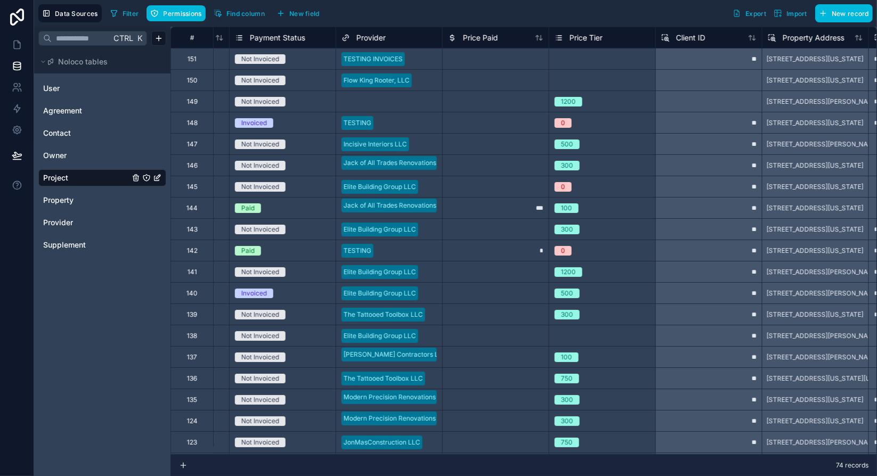
click at [718, 61] on div "**" at bounding box center [708, 58] width 107 height 21
click at [299, 15] on span "New field" at bounding box center [304, 14] width 30 height 8
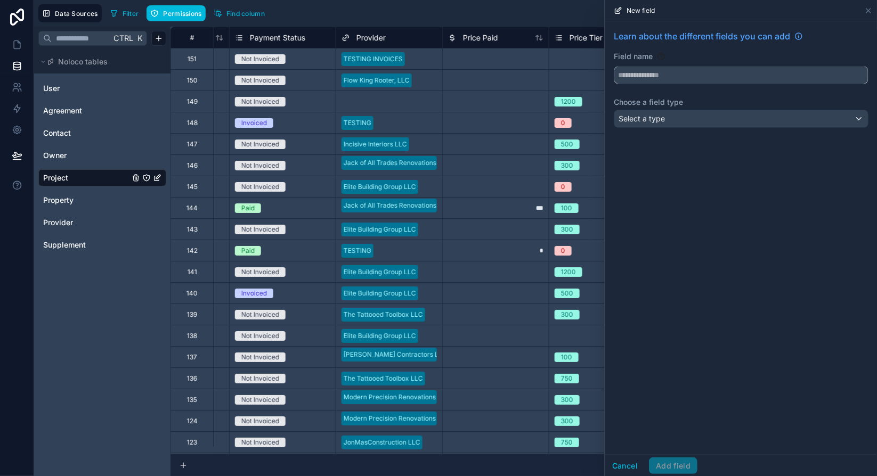
click at [633, 78] on input "text" at bounding box center [741, 75] width 254 height 17
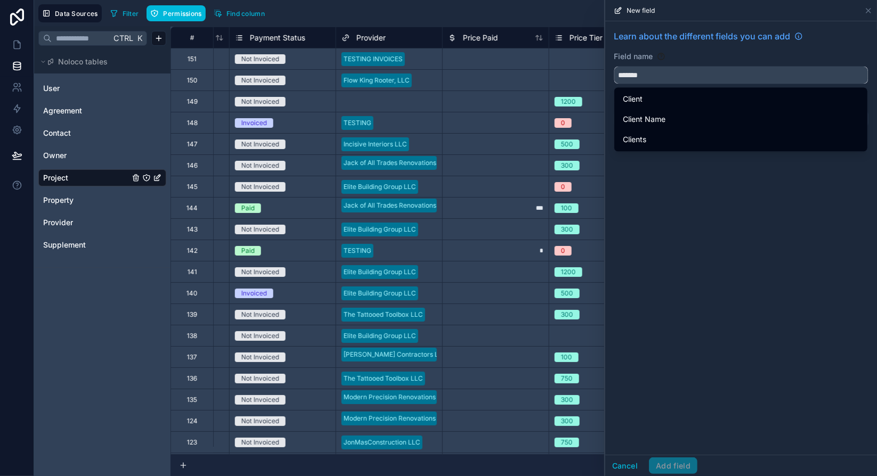
click at [614, 66] on button "******" at bounding box center [741, 75] width 255 height 18
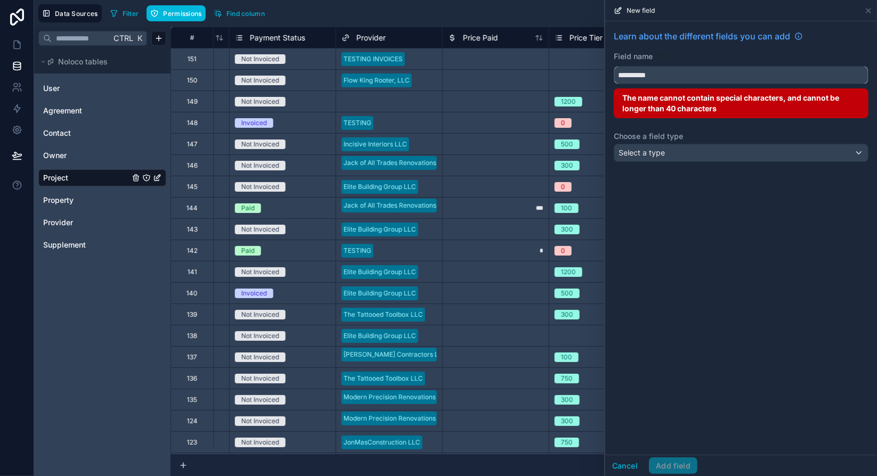
click at [614, 66] on button "*********" at bounding box center [741, 75] width 255 height 18
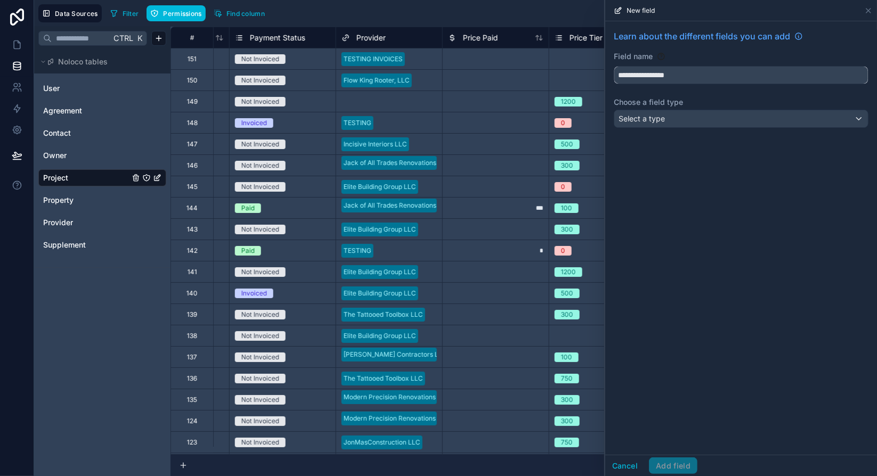
type input "**********"
click at [677, 118] on div "Select a type" at bounding box center [741, 118] width 254 height 17
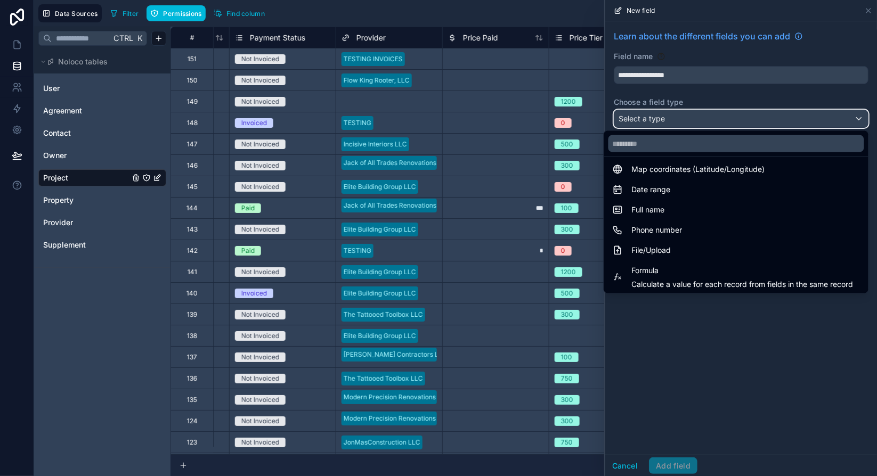
scroll to position [213, 0]
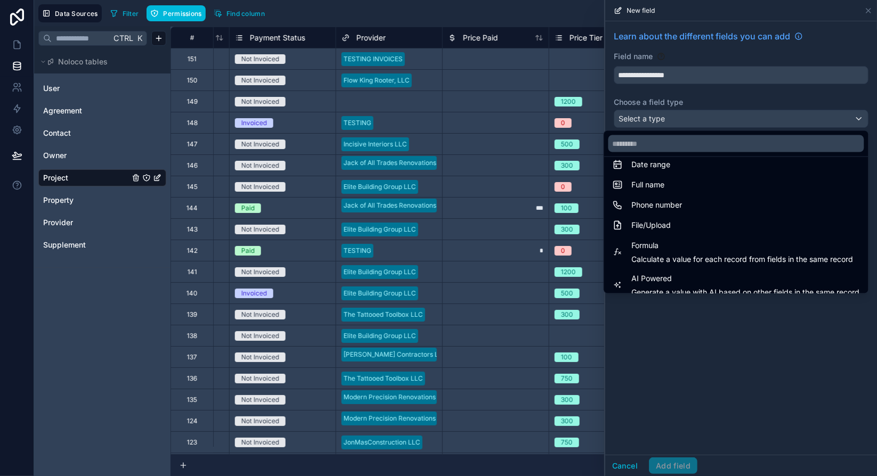
click at [721, 246] on span "Formula" at bounding box center [743, 245] width 222 height 13
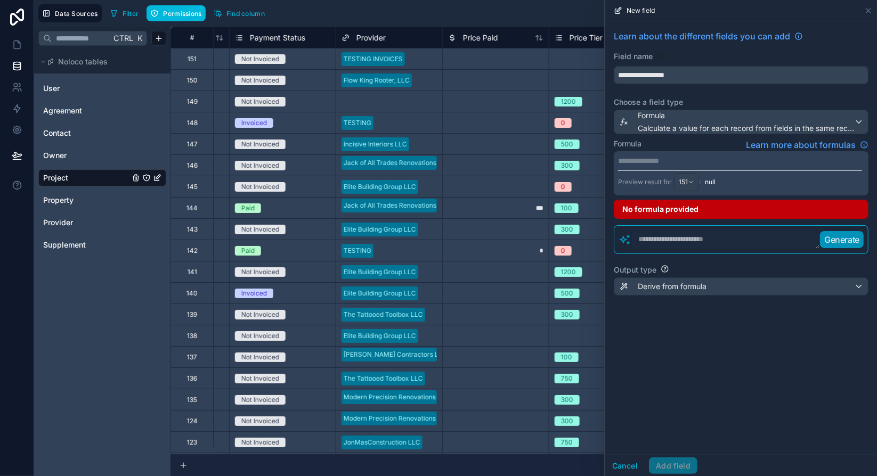
click at [668, 158] on p "**********" at bounding box center [740, 161] width 244 height 11
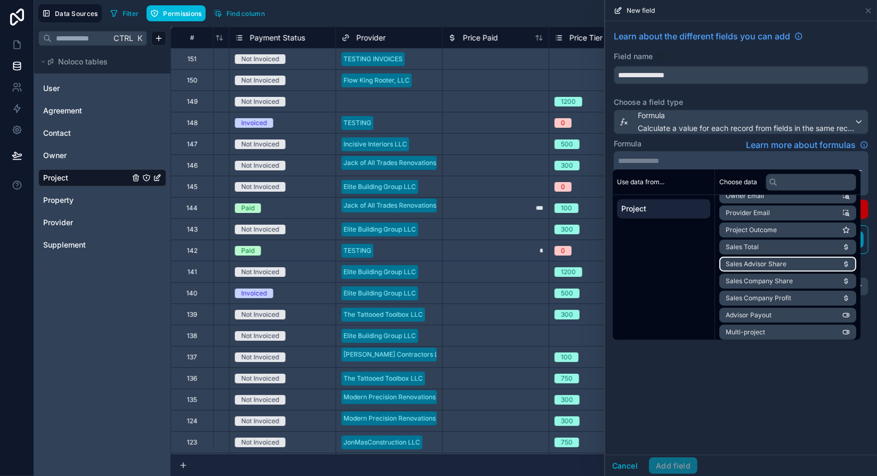
scroll to position [320, 0]
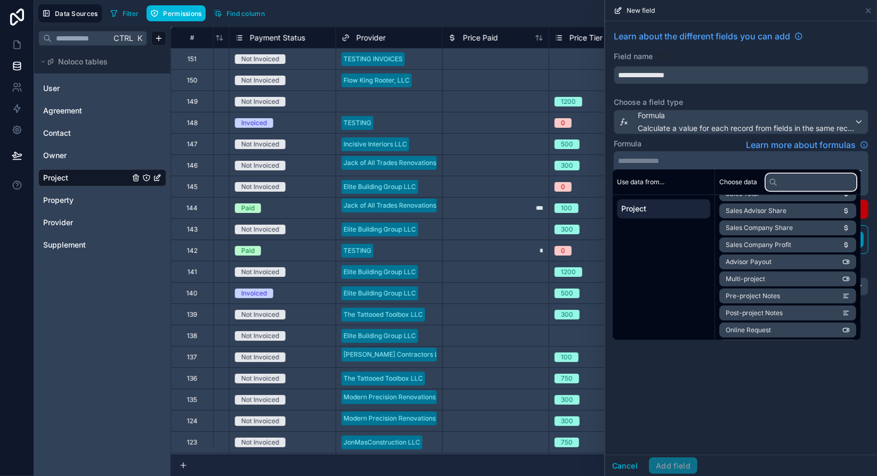
click at [810, 182] on input "text" at bounding box center [811, 182] width 91 height 17
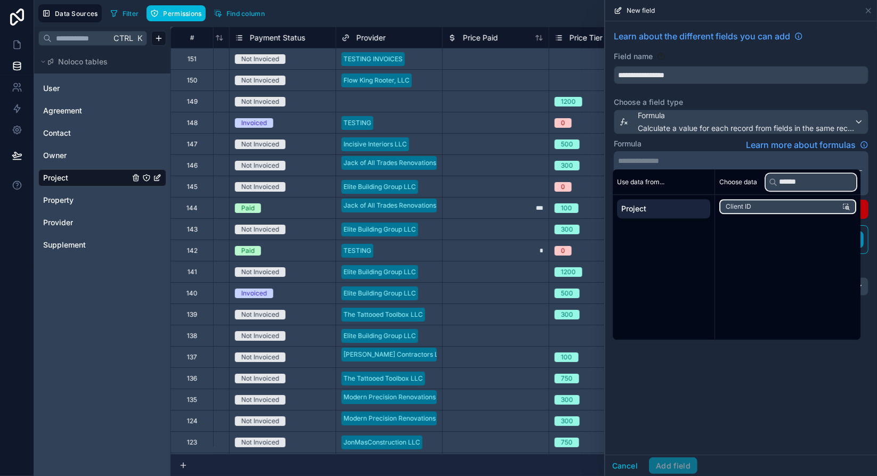
type input "******"
click at [800, 207] on li "Client ID" at bounding box center [787, 206] width 137 height 15
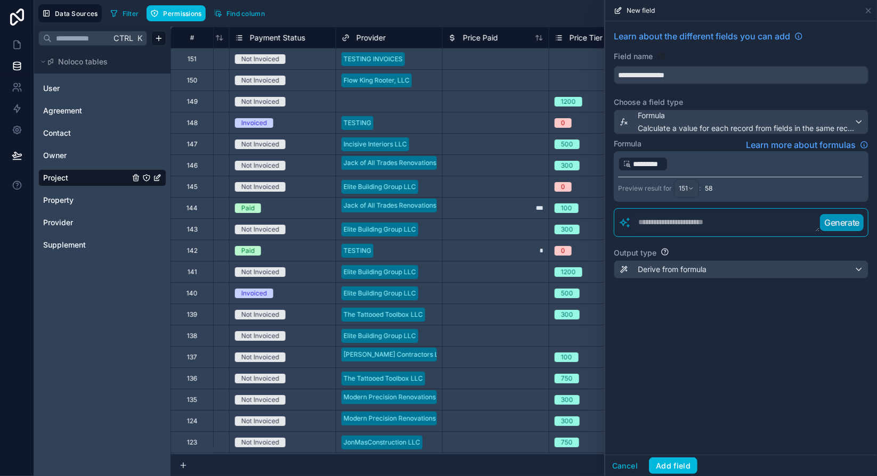
click at [703, 142] on div "Formula Learn more about formulas" at bounding box center [741, 145] width 255 height 13
click at [767, 304] on div "**********" at bounding box center [741, 238] width 272 height 434
click at [681, 437] on div "**********" at bounding box center [741, 238] width 272 height 434
click at [760, 170] on p "﻿ ********* ﻿ ﻿" at bounding box center [740, 164] width 244 height 17
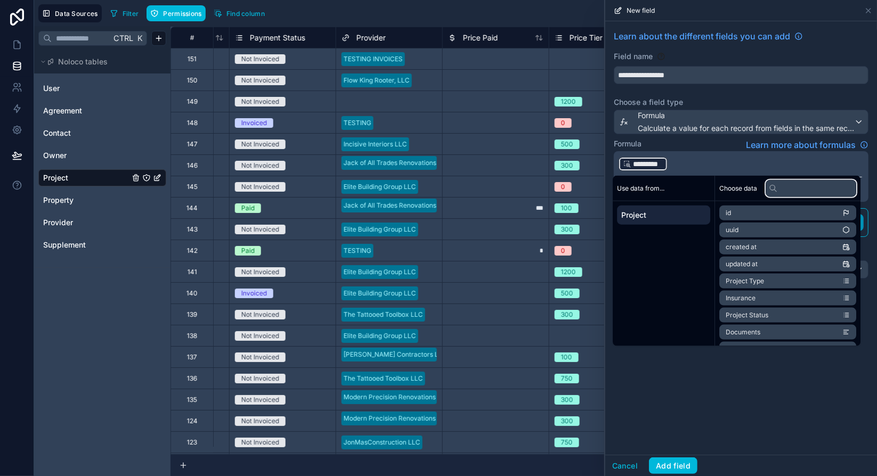
click at [794, 192] on input "text" at bounding box center [811, 188] width 91 height 17
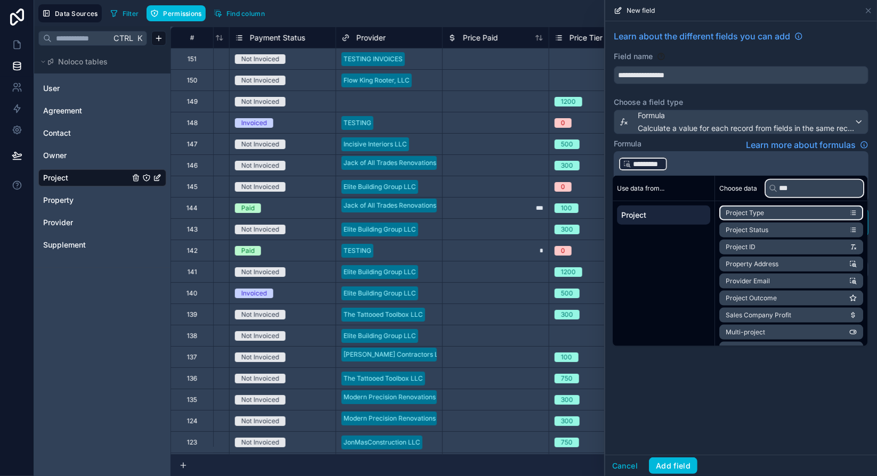
type input "****"
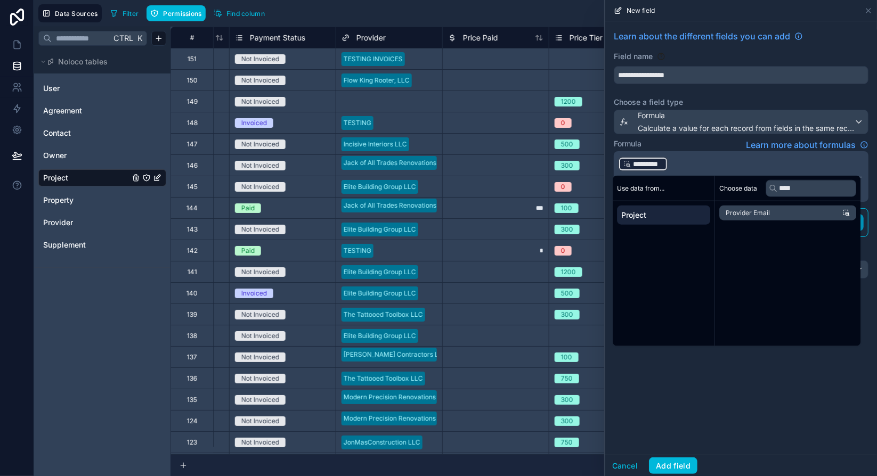
click at [751, 392] on div "**********" at bounding box center [741, 238] width 272 height 434
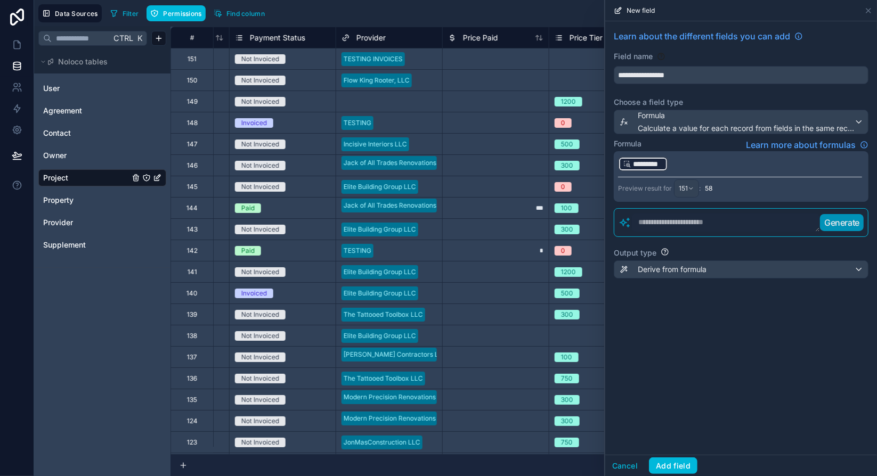
click at [675, 465] on button "Add field" at bounding box center [673, 466] width 48 height 17
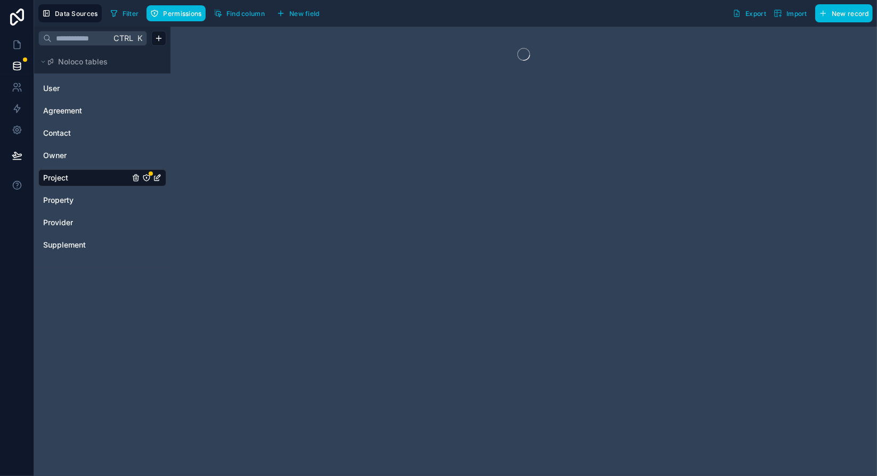
click at [147, 178] on icon "Project" at bounding box center [147, 178] width 0 height 1
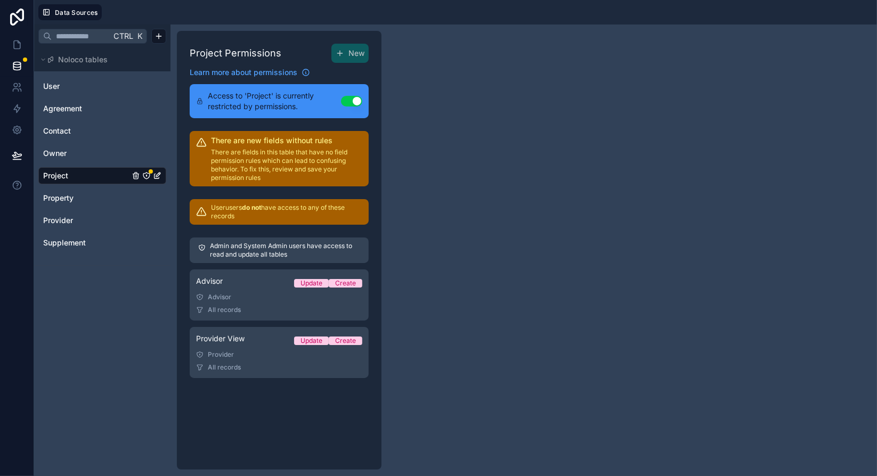
click at [248, 297] on div "Advisor" at bounding box center [279, 297] width 166 height 9
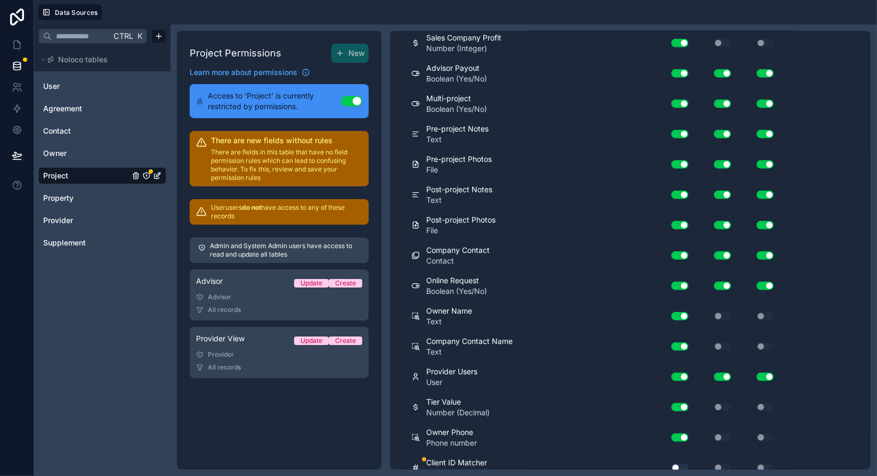
scroll to position [826, 0]
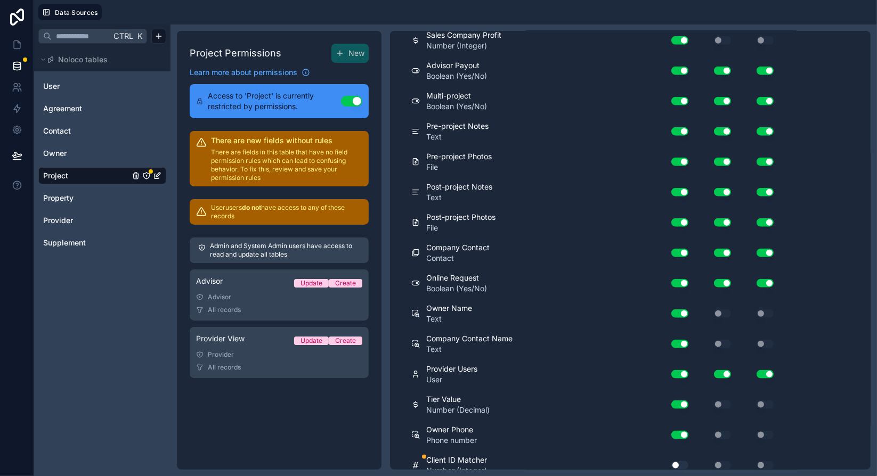
click at [680, 461] on button "Use setting" at bounding box center [679, 465] width 17 height 9
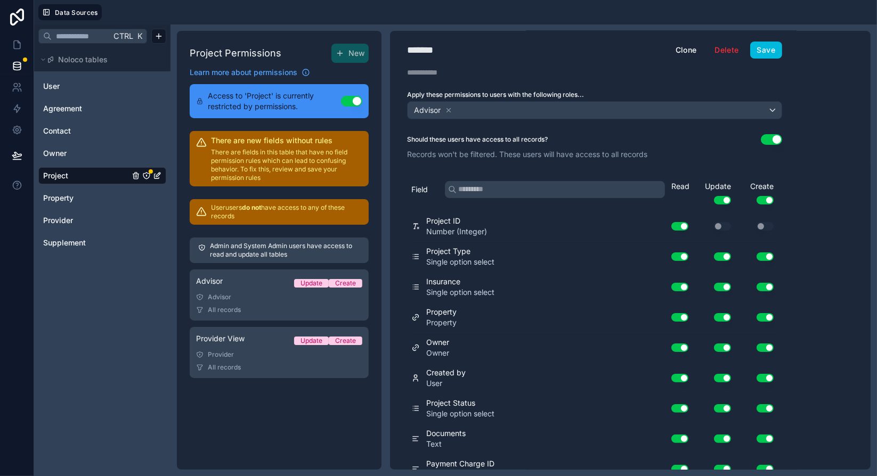
scroll to position [0, 0]
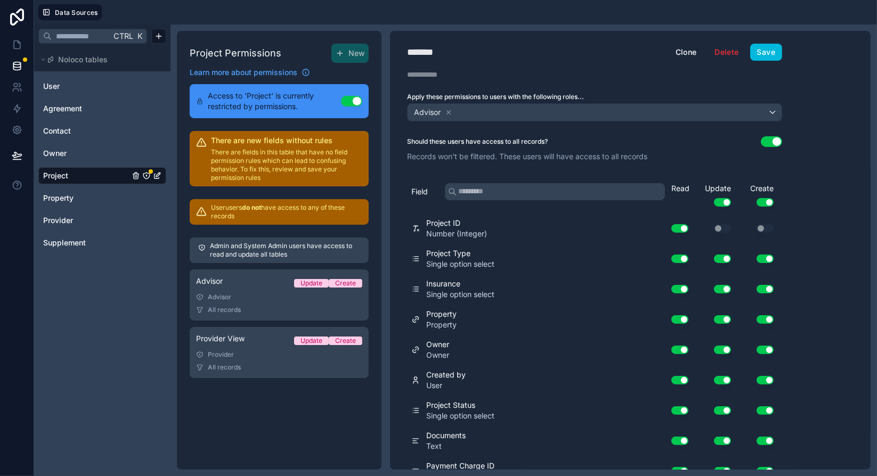
click at [766, 56] on button "Save" at bounding box center [766, 52] width 32 height 17
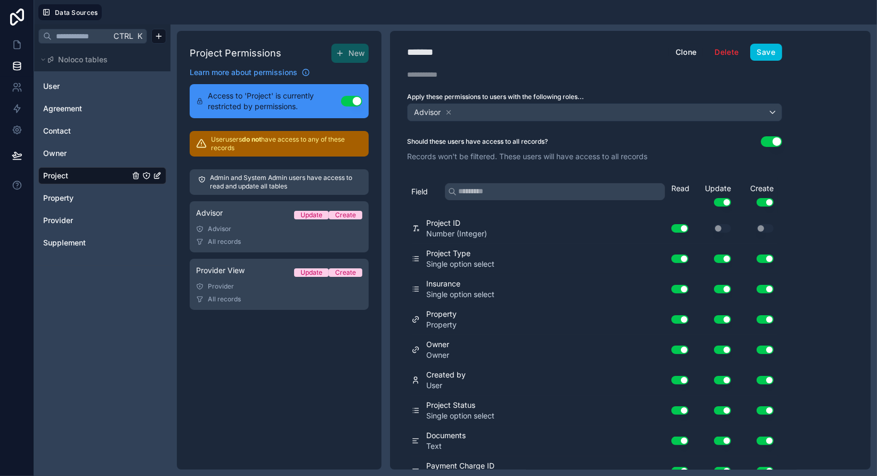
click at [268, 278] on div "Provider View Update Create" at bounding box center [279, 272] width 166 height 15
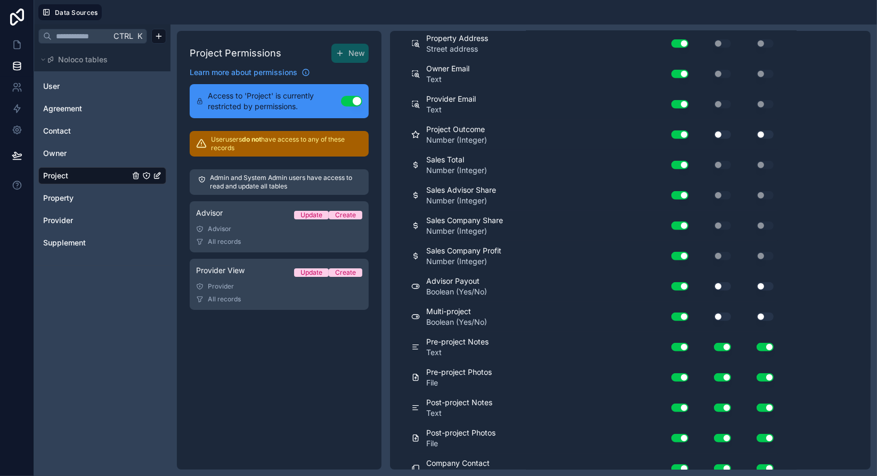
scroll to position [826, 0]
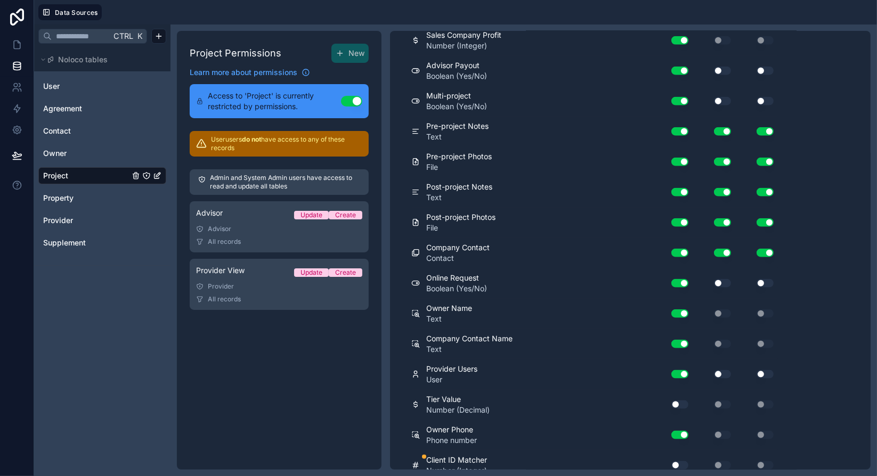
click at [679, 461] on button "Use setting" at bounding box center [679, 465] width 17 height 9
click at [683, 461] on button "Use setting" at bounding box center [679, 465] width 17 height 9
click at [680, 461] on button "Use setting" at bounding box center [679, 465] width 17 height 9
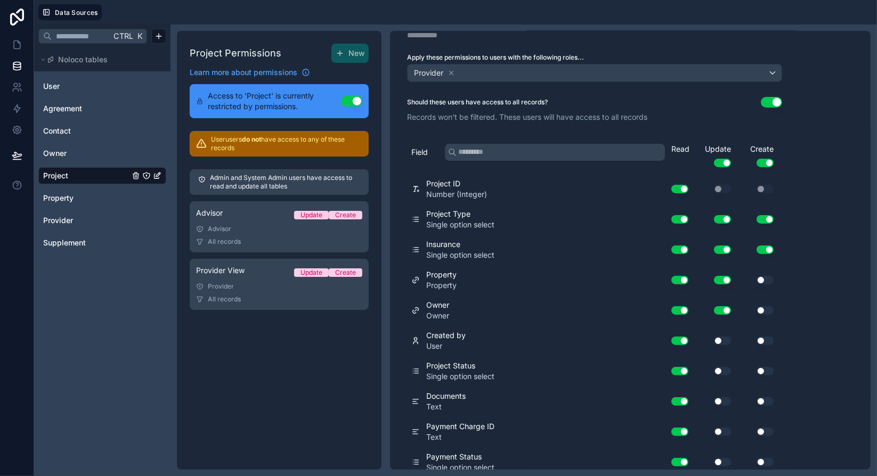
scroll to position [0, 0]
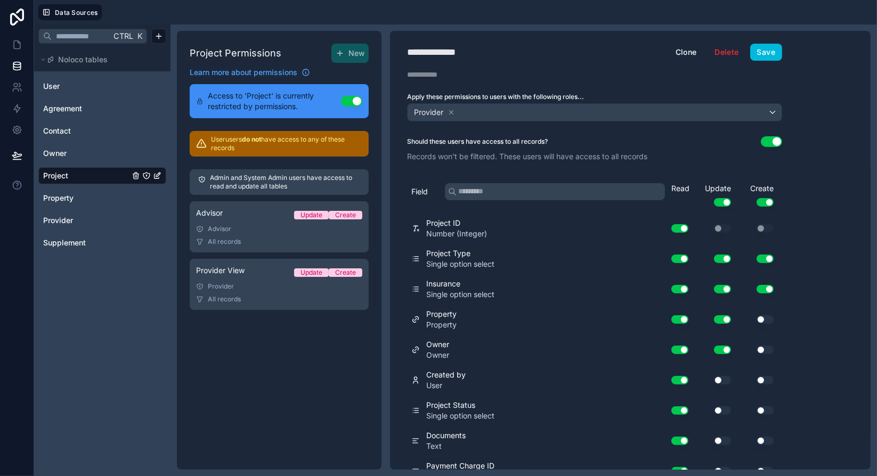
click at [770, 52] on button "Save" at bounding box center [766, 52] width 32 height 17
click at [145, 179] on icon "Project" at bounding box center [146, 176] width 9 height 9
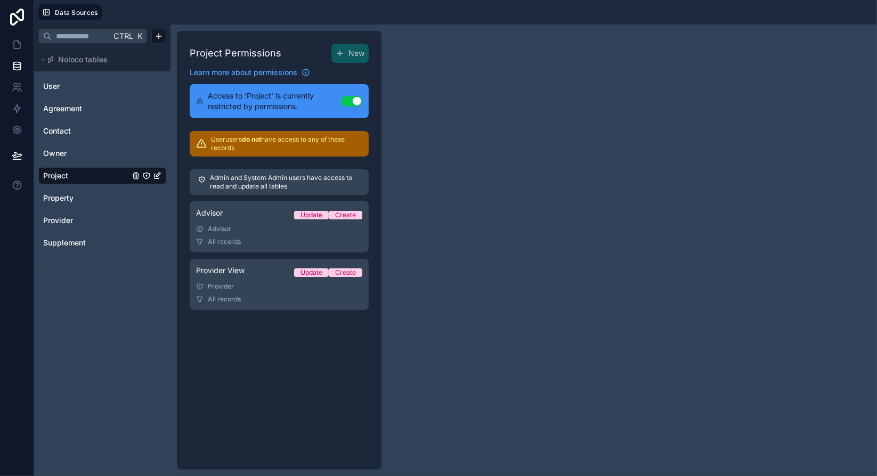
click at [148, 175] on icon "Project" at bounding box center [146, 176] width 9 height 9
click at [103, 176] on link "Project" at bounding box center [86, 176] width 86 height 11
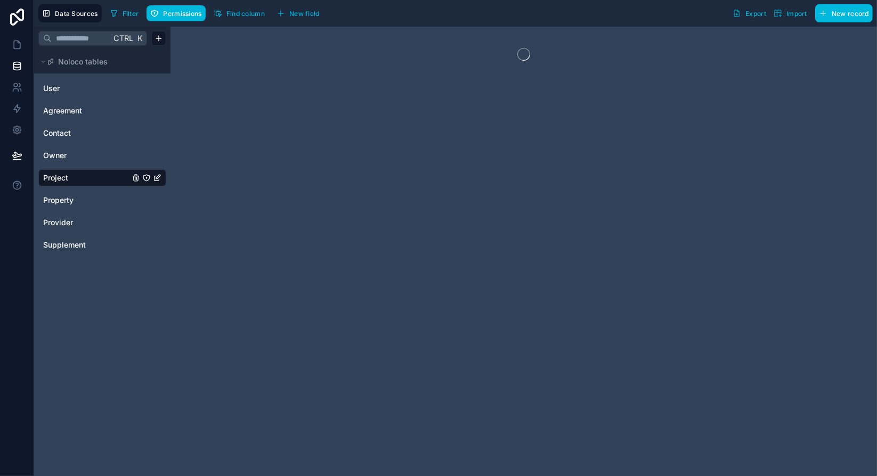
drag, startPoint x: 55, startPoint y: 176, endPoint x: 347, endPoint y: 199, distance: 292.9
click at [55, 176] on span "Project" at bounding box center [55, 178] width 25 height 11
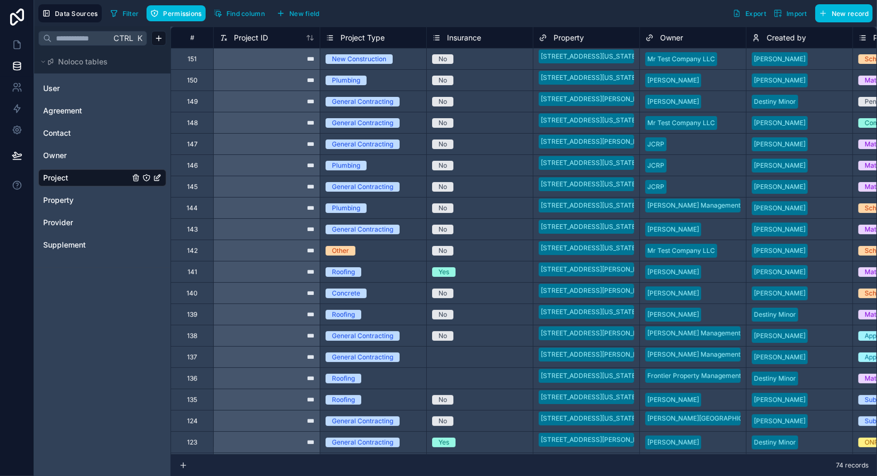
click at [256, 14] on span "Find column" at bounding box center [245, 14] width 38 height 8
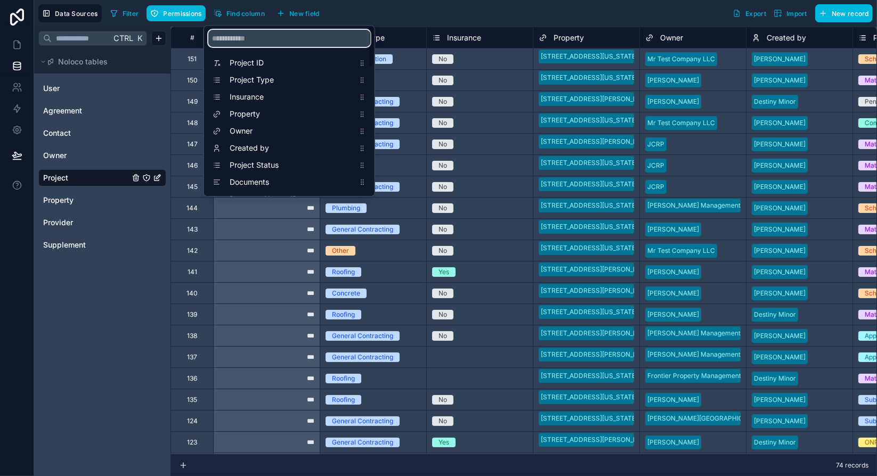
click at [286, 39] on input "scrollable content" at bounding box center [289, 38] width 162 height 17
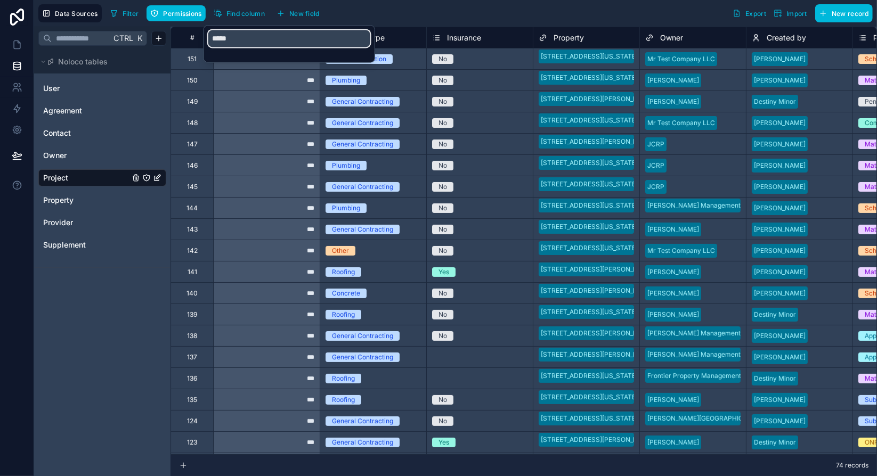
type input "*****"
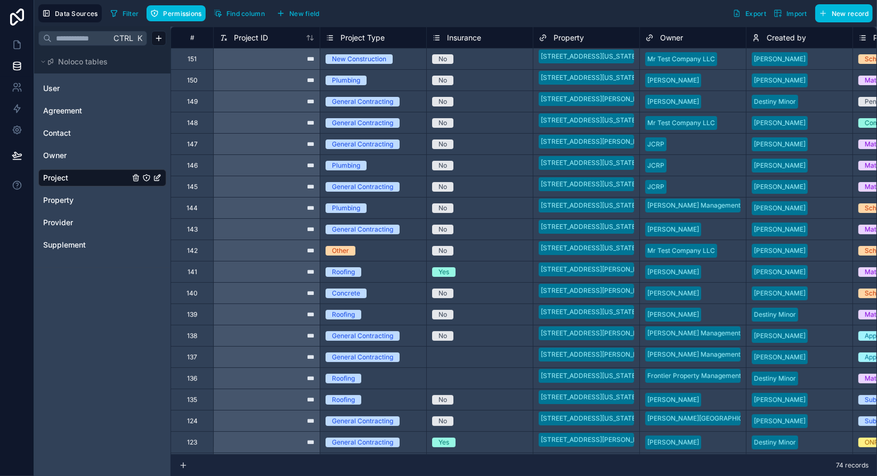
click at [388, 14] on div "Filter Permissions Find column New field Export Import New record" at bounding box center [489, 13] width 767 height 18
click at [294, 11] on span "New field" at bounding box center [304, 14] width 30 height 8
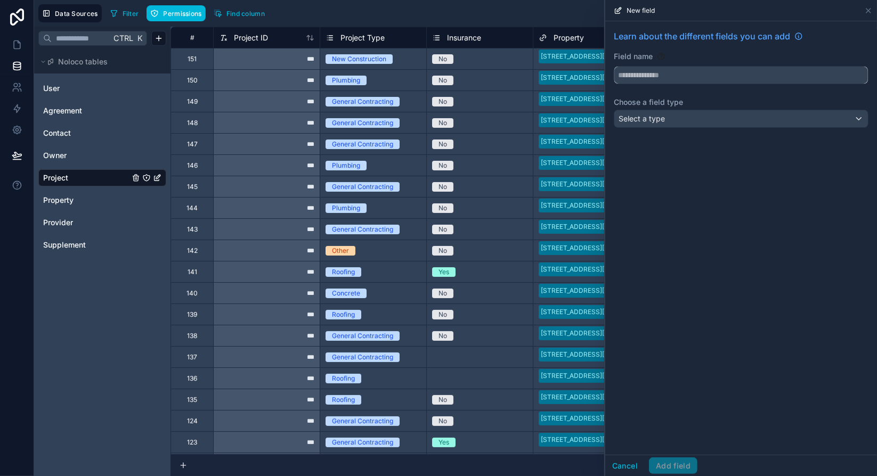
click at [673, 76] on input "text" at bounding box center [741, 75] width 254 height 17
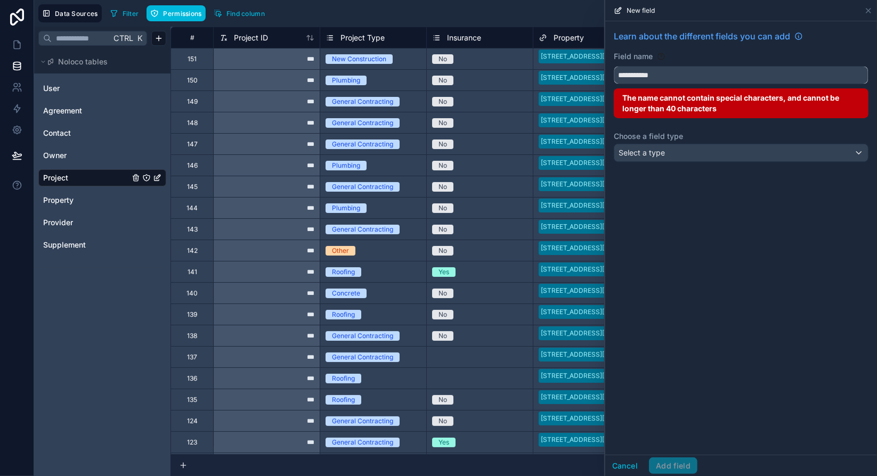
click at [614, 66] on button "**********" at bounding box center [741, 75] width 255 height 18
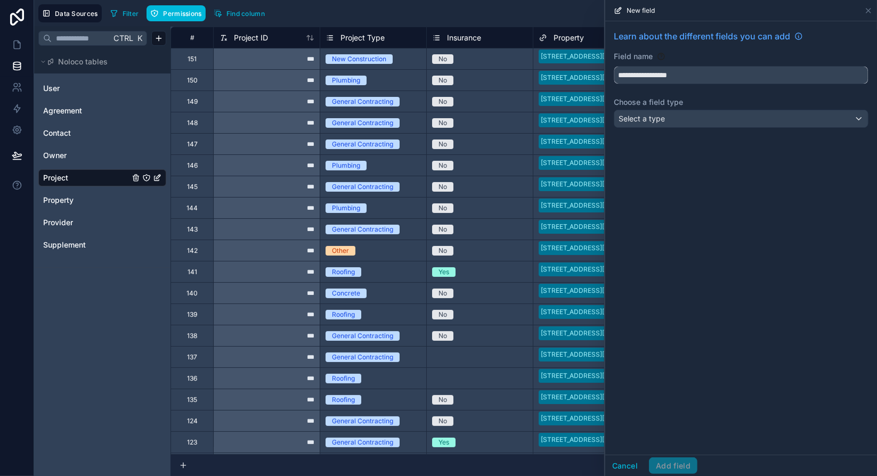
click at [614, 66] on button "**********" at bounding box center [741, 75] width 255 height 18
type input "**********"
click at [702, 124] on div "Select a type" at bounding box center [741, 118] width 254 height 17
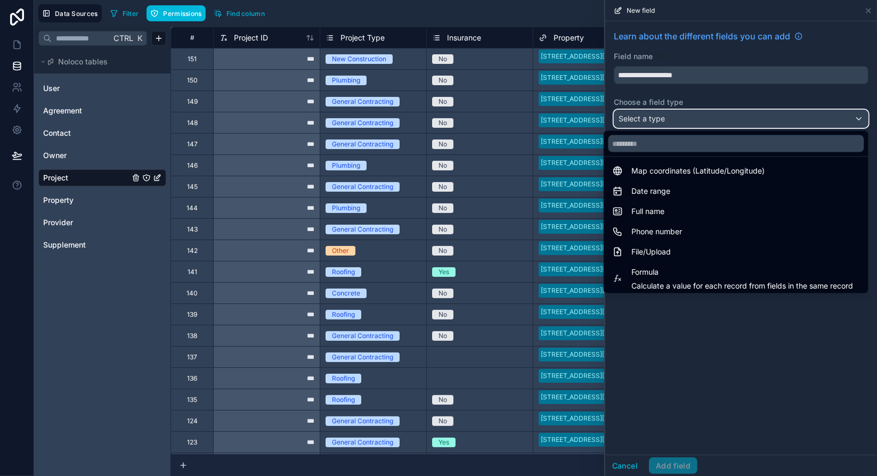
scroll to position [309, 0]
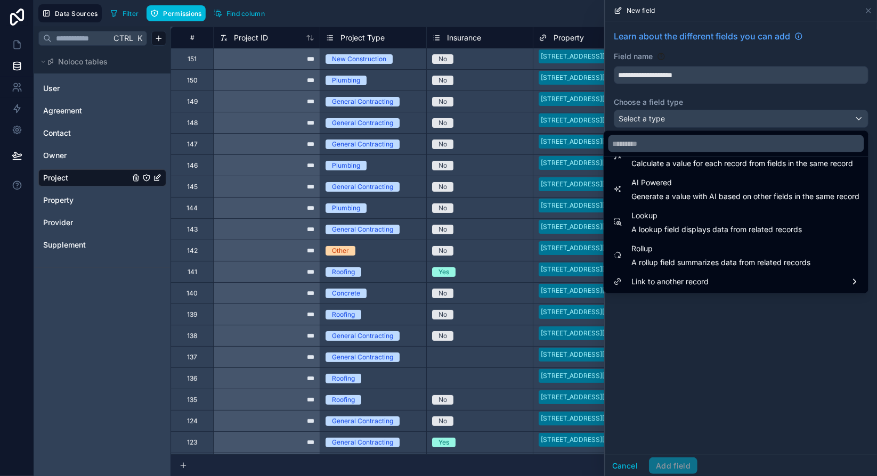
click at [712, 215] on span "Lookup" at bounding box center [717, 215] width 171 height 13
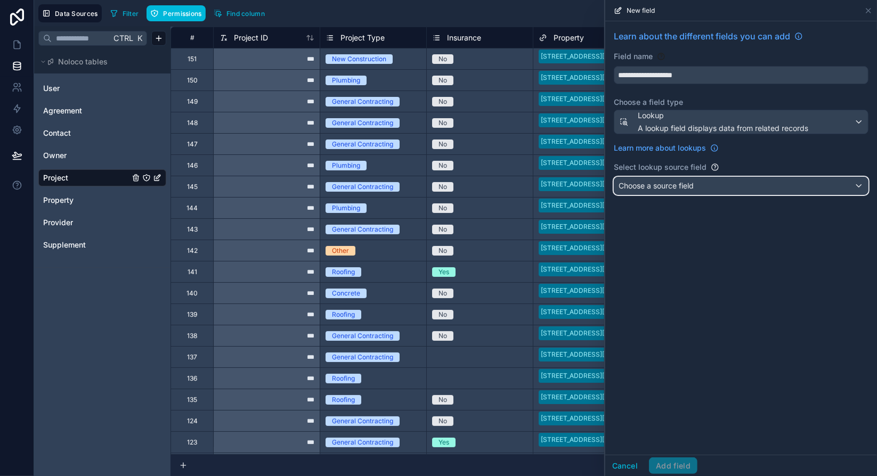
click at [706, 185] on div "Choose a source field" at bounding box center [741, 185] width 254 height 17
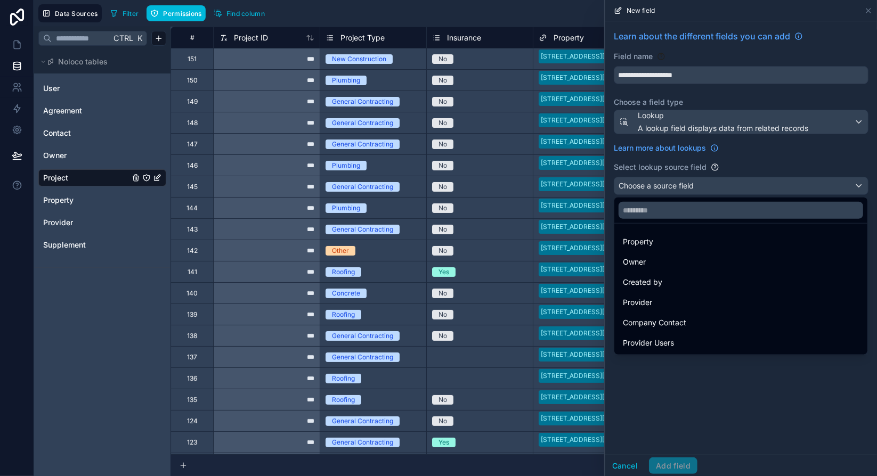
click at [654, 299] on div "Provider" at bounding box center [741, 302] width 236 height 13
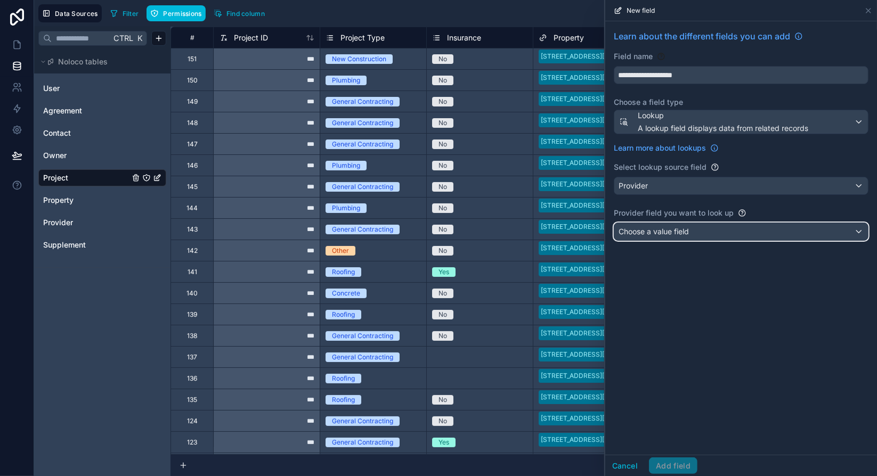
click at [731, 224] on div "Choose a value field" at bounding box center [741, 231] width 254 height 17
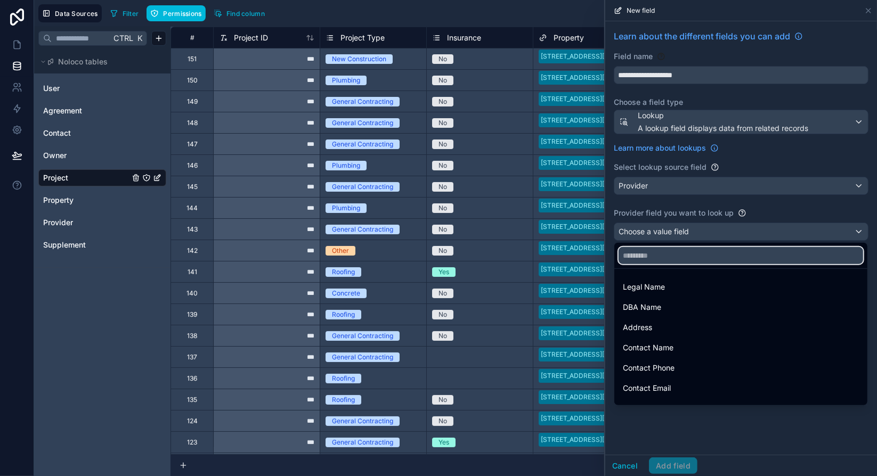
click at [724, 258] on input "text" at bounding box center [741, 255] width 245 height 17
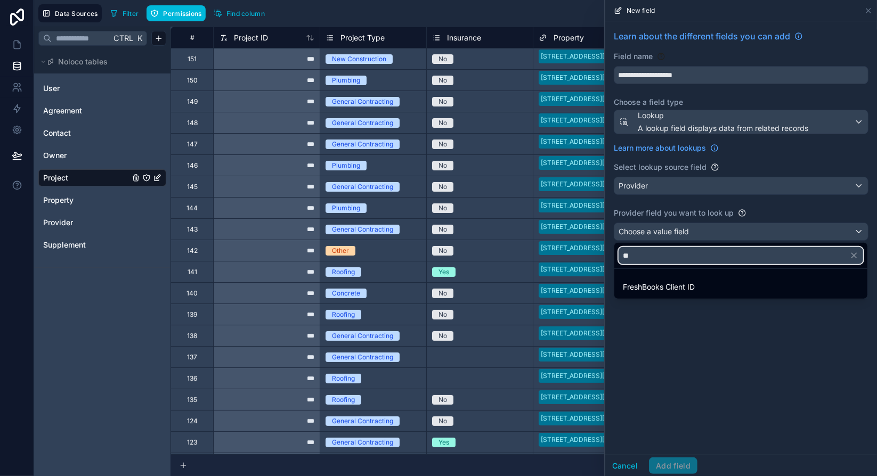
type input "***"
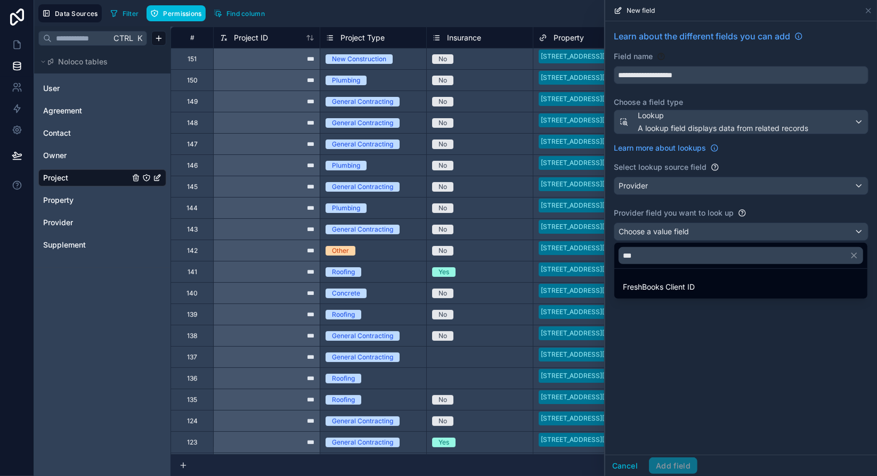
click at [685, 285] on span "FreshBooks Client ID" at bounding box center [659, 287] width 72 height 13
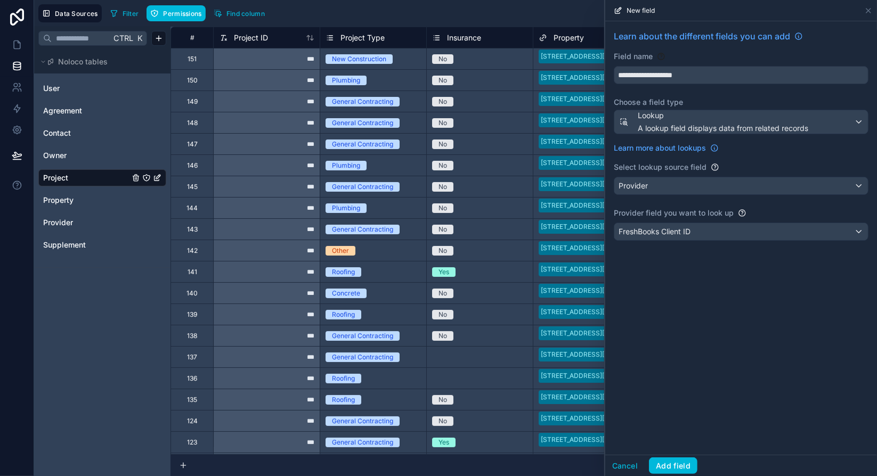
click at [682, 464] on button "Add field" at bounding box center [673, 466] width 48 height 17
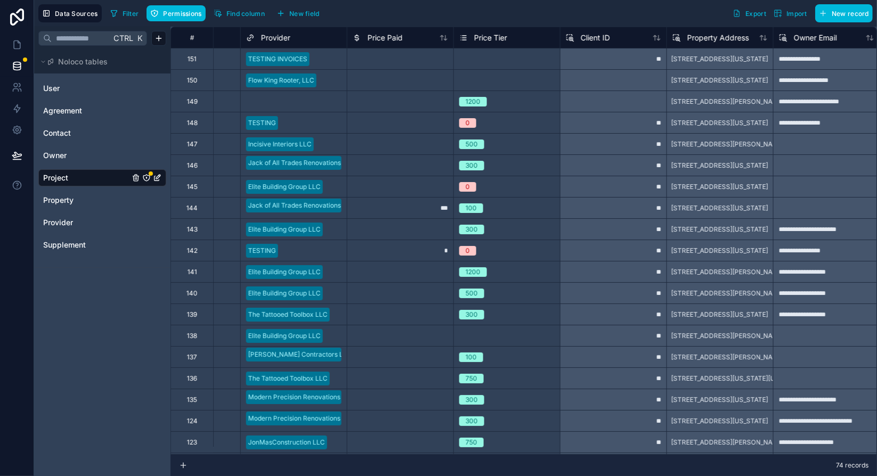
scroll to position [0, 1042]
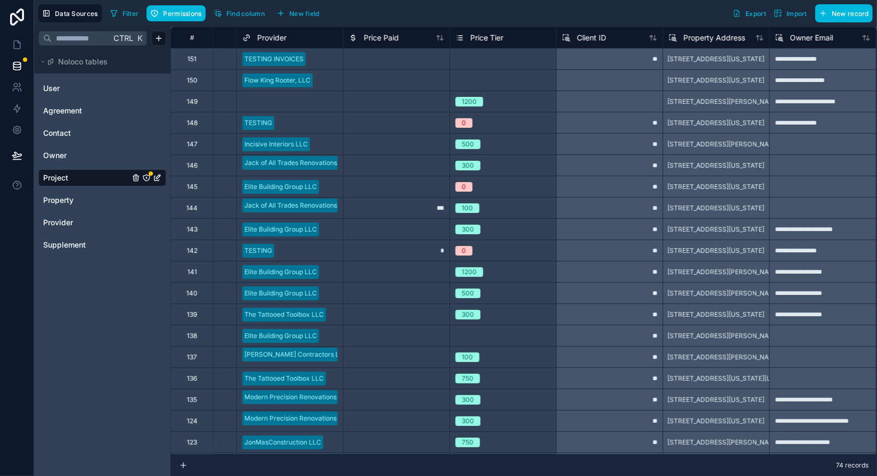
click at [500, 56] on div "Select a Price Tier" at bounding box center [484, 59] width 56 height 9
click at [495, 60] on div "Select a Price Tier" at bounding box center [484, 59] width 56 height 9
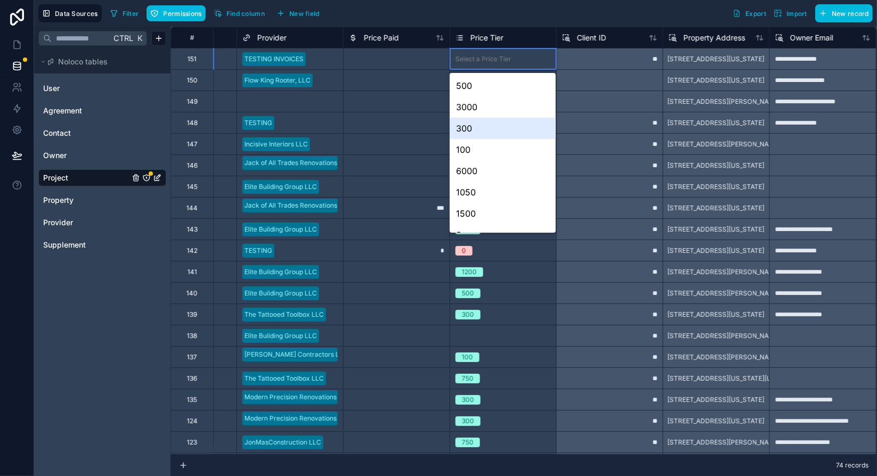
scroll to position [143, 0]
click at [470, 96] on div "0" at bounding box center [503, 92] width 106 height 21
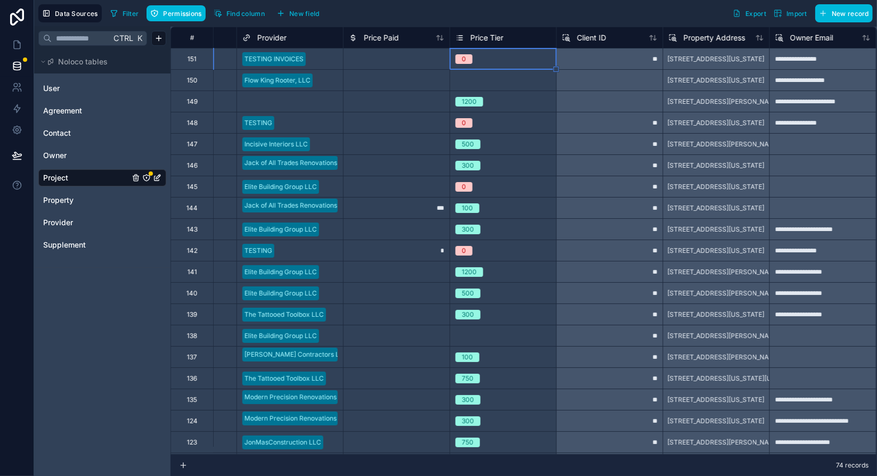
click at [571, 9] on div "Filter Permissions Find column New field Export Import New record" at bounding box center [489, 13] width 767 height 18
click at [147, 177] on icon "Project" at bounding box center [146, 177] width 1 height 1
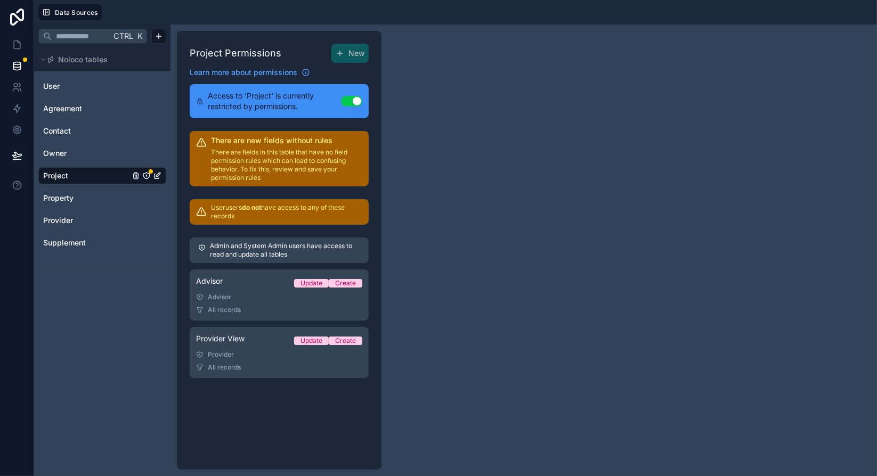
click at [266, 304] on link "Advisor Update Create Advisor All records" at bounding box center [279, 295] width 179 height 51
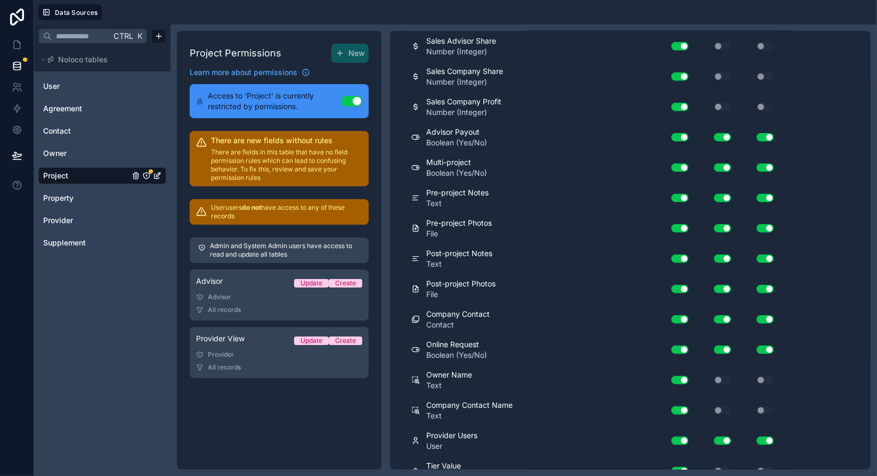
scroll to position [856, 0]
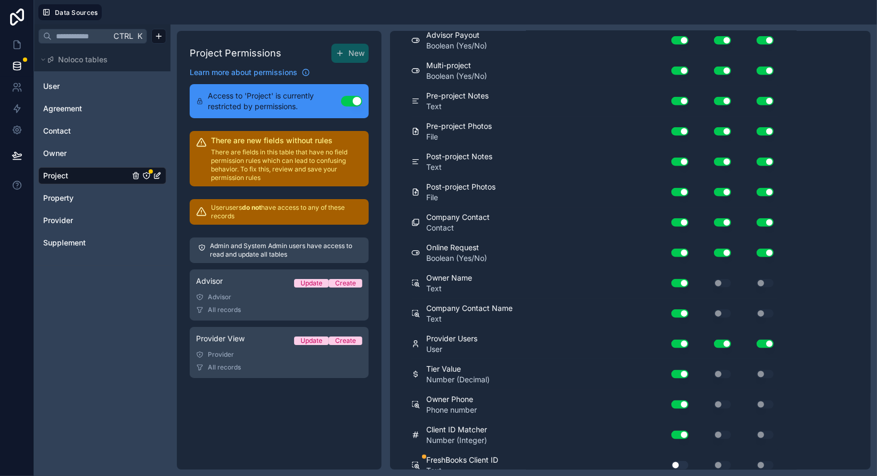
click at [678, 461] on button "Use setting" at bounding box center [679, 465] width 17 height 9
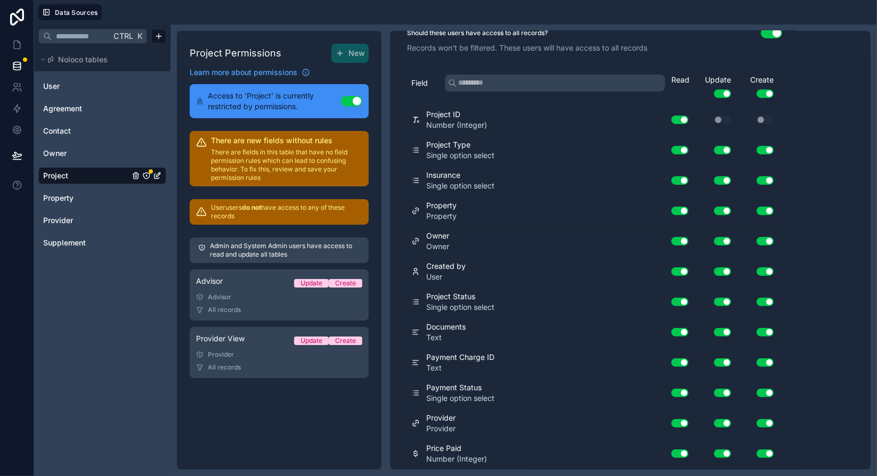
scroll to position [0, 0]
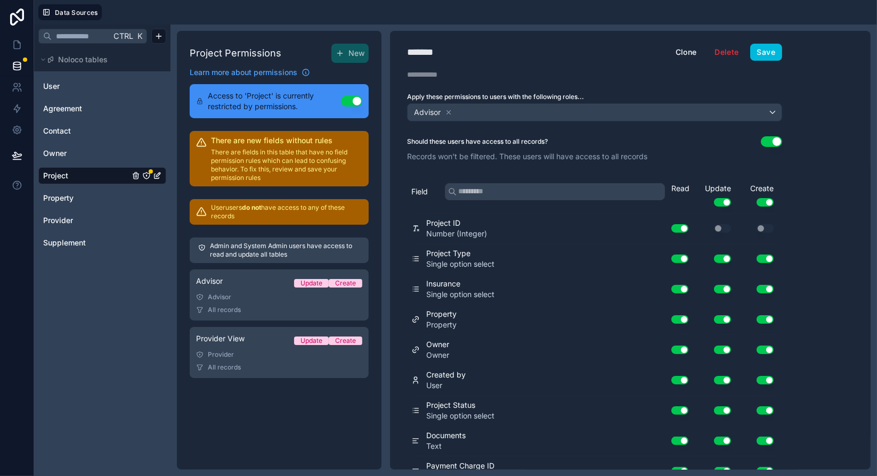
click at [773, 58] on button "Save" at bounding box center [766, 52] width 32 height 17
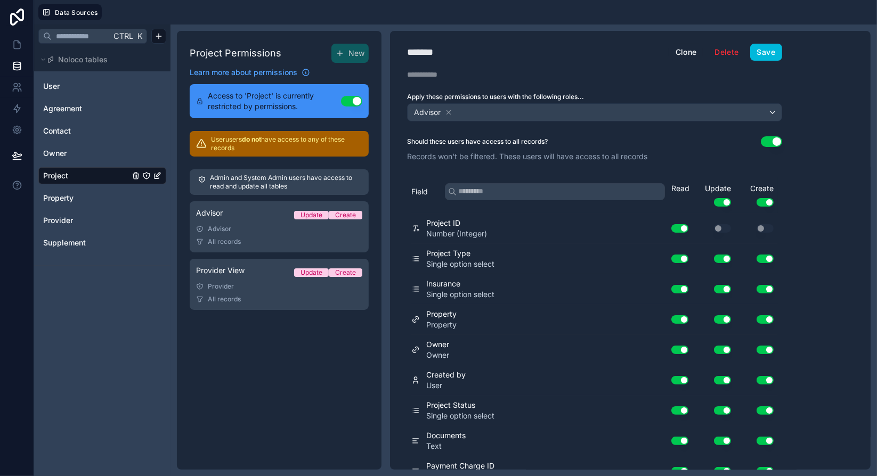
click at [269, 293] on link "Provider View Update Create Provider All records" at bounding box center [279, 284] width 179 height 51
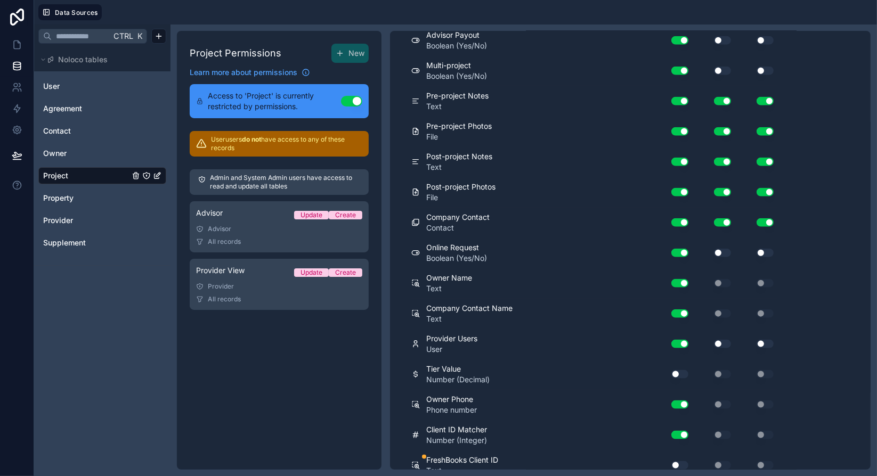
scroll to position [856, 0]
click at [677, 461] on button "Use setting" at bounding box center [679, 465] width 17 height 9
click at [680, 370] on button "Use setting" at bounding box center [679, 374] width 17 height 9
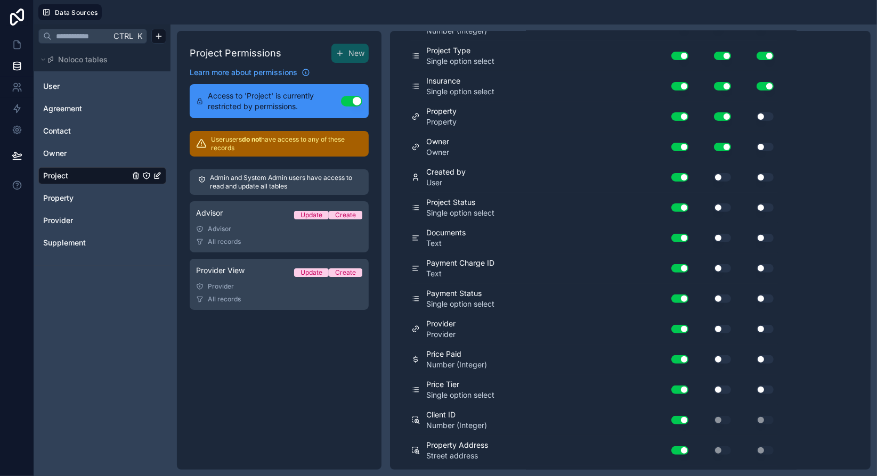
scroll to position [0, 0]
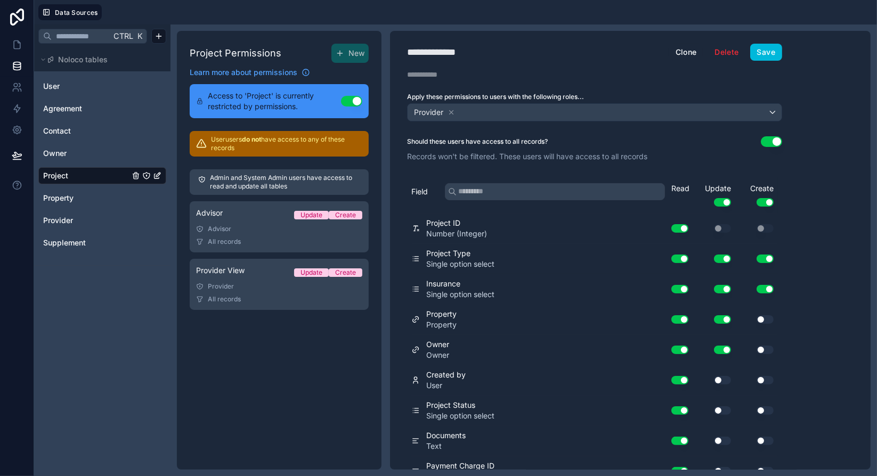
click at [767, 55] on button "Save" at bounding box center [766, 52] width 32 height 17
click at [515, 10] on div at bounding box center [489, 12] width 767 height 16
